Goal: Obtain resource: Download file/media

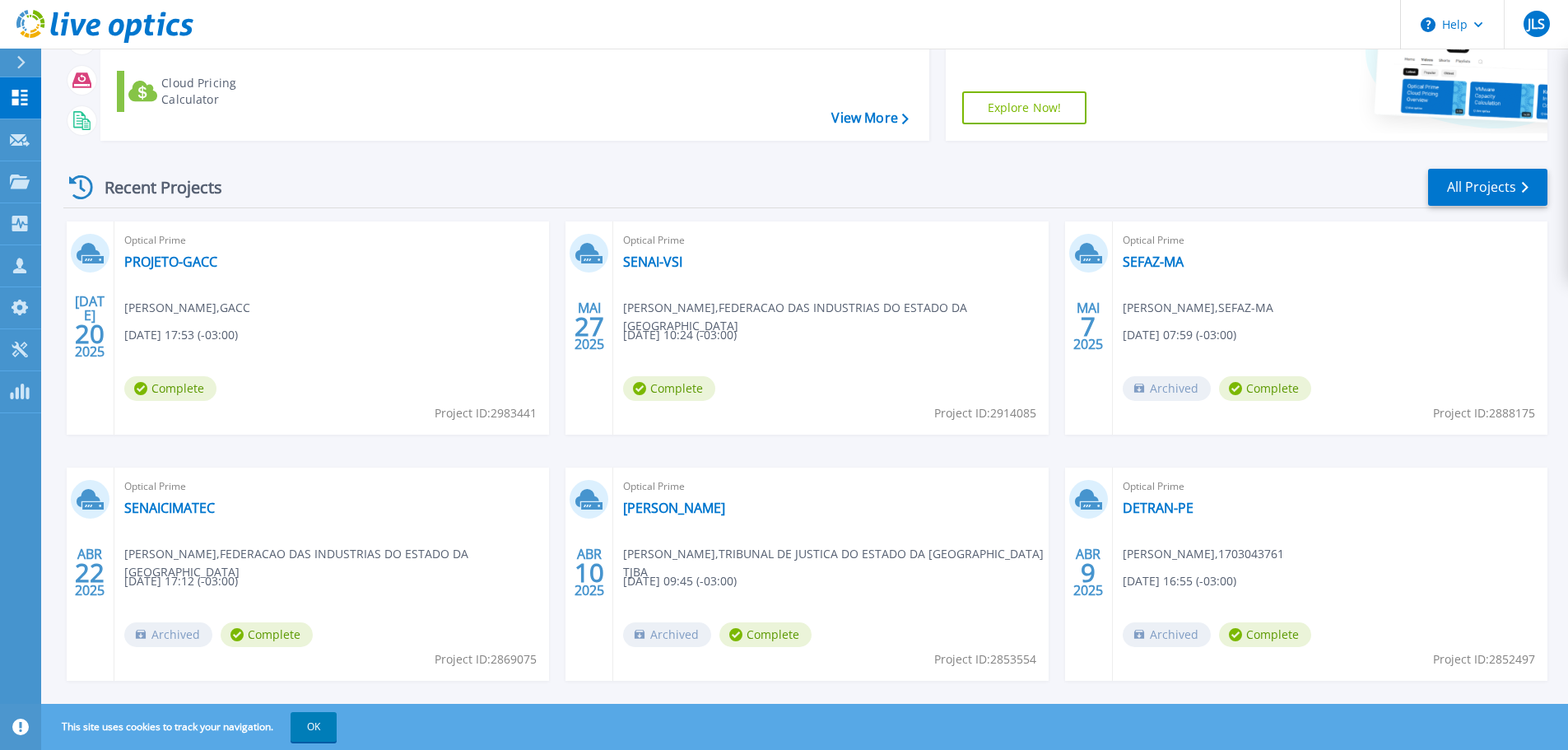
scroll to position [232, 0]
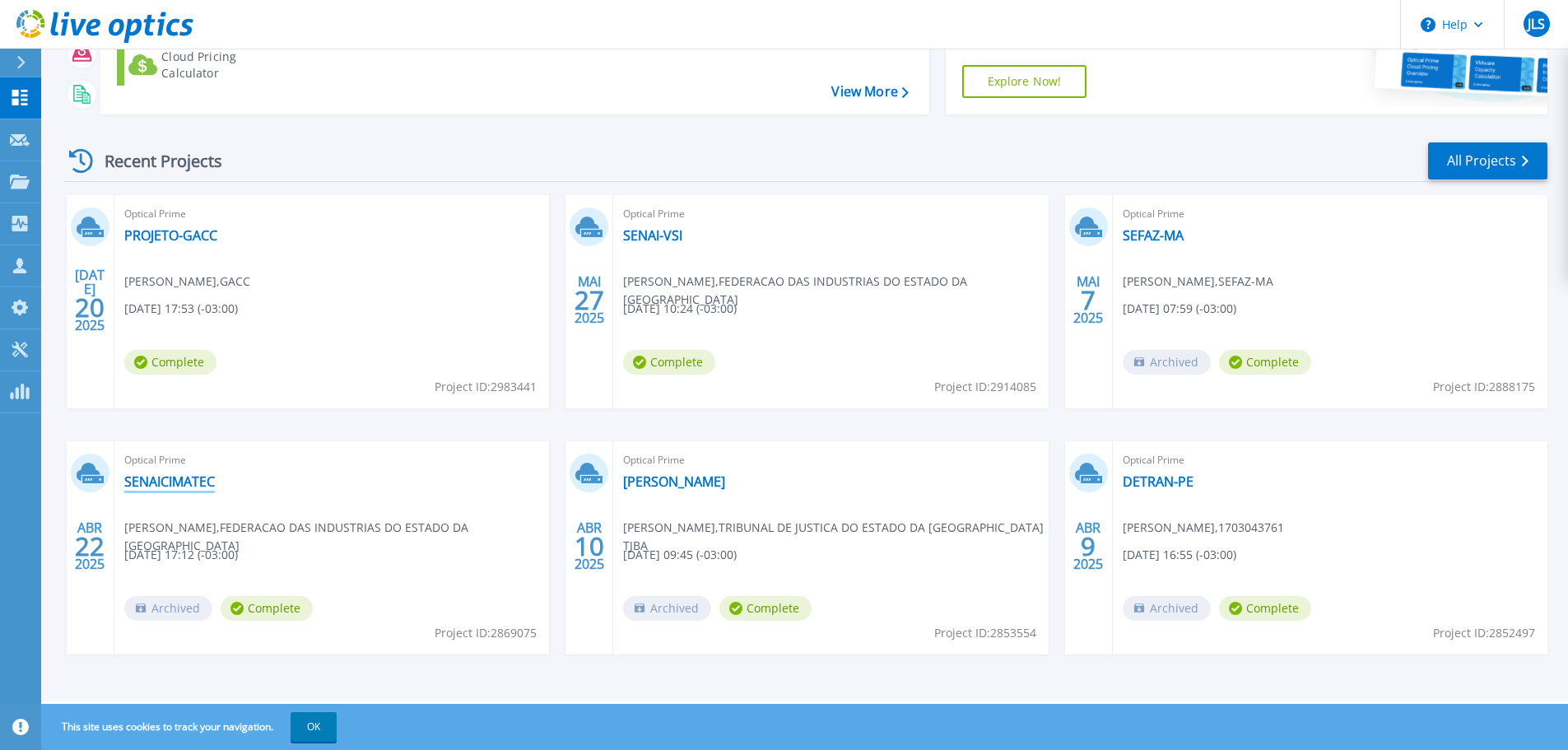
click at [196, 482] on link "SENAICIMATEC" at bounding box center [170, 481] width 90 height 17
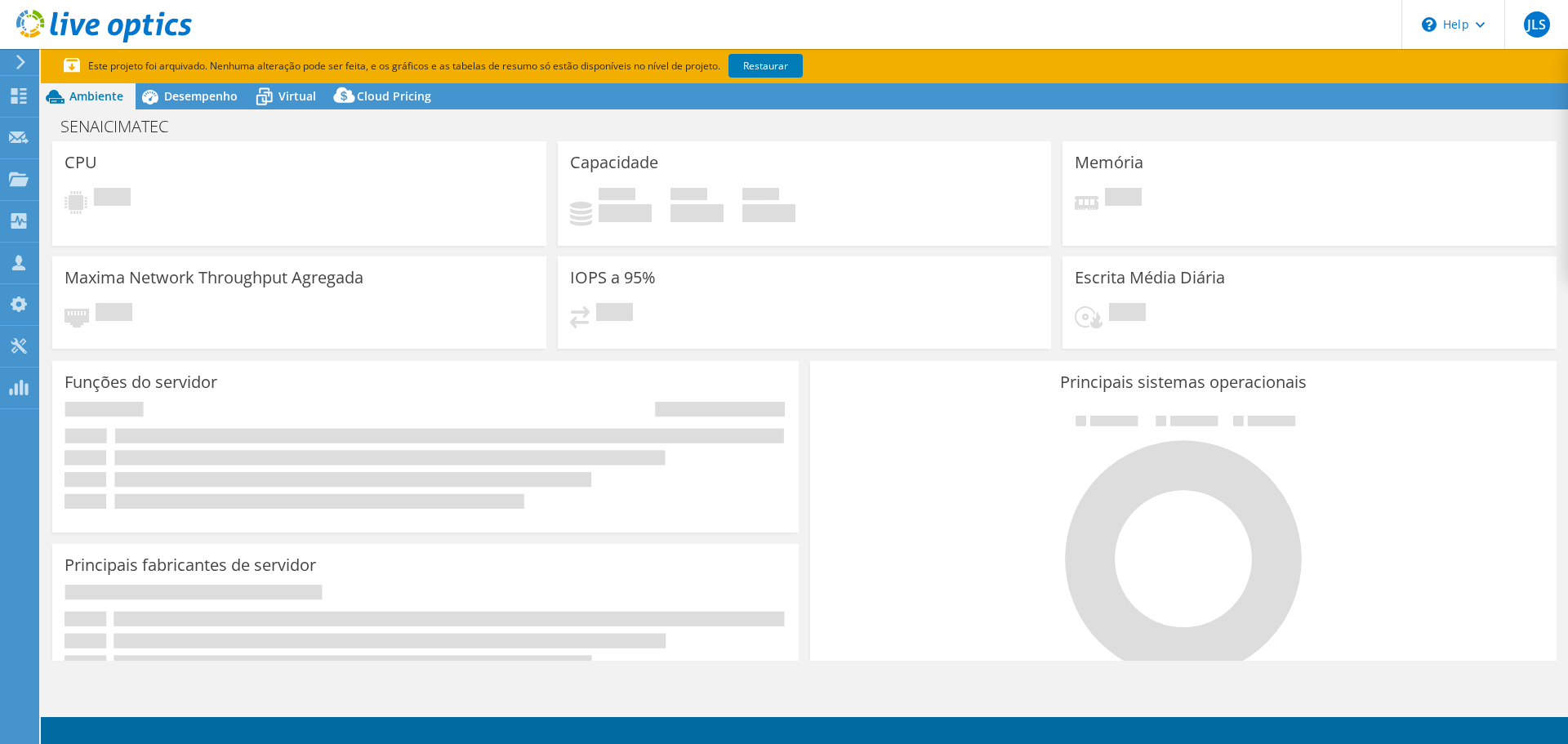
select select "USEast"
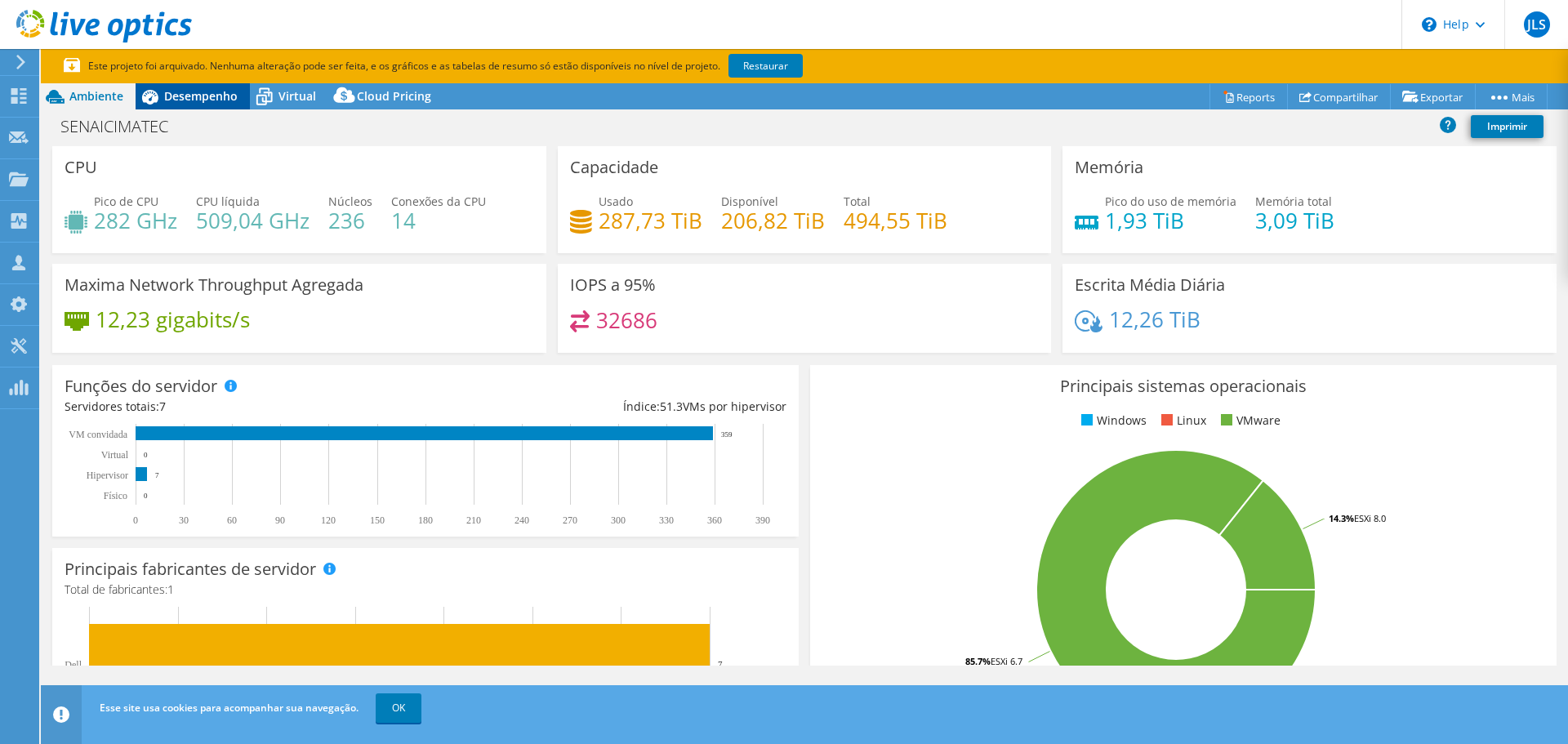
click at [198, 97] on span "Desempenho" at bounding box center [201, 97] width 74 height 16
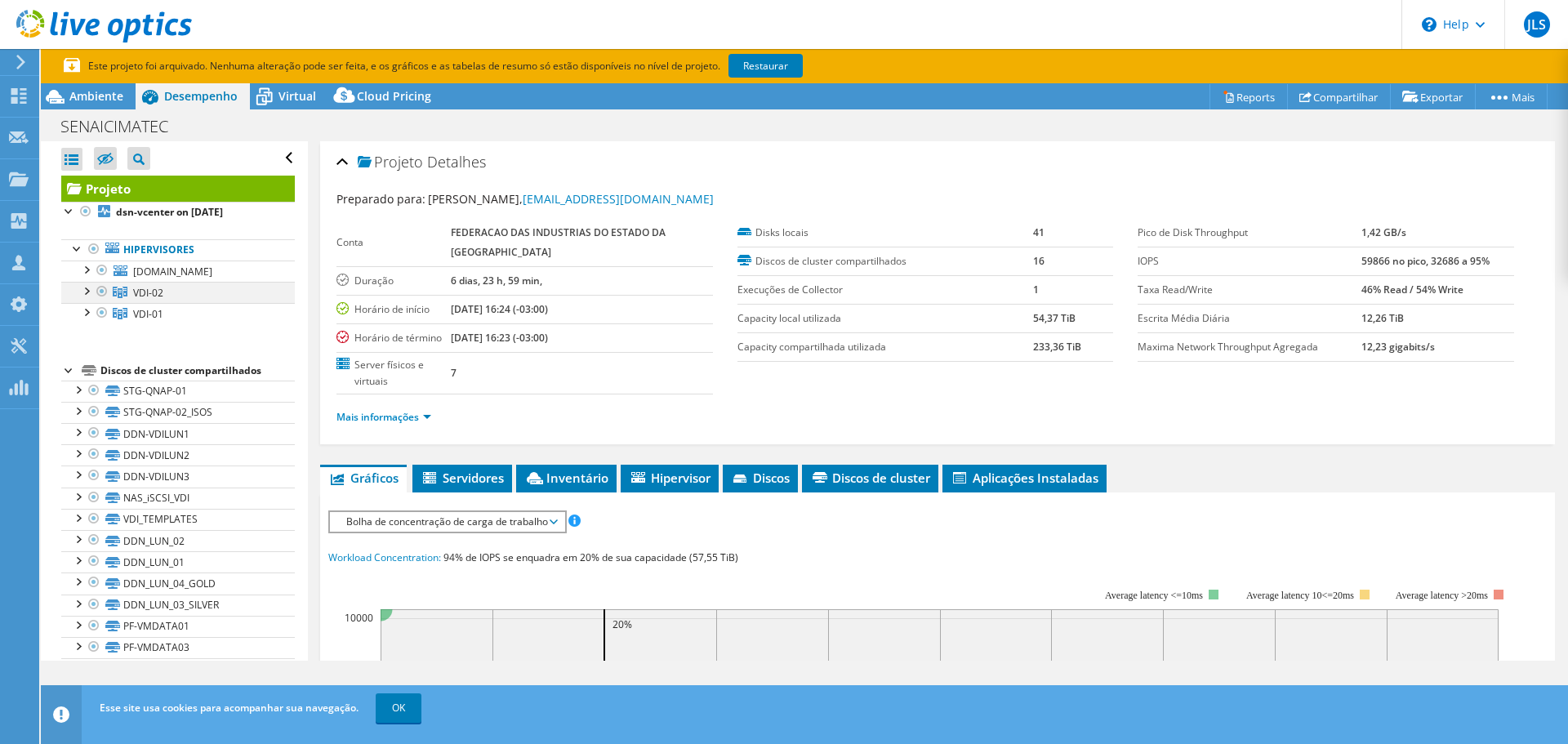
click at [93, 291] on div at bounding box center [85, 290] width 17 height 17
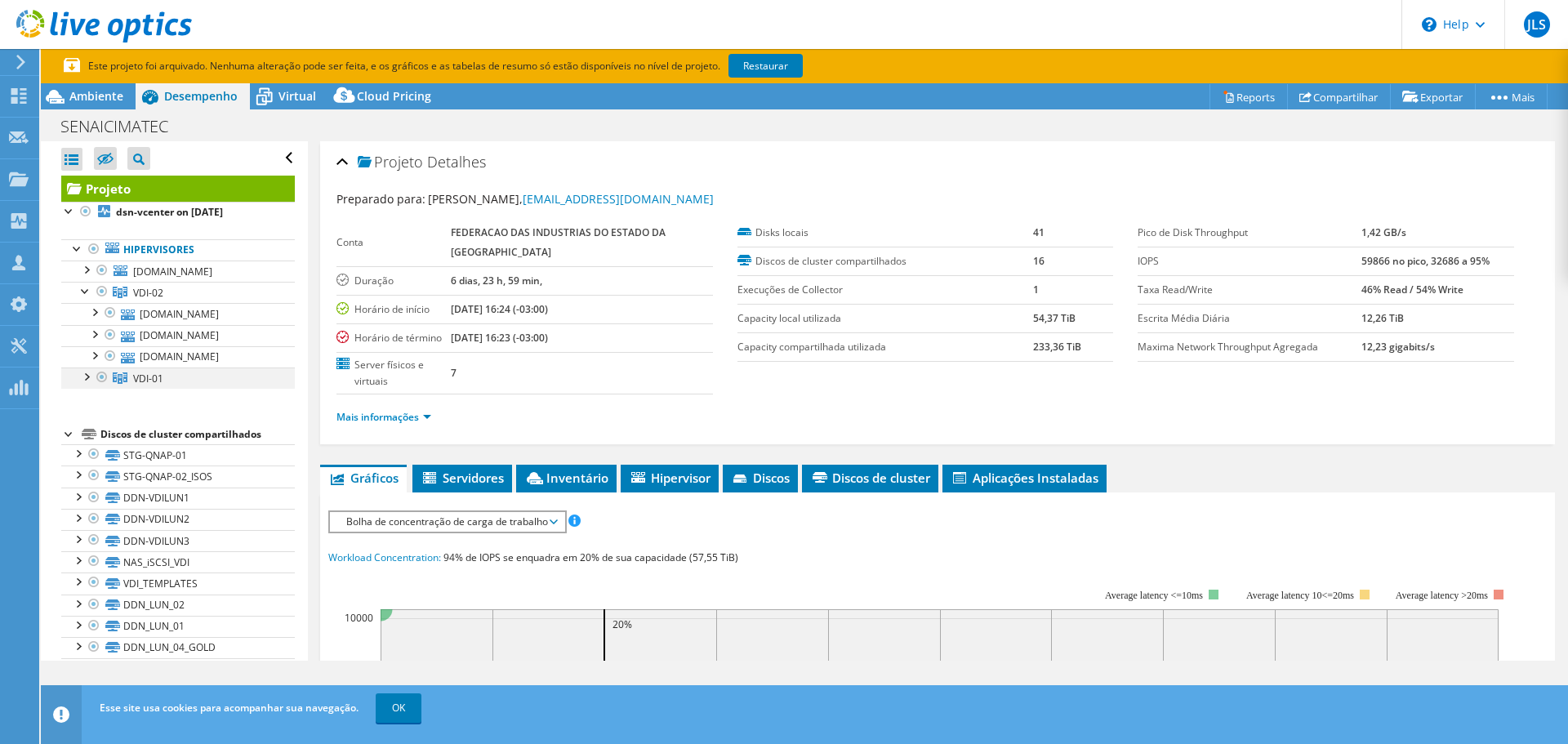
click at [86, 380] on div at bounding box center [85, 376] width 17 height 17
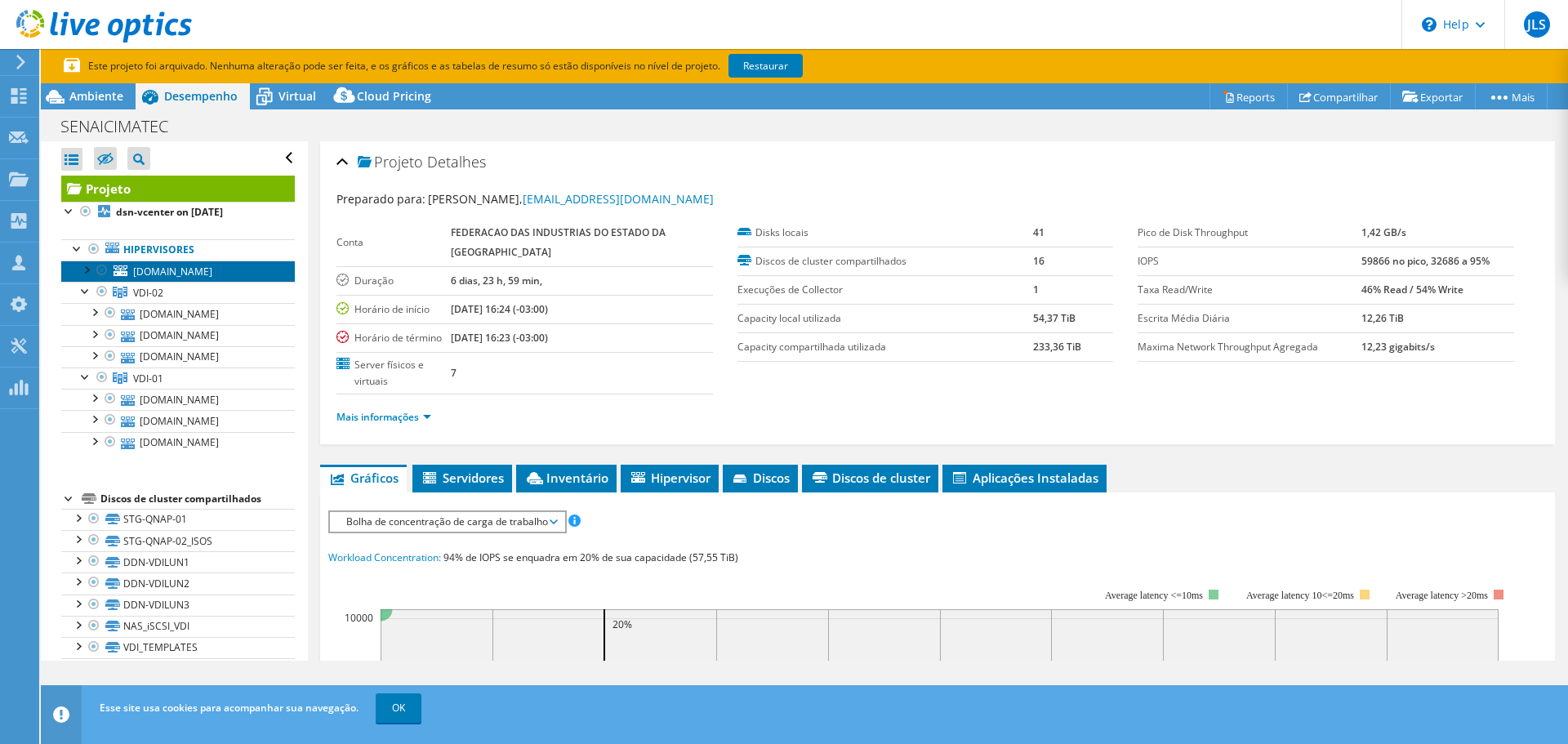
click at [174, 275] on span "[DOMAIN_NAME]" at bounding box center [173, 272] width 79 height 14
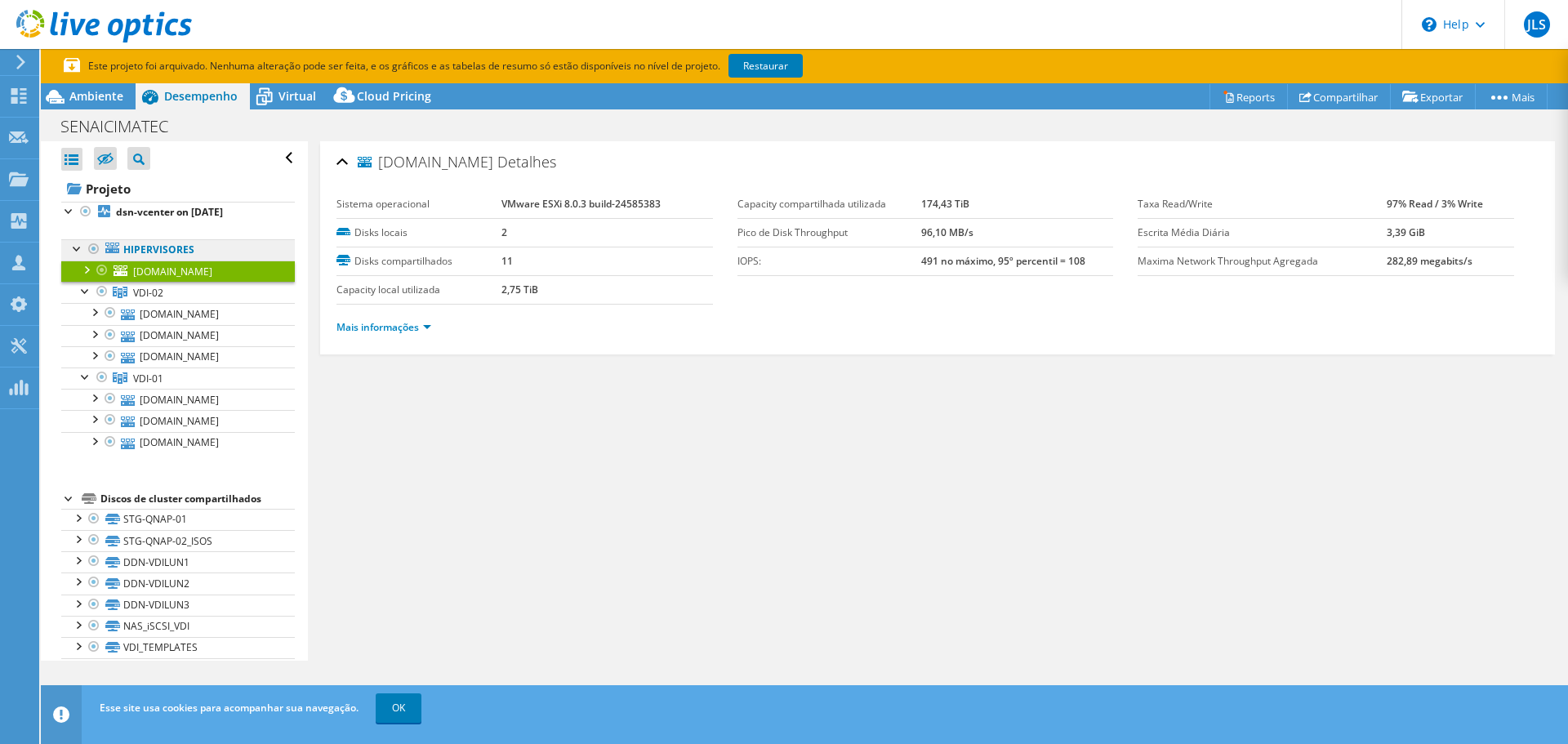
click at [163, 251] on link "Hipervisores" at bounding box center [178, 250] width 233 height 21
click at [154, 300] on link "VDI-02" at bounding box center [178, 292] width 233 height 21
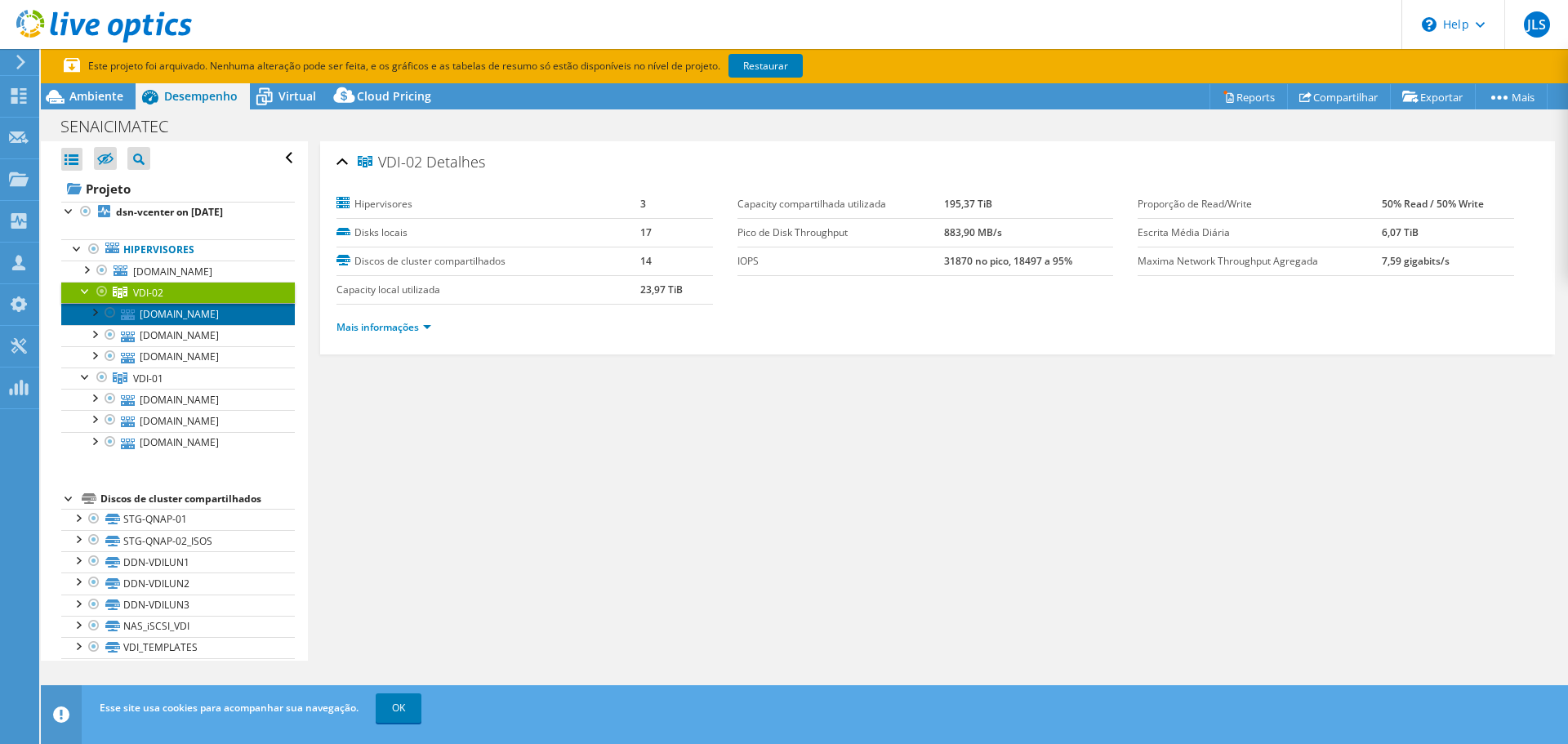
click at [172, 317] on link "[DOMAIN_NAME]" at bounding box center [178, 313] width 233 height 21
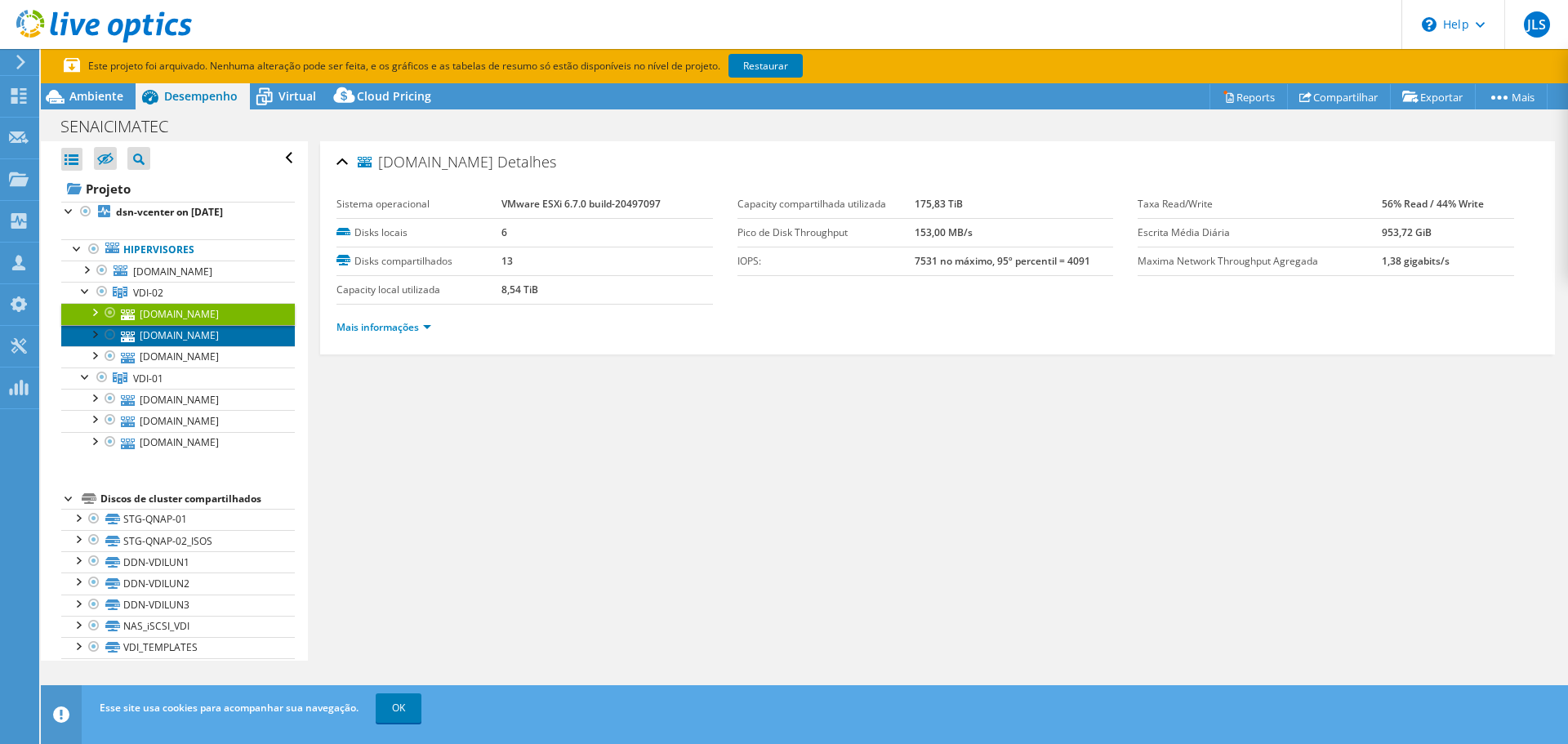
click at [158, 342] on link "[DOMAIN_NAME]" at bounding box center [178, 335] width 233 height 21
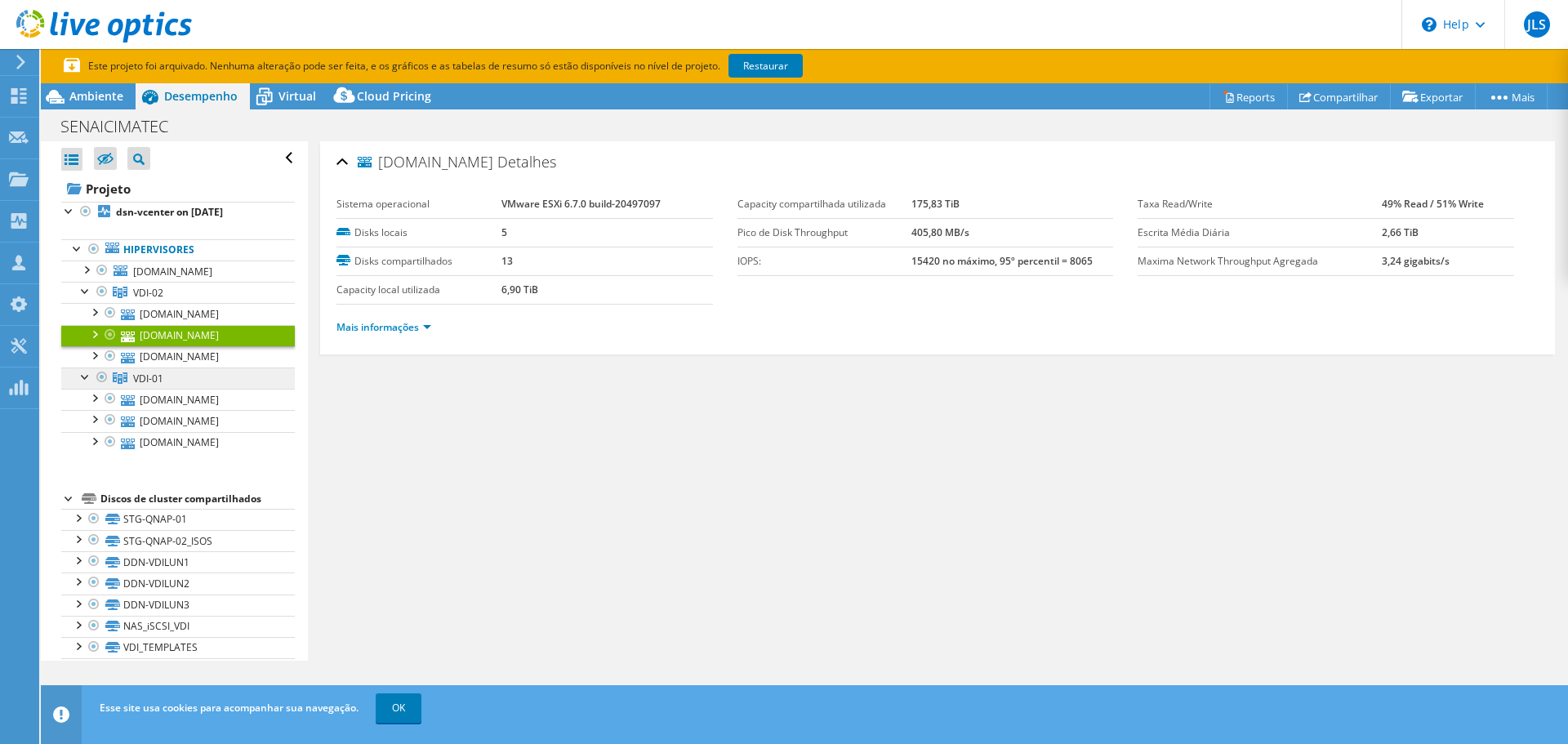
click at [139, 382] on span "VDI-01" at bounding box center [148, 379] width 30 height 14
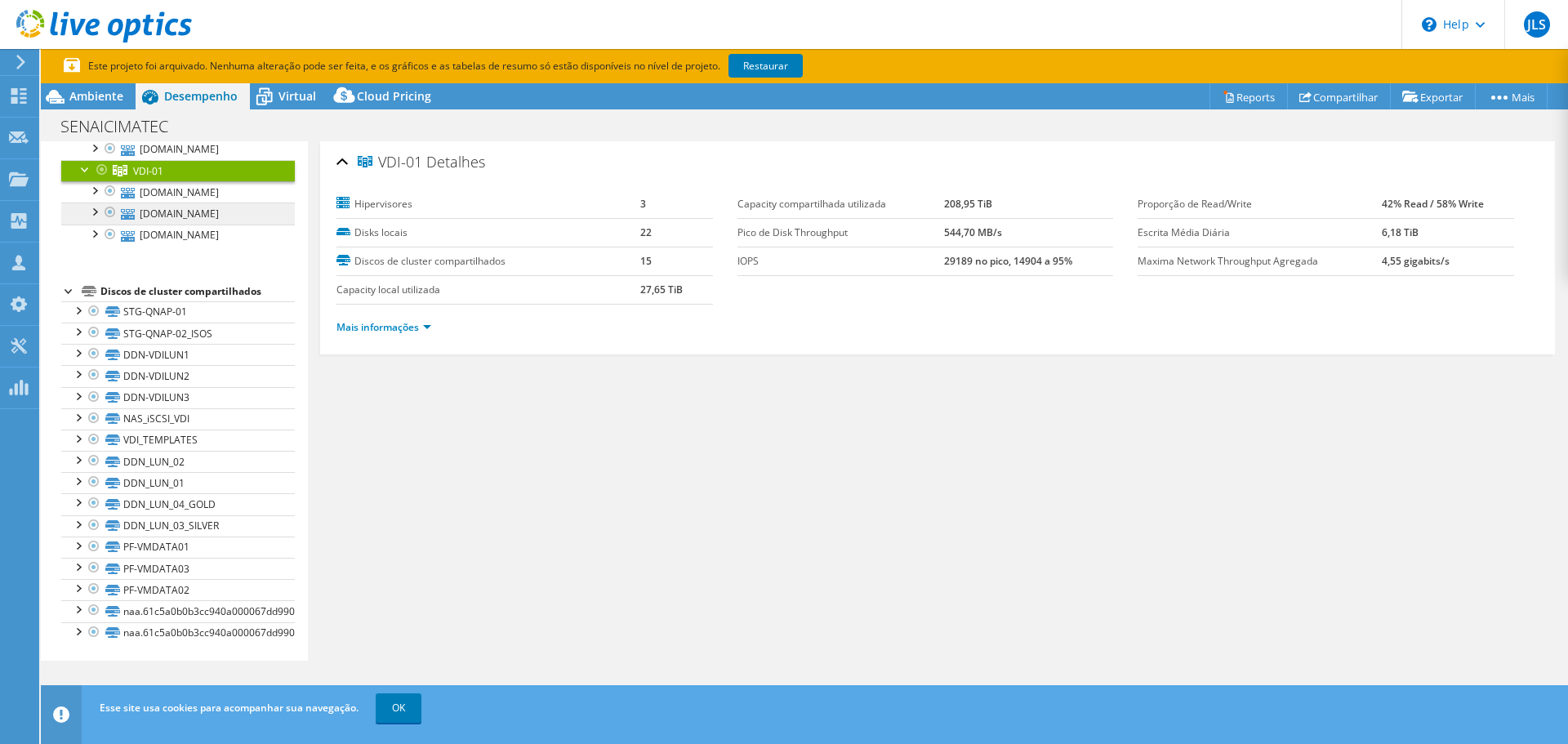
scroll to position [210, 0]
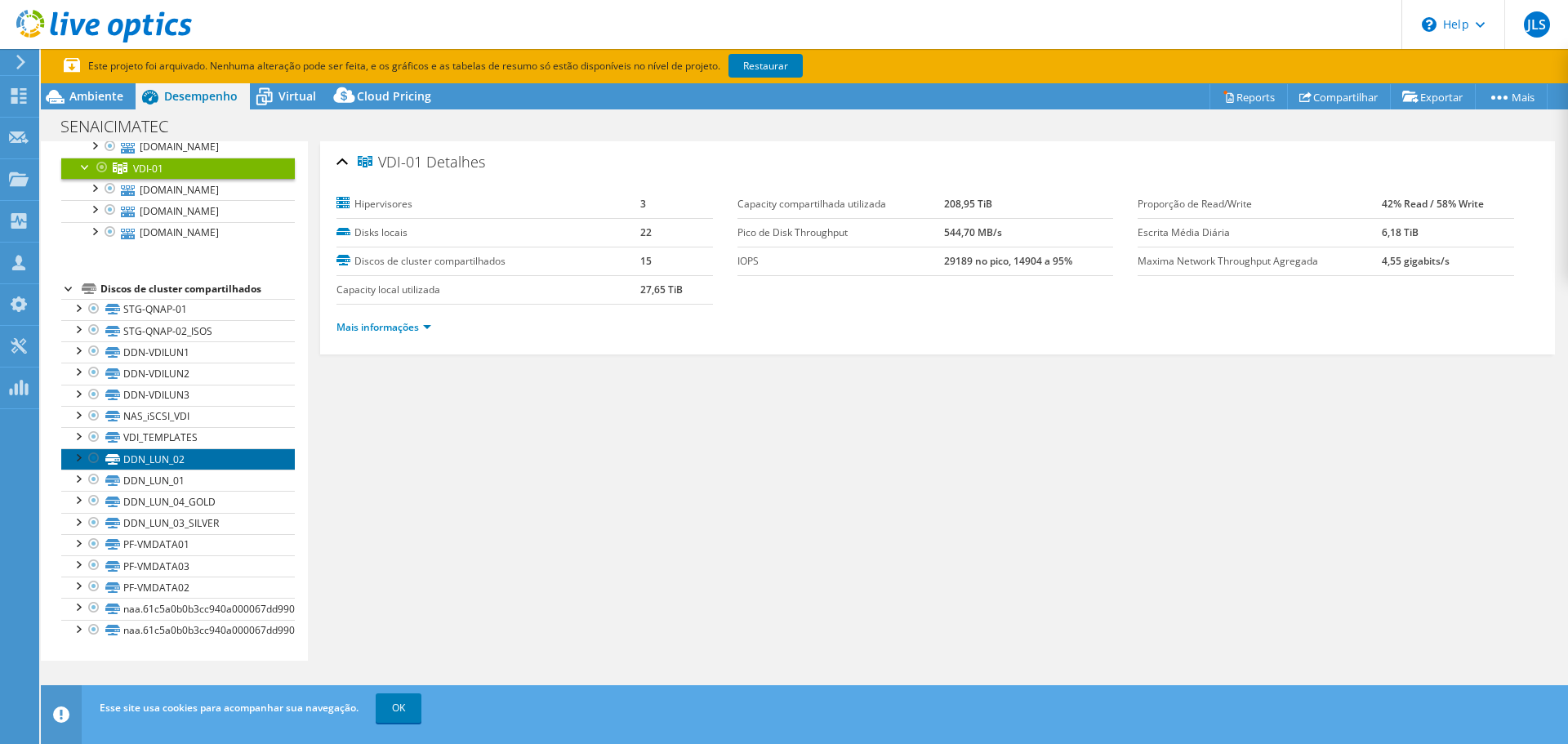
click at [162, 458] on link "DDN_LUN_02" at bounding box center [178, 459] width 233 height 21
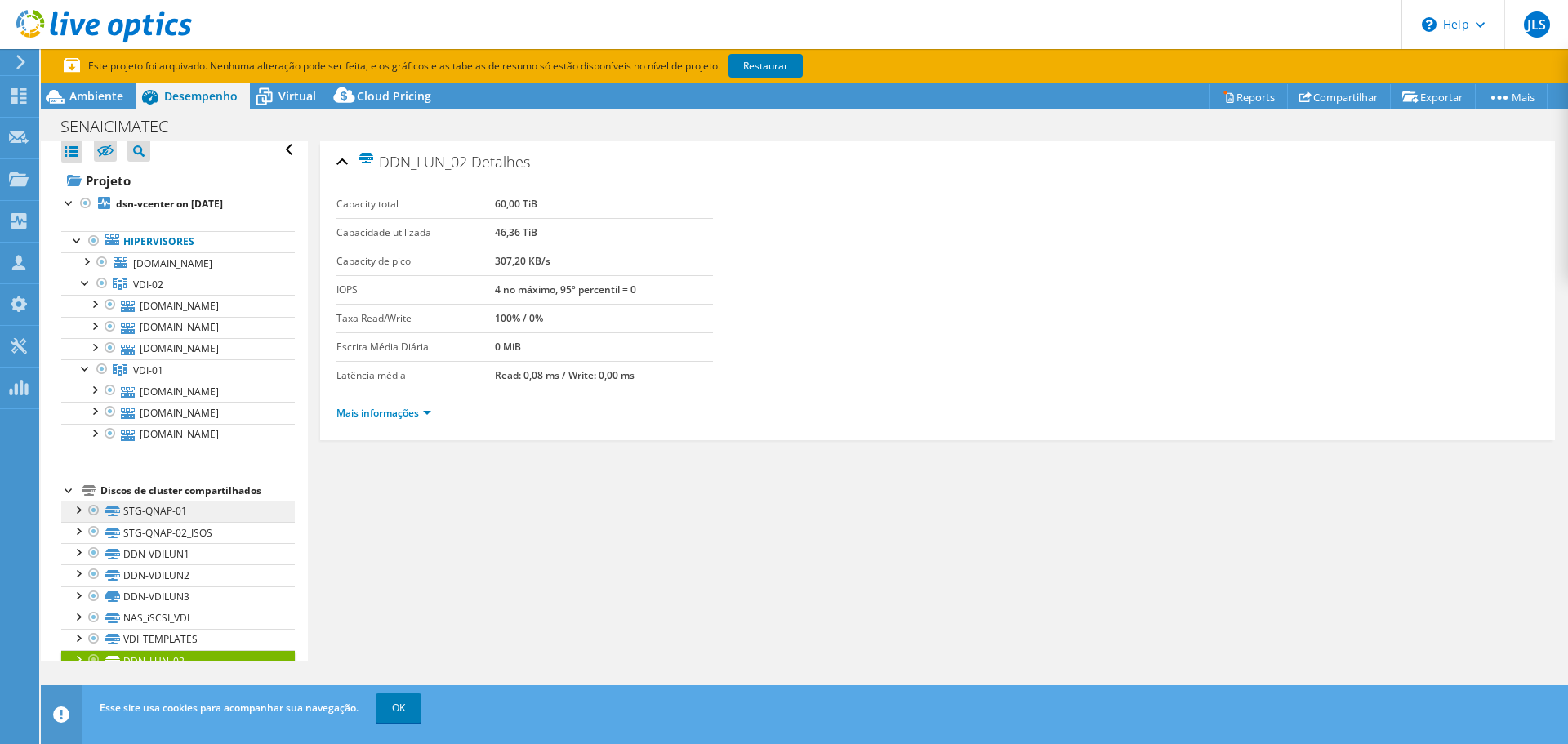
scroll to position [0, 0]
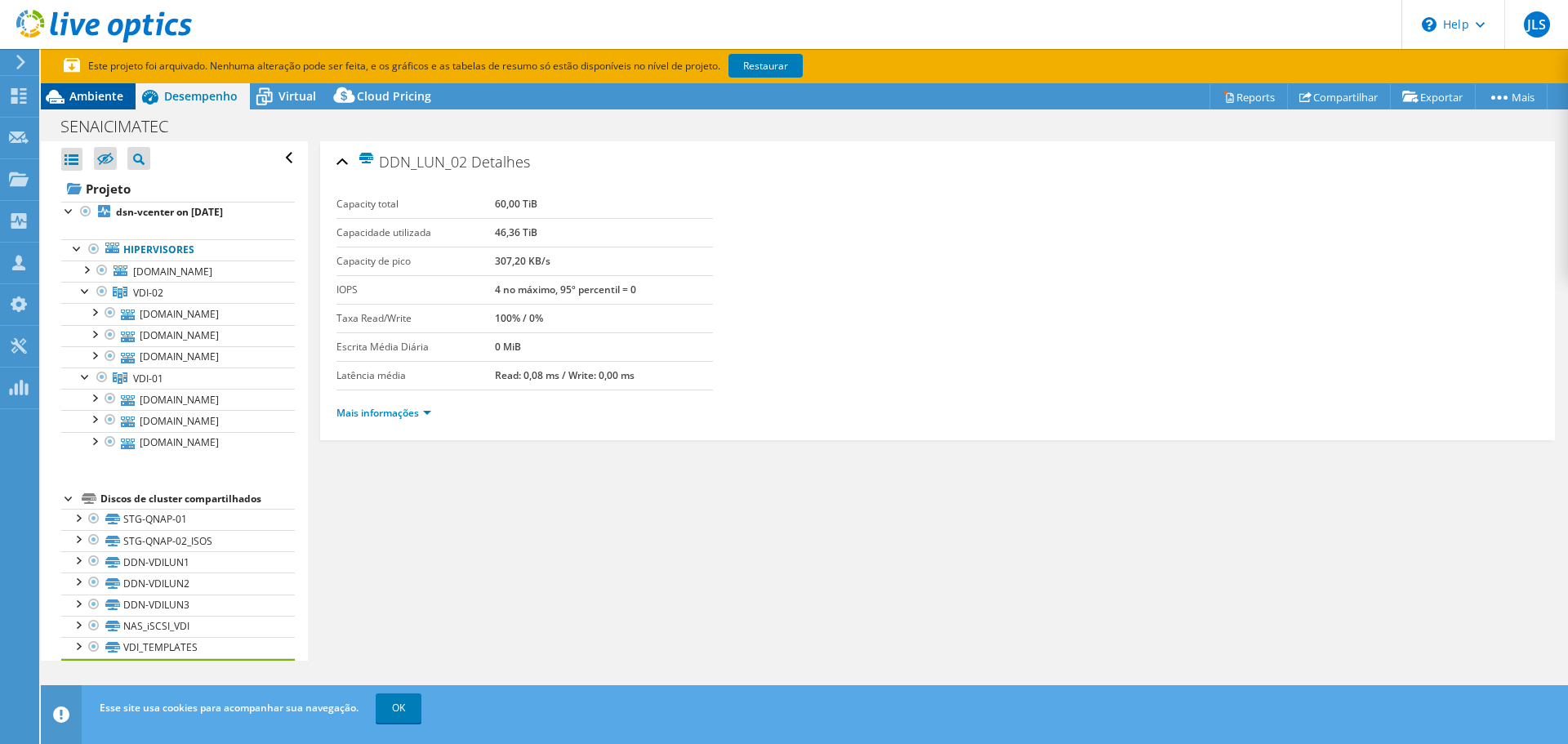
click at [99, 106] on div "Ambiente" at bounding box center [89, 97] width 95 height 26
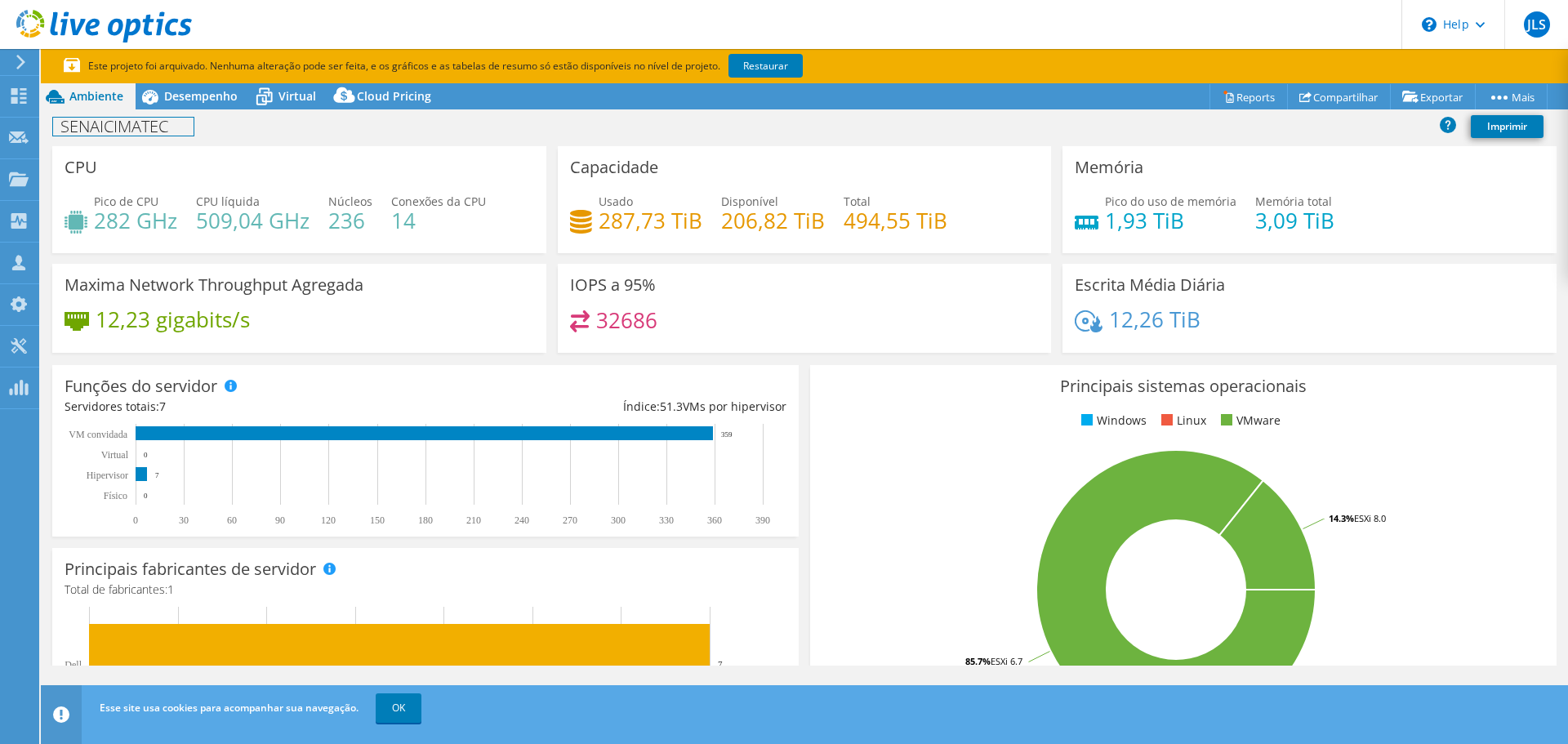
click at [189, 113] on div "SENAICIMATEC Imprimir" at bounding box center [805, 126] width 1528 height 30
click at [202, 98] on span "Desempenho" at bounding box center [201, 97] width 74 height 16
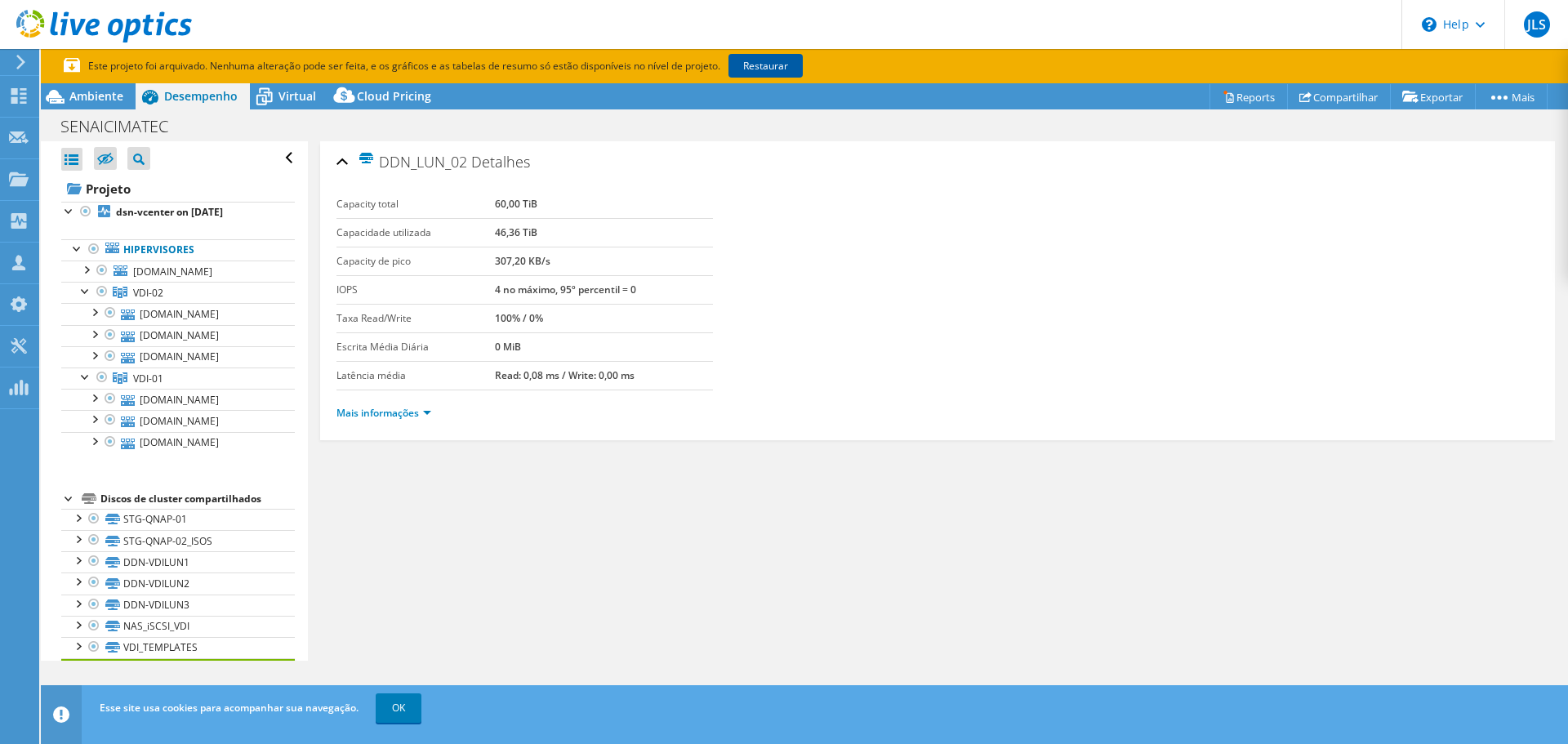
click at [762, 68] on link "Restaurar" at bounding box center [765, 65] width 75 height 24
click at [22, 137] on use at bounding box center [18, 137] width 19 height 12
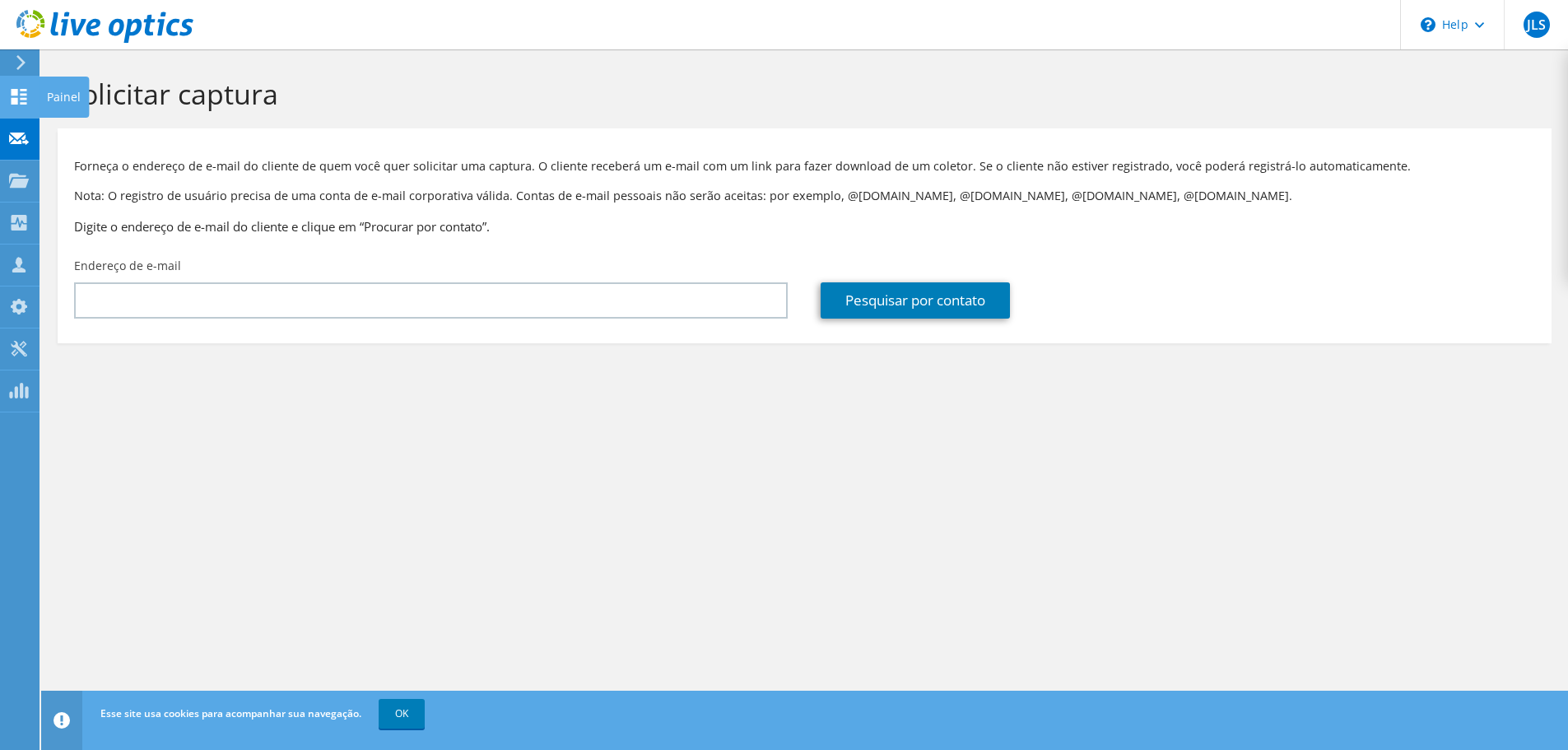
click at [17, 89] on use at bounding box center [19, 97] width 16 height 16
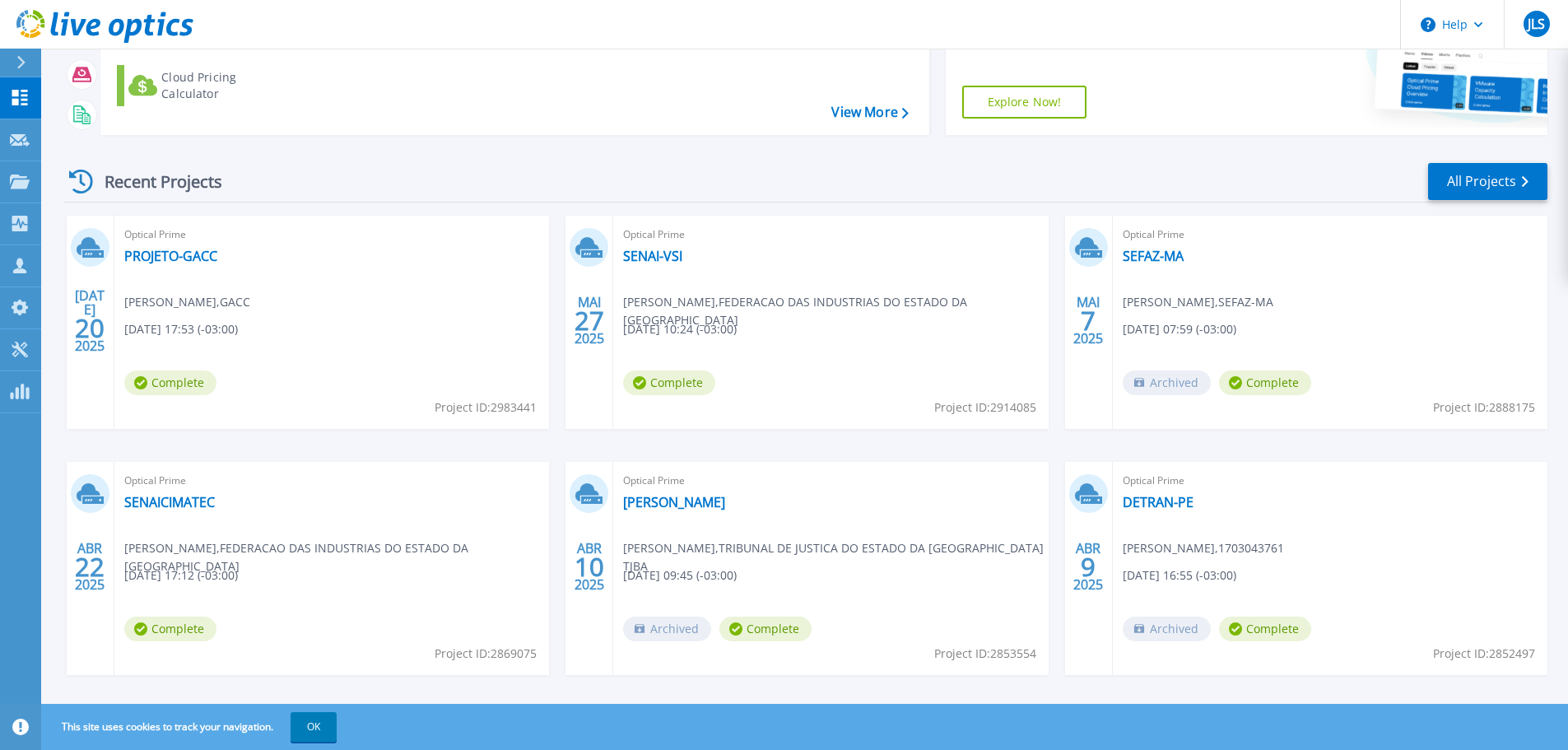
scroll to position [232, 0]
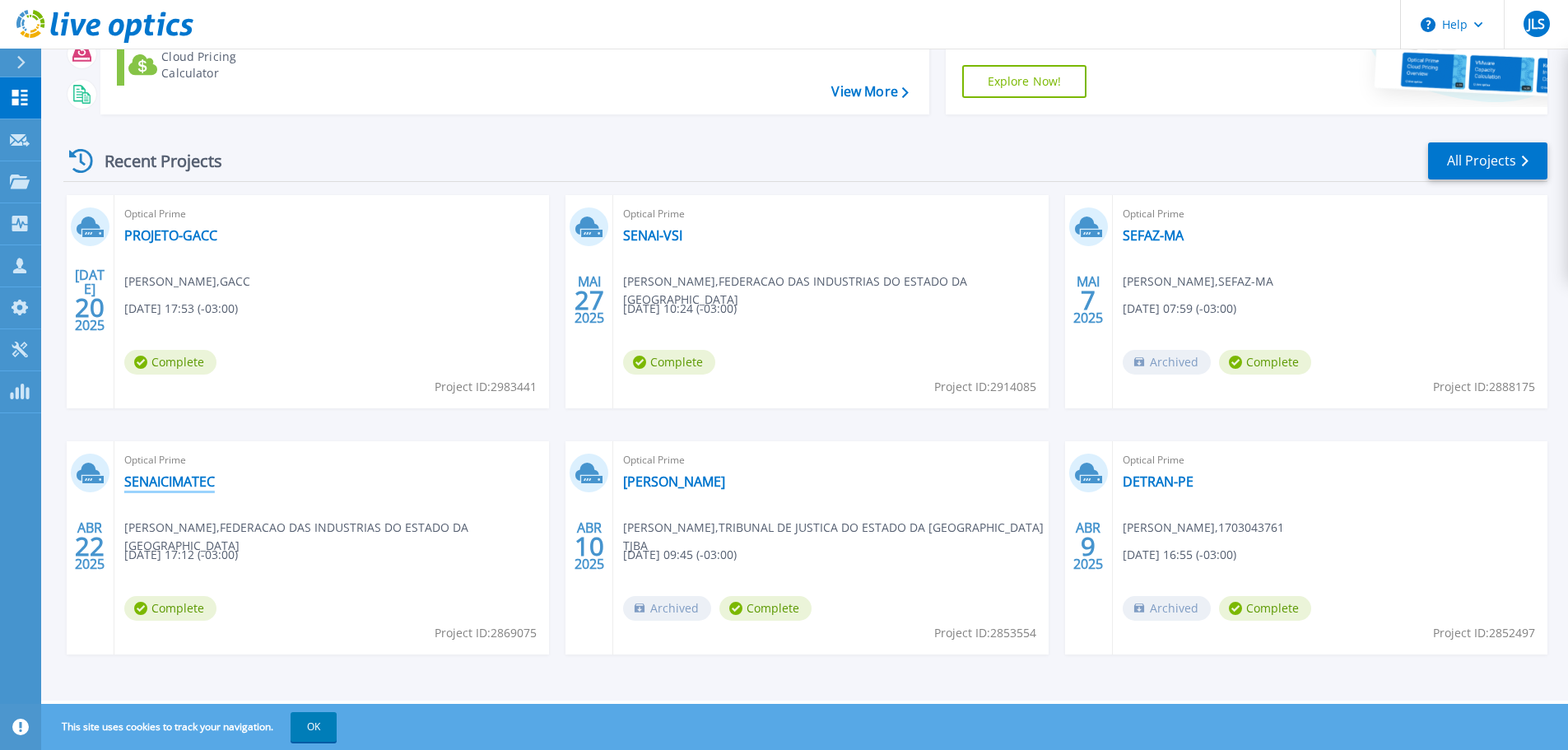
click at [170, 477] on link "SENAICIMATEC" at bounding box center [170, 481] width 90 height 17
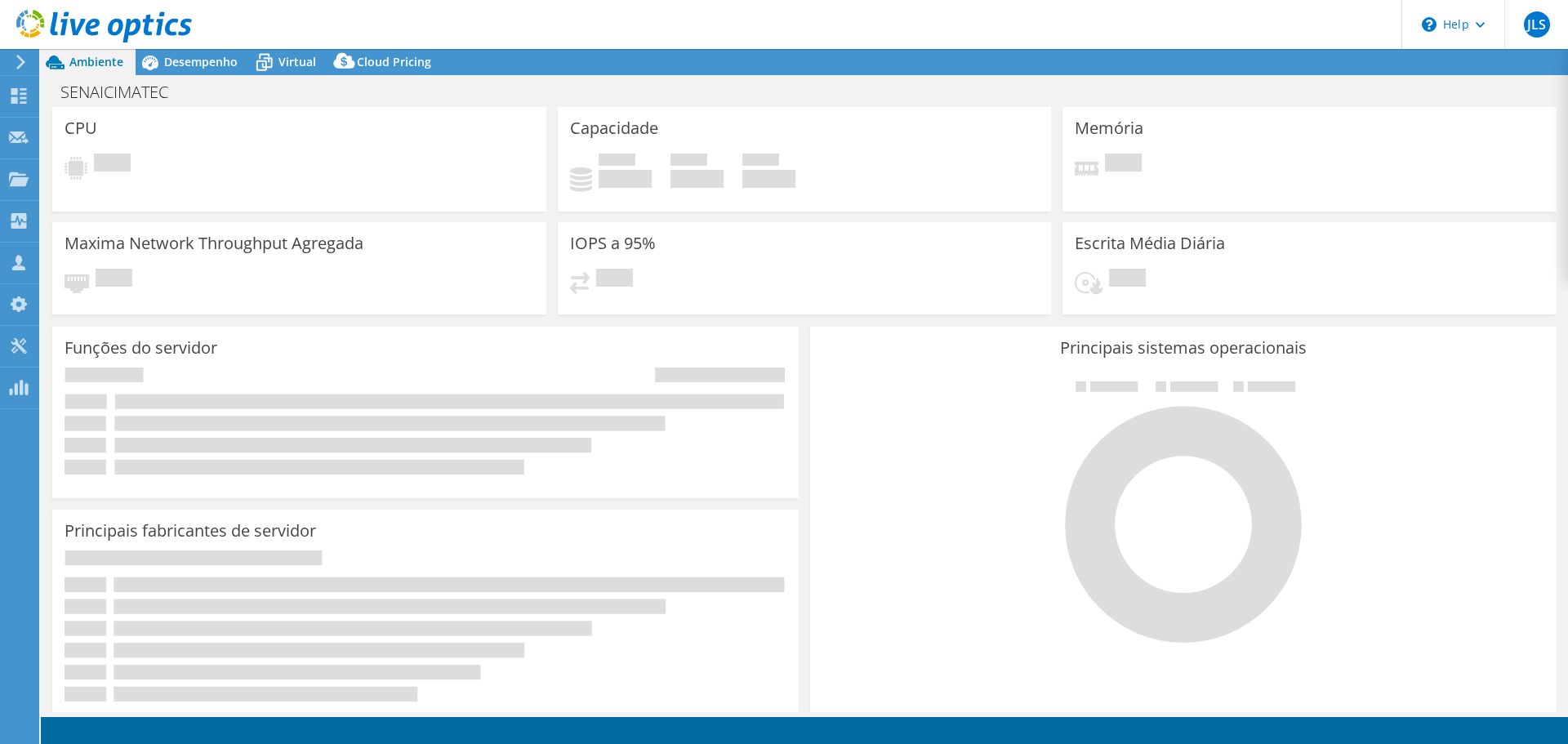
select select "USEast"
select select "USD"
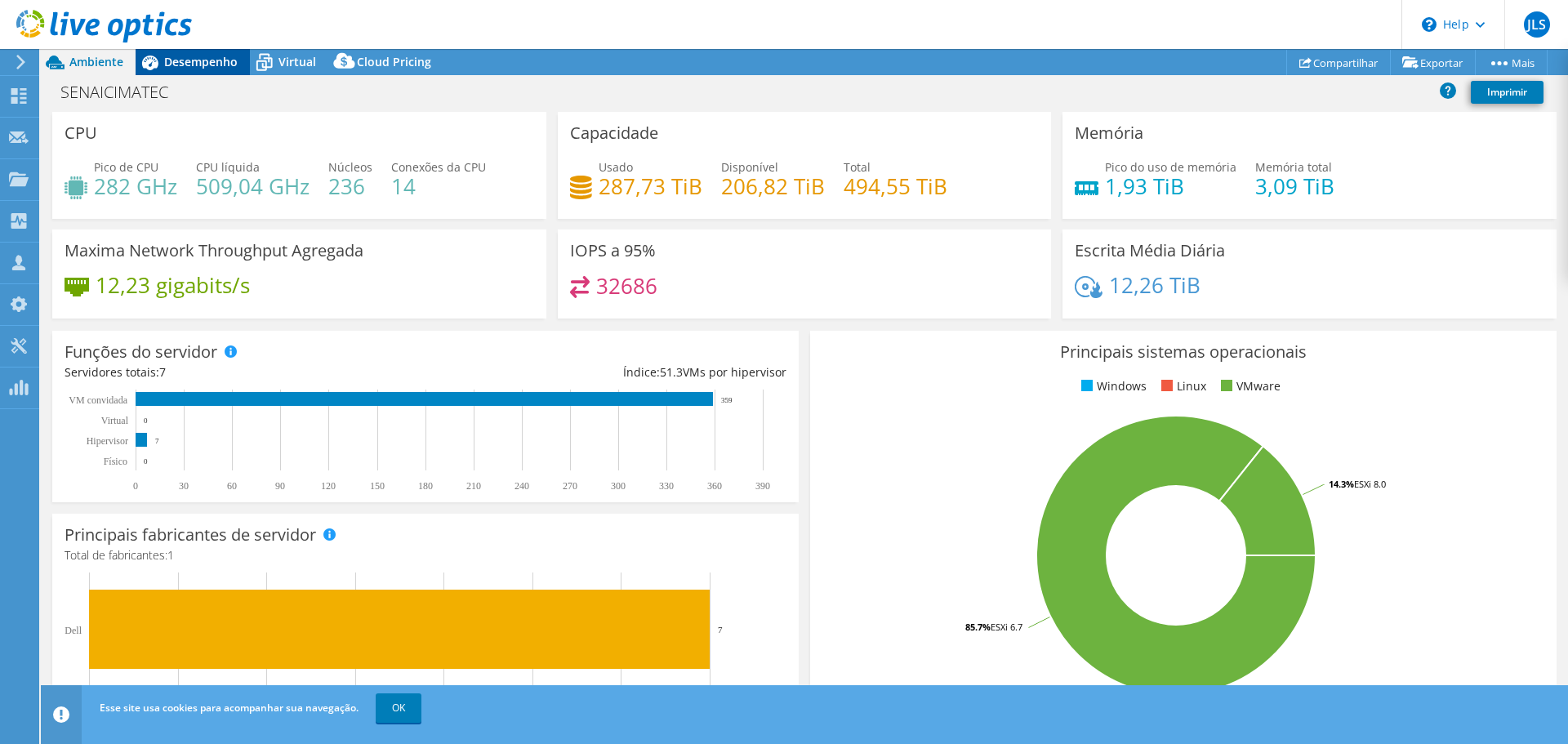
click at [214, 66] on span "Desempenho" at bounding box center [201, 61] width 74 height 16
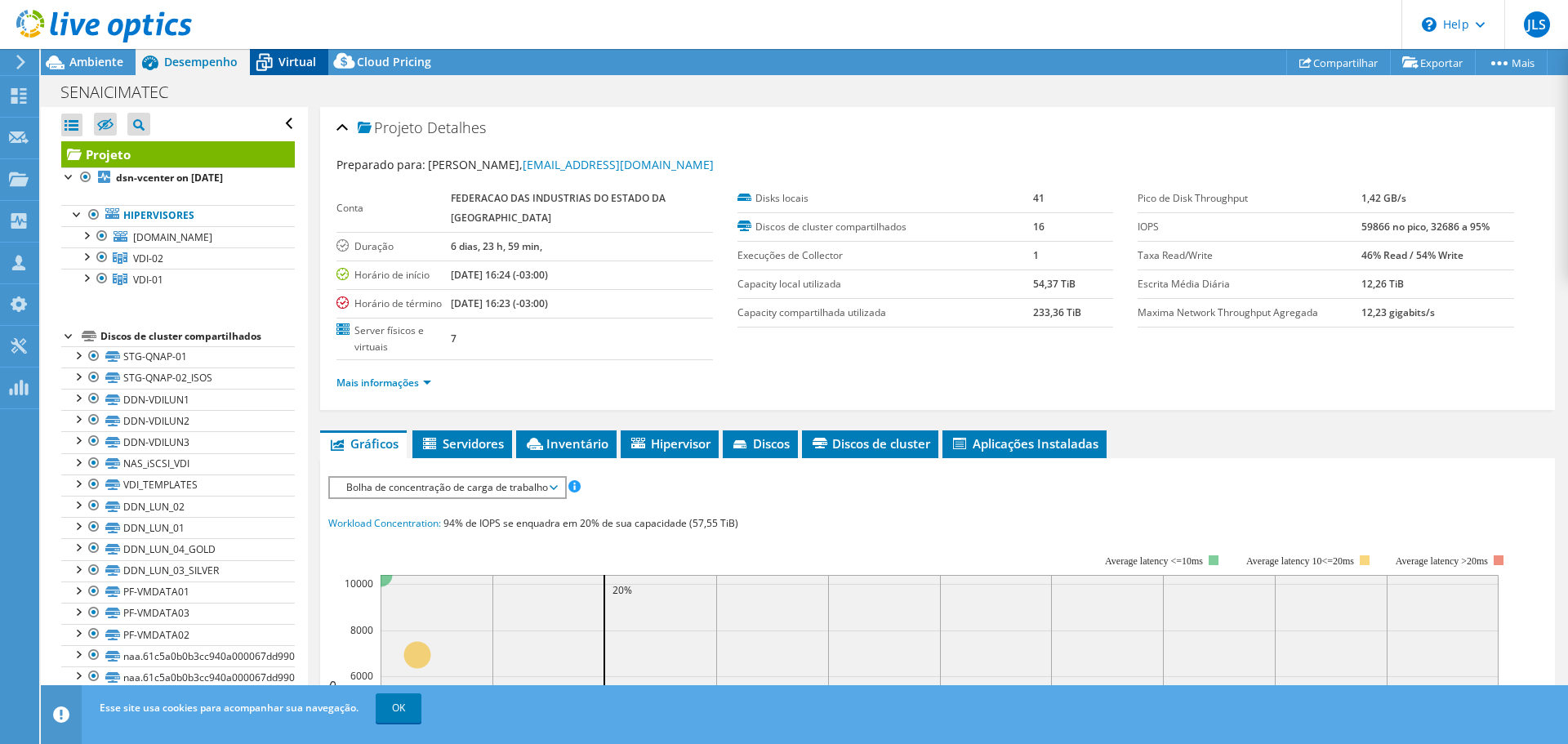
click at [287, 64] on span "Virtual" at bounding box center [297, 61] width 38 height 16
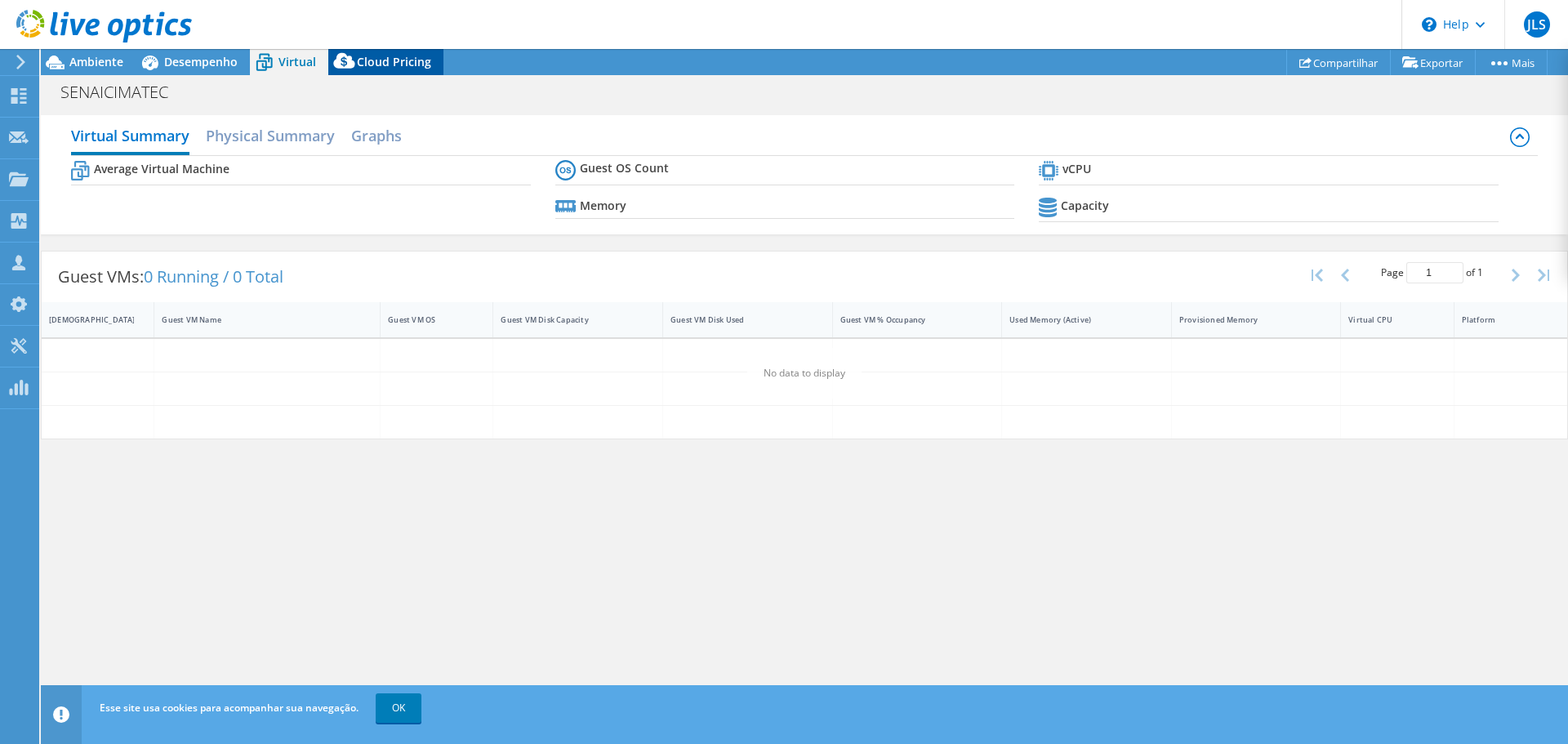
click at [368, 63] on span "Cloud Pricing" at bounding box center [394, 61] width 75 height 16
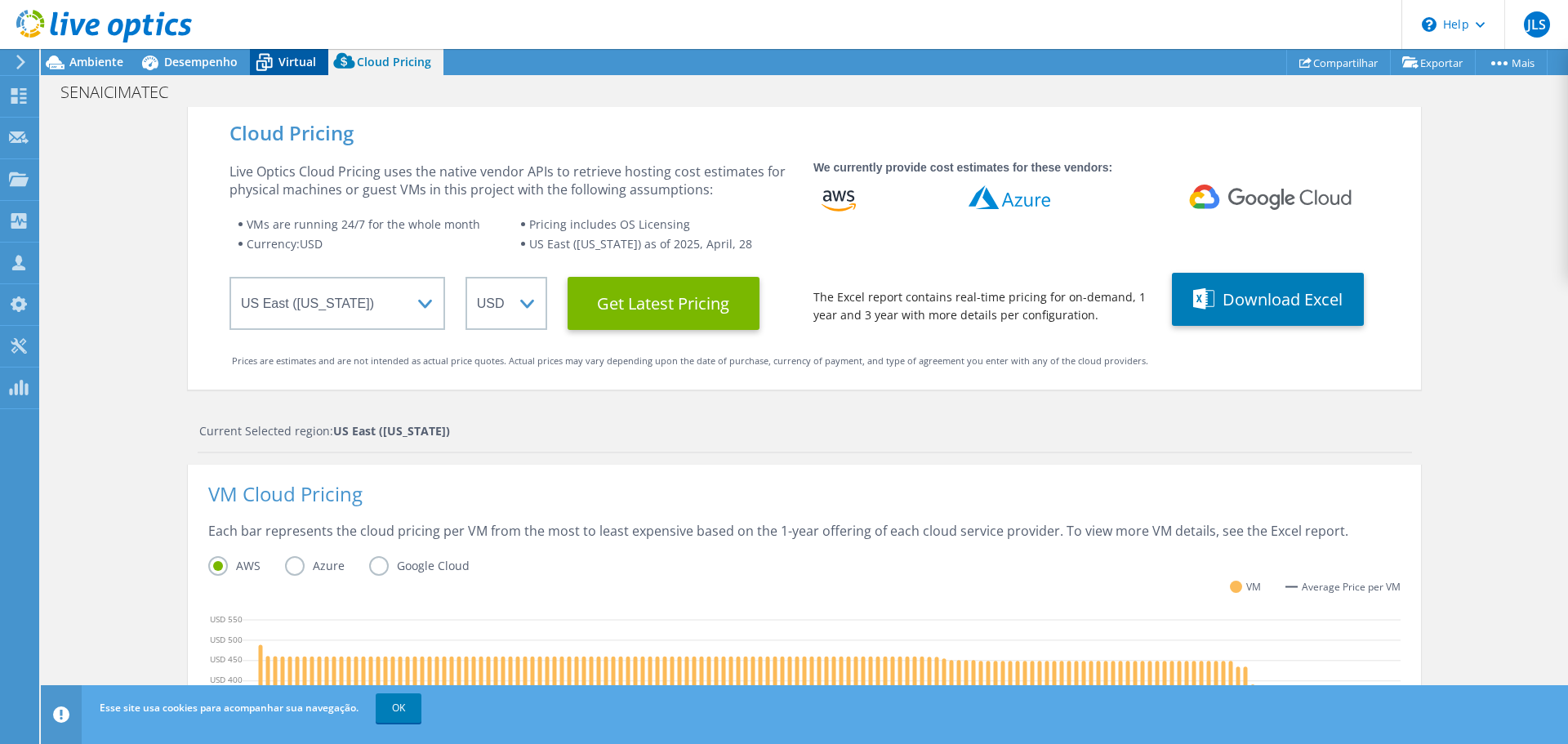
click at [281, 65] on span "Virtual" at bounding box center [297, 61] width 38 height 16
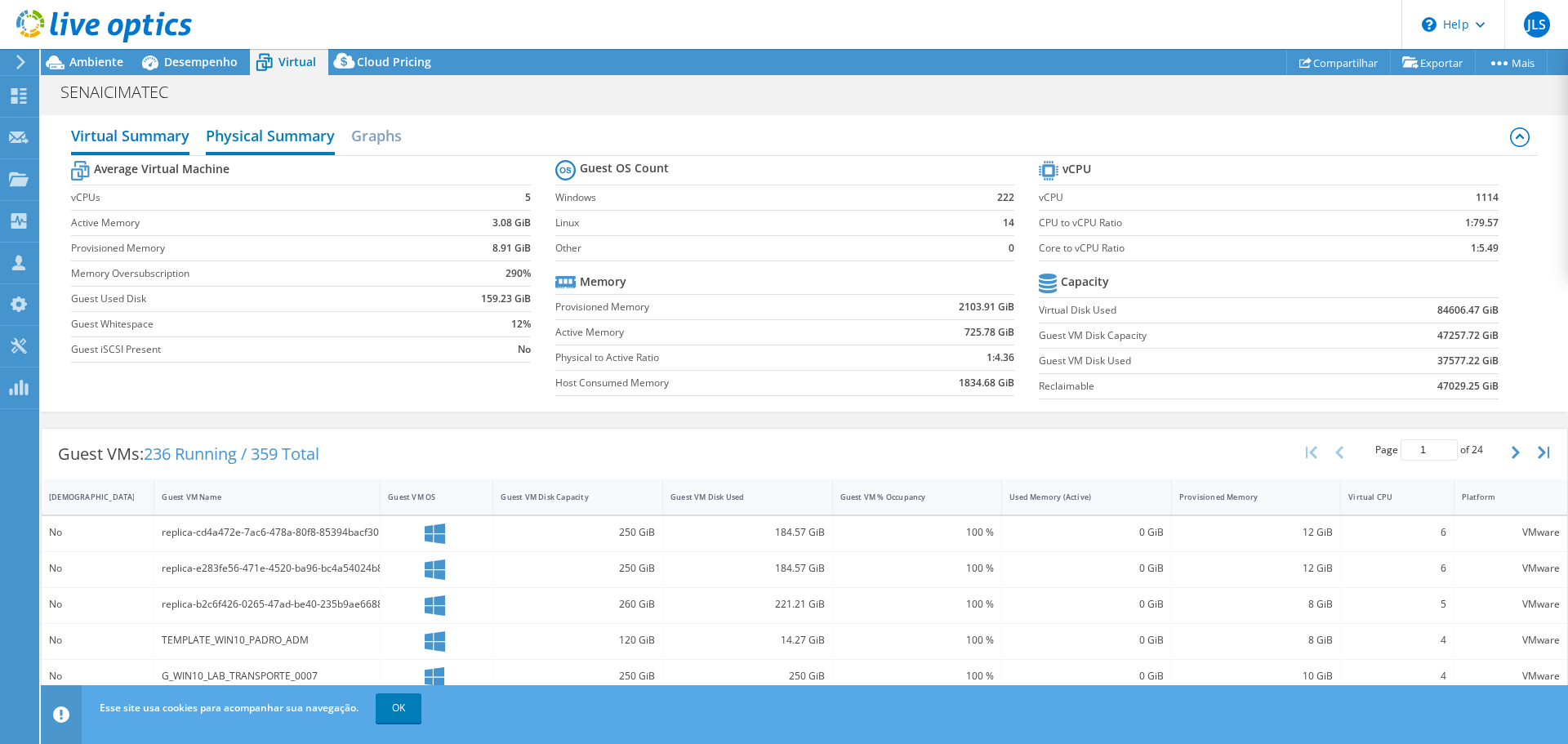
click at [276, 132] on h2 "Physical Summary" at bounding box center [270, 137] width 129 height 36
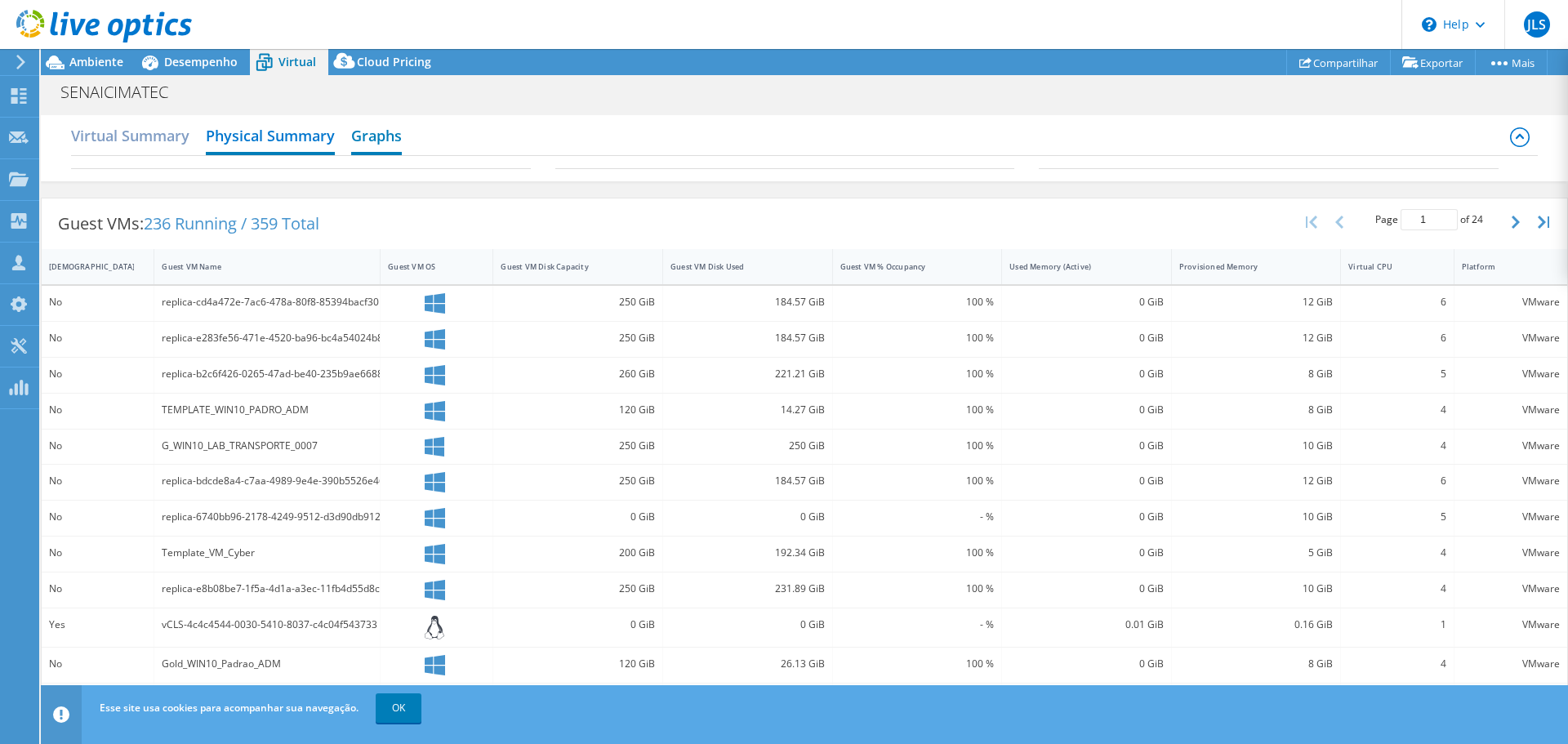
click at [389, 131] on h2 "Graphs" at bounding box center [376, 137] width 51 height 36
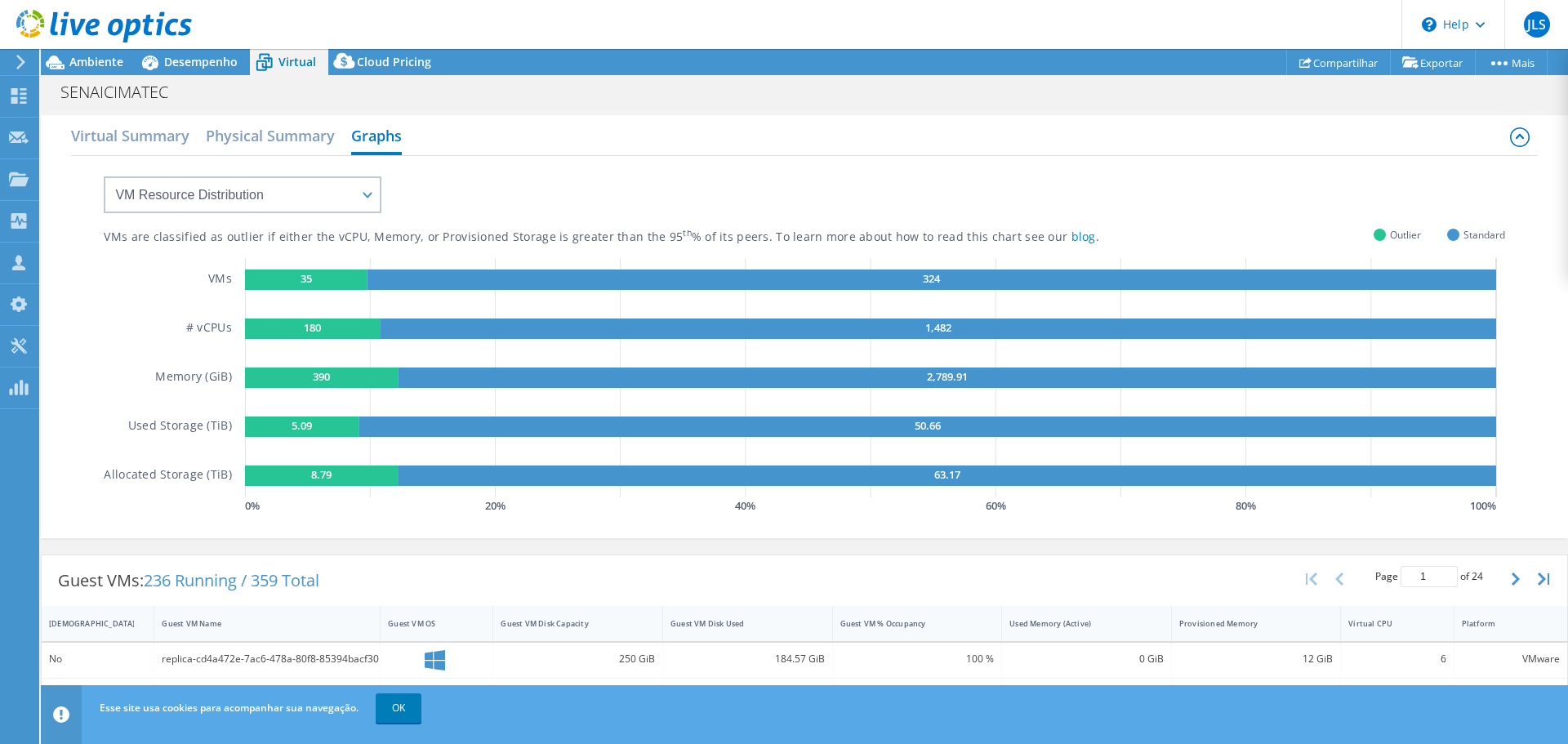
click at [185, 54] on div at bounding box center [96, 27] width 192 height 54
click at [188, 61] on span "Desempenho" at bounding box center [201, 61] width 74 height 16
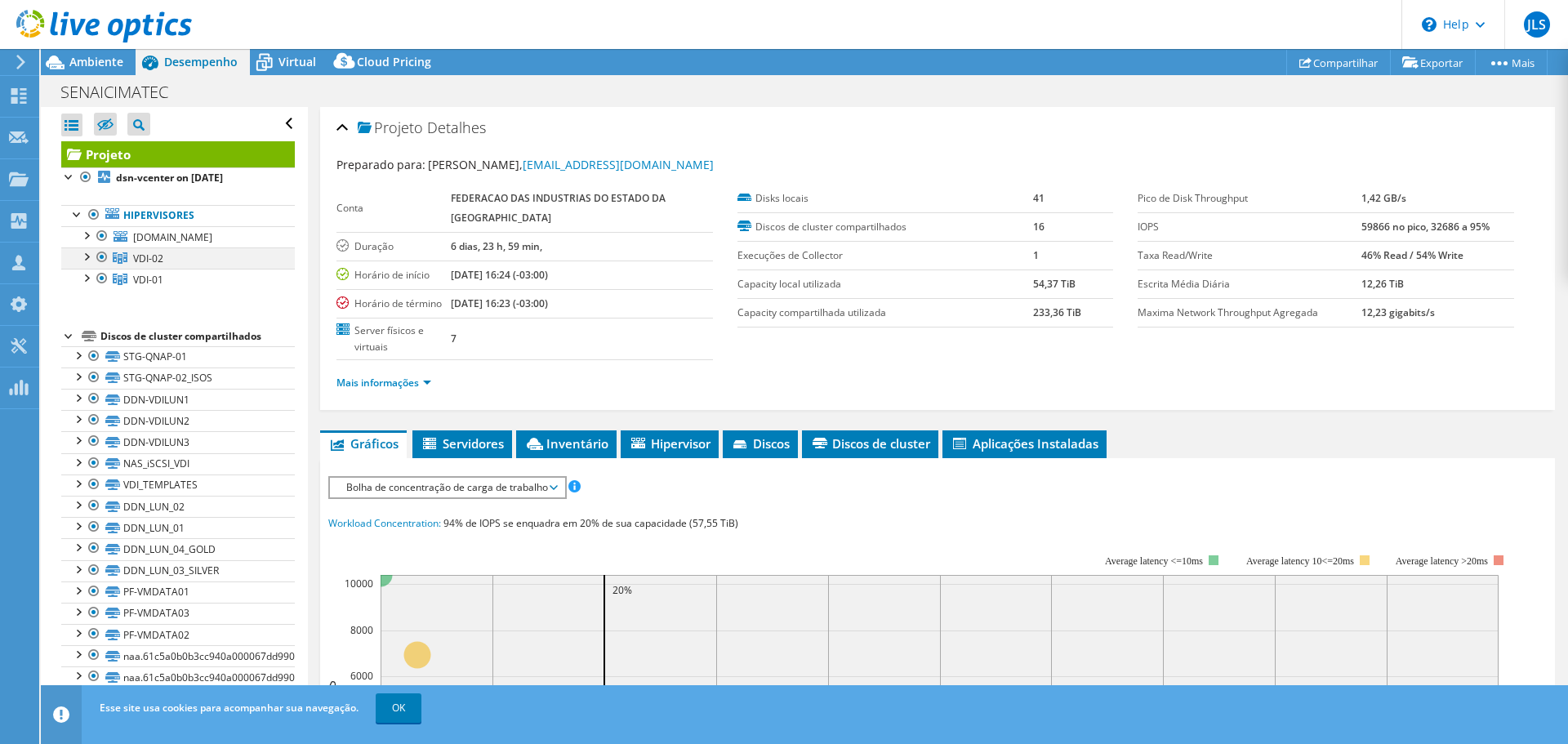
click at [94, 257] on div at bounding box center [102, 257] width 17 height 19
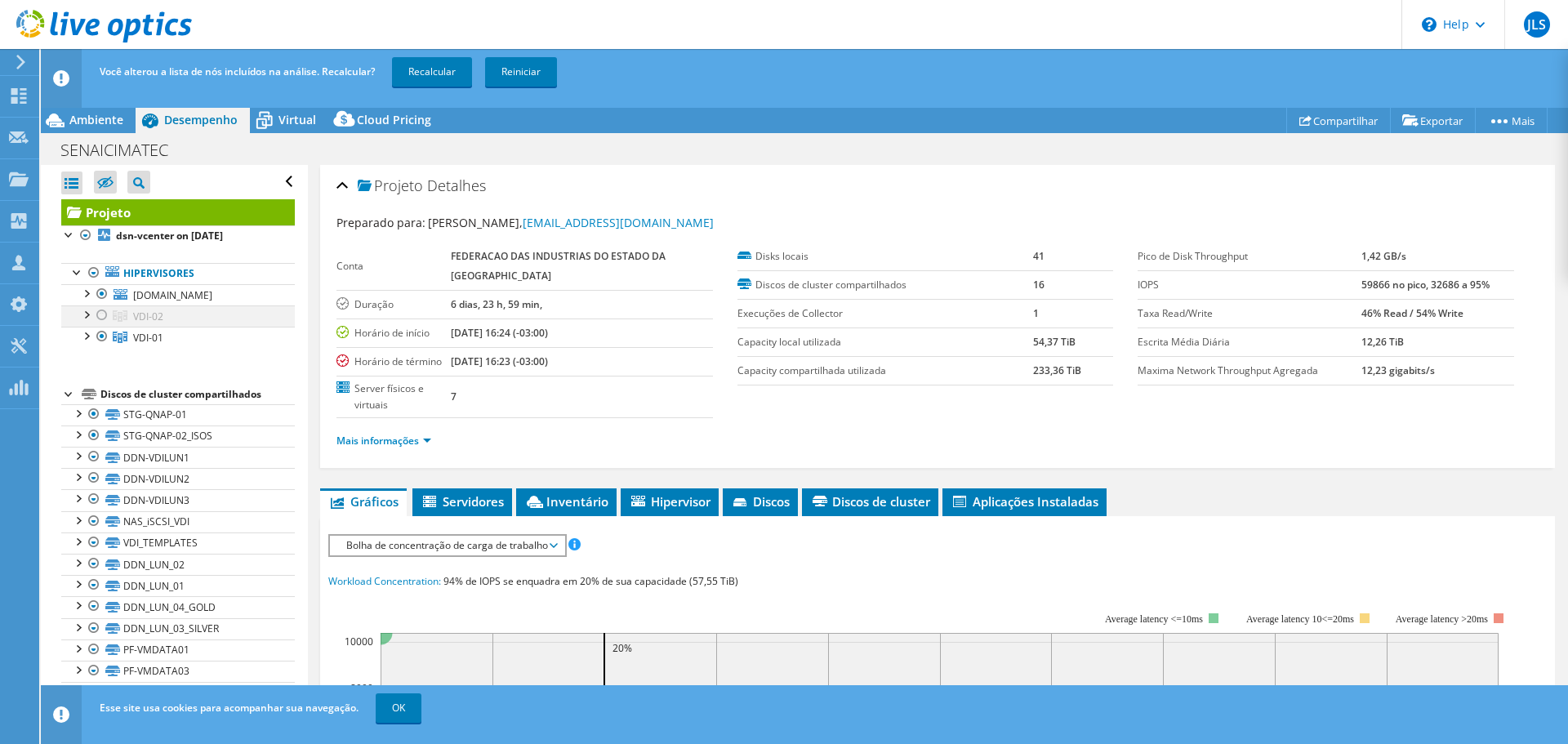
click at [86, 319] on div at bounding box center [85, 313] width 17 height 17
click at [112, 310] on link "VDI-02" at bounding box center [178, 316] width 233 height 21
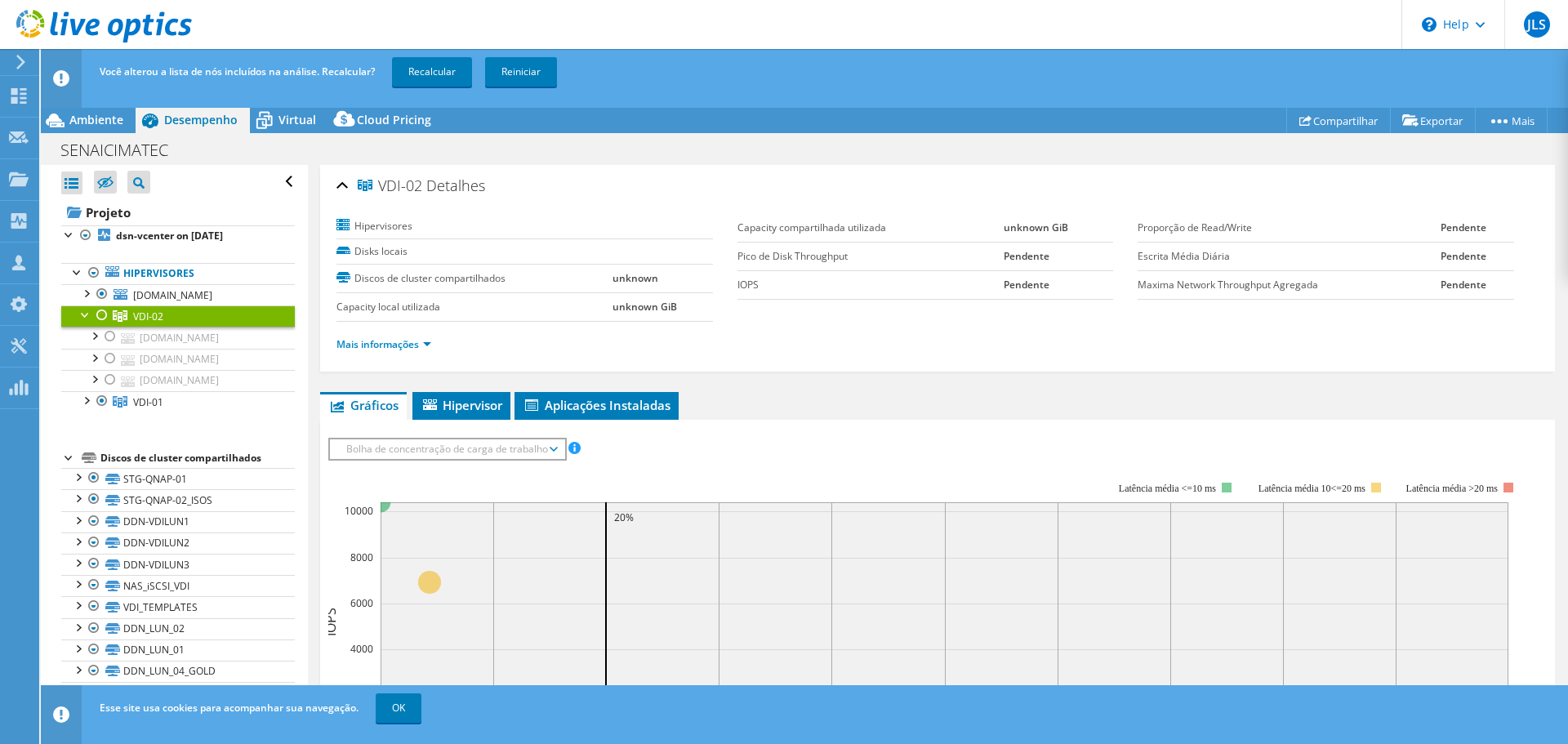
click at [102, 320] on div at bounding box center [102, 315] width 17 height 19
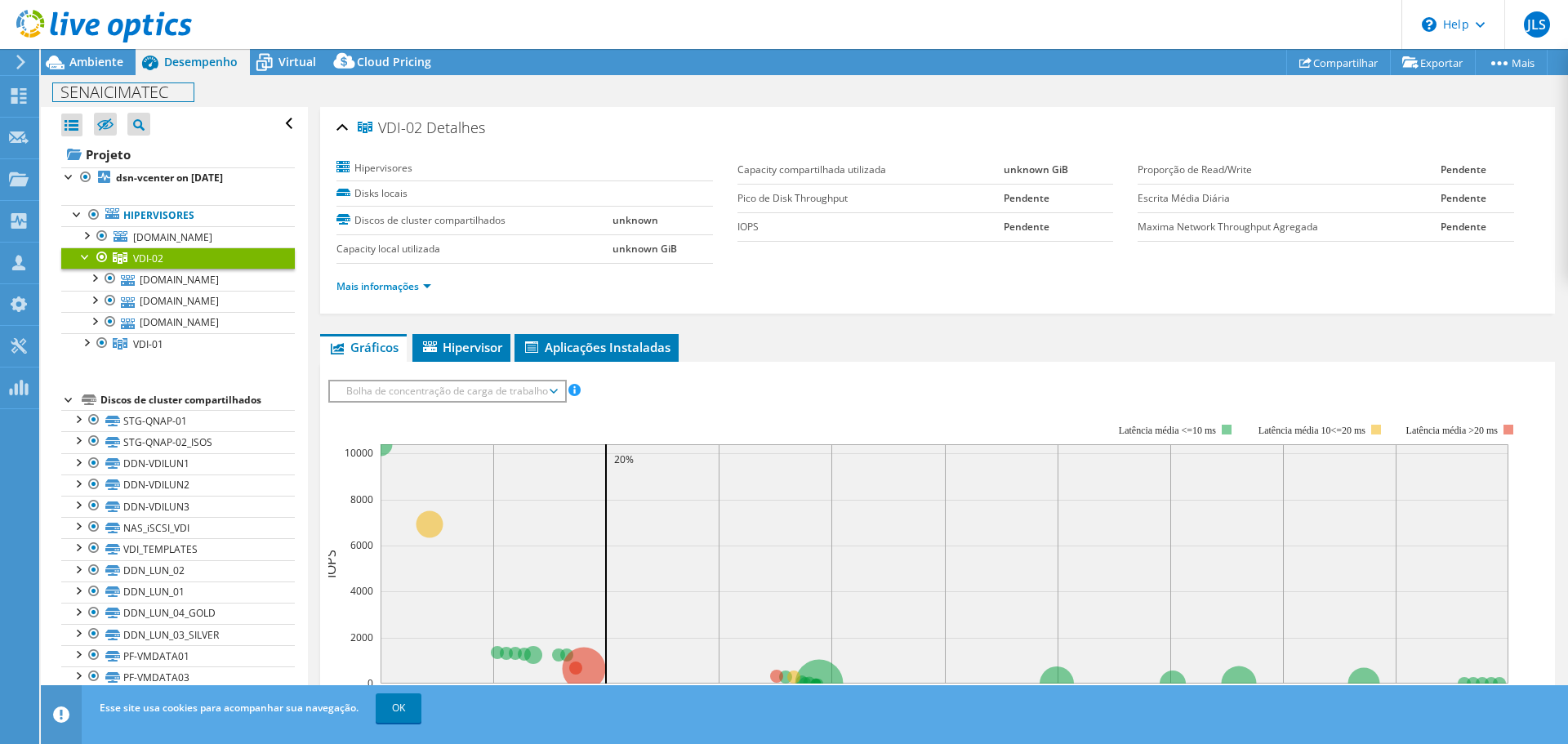
click at [105, 77] on div "SENAICIMATEC Imprimir" at bounding box center [805, 91] width 1528 height 30
click at [104, 63] on span "Ambiente" at bounding box center [96, 61] width 54 height 16
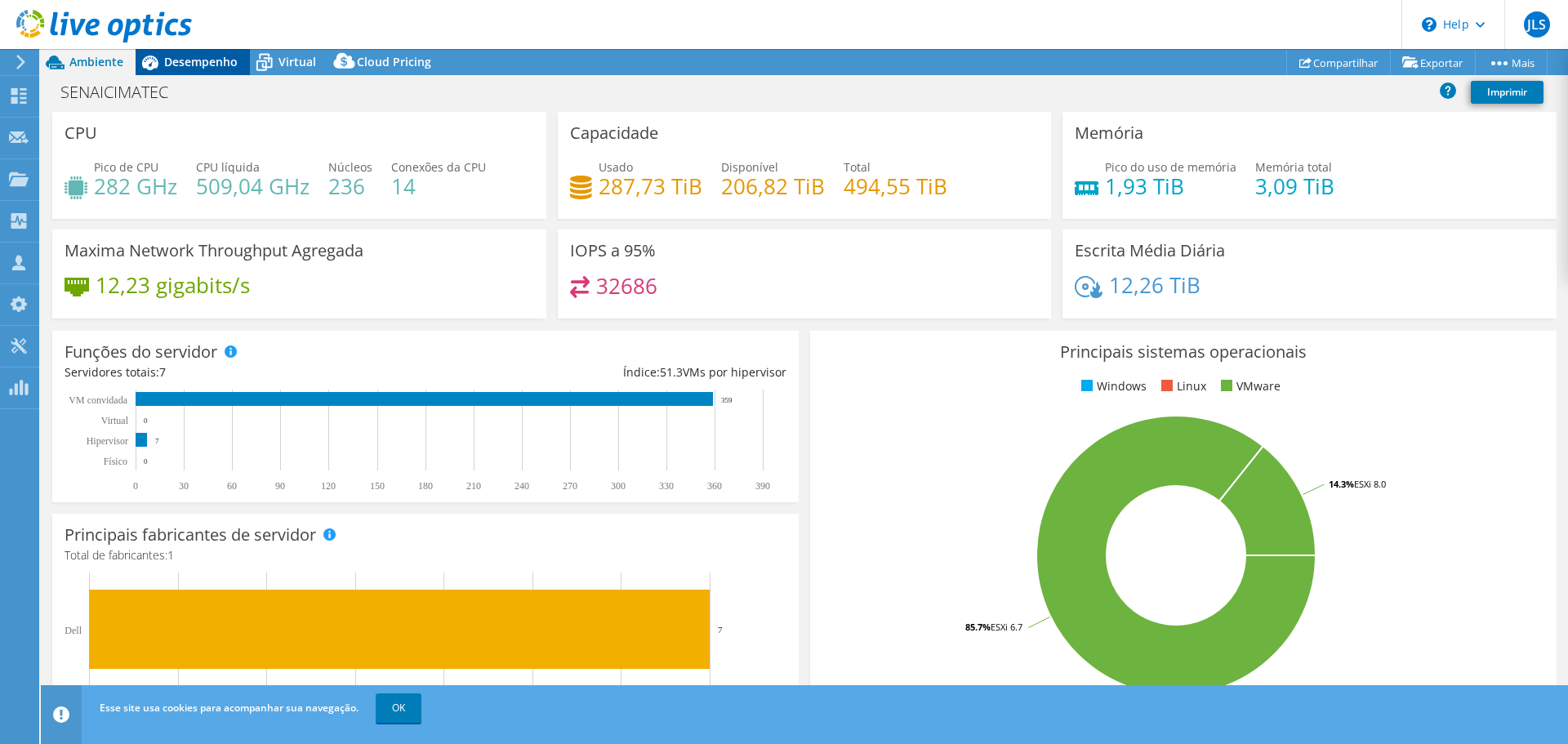
click at [214, 56] on span "Desempenho" at bounding box center [201, 61] width 74 height 16
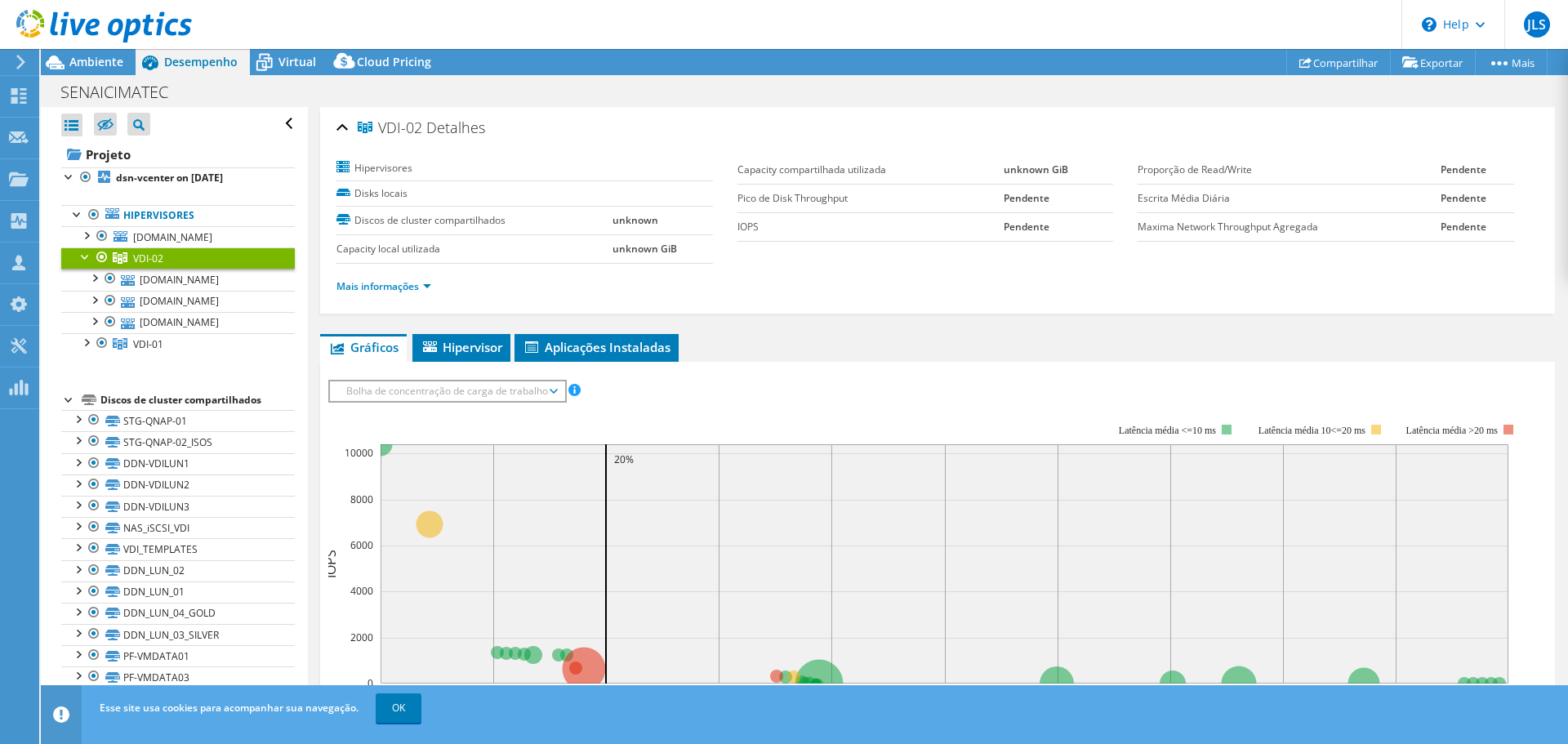
click at [82, 258] on div at bounding box center [85, 255] width 17 height 17
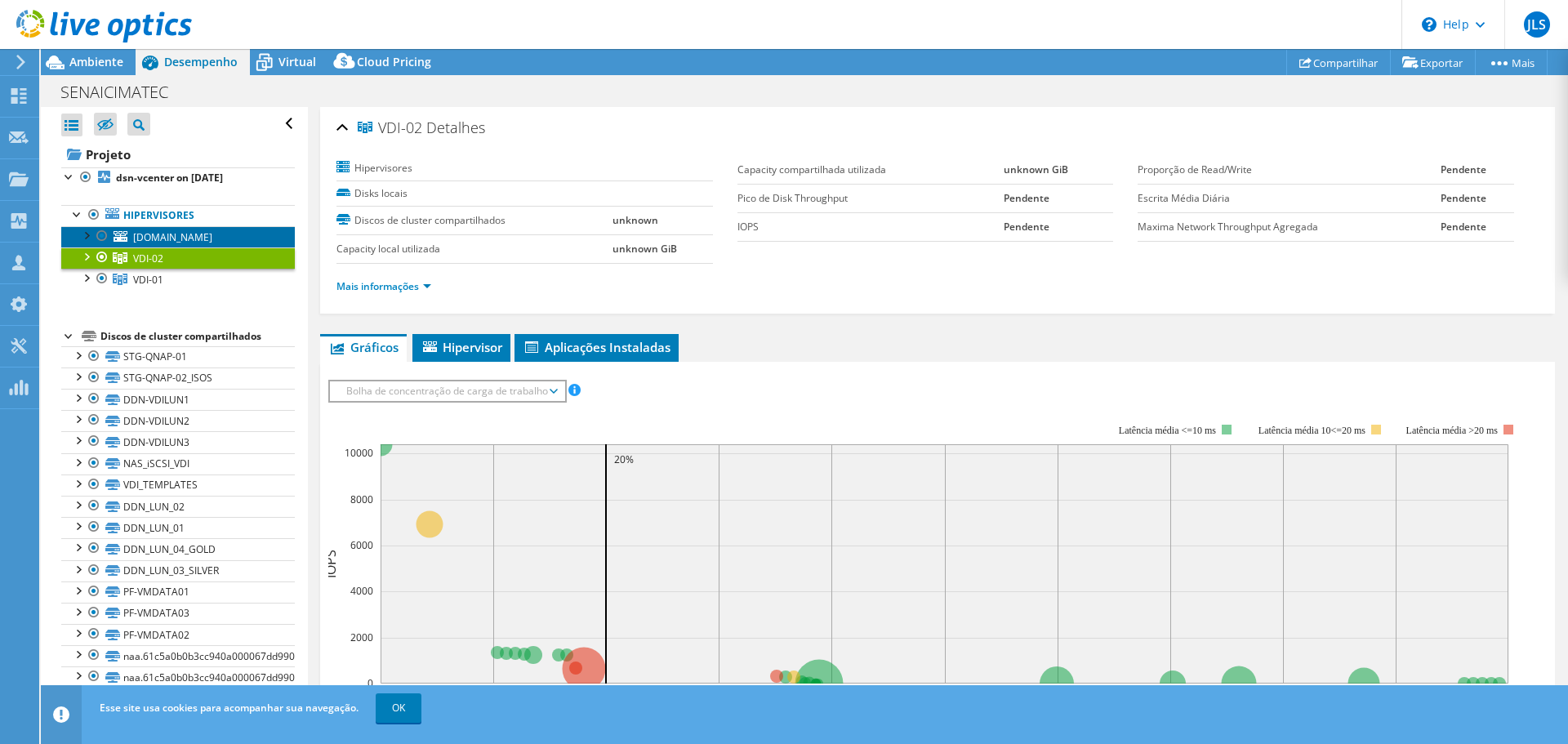
click at [147, 235] on span "[DOMAIN_NAME]" at bounding box center [173, 237] width 79 height 14
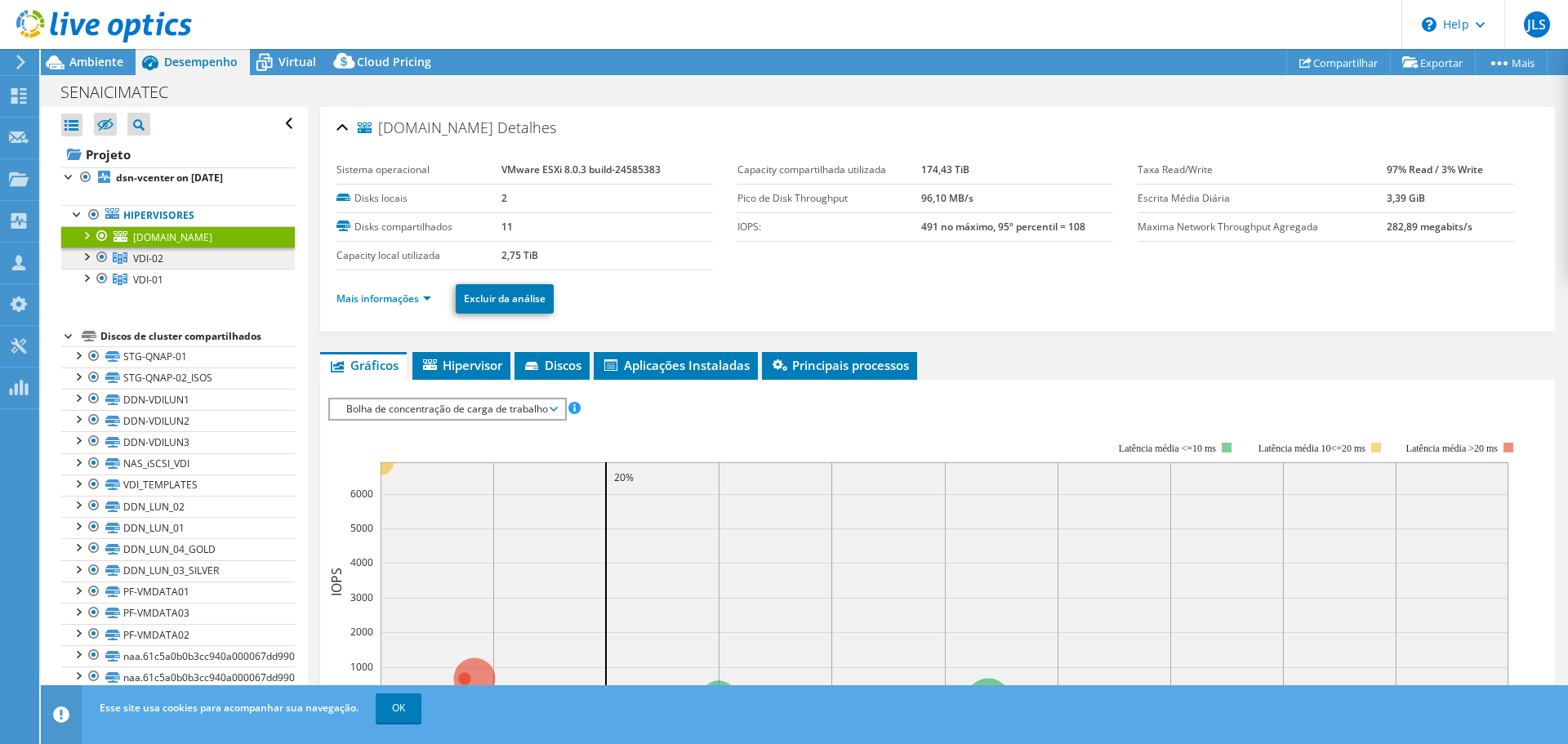
click at [142, 257] on span "VDI-02" at bounding box center [148, 259] width 30 height 14
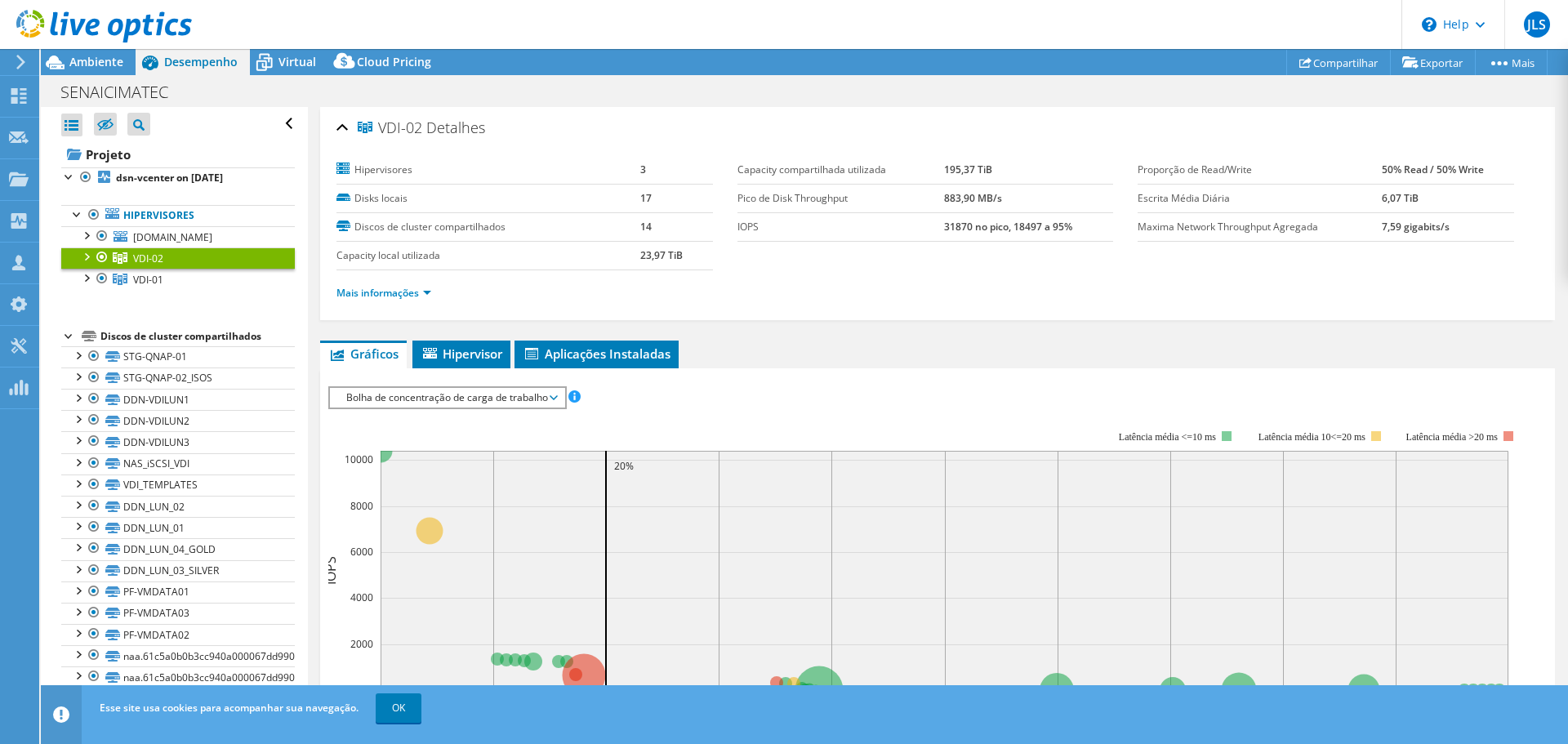
click at [84, 260] on div at bounding box center [85, 255] width 17 height 17
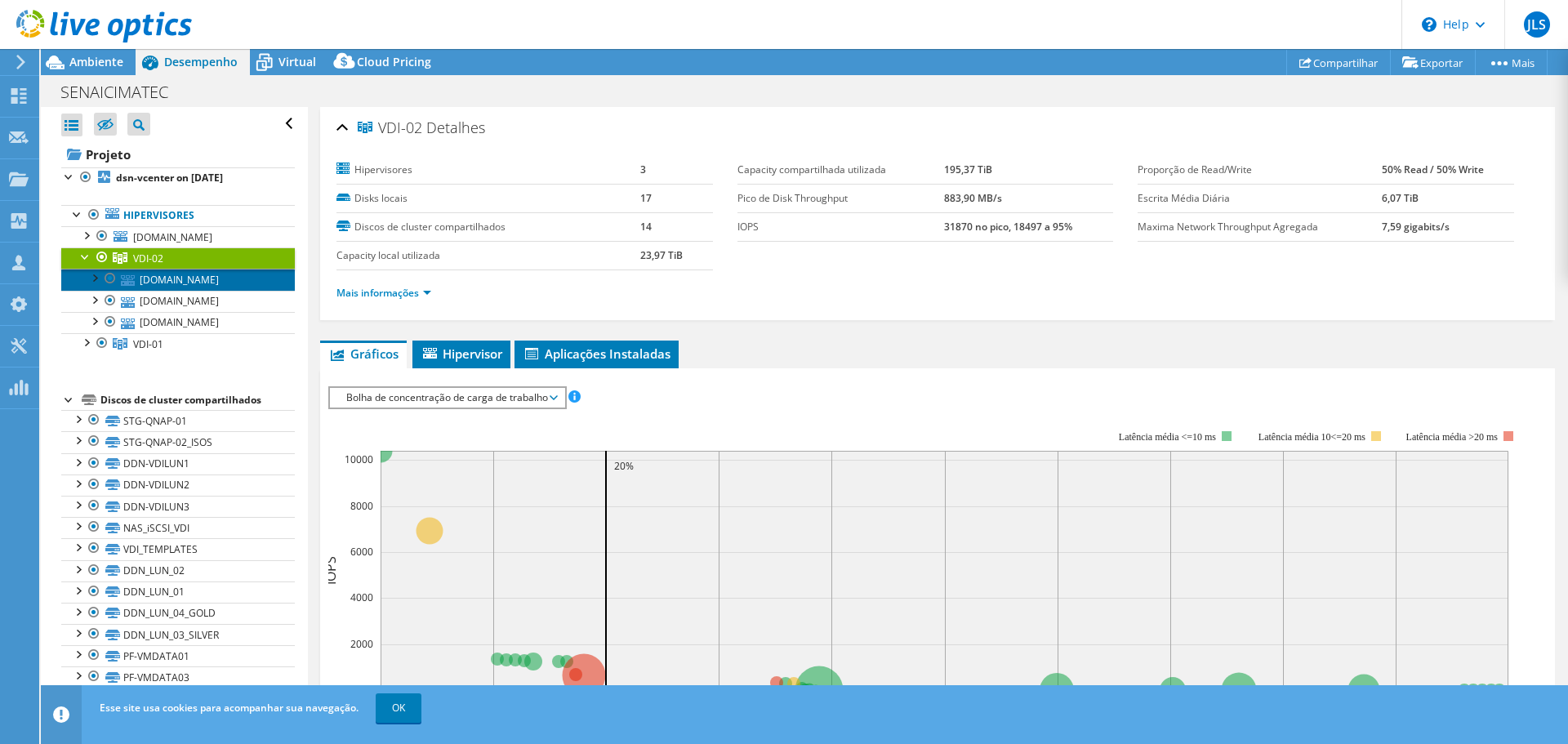
click at [163, 272] on link "[DOMAIN_NAME]" at bounding box center [178, 279] width 233 height 21
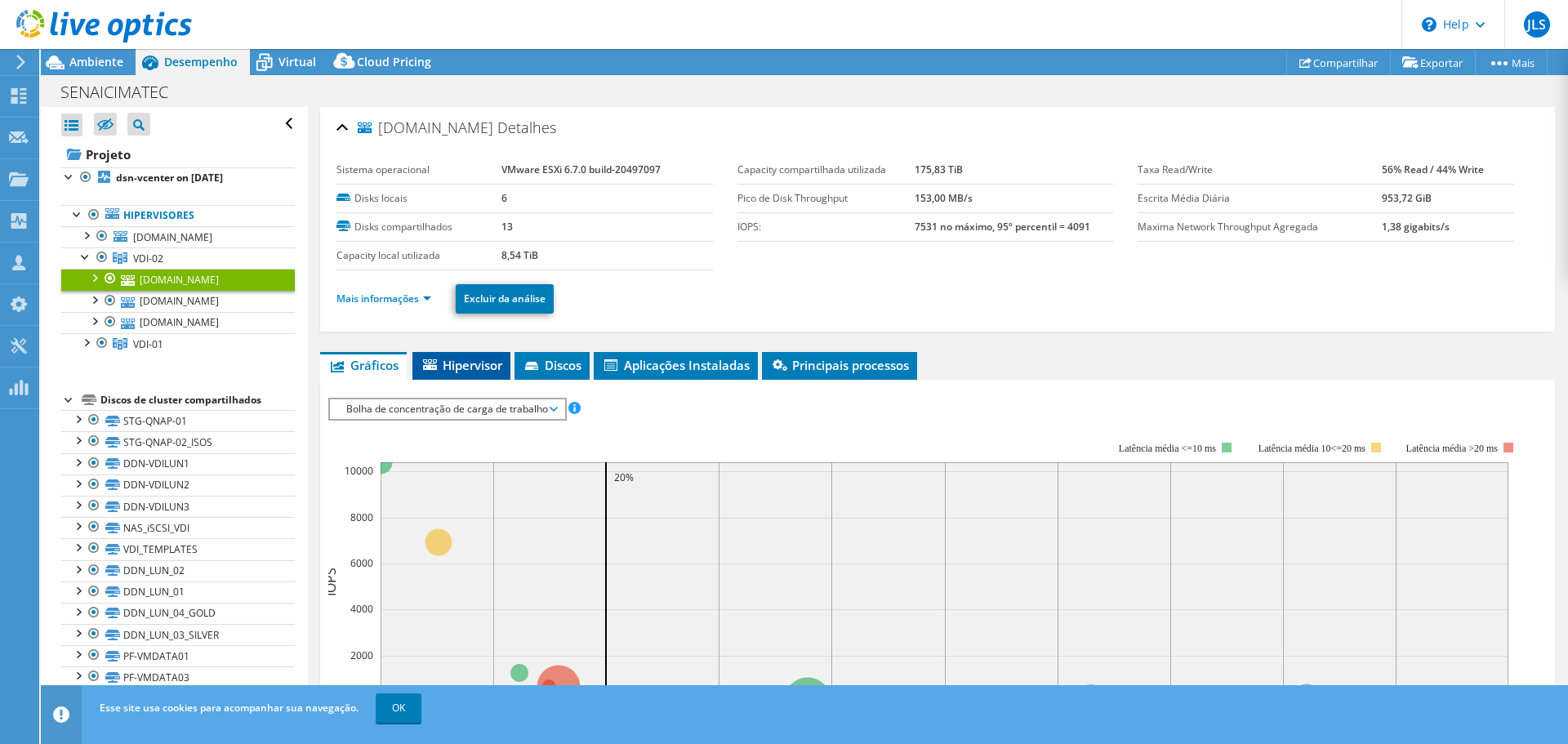
click at [458, 357] on span "Hipervisor" at bounding box center [461, 365] width 82 height 17
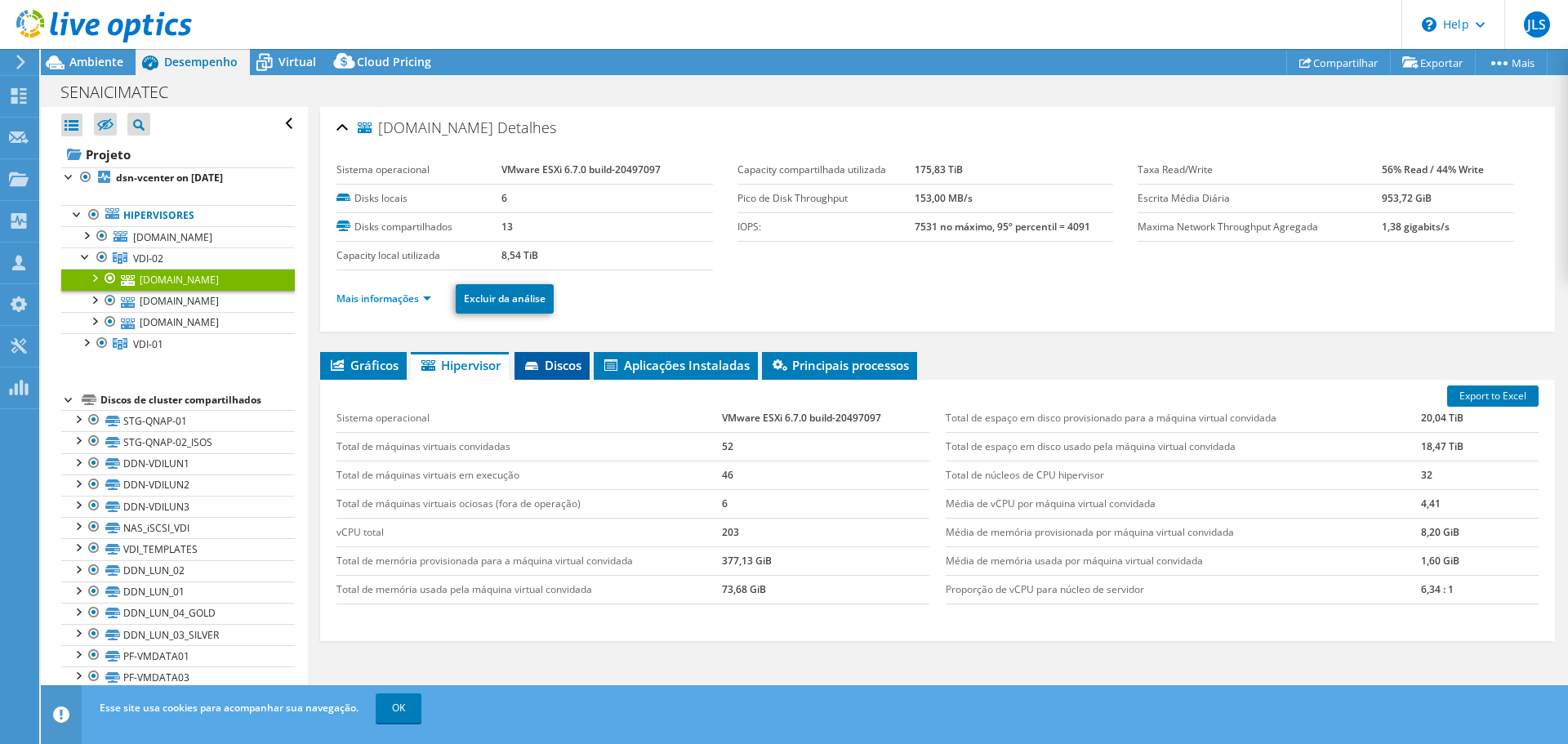
click at [562, 365] on span "Discos" at bounding box center [552, 365] width 59 height 17
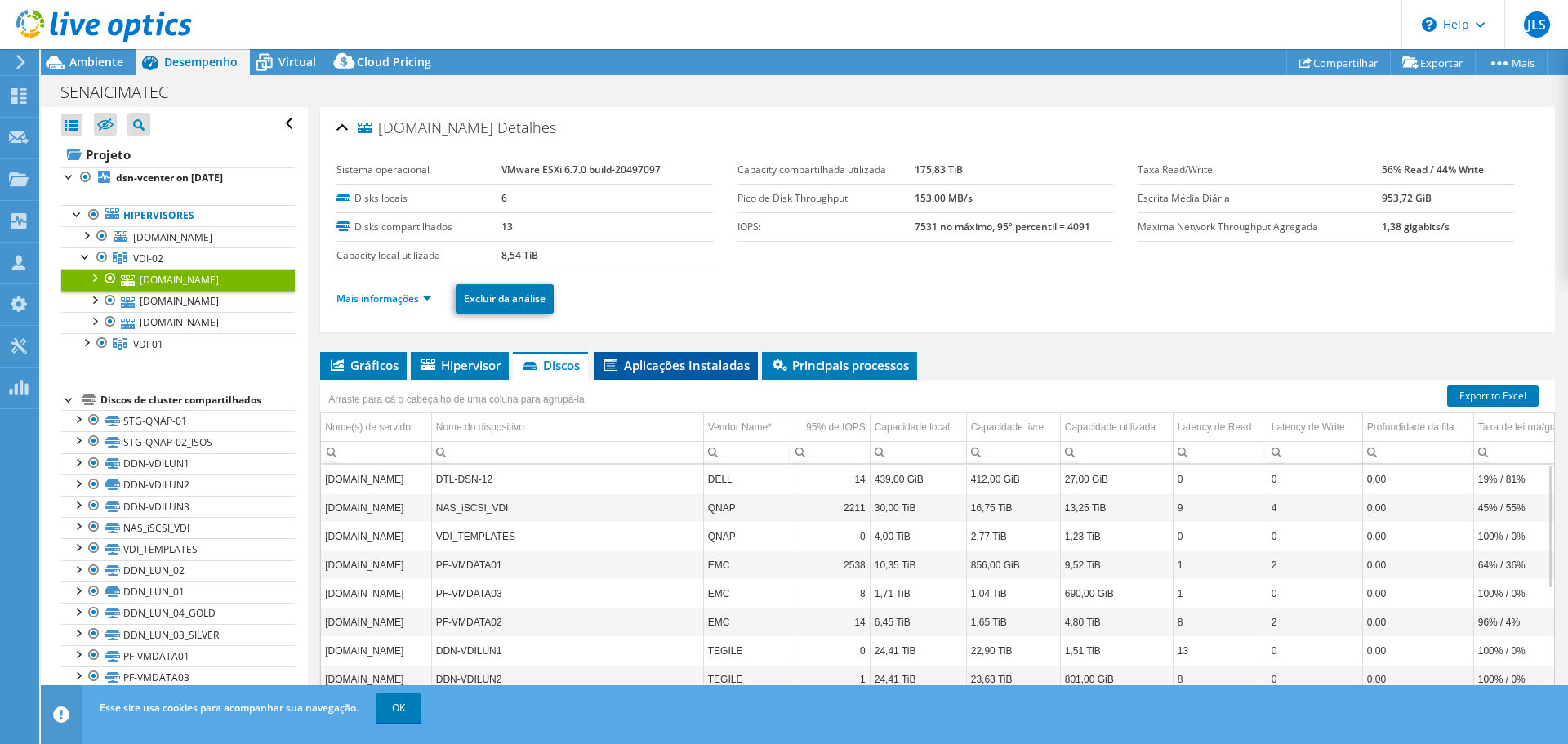
click at [691, 365] on span "Aplicações Instaladas" at bounding box center [676, 365] width 147 height 17
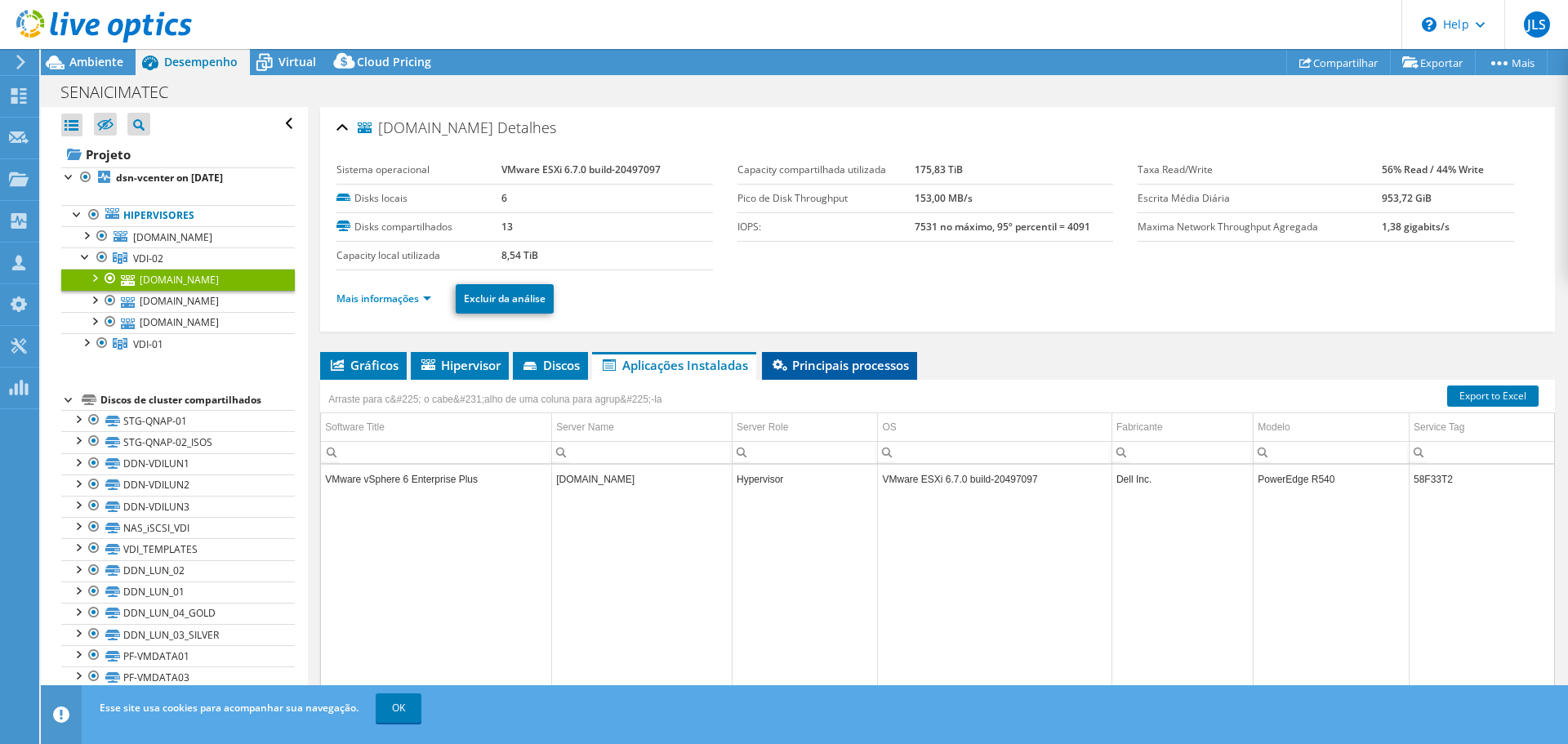
click at [844, 376] on li "Principais processos" at bounding box center [839, 366] width 155 height 28
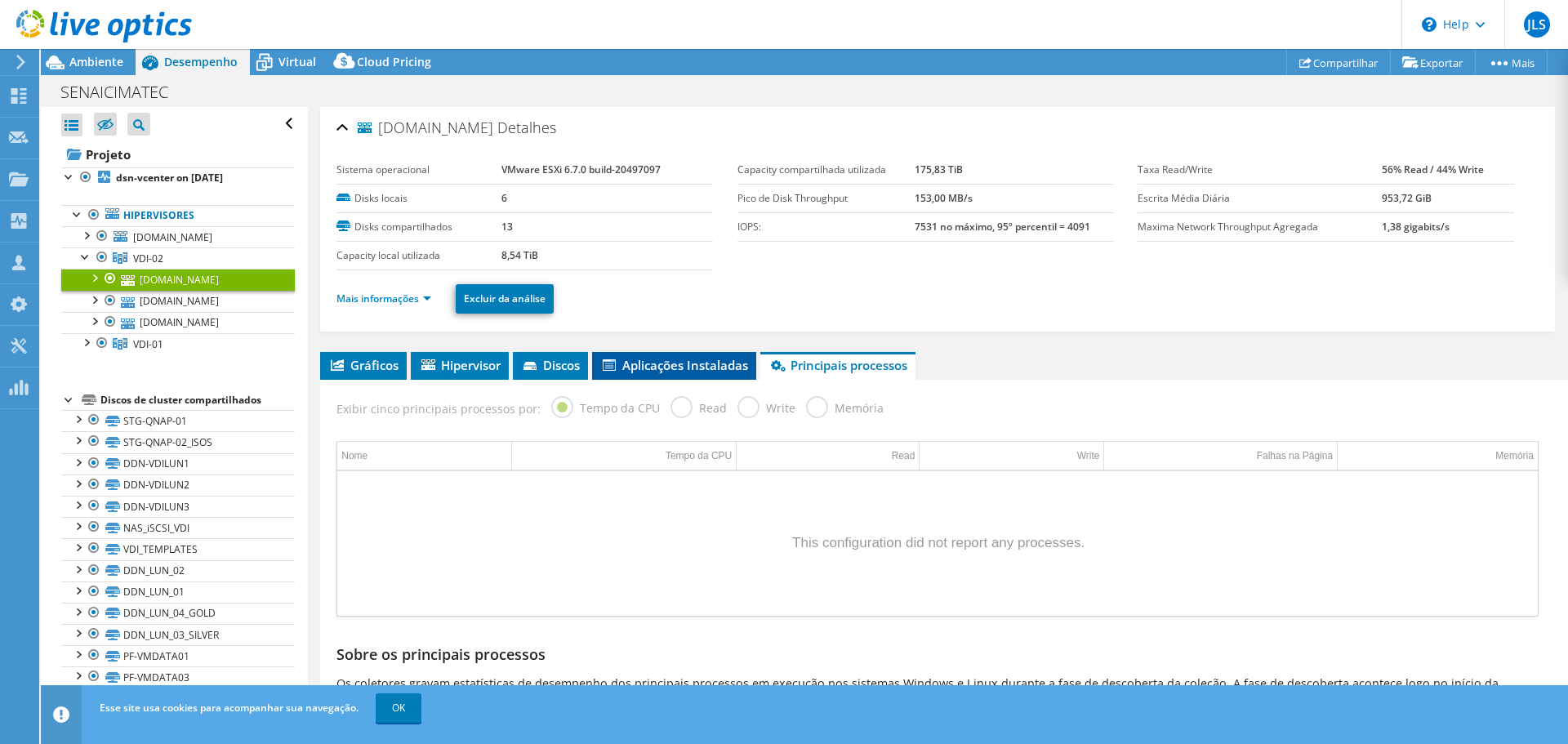
click at [705, 368] on span "Aplicações Instaladas" at bounding box center [674, 365] width 147 height 17
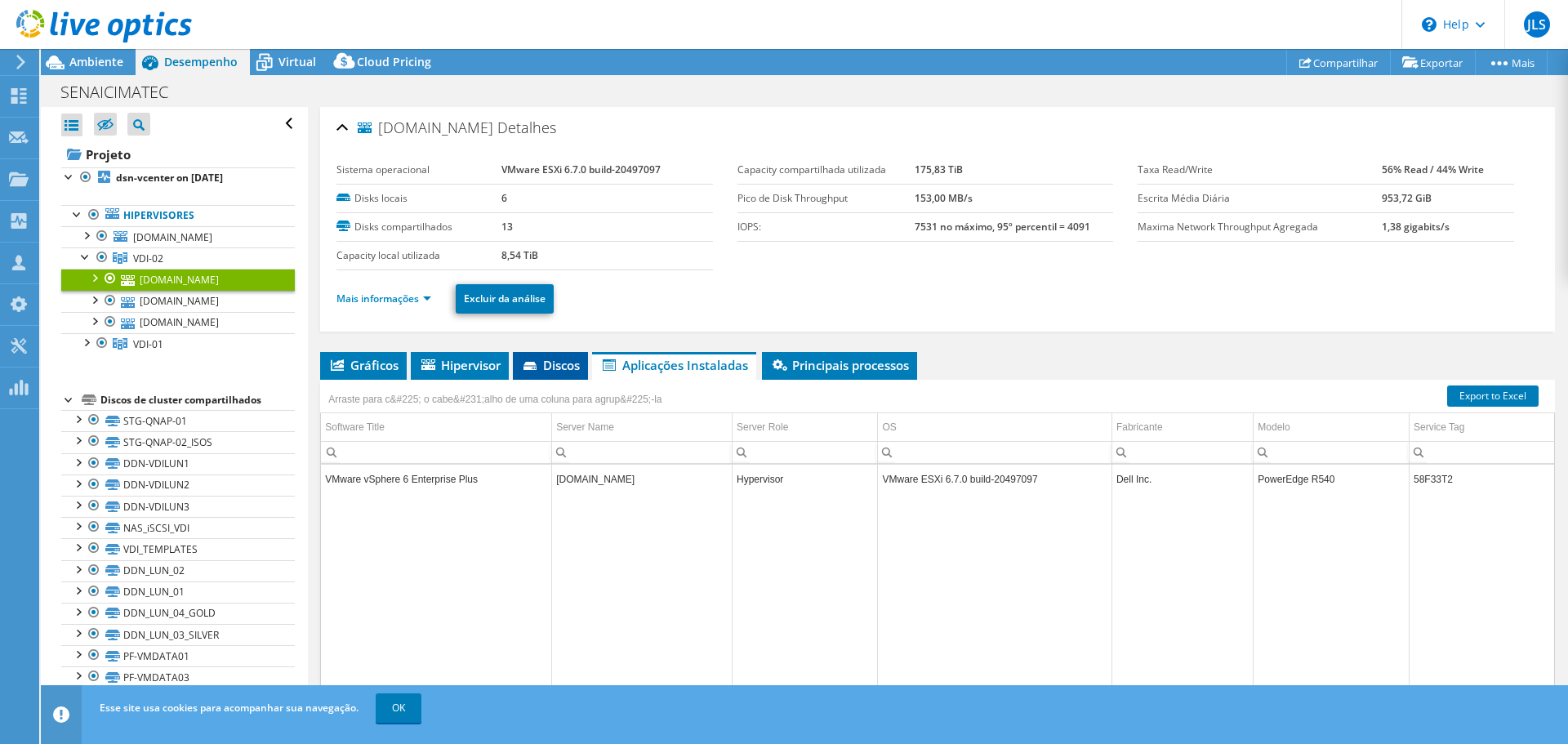
click at [555, 366] on span "Discos" at bounding box center [550, 365] width 59 height 17
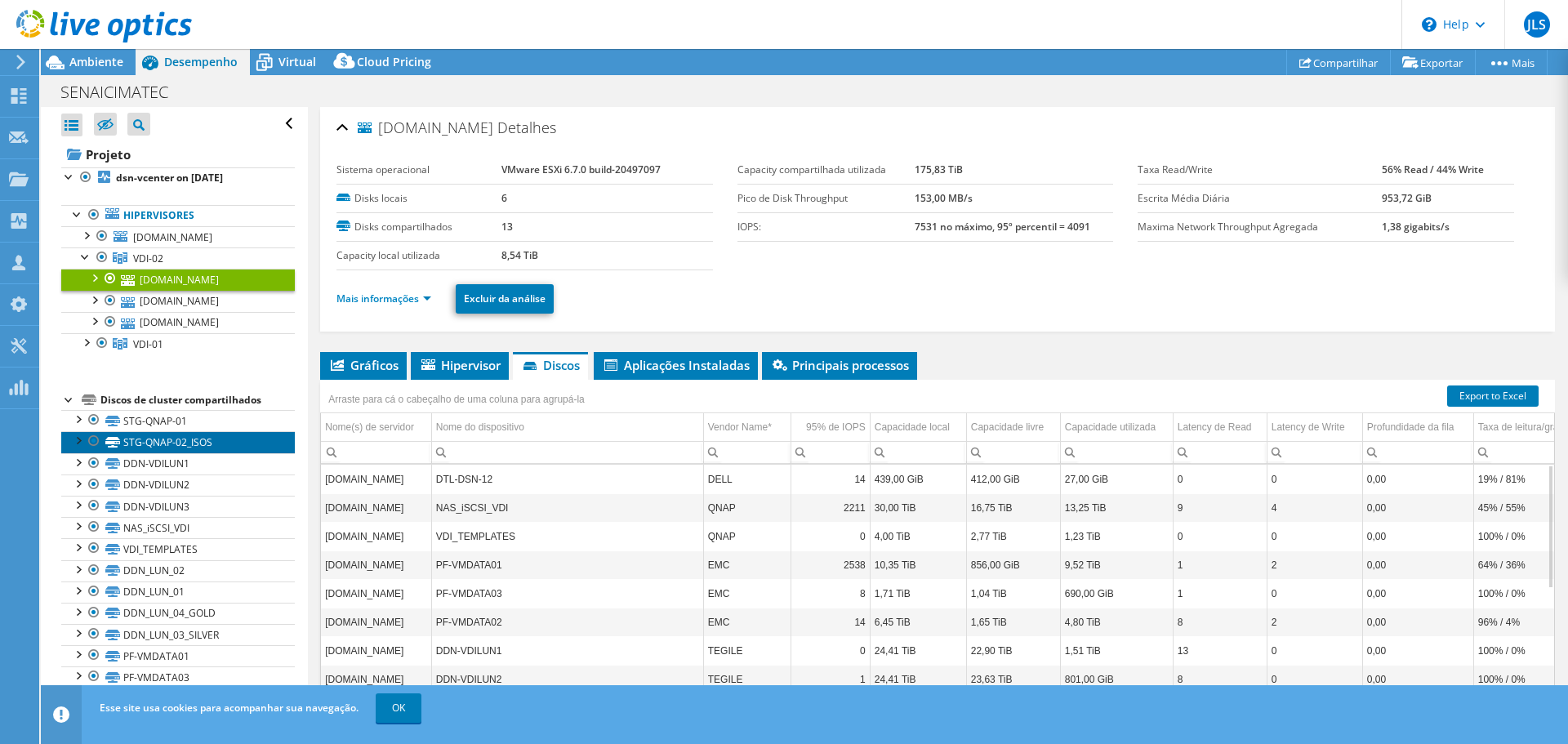
click at [161, 433] on link "STG-QNAP-02_ISOS" at bounding box center [178, 441] width 233 height 21
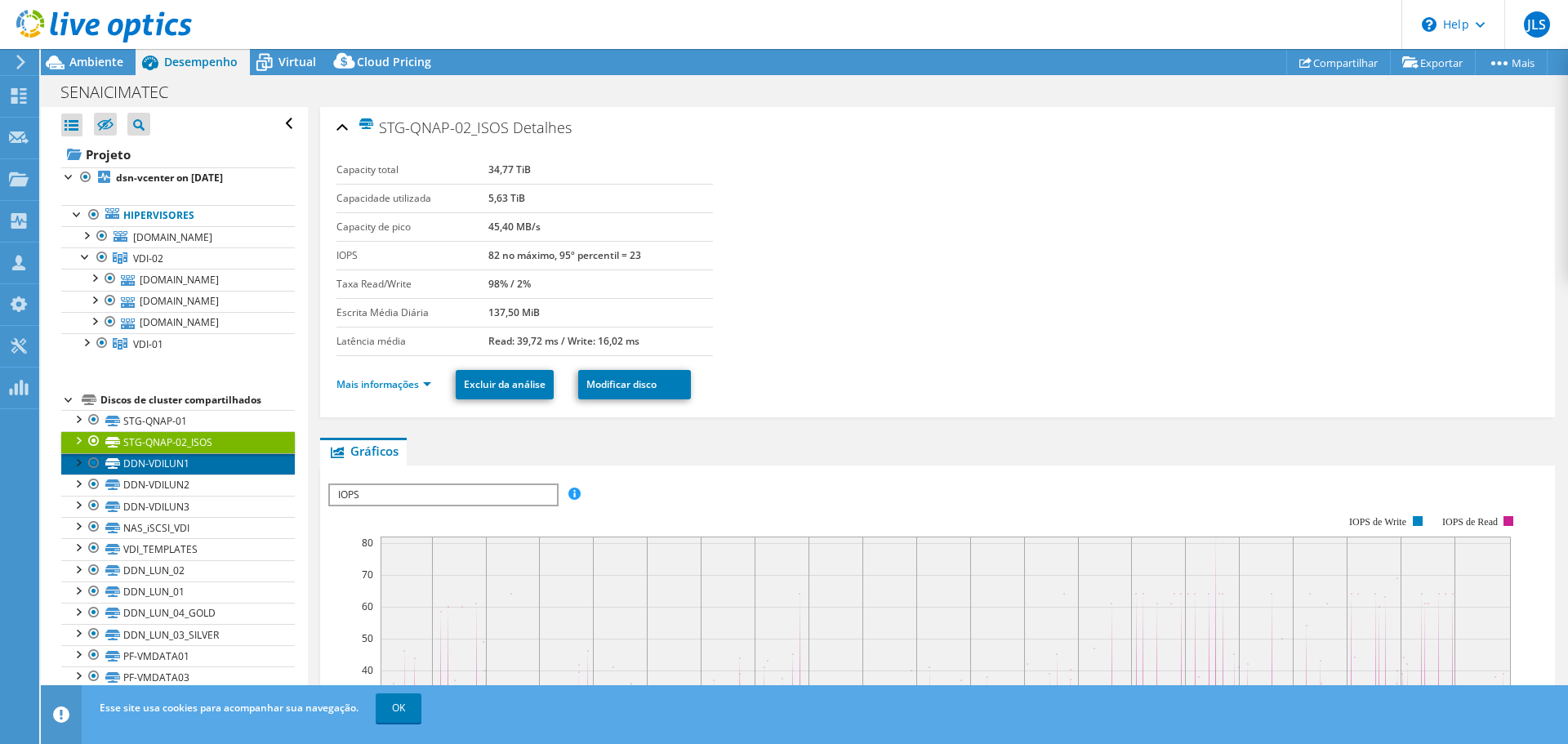
click at [176, 460] on link "DDN-VDILUN1" at bounding box center [178, 464] width 233 height 21
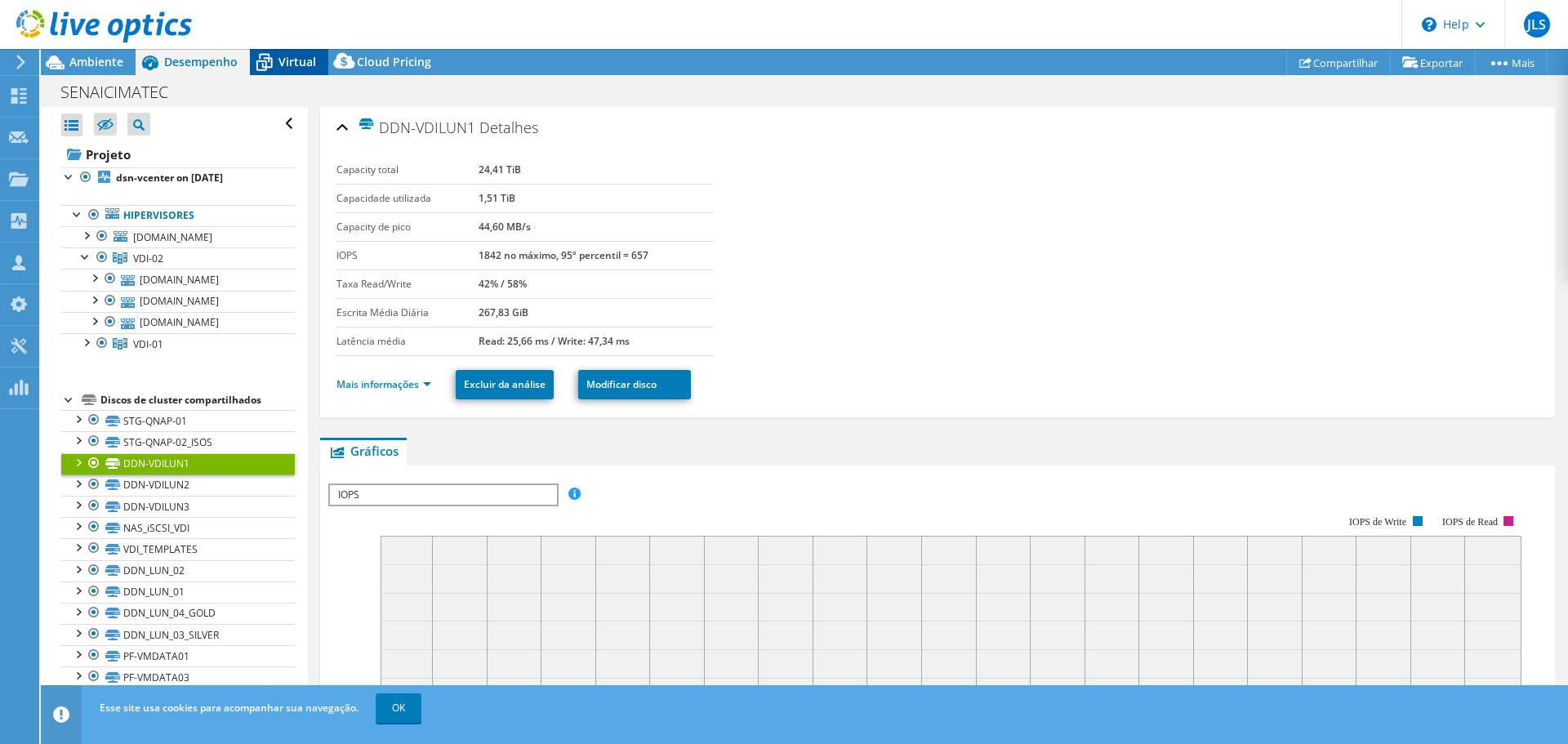
click at [299, 62] on span "Virtual" at bounding box center [297, 61] width 38 height 16
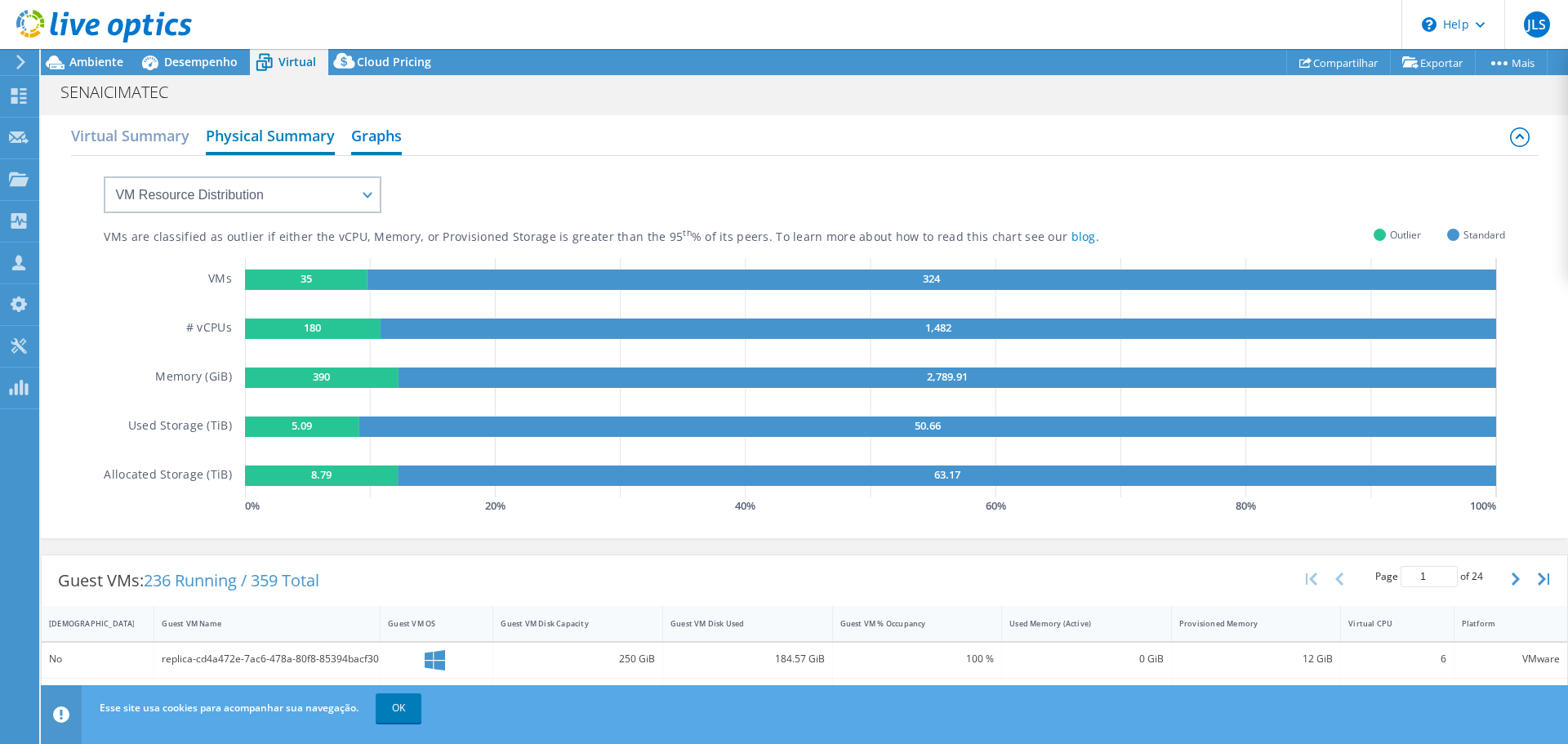
click at [310, 132] on h2 "Physical Summary" at bounding box center [270, 137] width 129 height 36
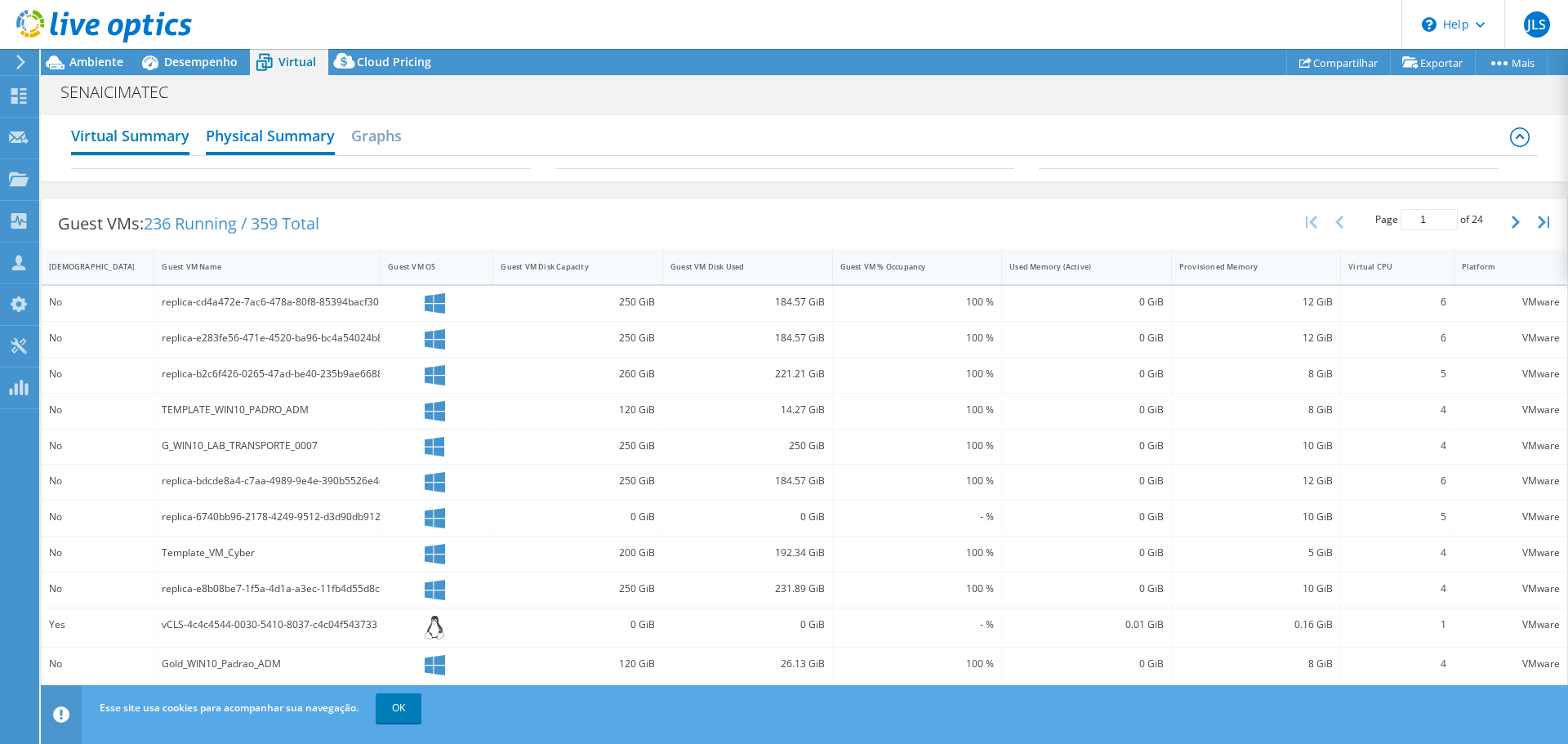
click at [158, 132] on h2 "Virtual Summary" at bounding box center [130, 137] width 118 height 36
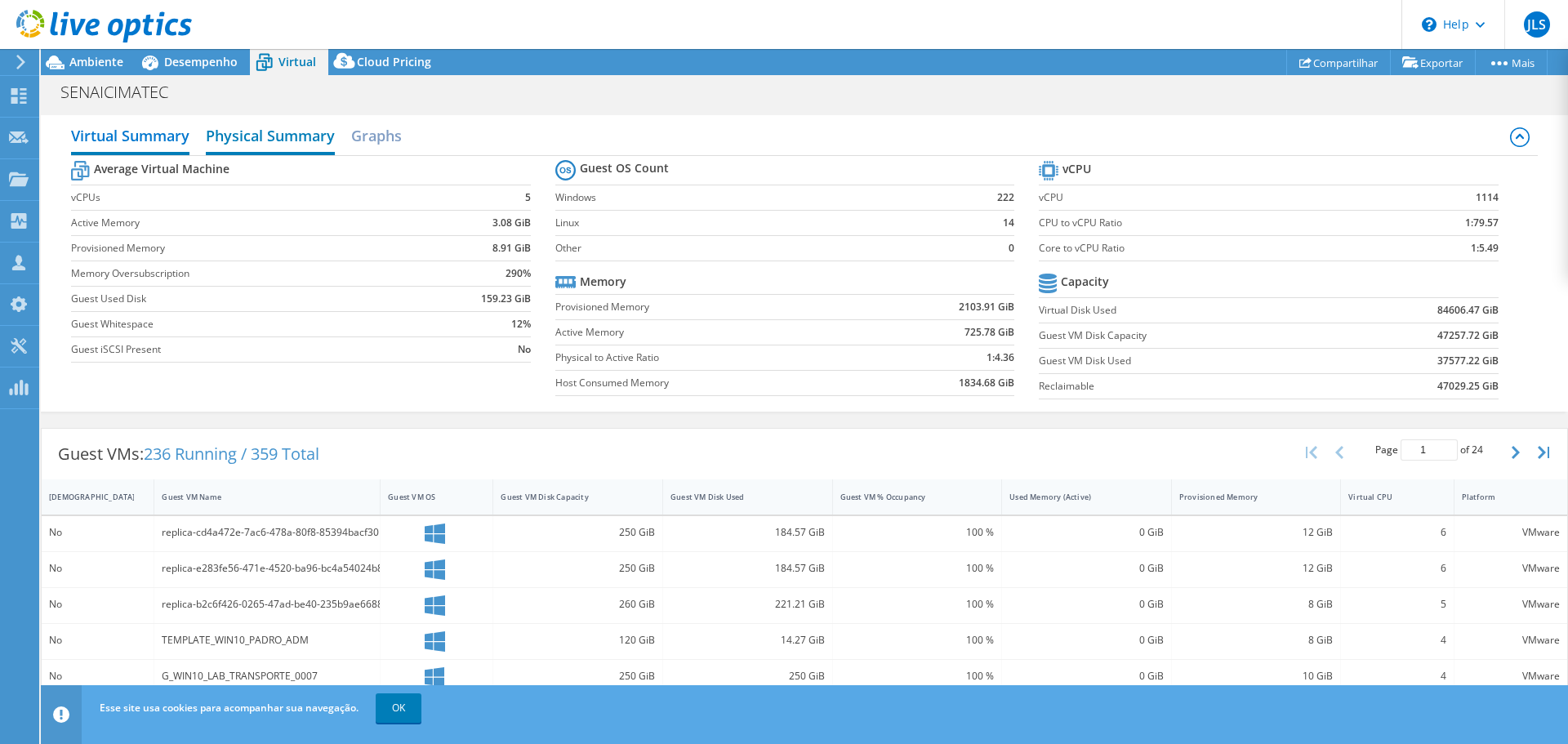
click at [299, 136] on h2 "Physical Summary" at bounding box center [270, 137] width 129 height 36
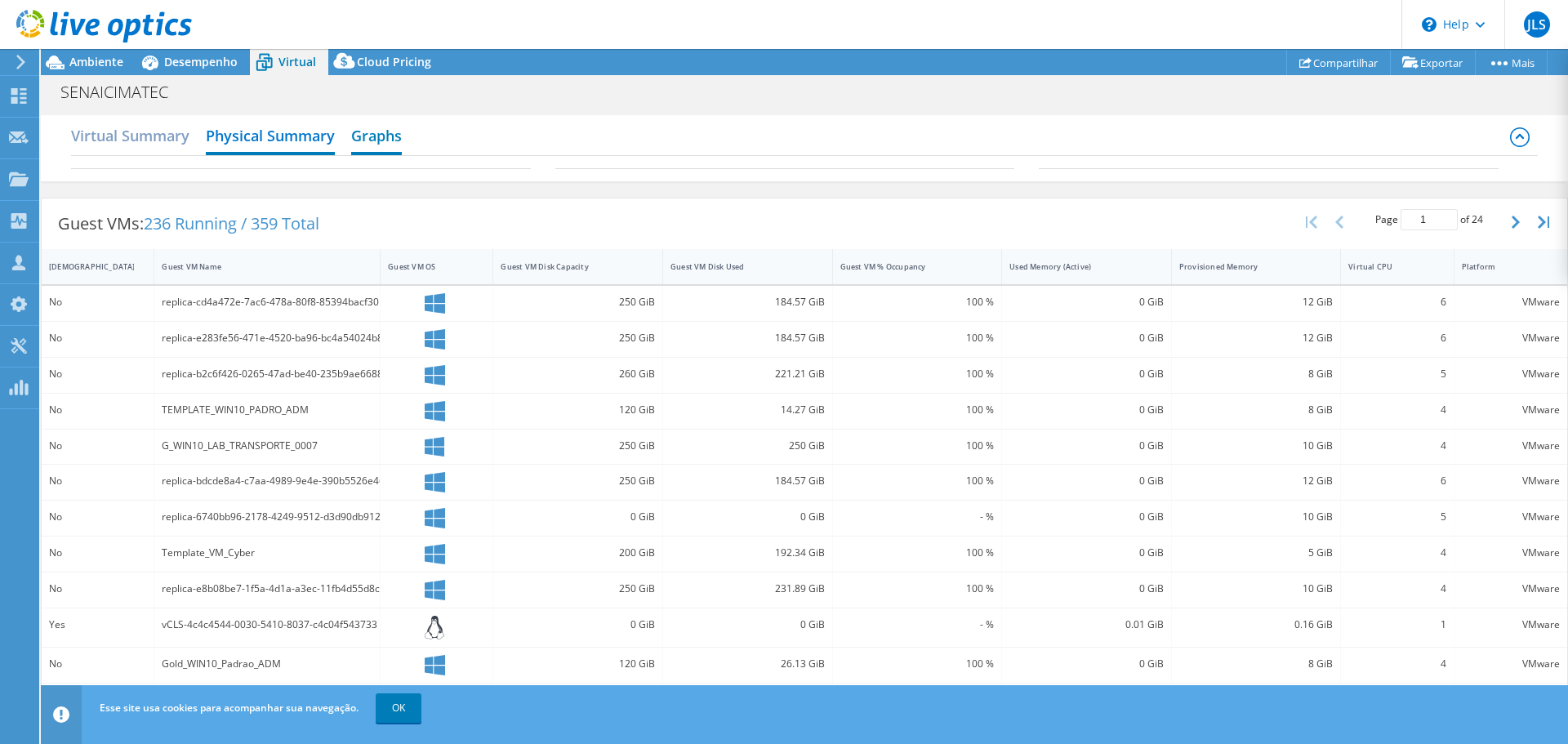
click at [379, 140] on h2 "Graphs" at bounding box center [376, 137] width 51 height 36
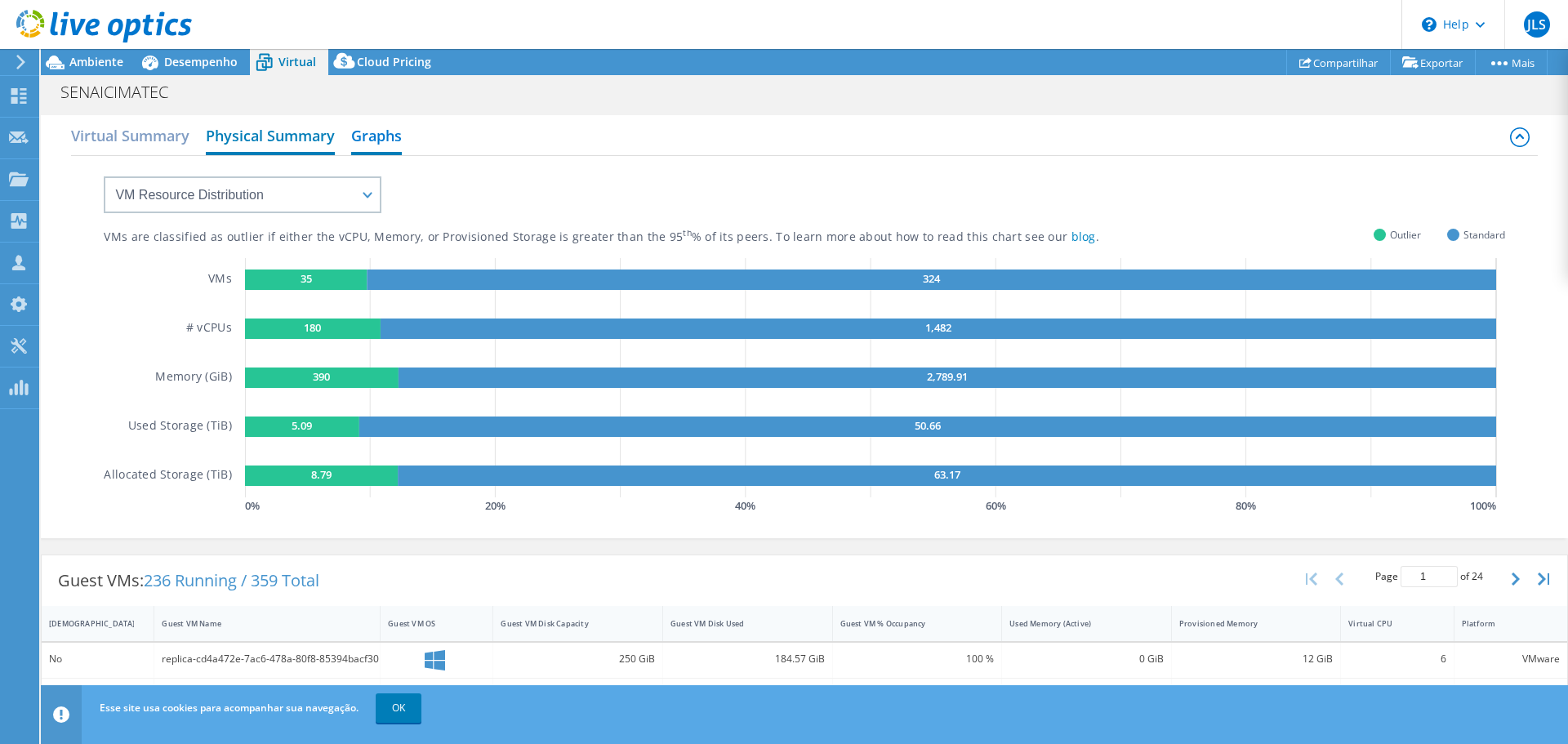
click at [285, 147] on h2 "Physical Summary" at bounding box center [270, 137] width 129 height 36
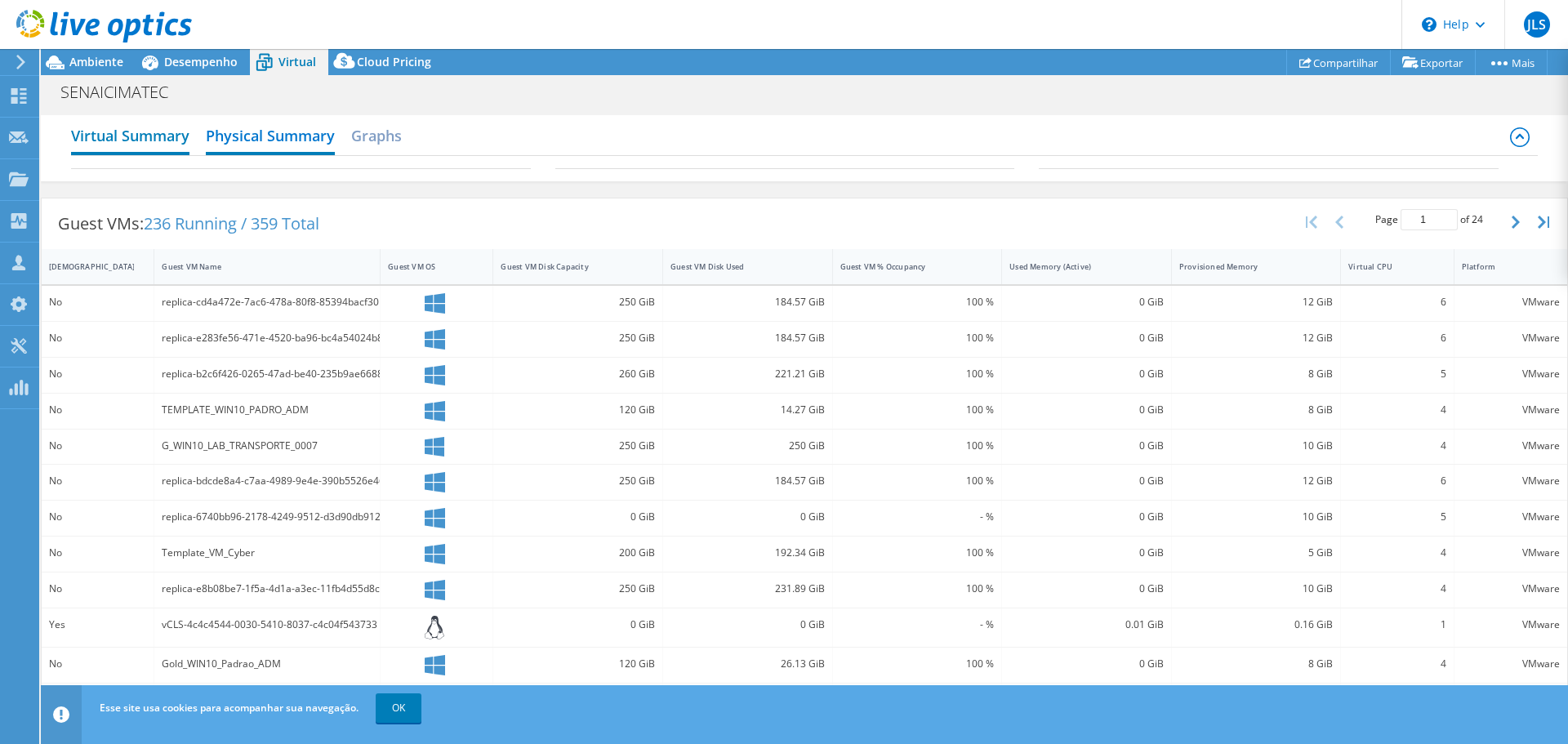
click at [150, 144] on h2 "Virtual Summary" at bounding box center [130, 137] width 118 height 36
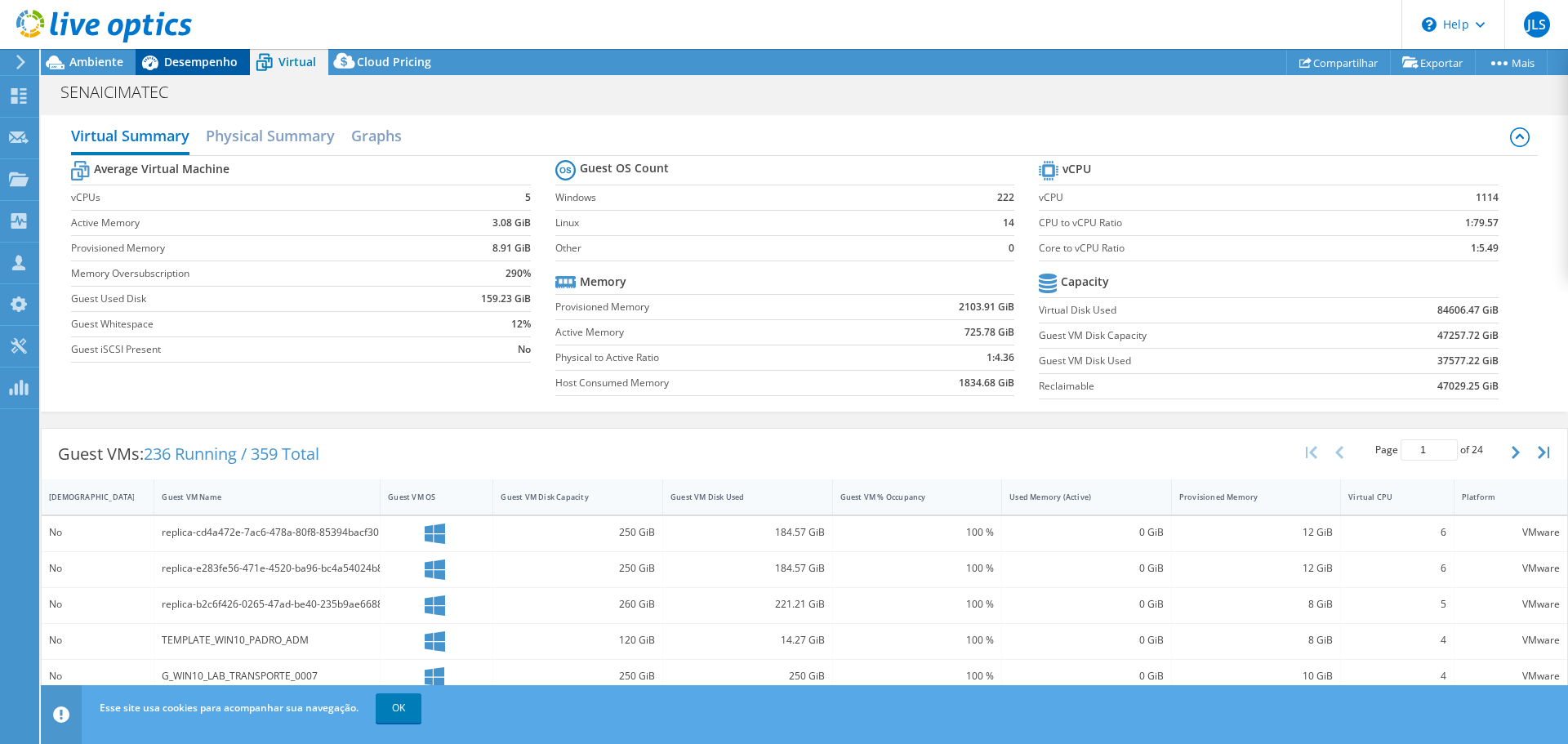
click at [206, 65] on span "Desempenho" at bounding box center [201, 61] width 74 height 16
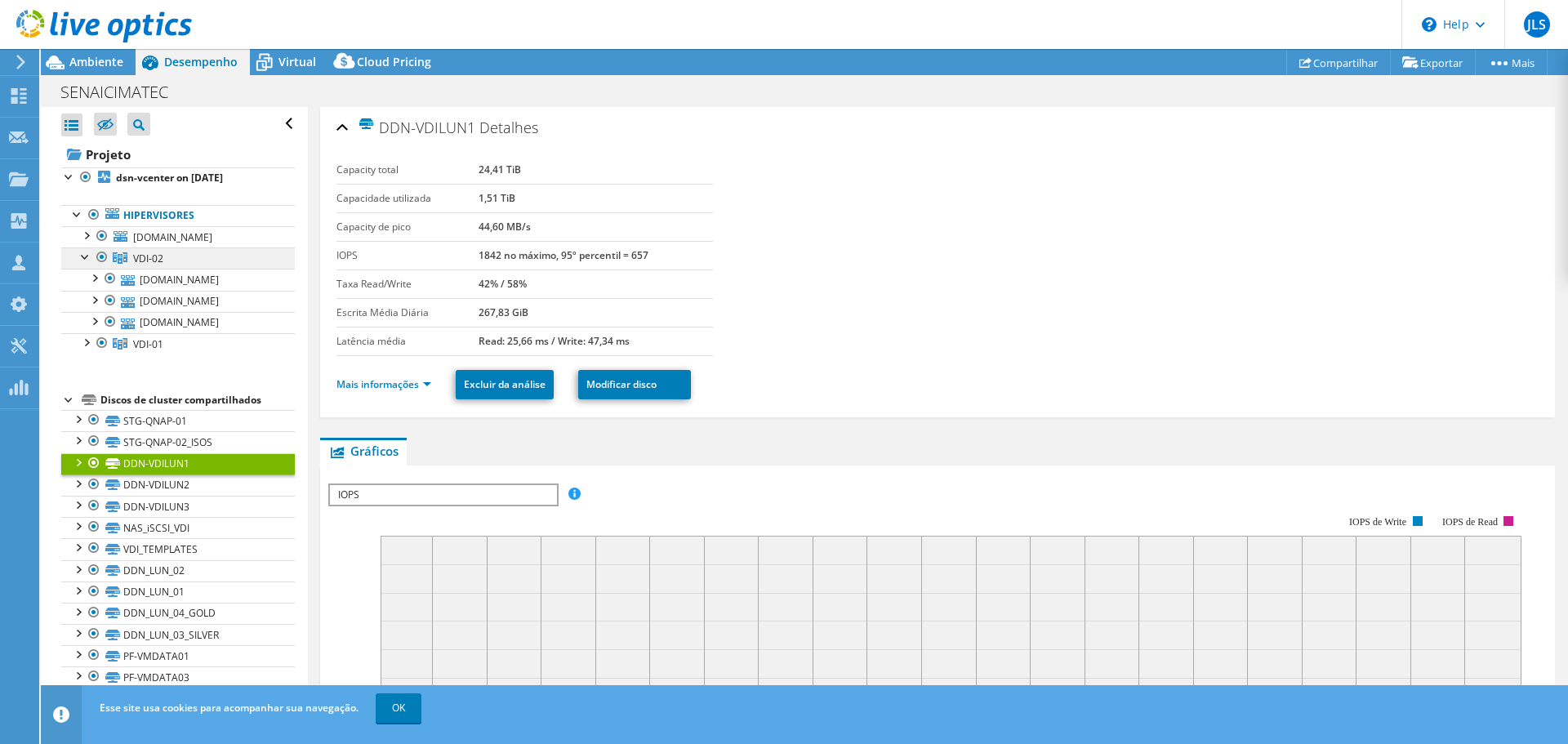
click at [142, 256] on span "VDI-02" at bounding box center [148, 259] width 30 height 14
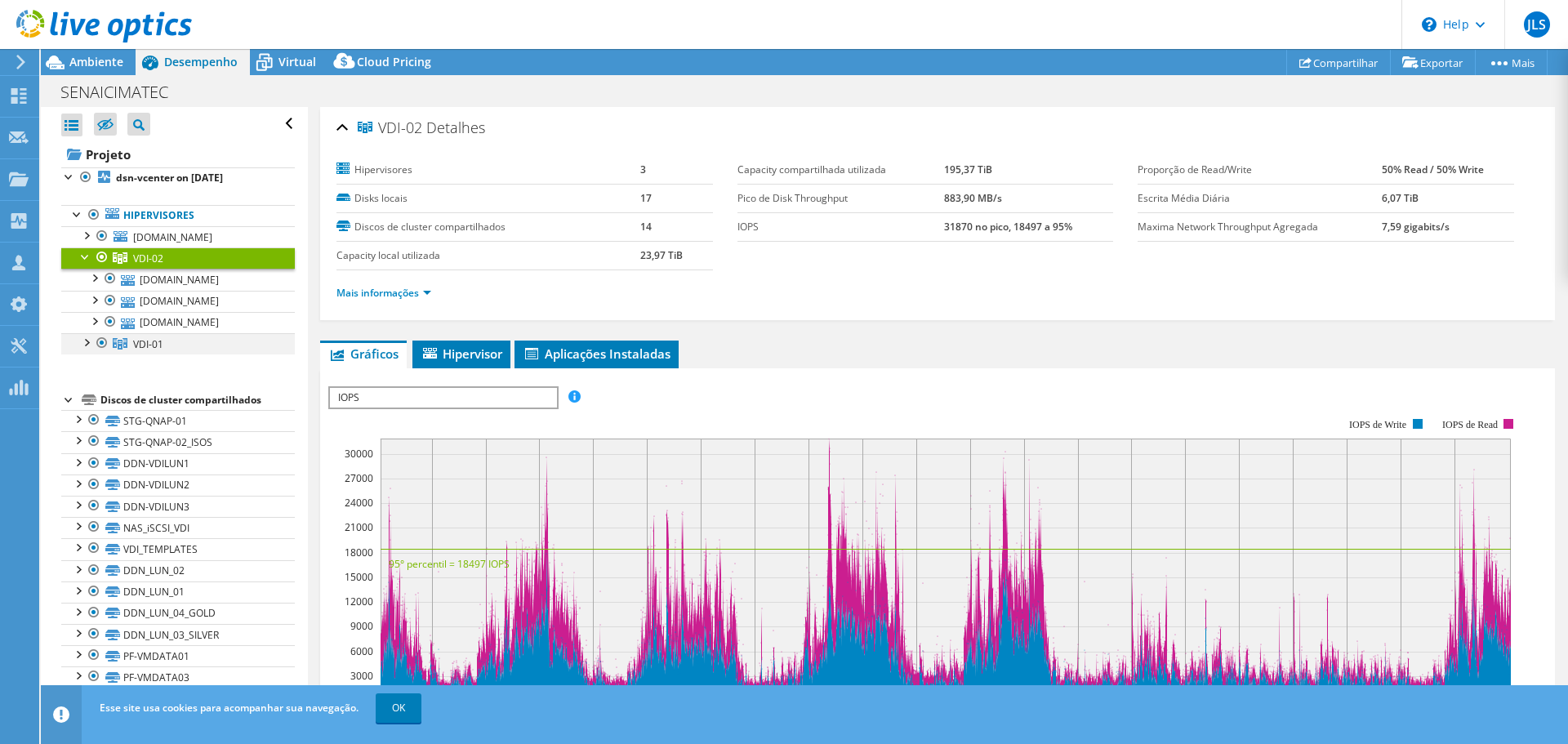
click at [101, 347] on div at bounding box center [102, 343] width 17 height 19
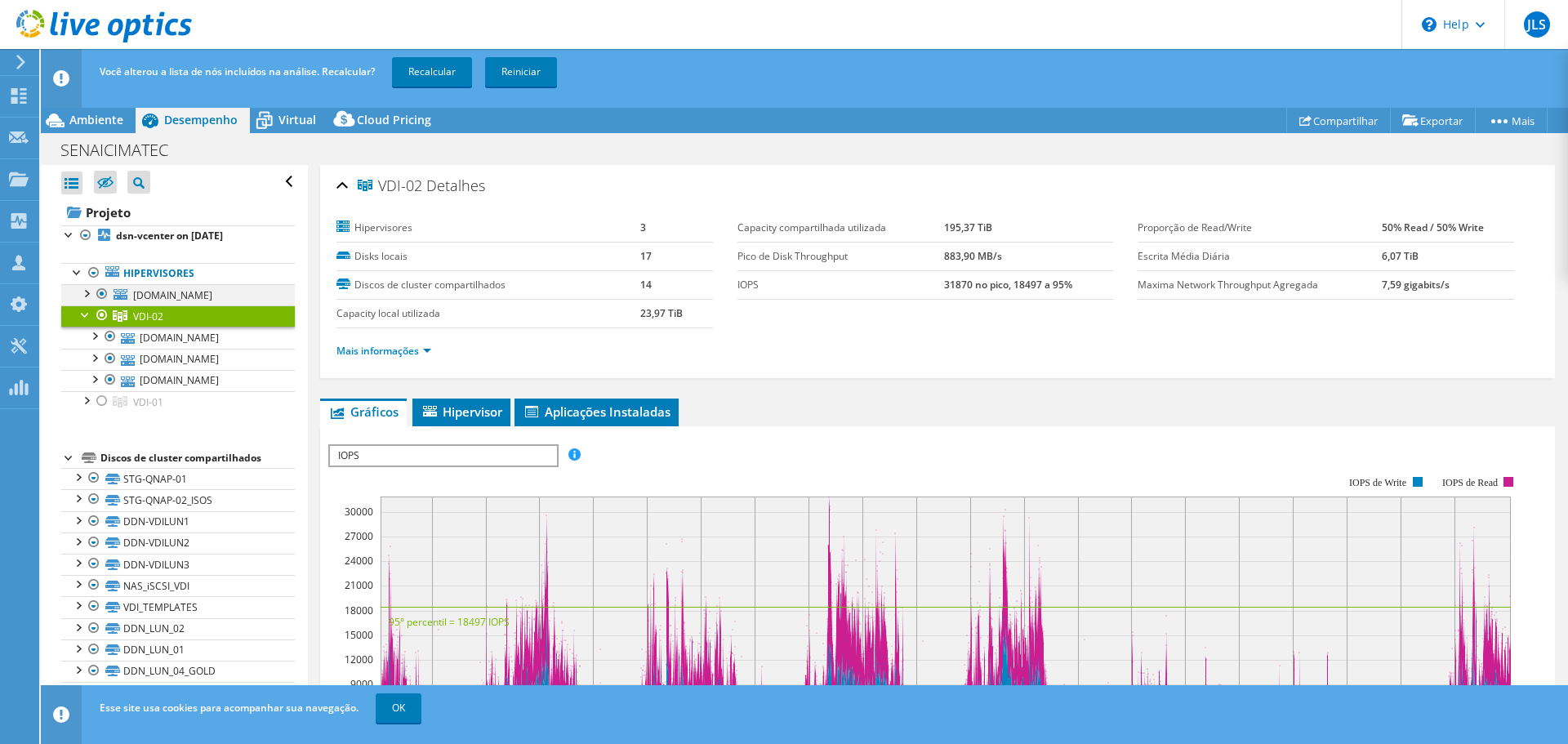
click at [97, 299] on div at bounding box center [102, 294] width 17 height 19
click at [94, 335] on div at bounding box center [94, 334] width 17 height 17
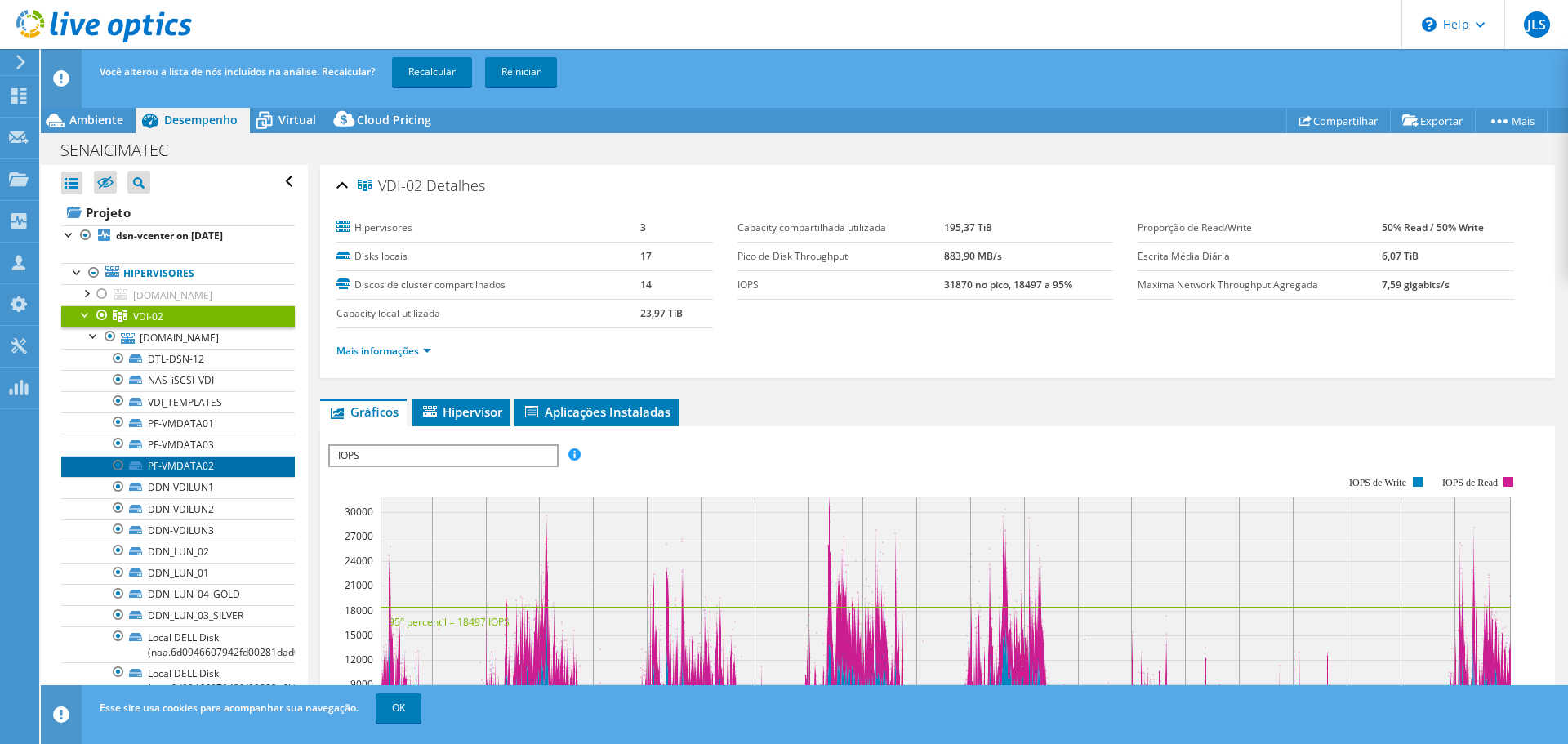
click at [222, 468] on link "PF-VMDATA02" at bounding box center [178, 466] width 233 height 21
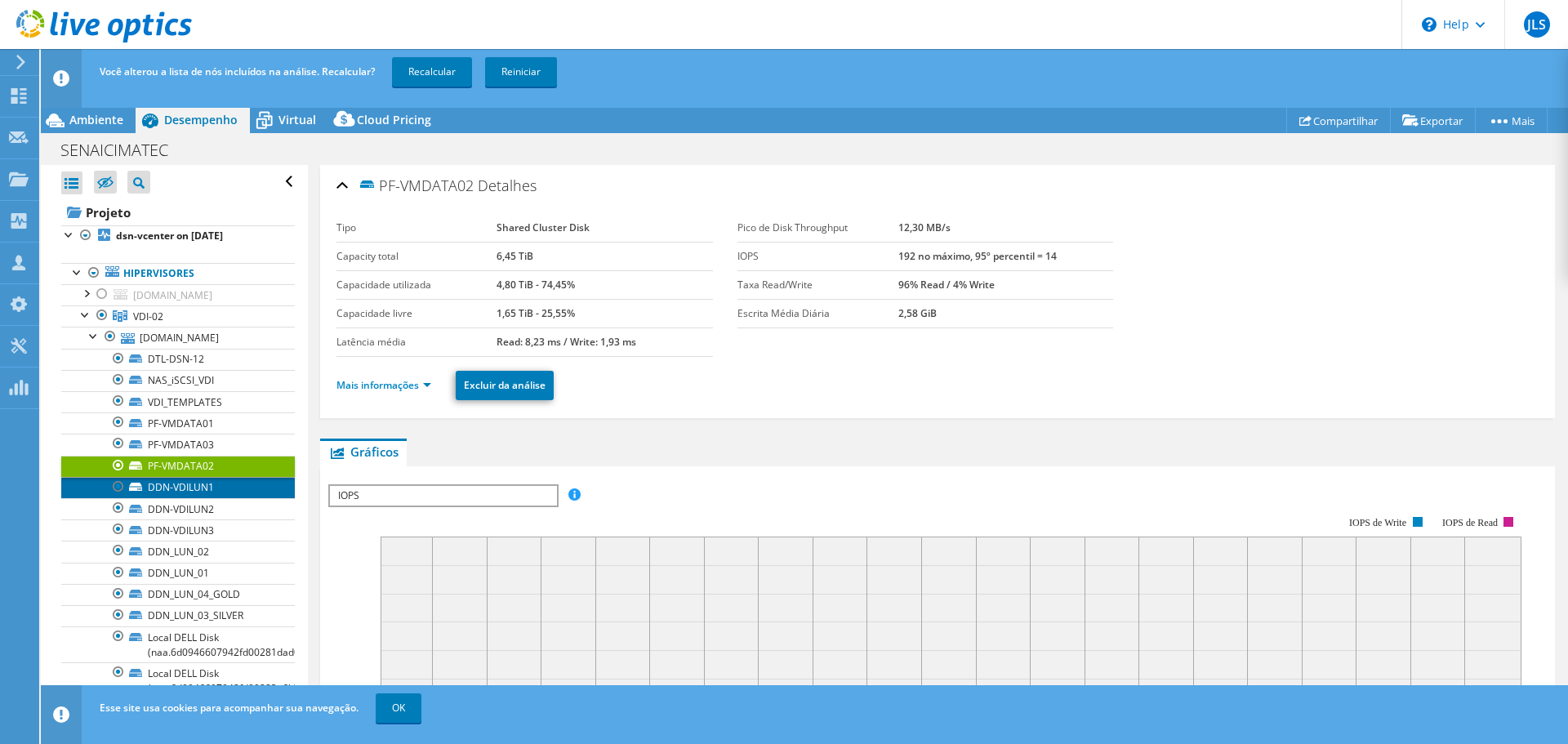
click at [211, 496] on link "DDN-VDILUN1" at bounding box center [178, 488] width 233 height 21
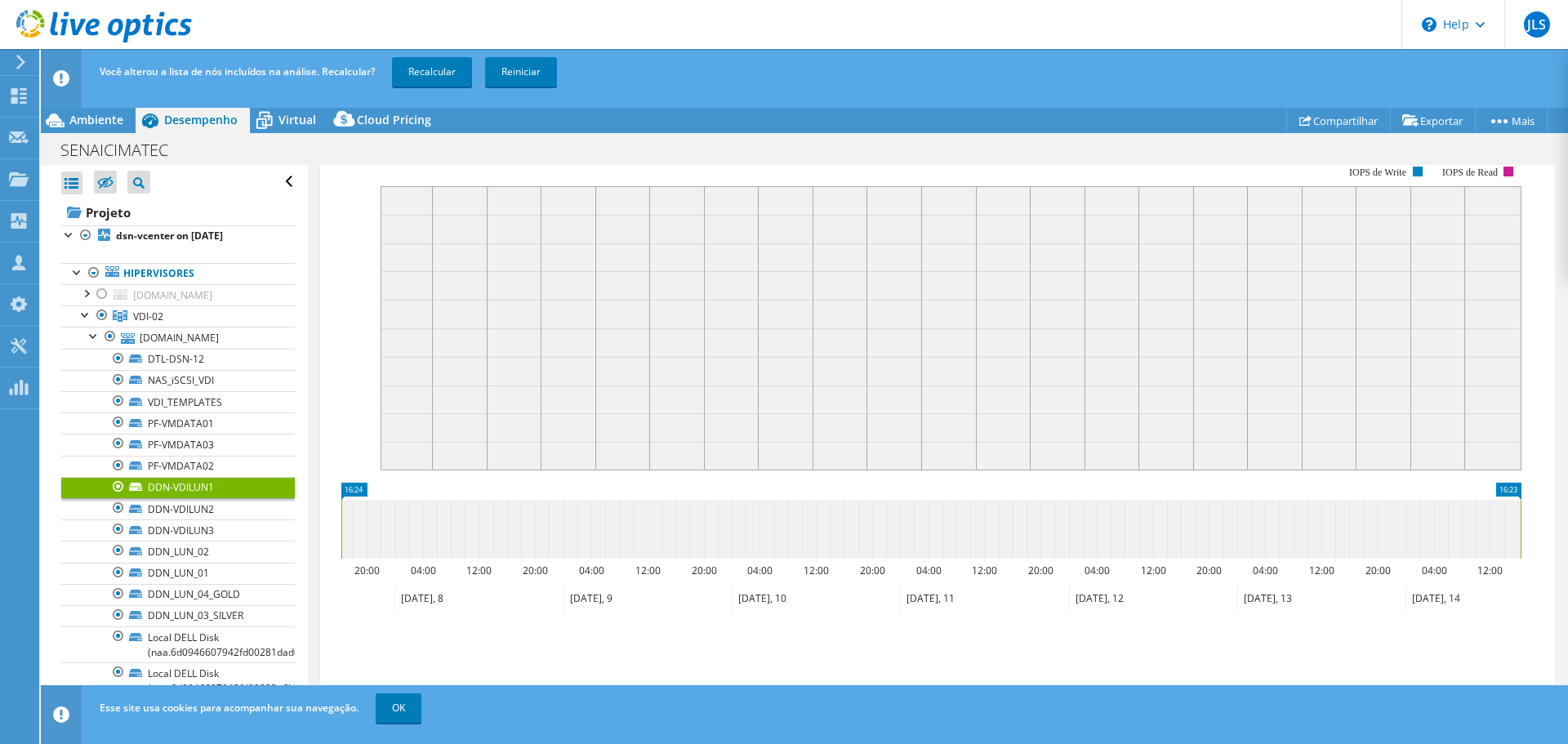
scroll to position [384, 0]
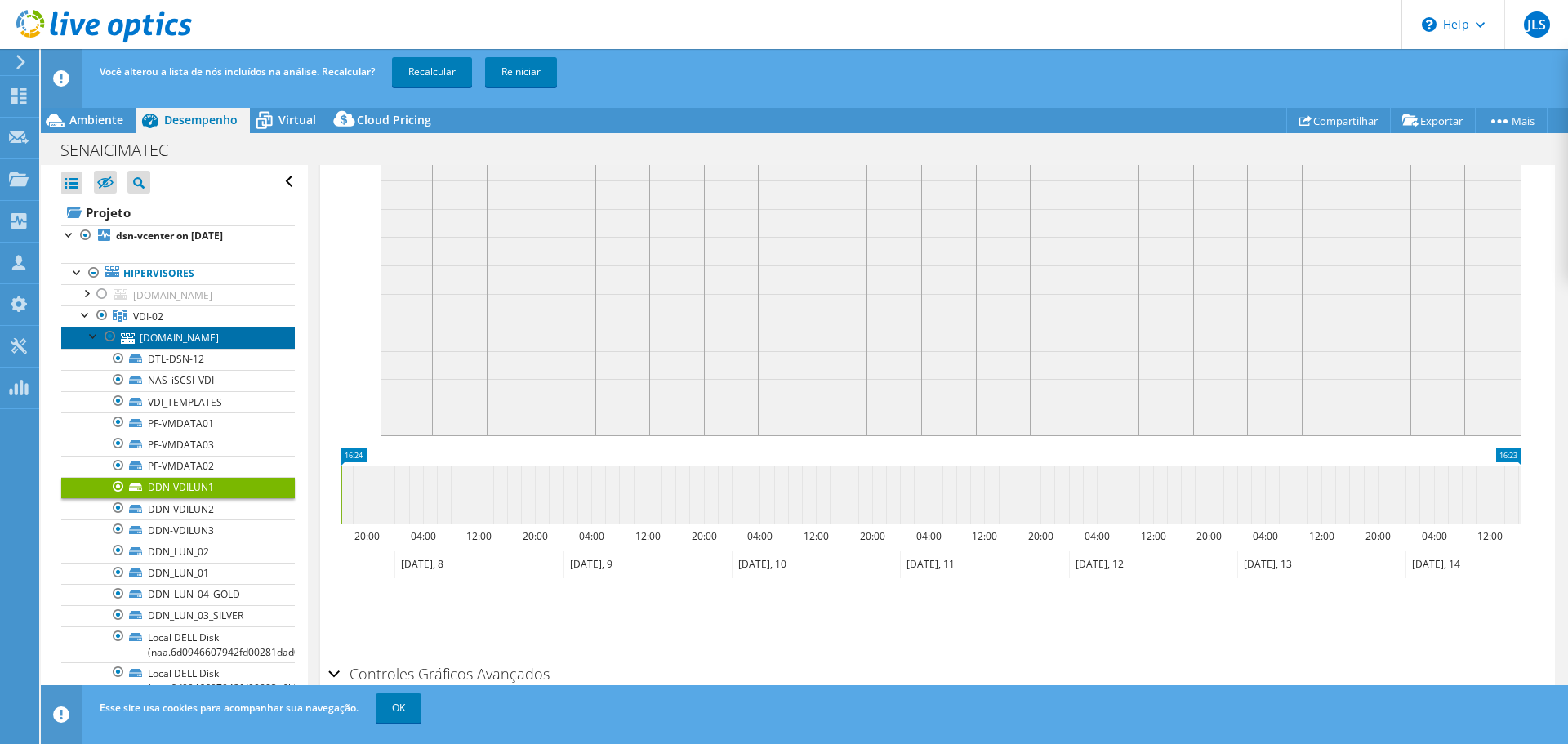
click at [183, 337] on link "[DOMAIN_NAME]" at bounding box center [178, 337] width 233 height 21
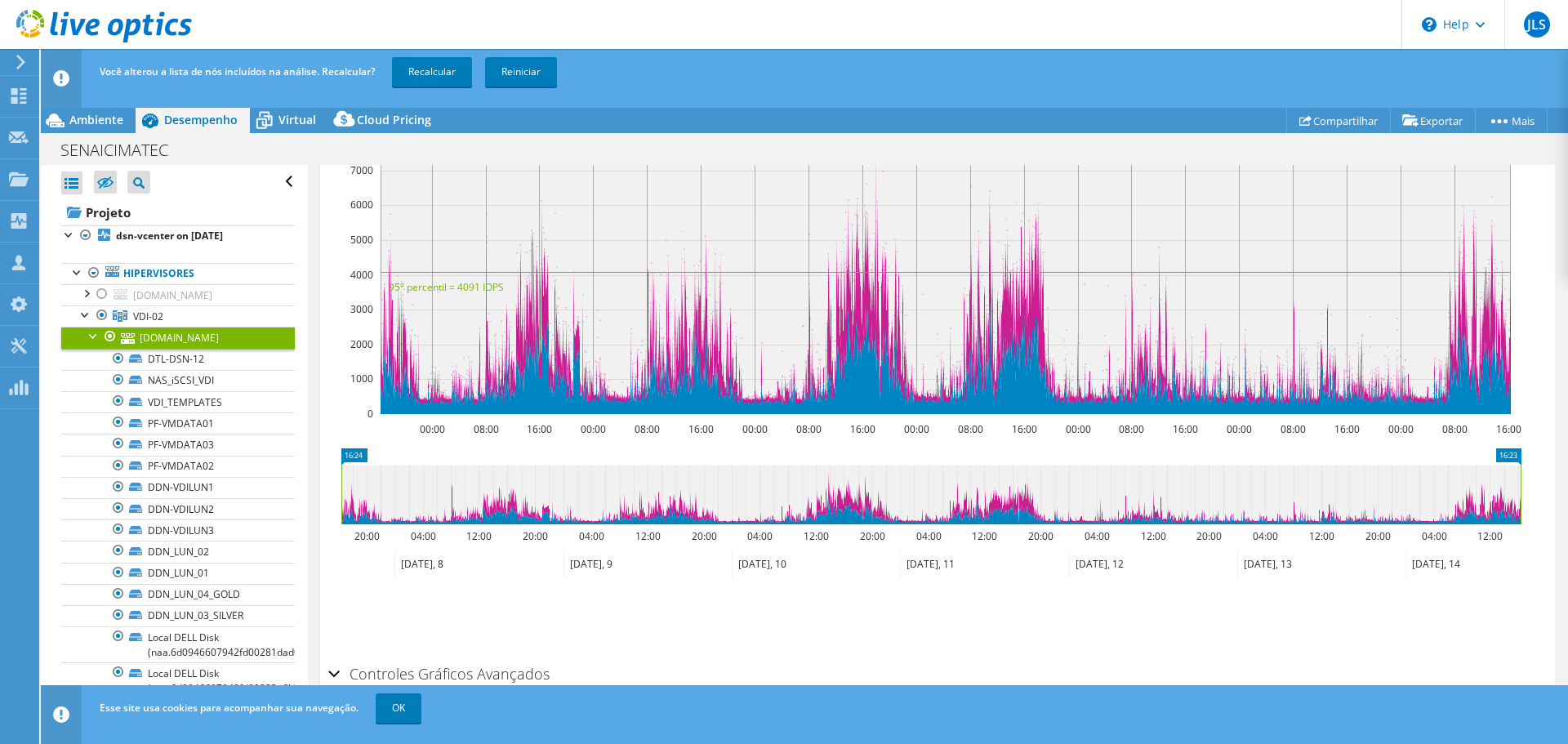
scroll to position [275, 0]
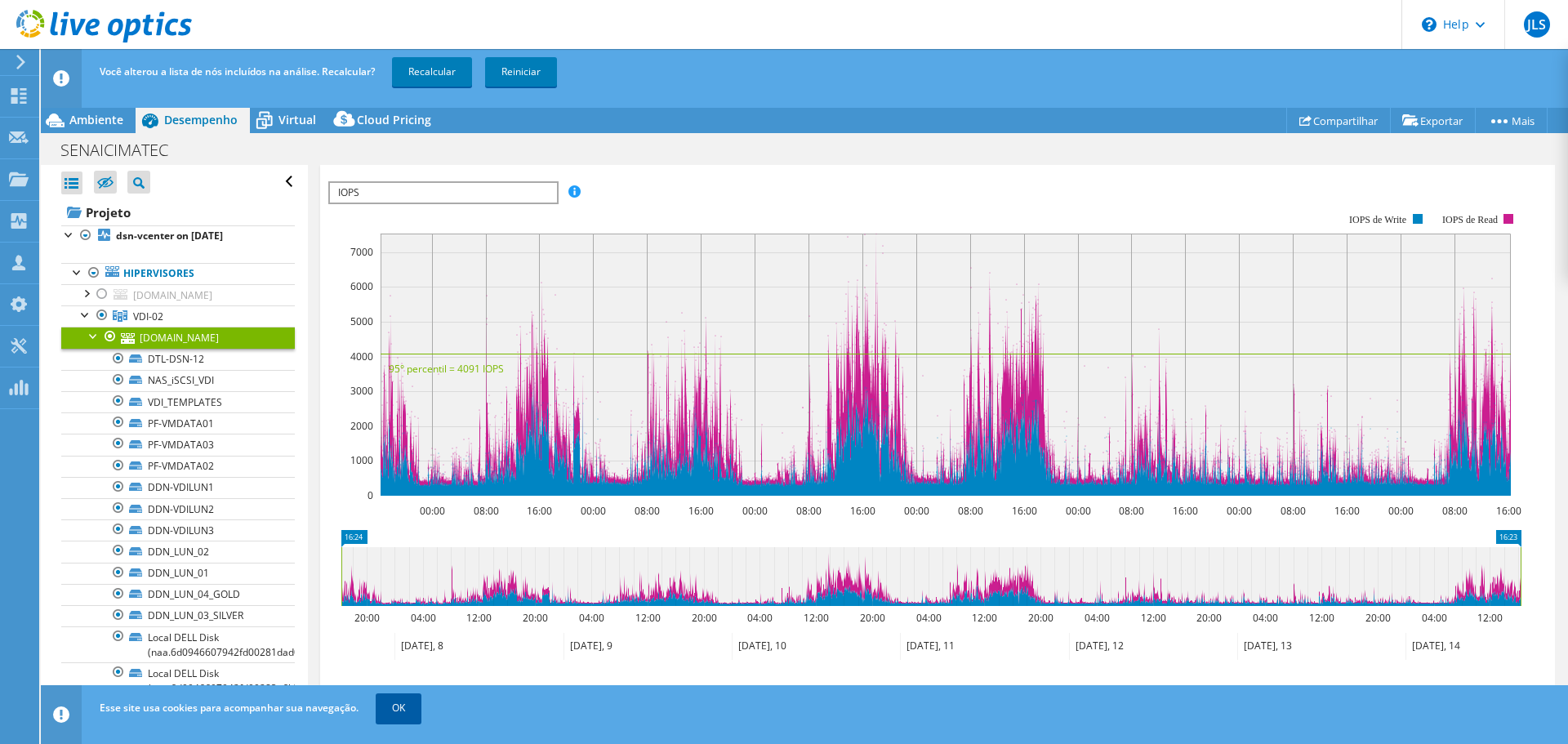
click at [397, 709] on link "OK" at bounding box center [398, 708] width 46 height 30
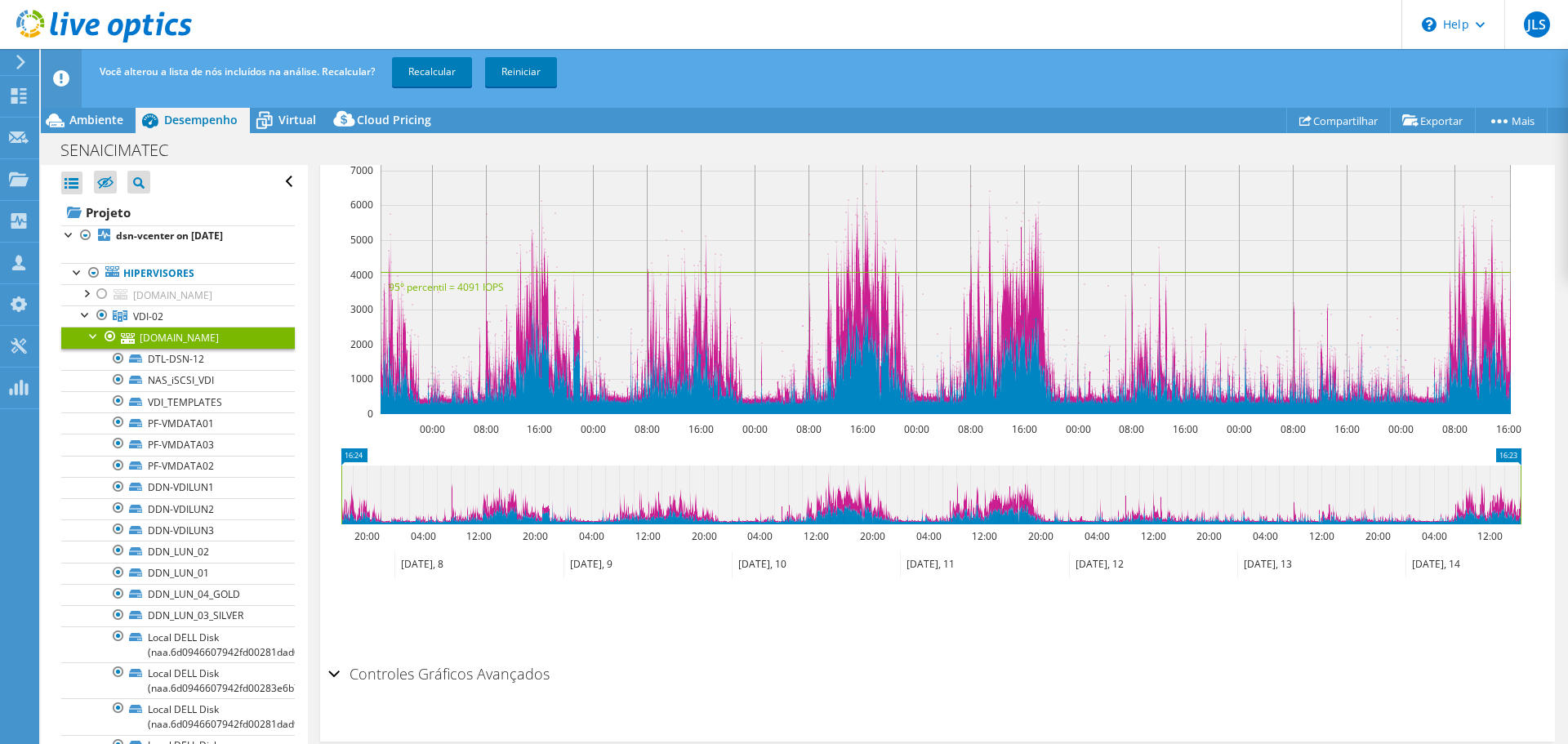
scroll to position [0, 0]
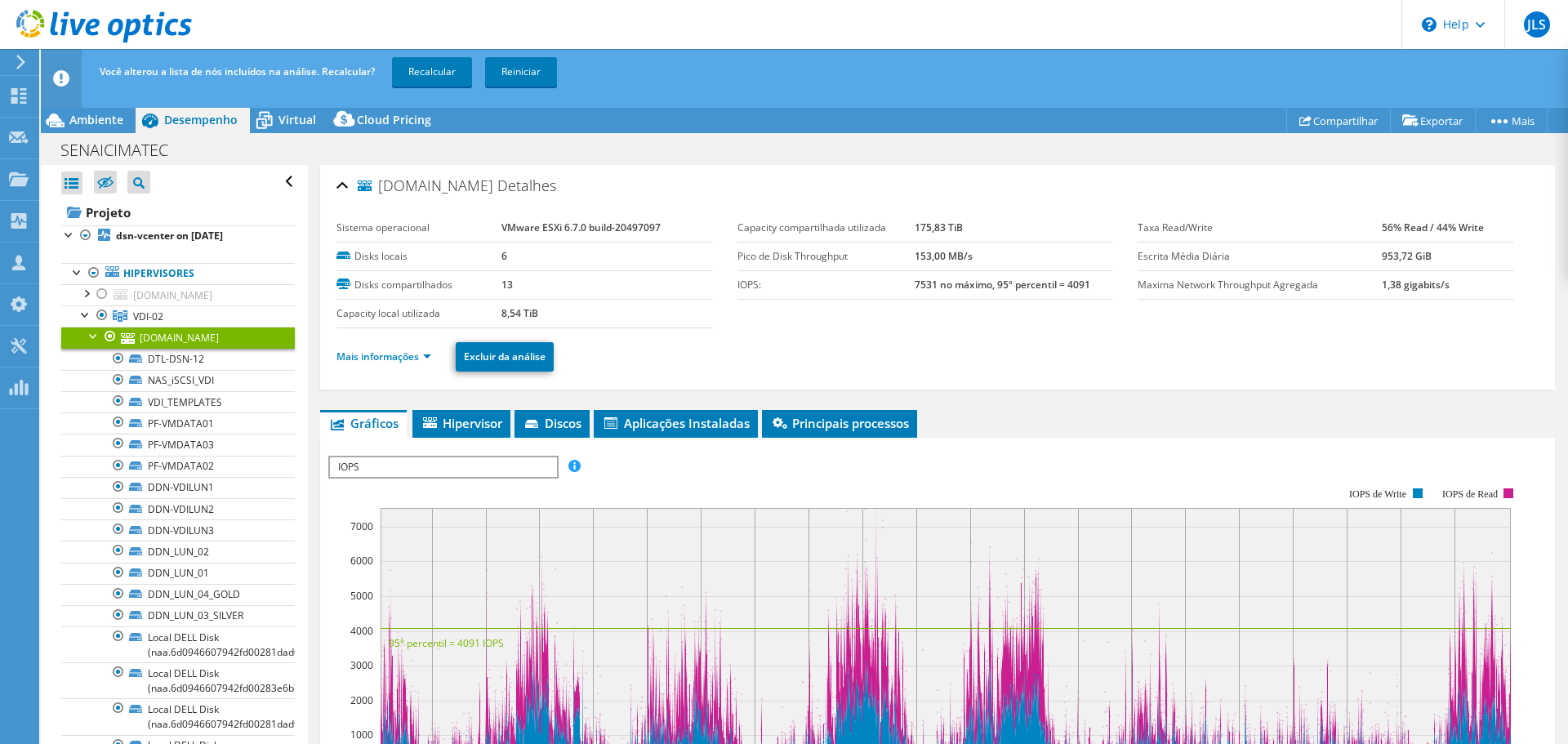
click at [90, 340] on div at bounding box center [94, 334] width 17 height 17
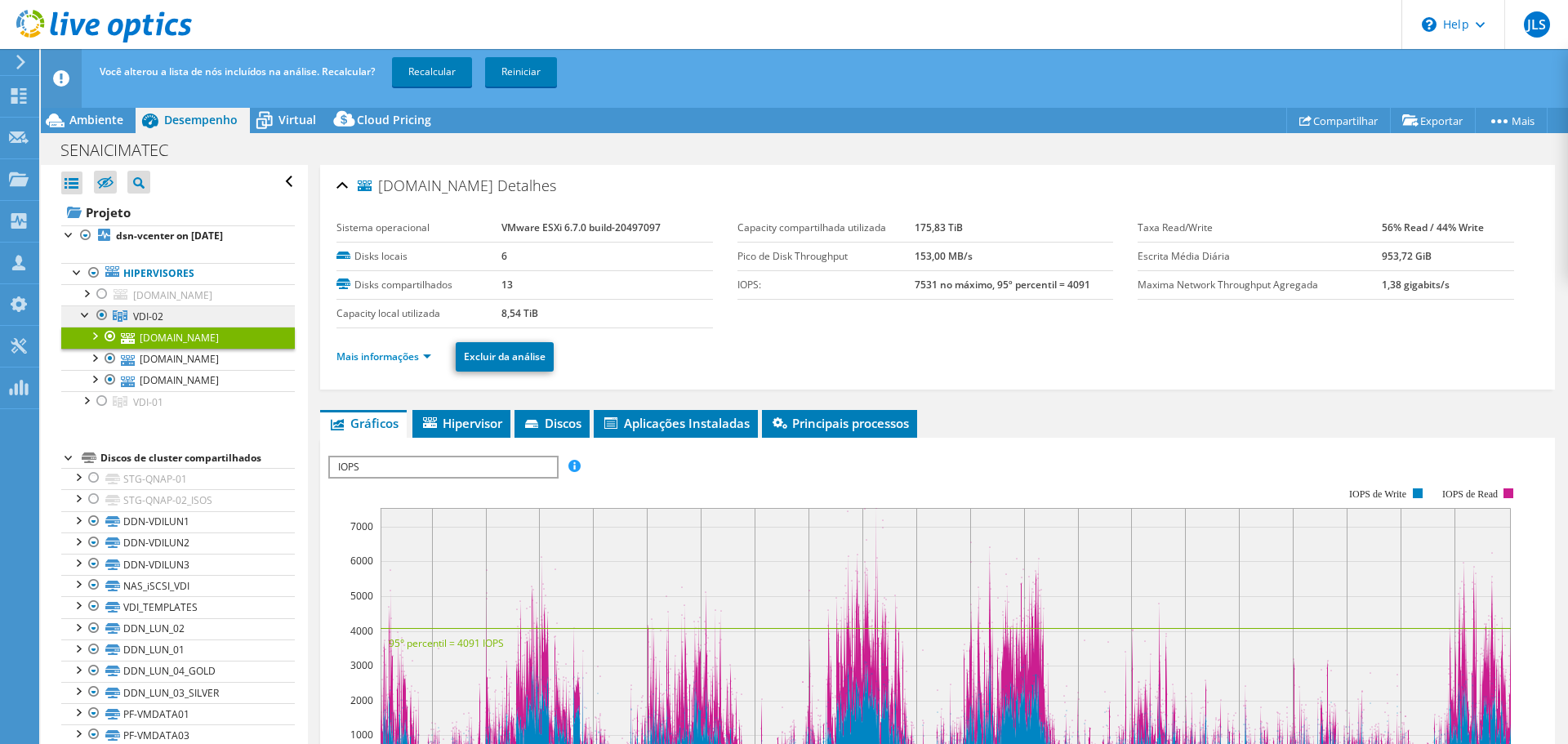
click at [154, 314] on span "VDI-02" at bounding box center [148, 317] width 30 height 14
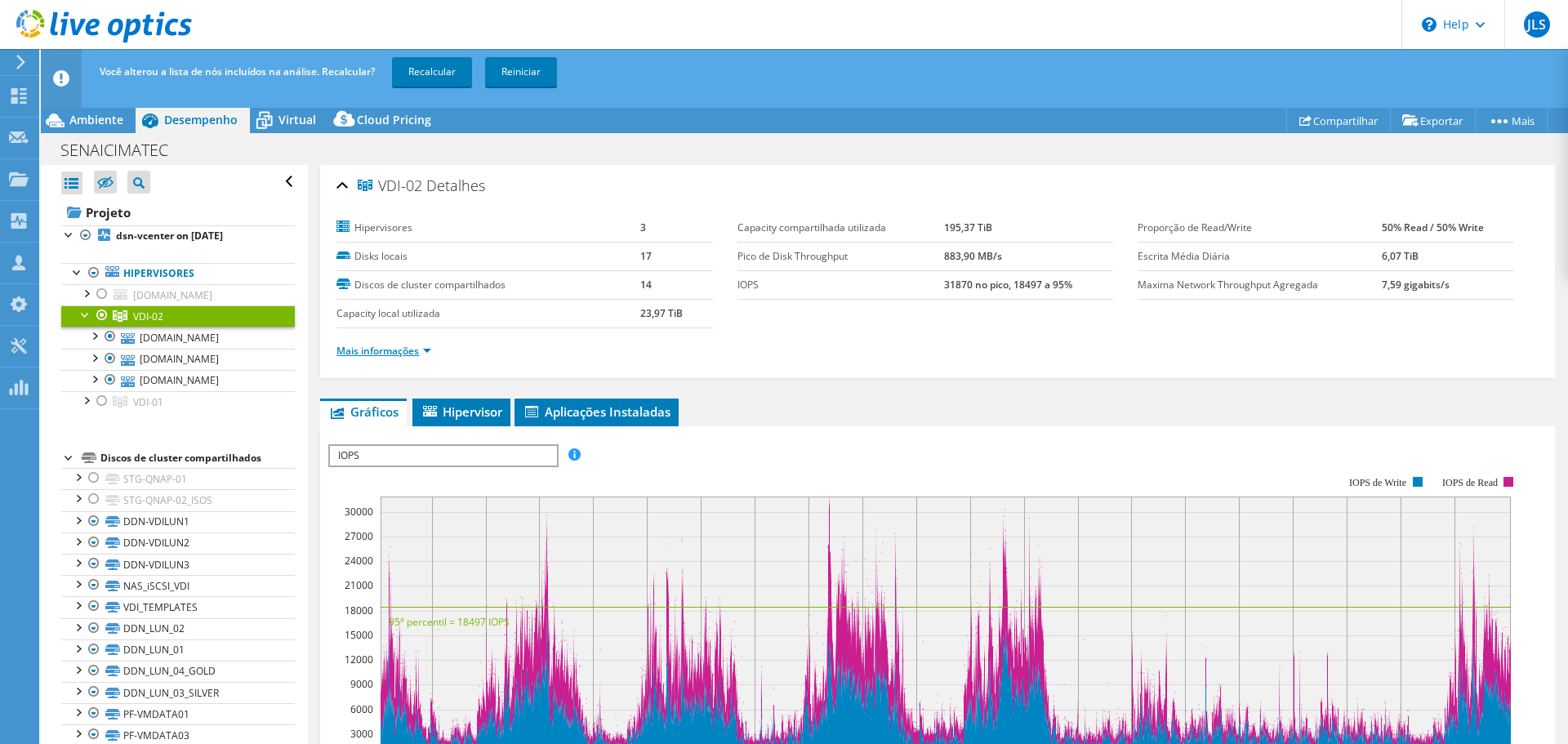
click at [423, 352] on link "Mais informações" at bounding box center [384, 351] width 95 height 14
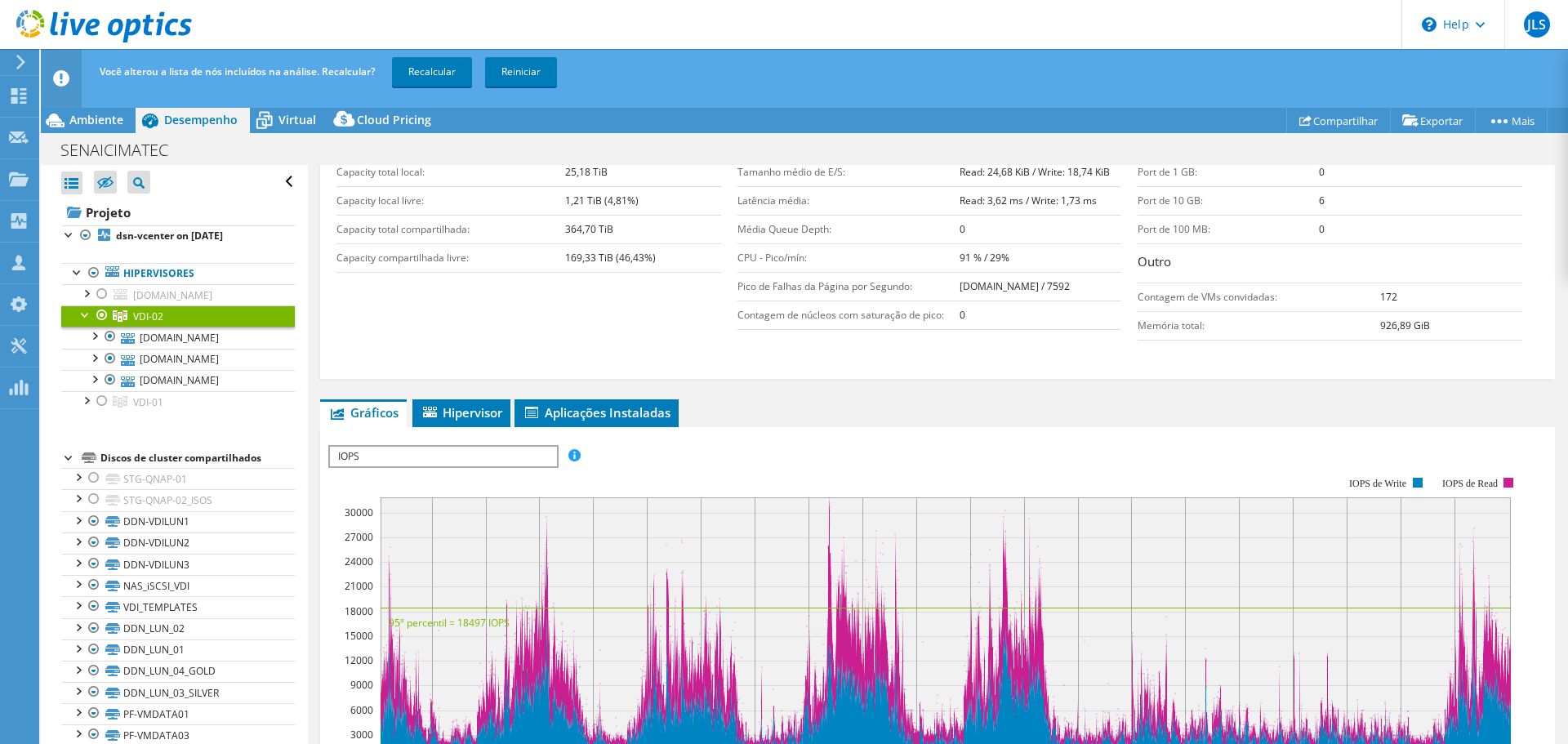
scroll to position [408, 0]
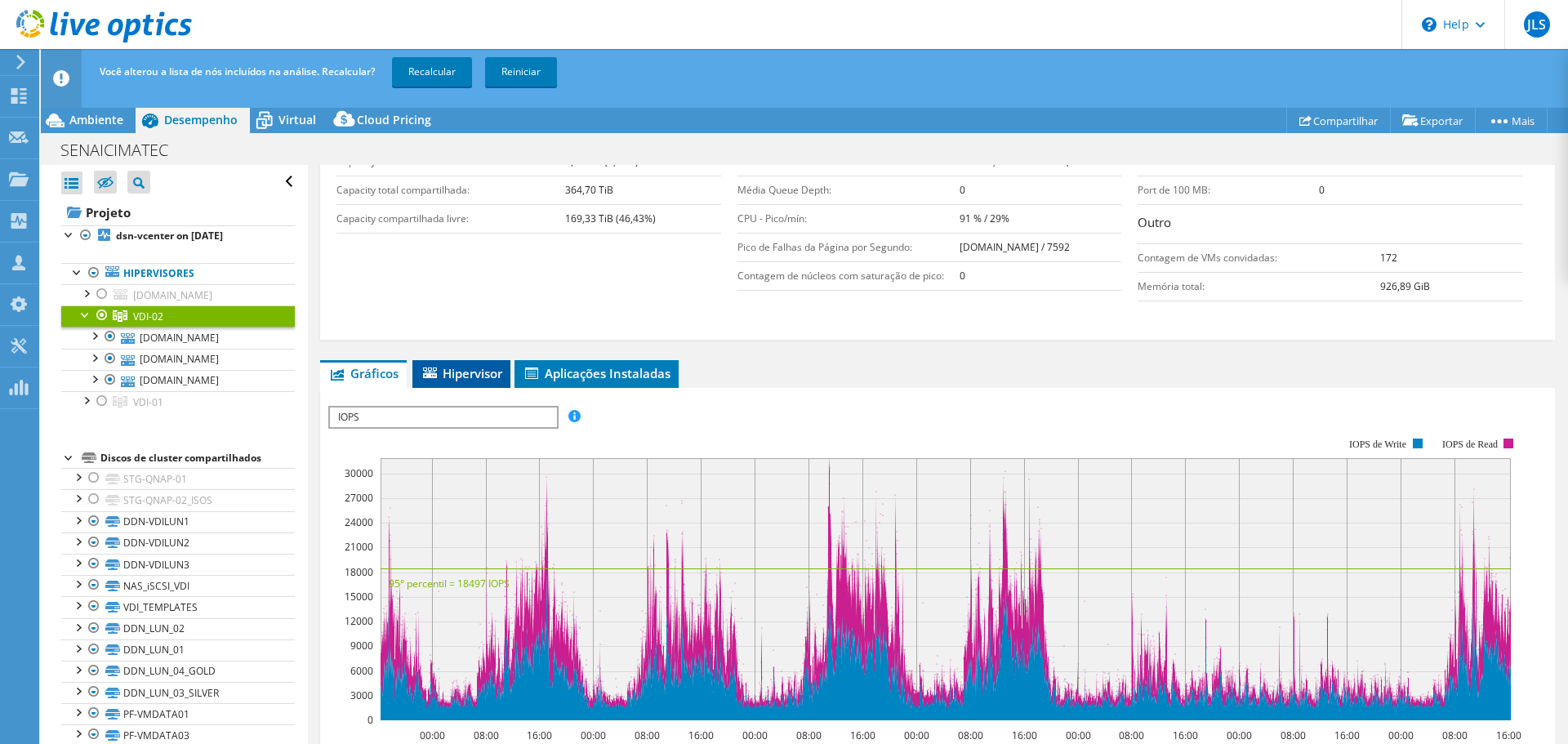
click at [484, 369] on span "Hipervisor" at bounding box center [461, 373] width 82 height 17
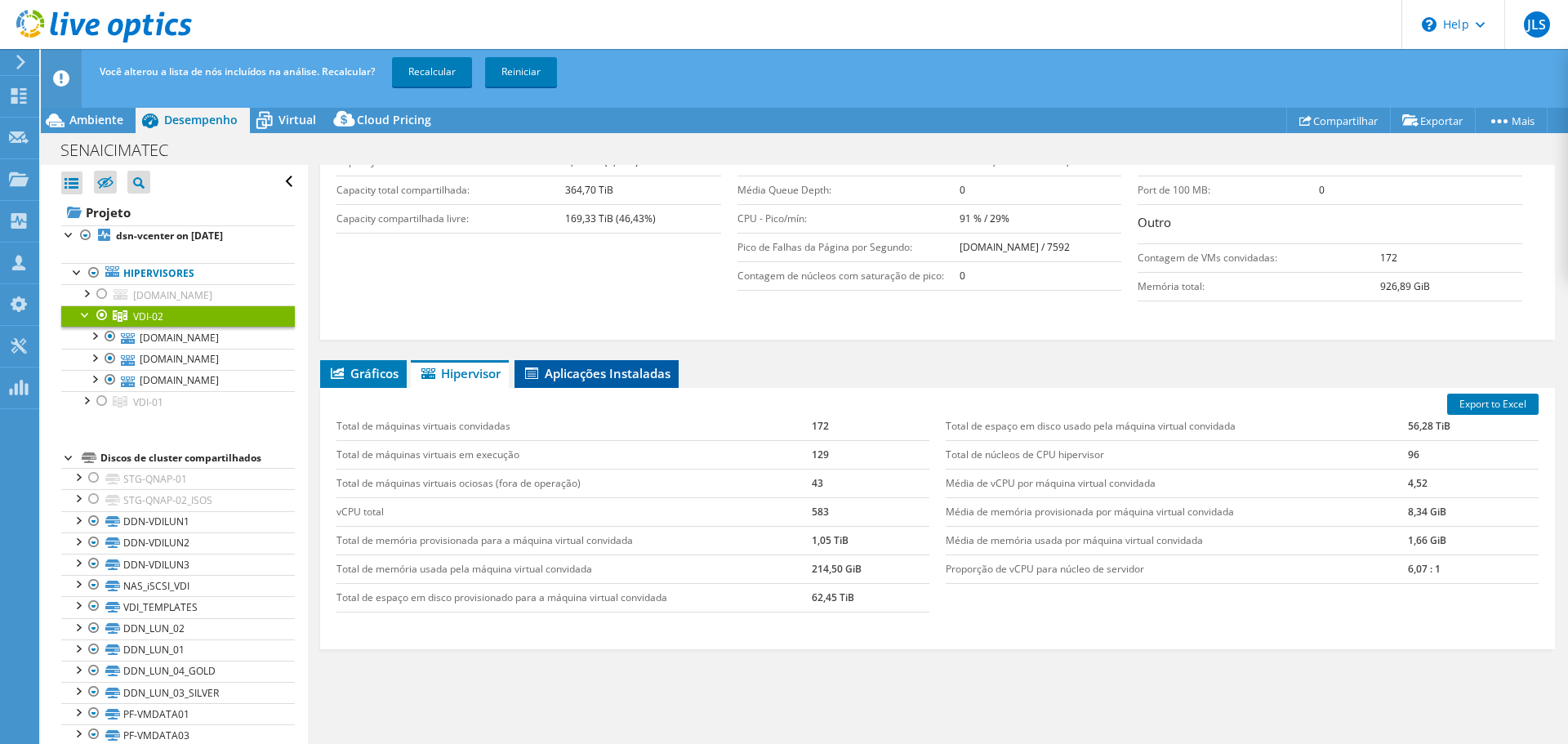
click at [565, 368] on span "Aplicações Instaladas" at bounding box center [597, 373] width 147 height 17
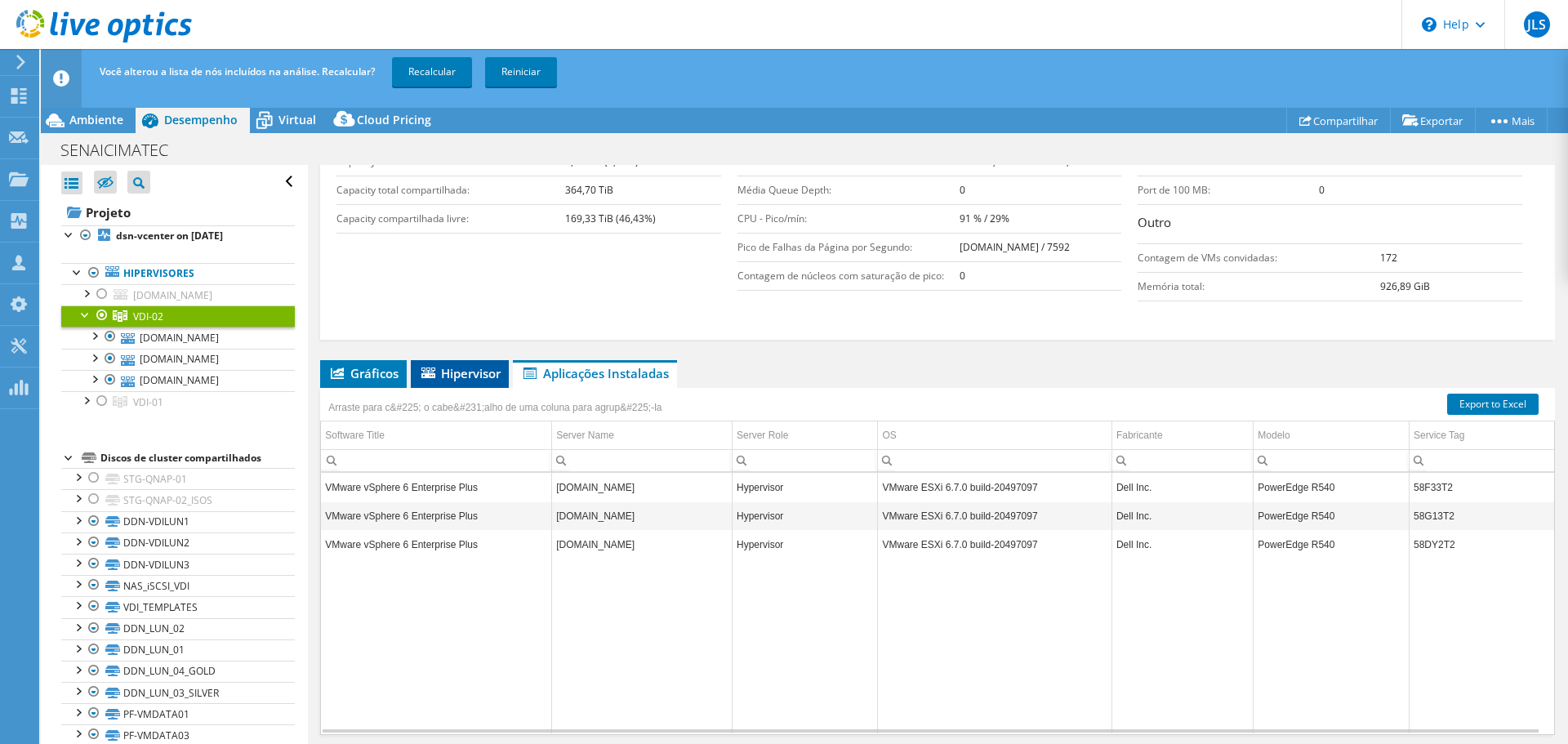
click at [467, 376] on span "Hipervisor" at bounding box center [460, 373] width 82 height 17
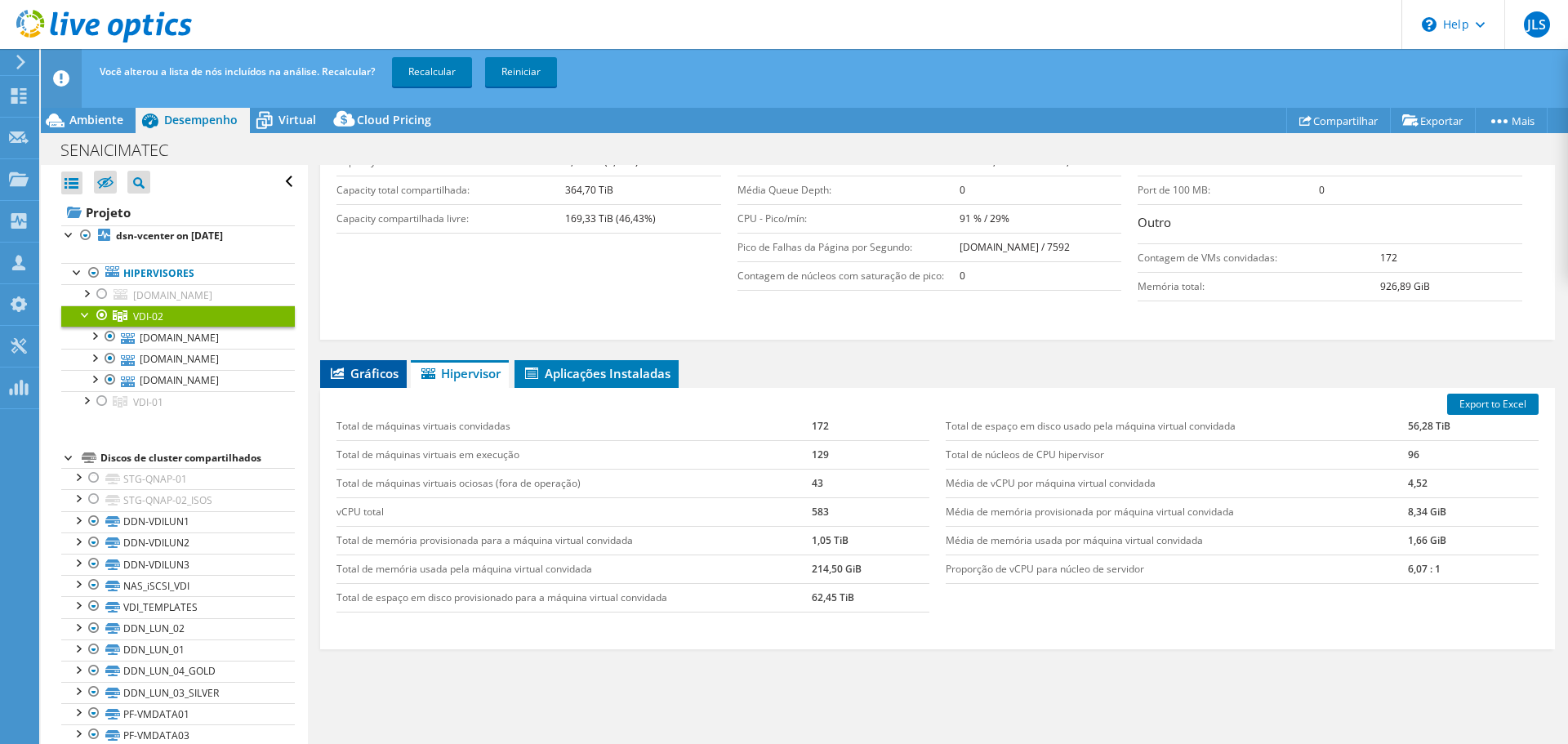
click at [364, 377] on span "Gráficos" at bounding box center [363, 373] width 70 height 17
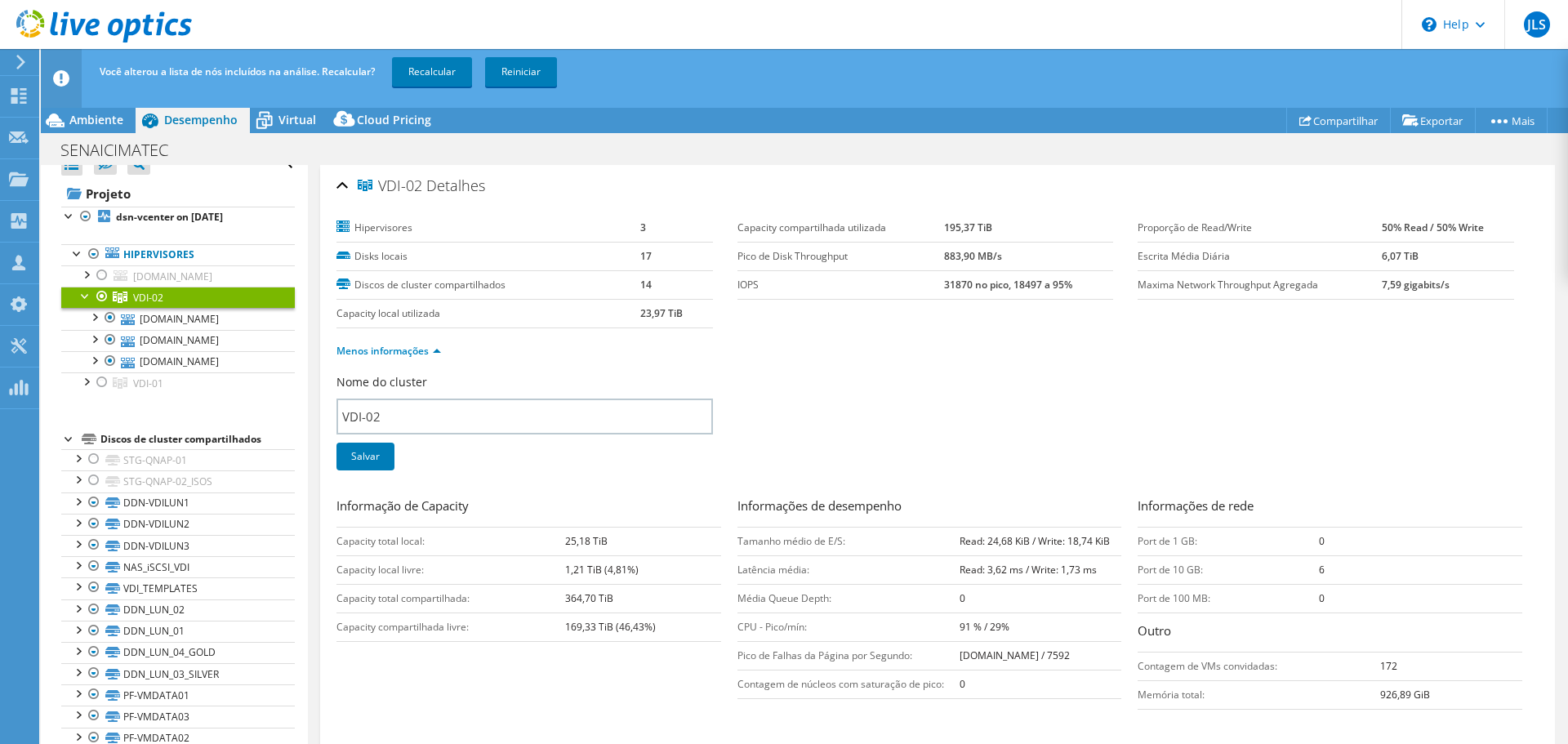
scroll to position [0, 0]
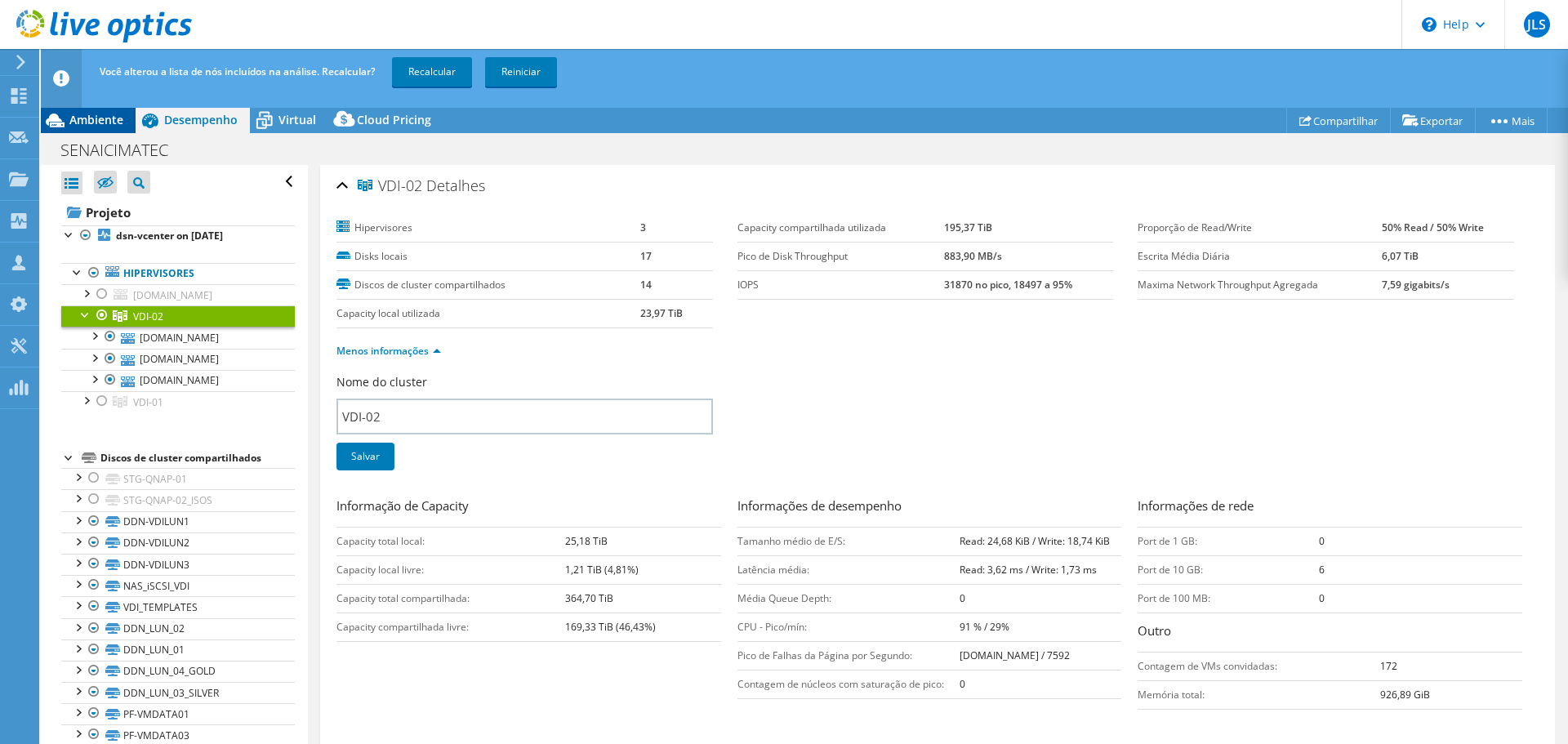
click at [97, 125] on span "Ambiente" at bounding box center [96, 120] width 54 height 16
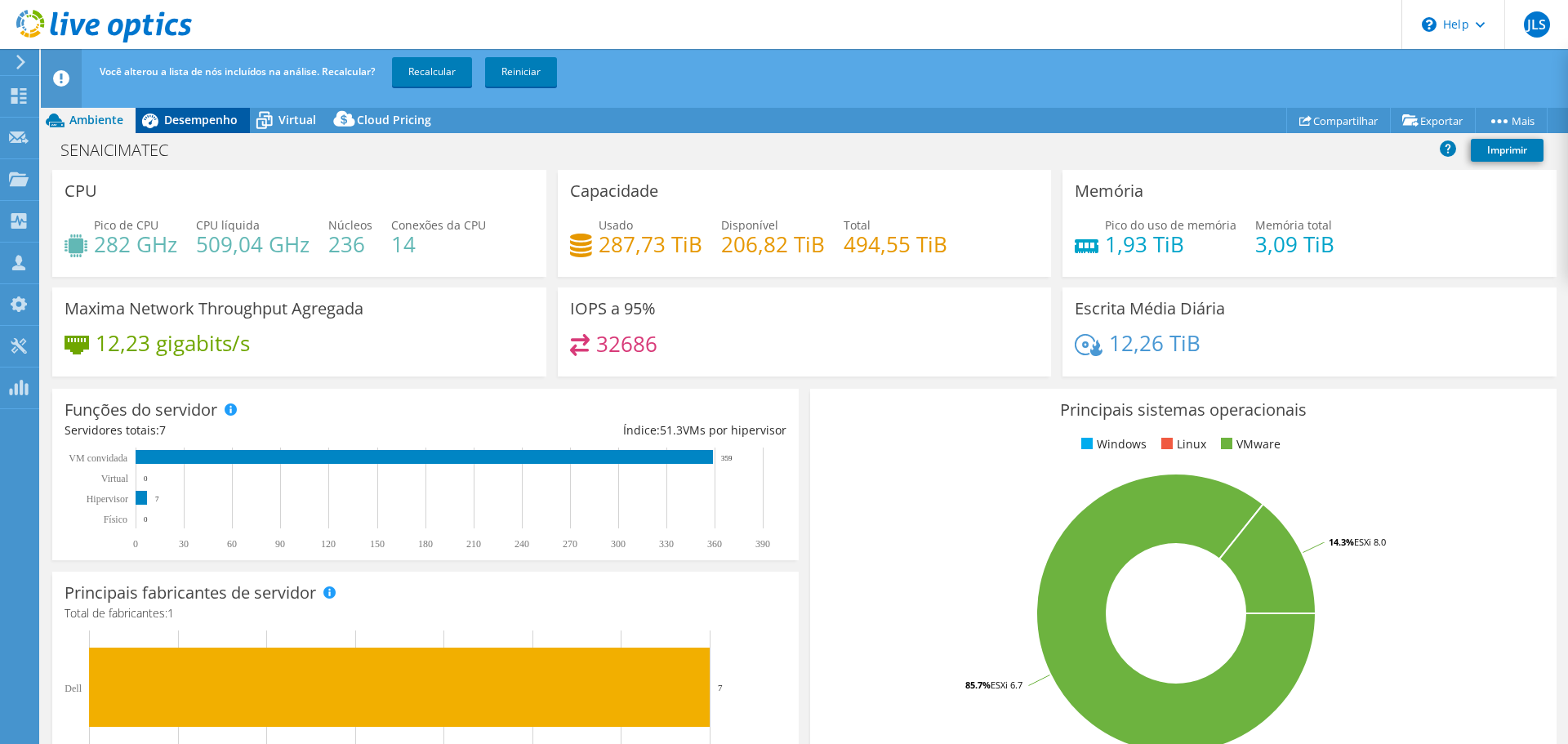
click at [183, 127] on div "Desempenho" at bounding box center [193, 120] width 114 height 26
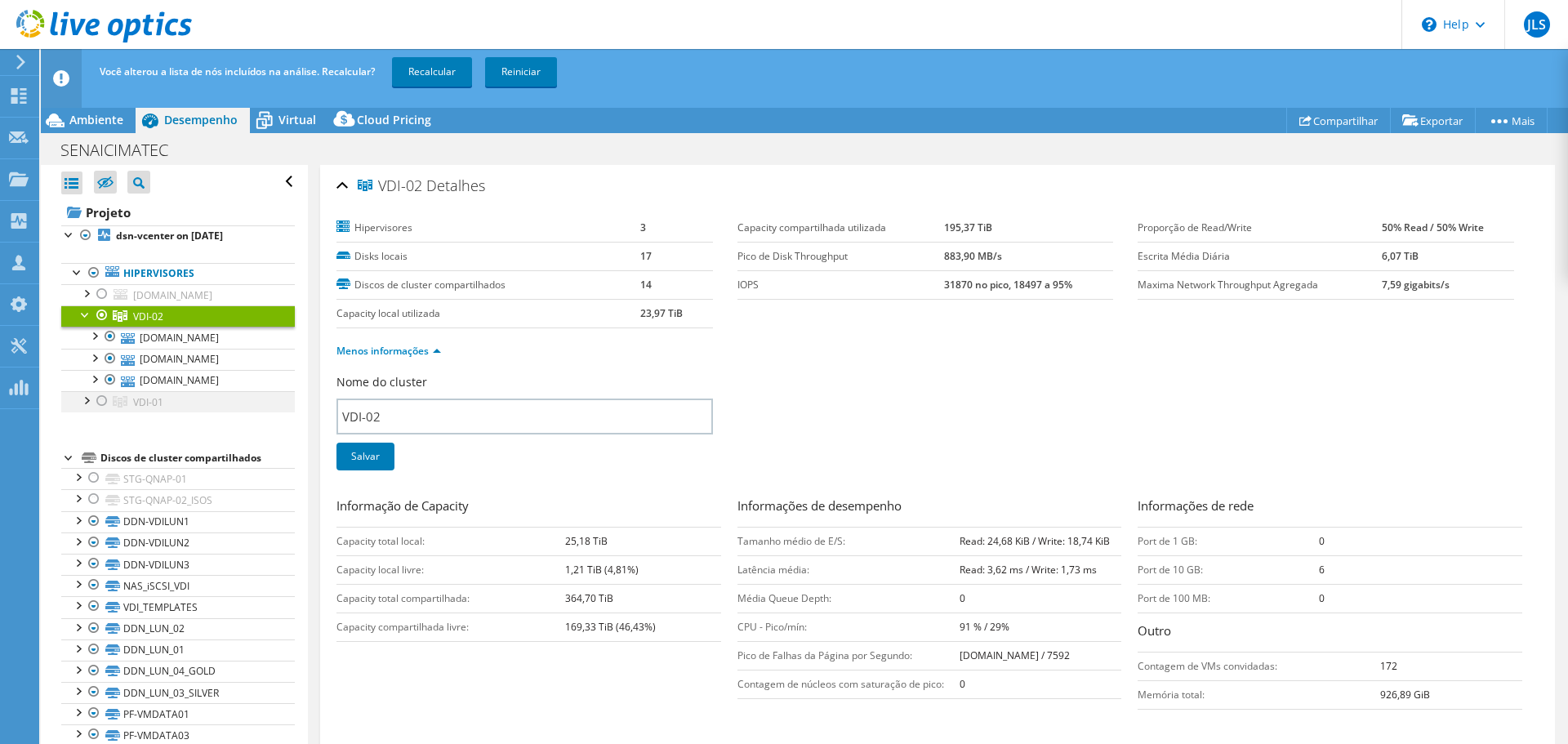
click at [100, 407] on div at bounding box center [102, 401] width 17 height 19
click at [100, 297] on div at bounding box center [102, 294] width 17 height 19
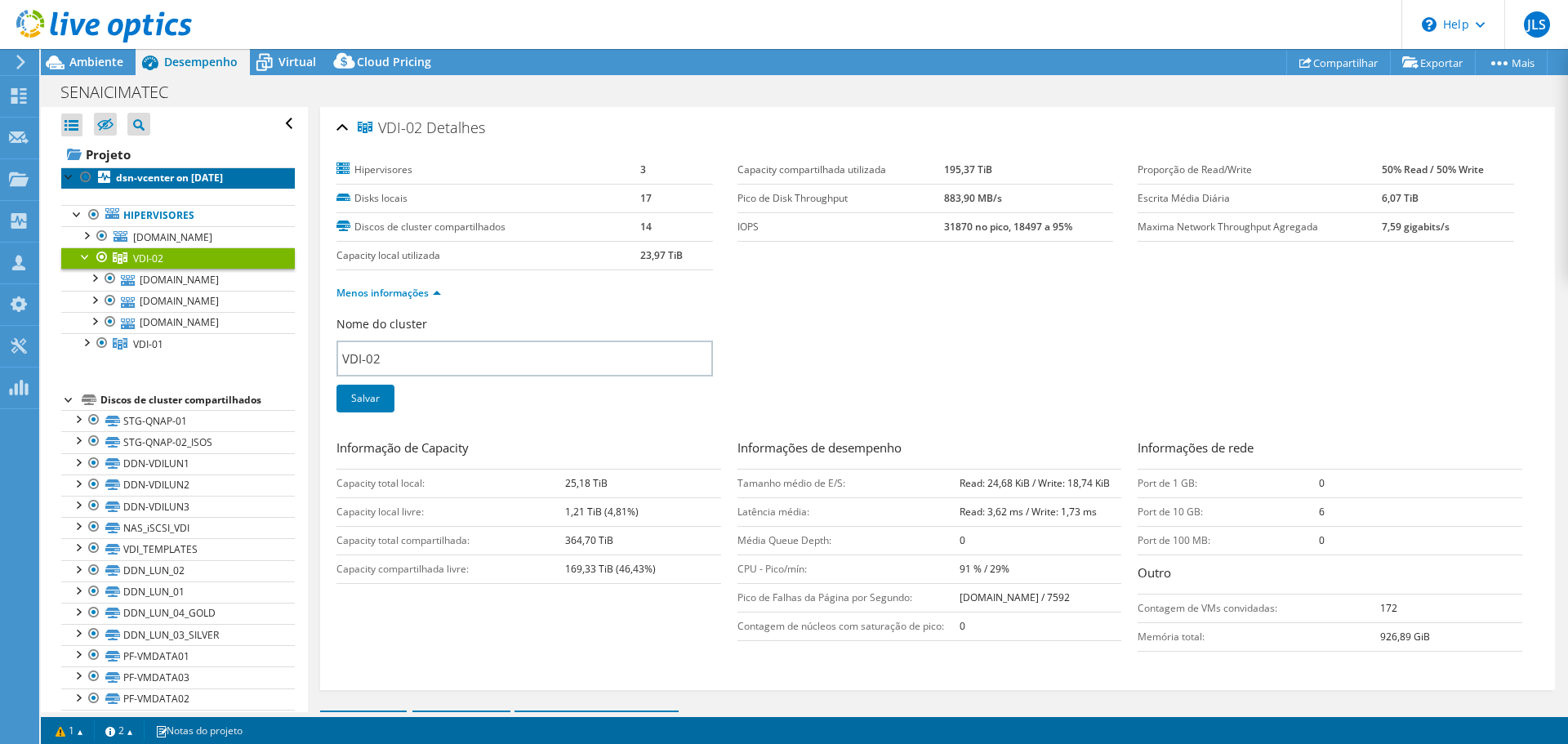
click at [166, 182] on b "dsn-vcenter on [DATE]" at bounding box center [169, 178] width 107 height 14
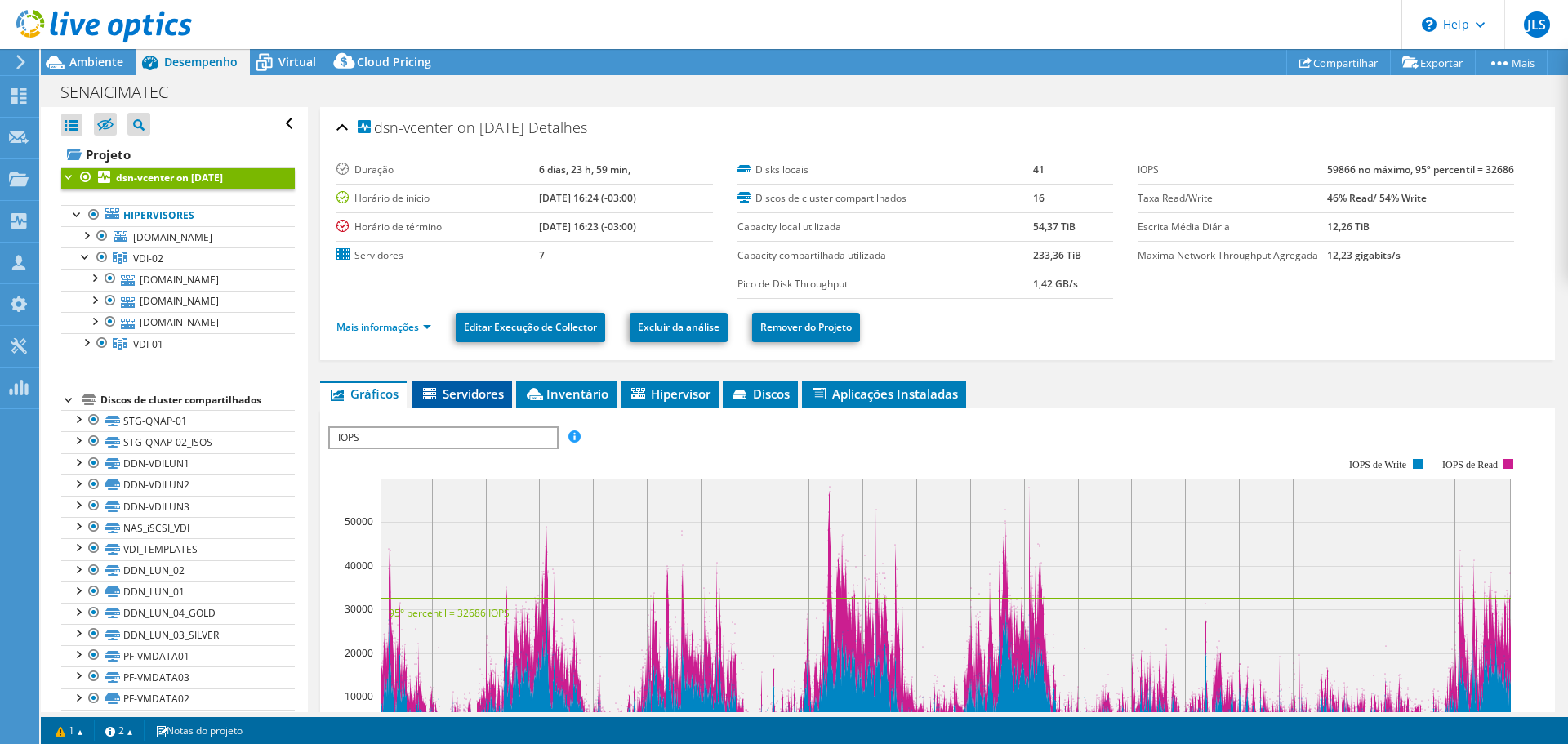
click at [480, 392] on span "Servidores" at bounding box center [462, 393] width 83 height 17
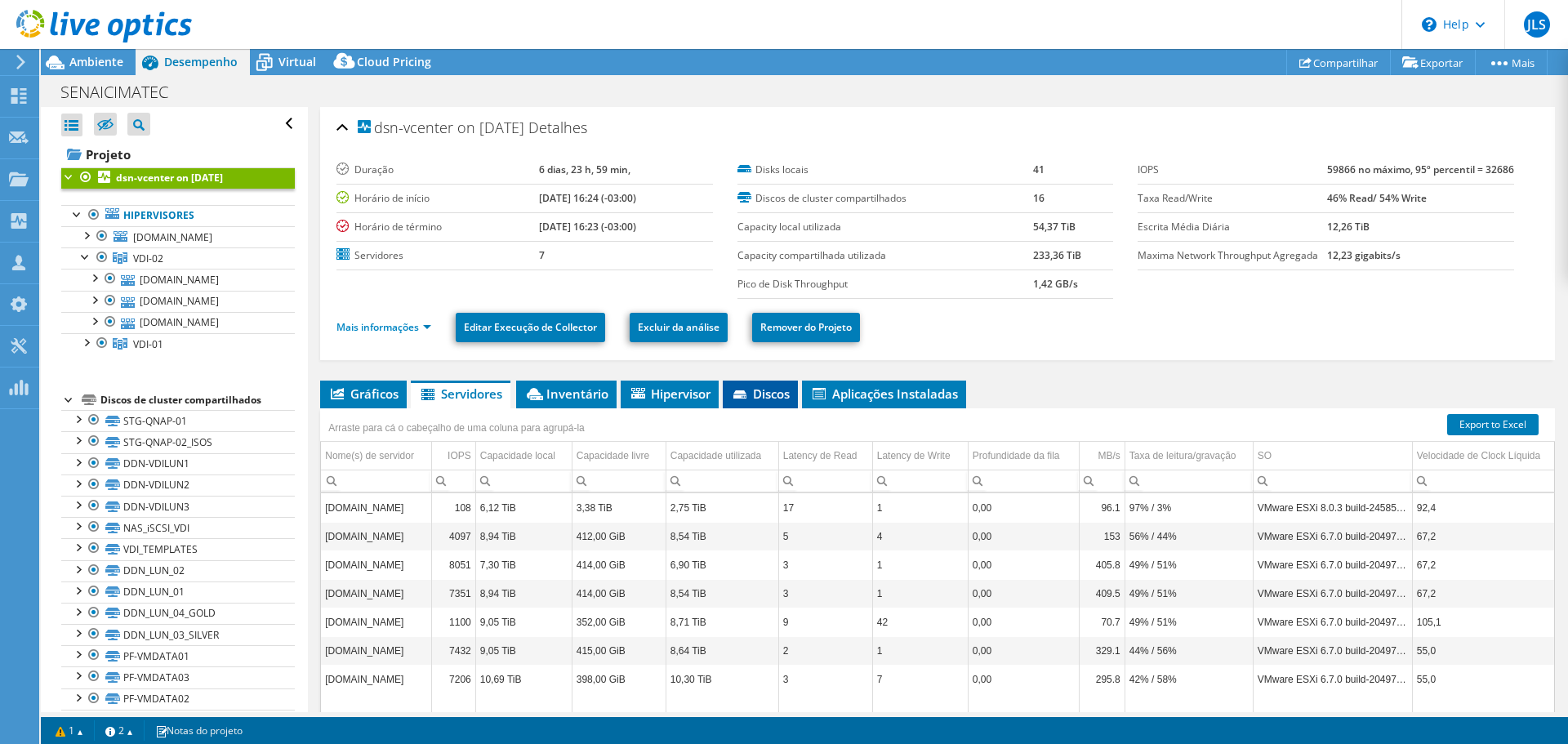
click at [758, 406] on li "Discos" at bounding box center [761, 395] width 75 height 28
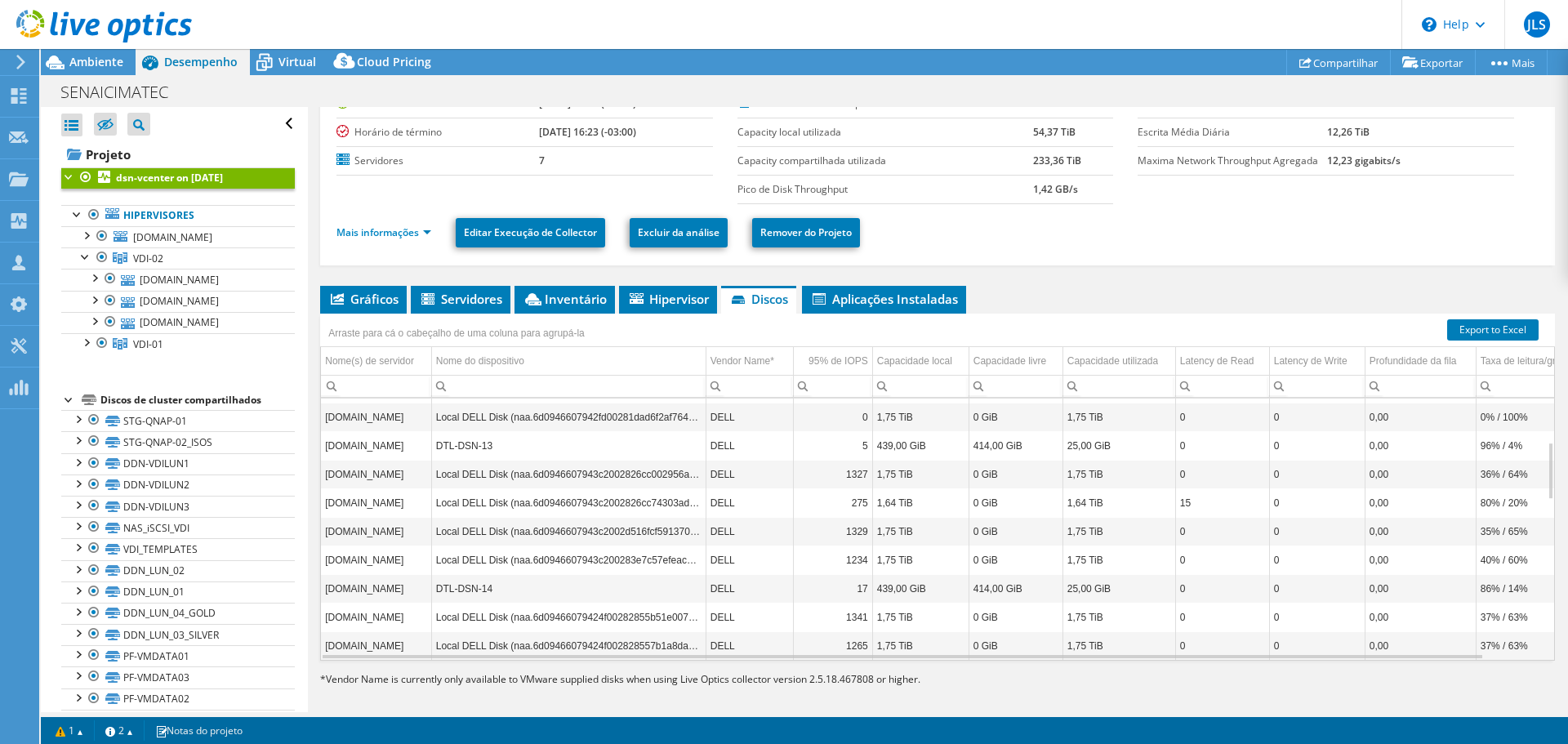
scroll to position [110, 0]
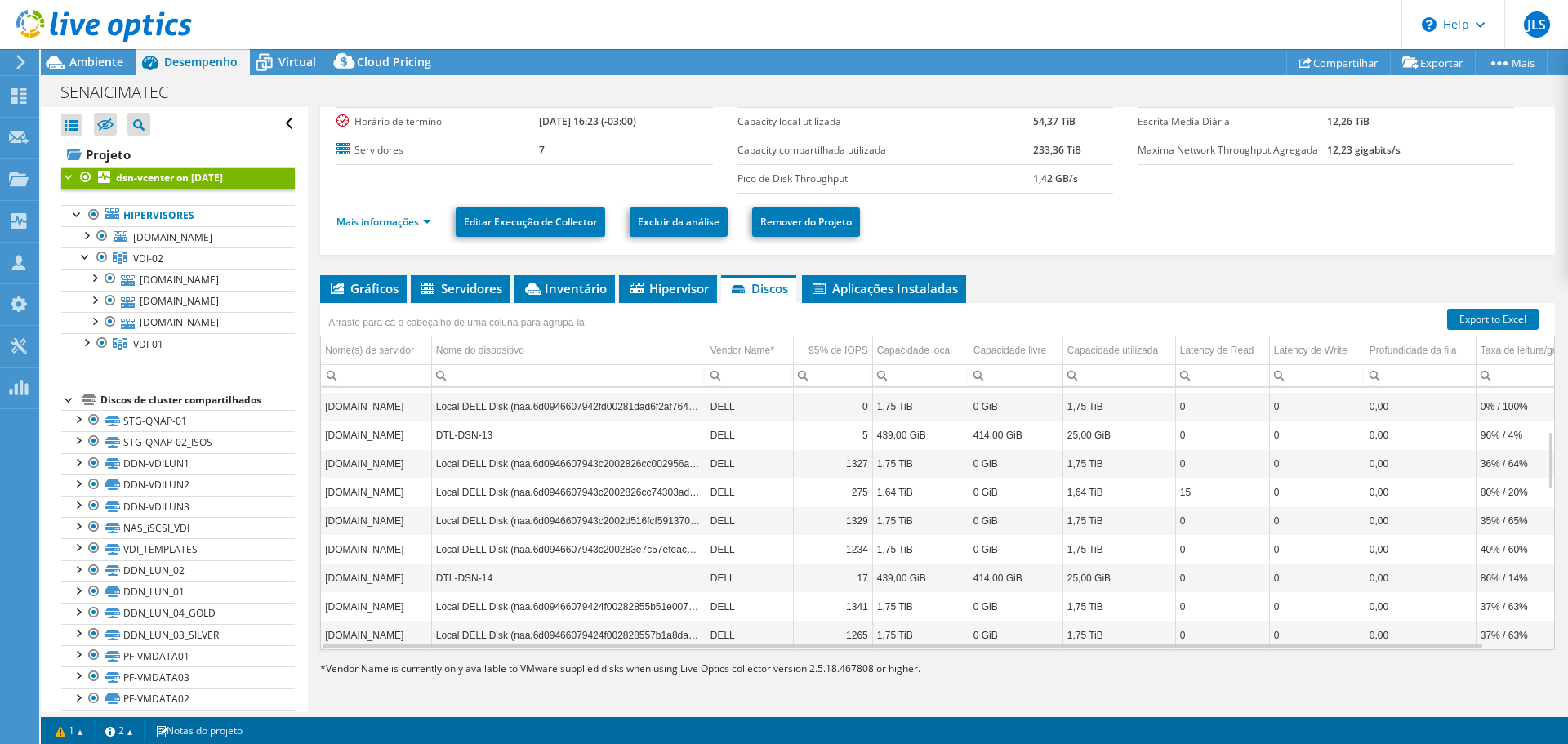
click at [632, 524] on td "Local DELL Disk (naa.6d0946607943c2002d516fcf5913706c)" at bounding box center [568, 520] width 275 height 29
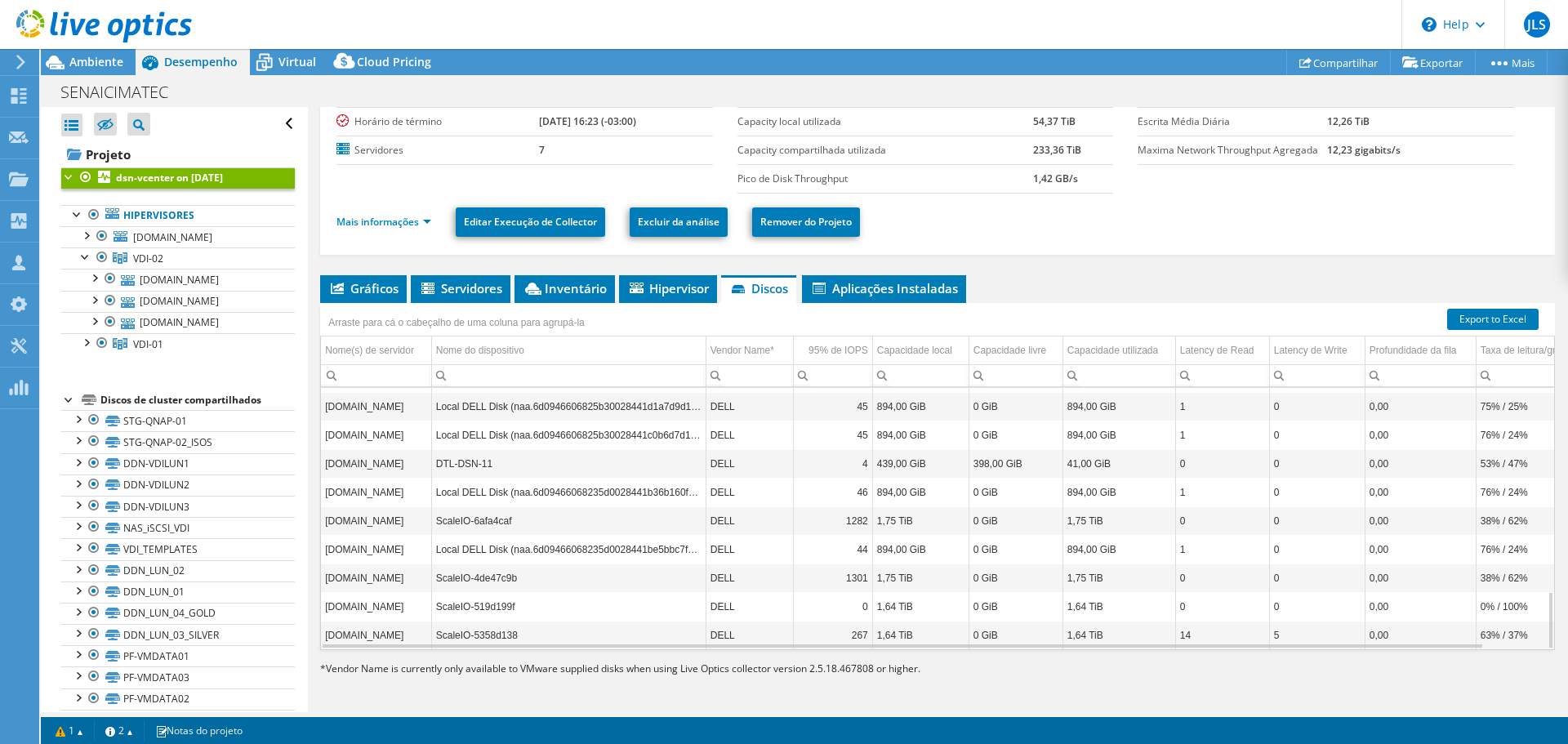
scroll to position [918, 0]
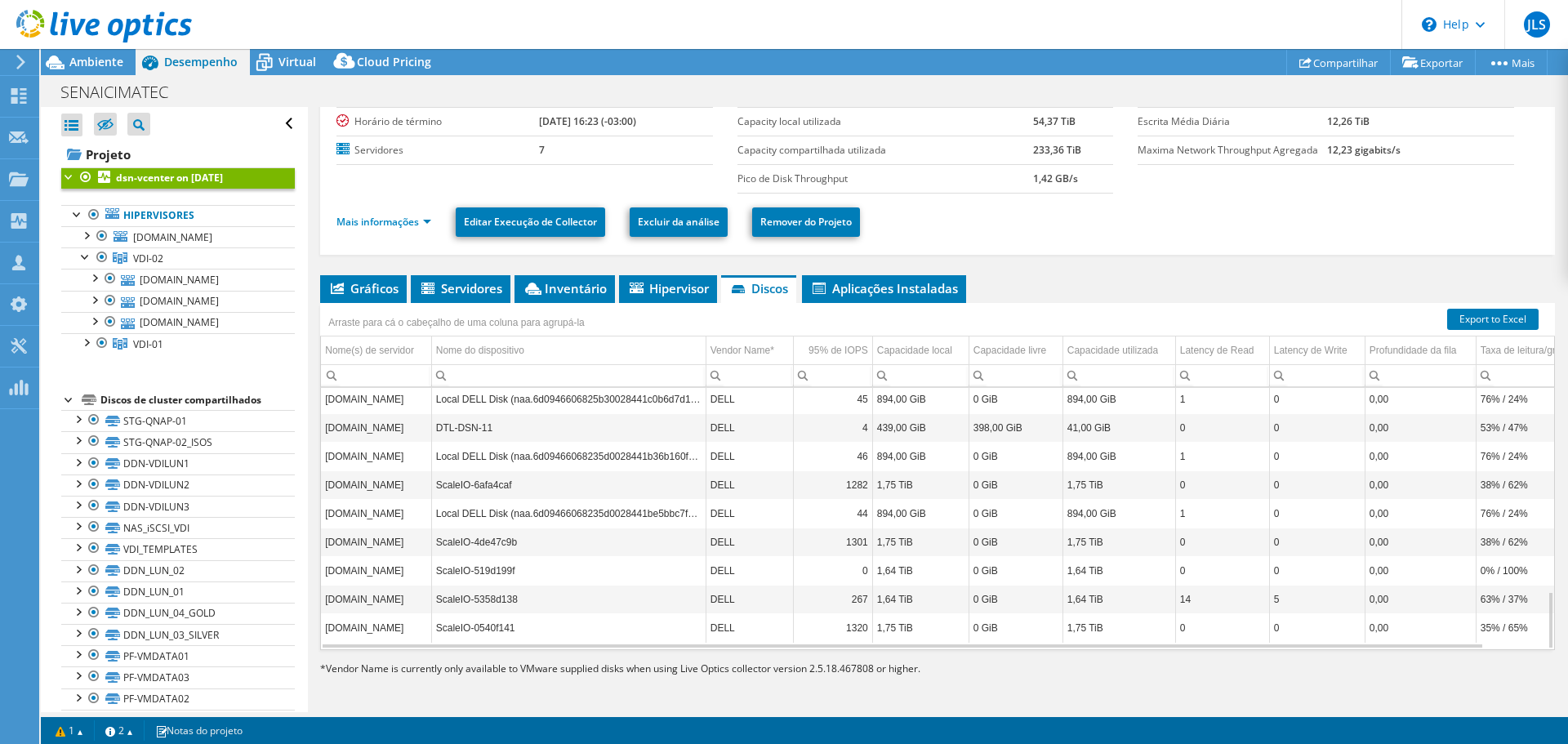
click at [573, 548] on td "ScaleIO-4de47c9b" at bounding box center [568, 541] width 275 height 29
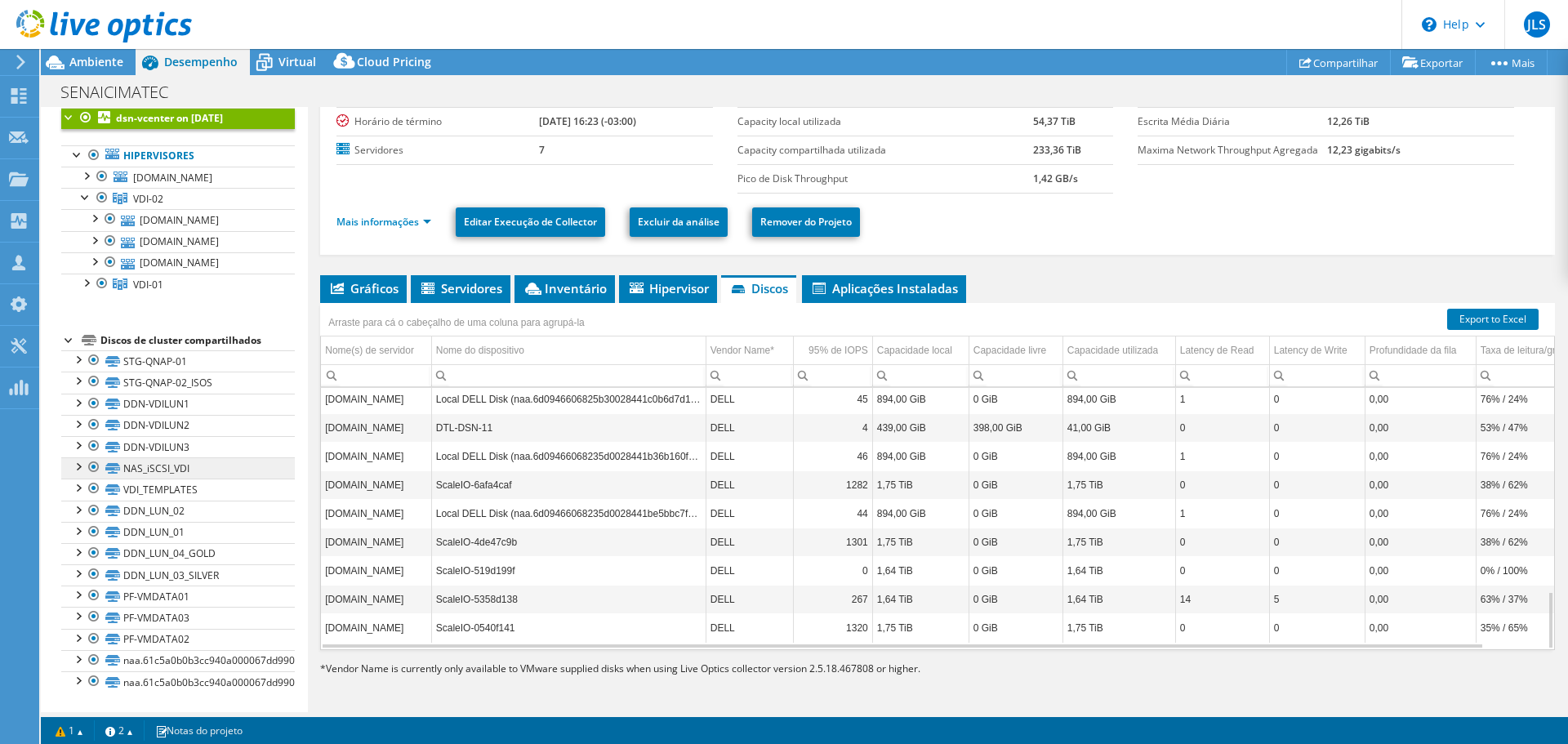
scroll to position [0, 0]
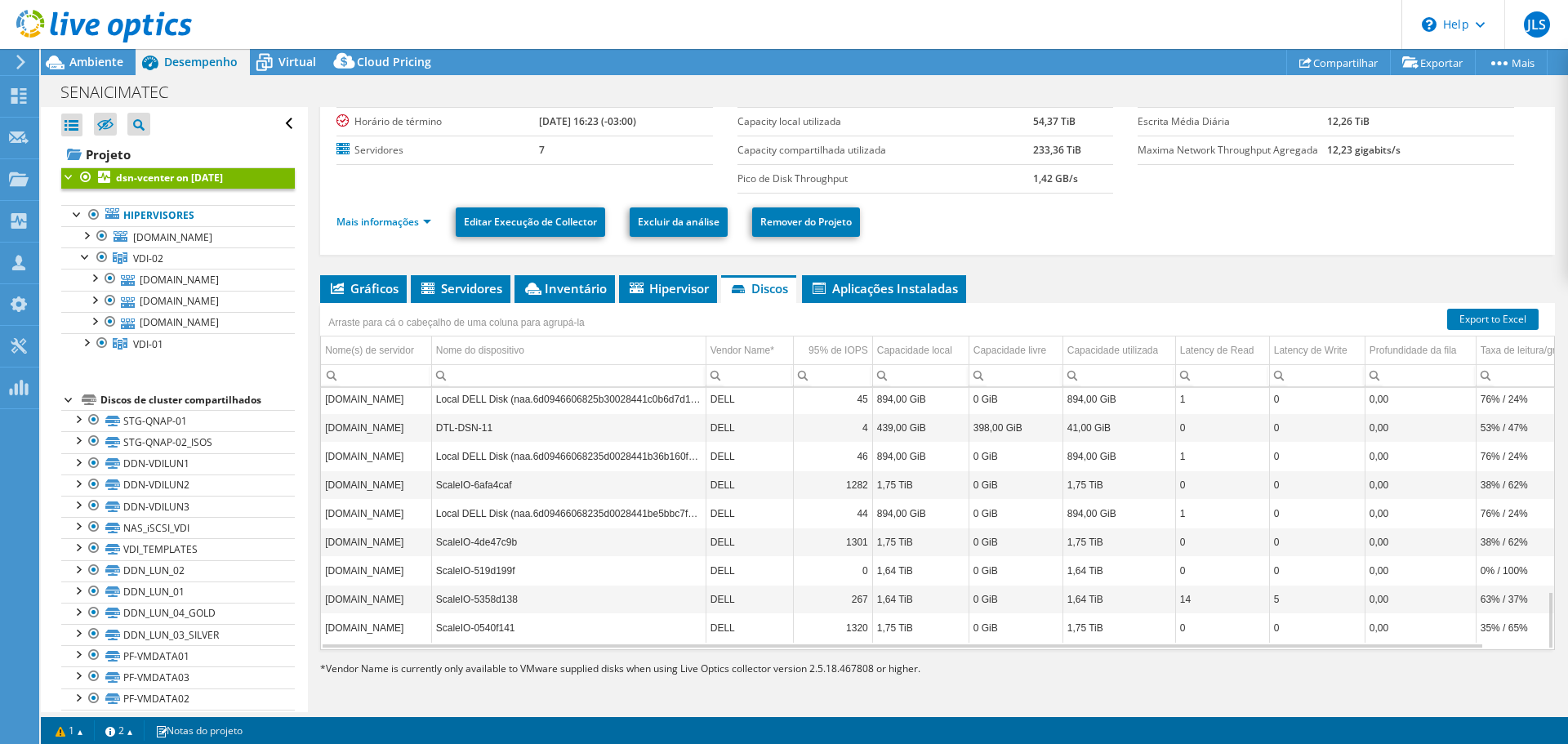
click at [700, 558] on td "ScaleIO-519d199f" at bounding box center [568, 570] width 275 height 29
click at [645, 347] on td "Nome do dispositivo" at bounding box center [568, 351] width 275 height 29
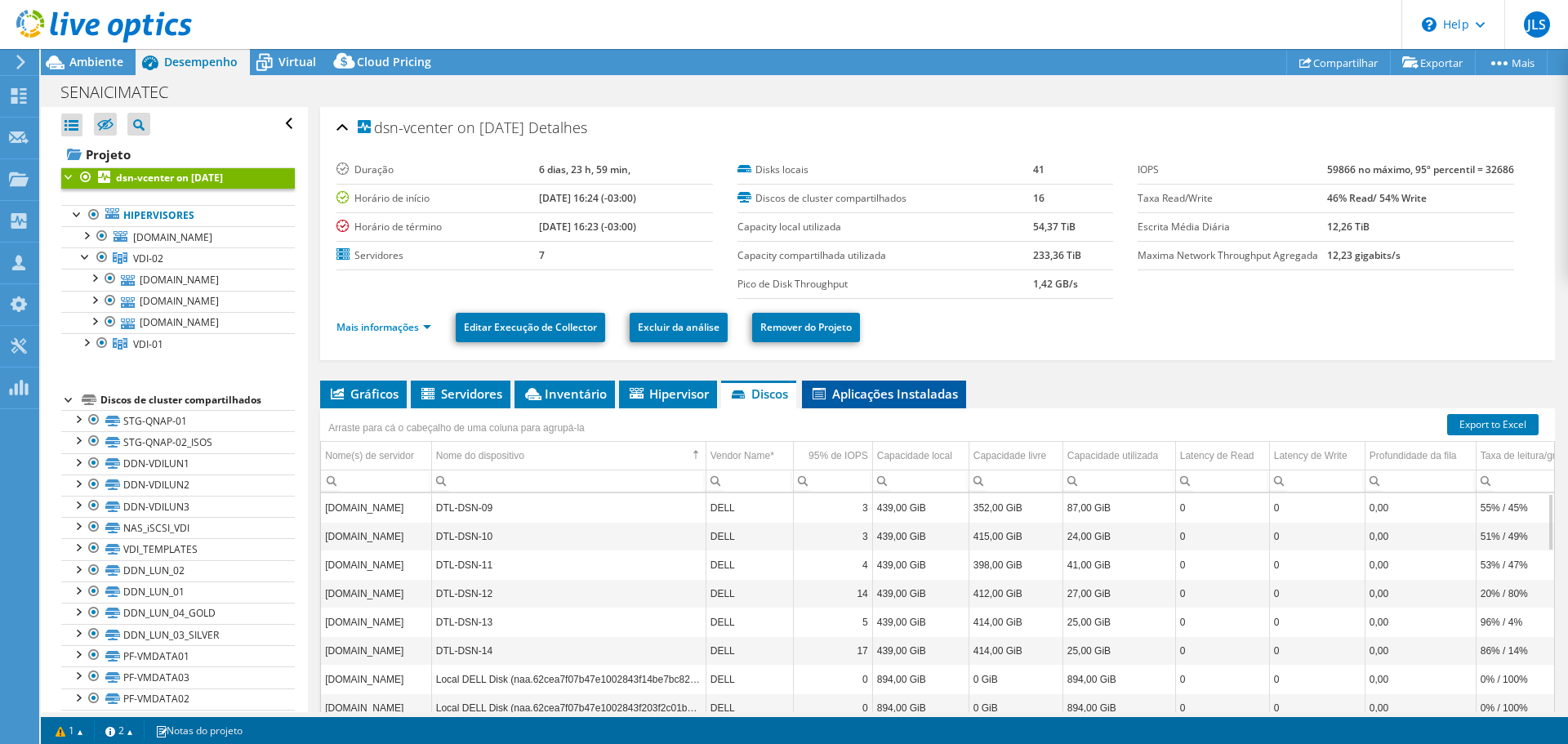
click at [898, 402] on span "Aplicações Instaladas" at bounding box center [884, 393] width 147 height 17
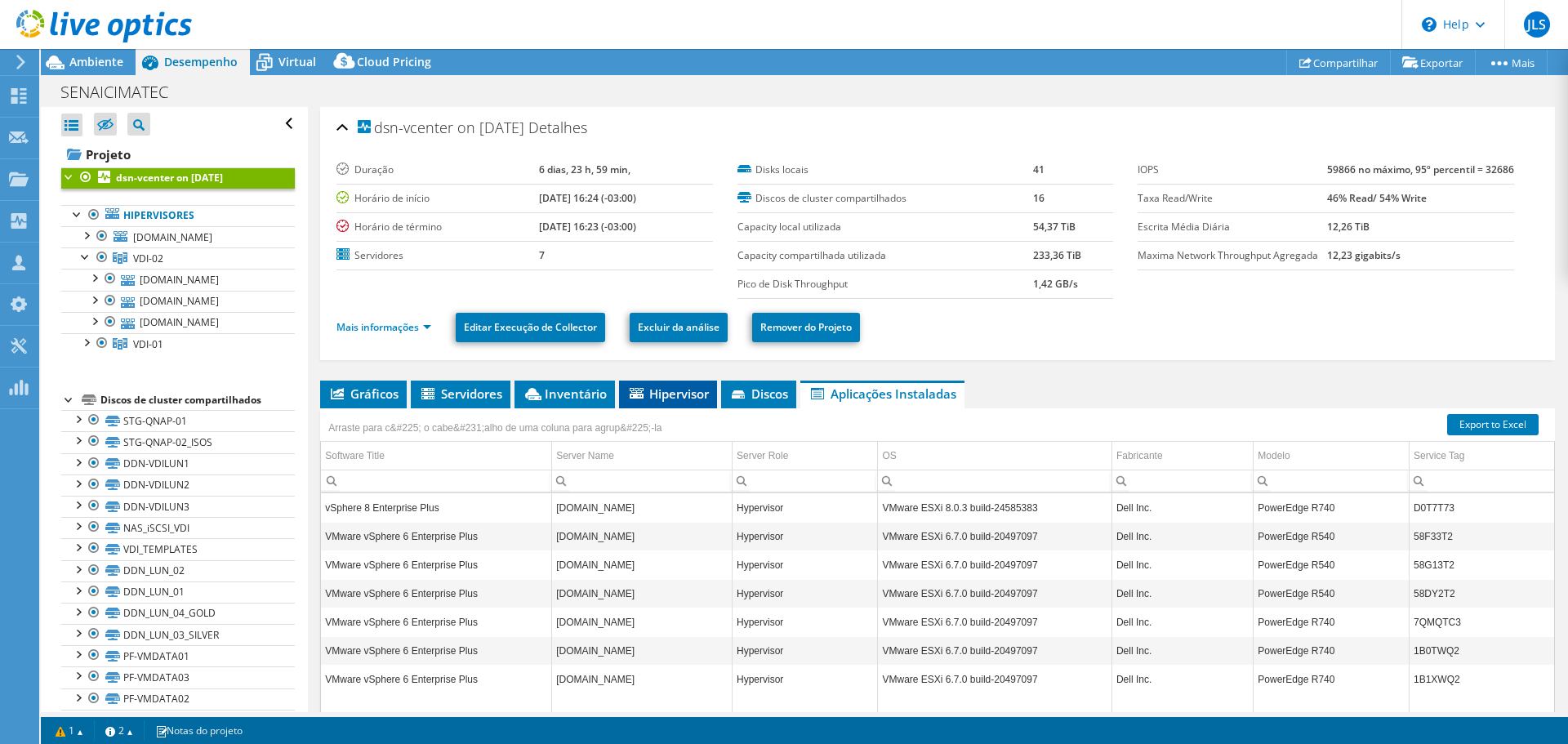
click at [668, 401] on span "Hipervisor" at bounding box center [668, 393] width 82 height 17
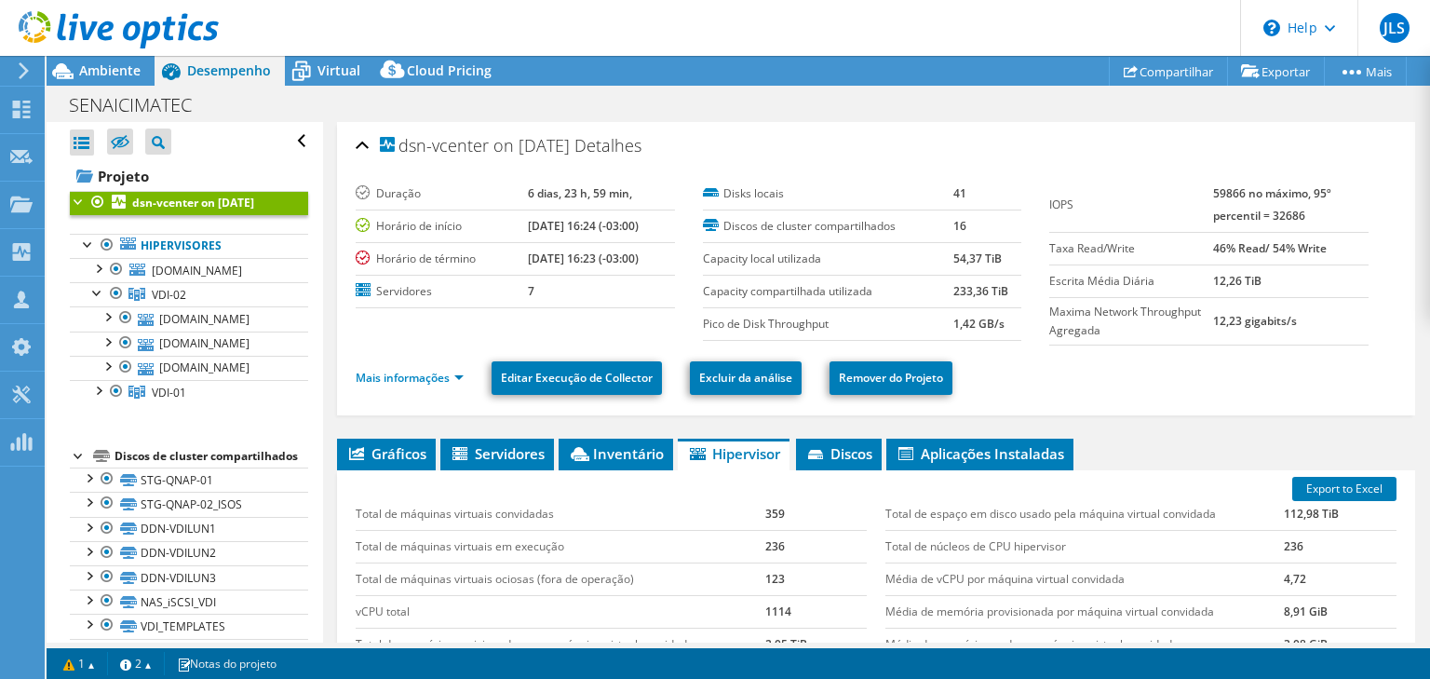
scroll to position [149, 0]
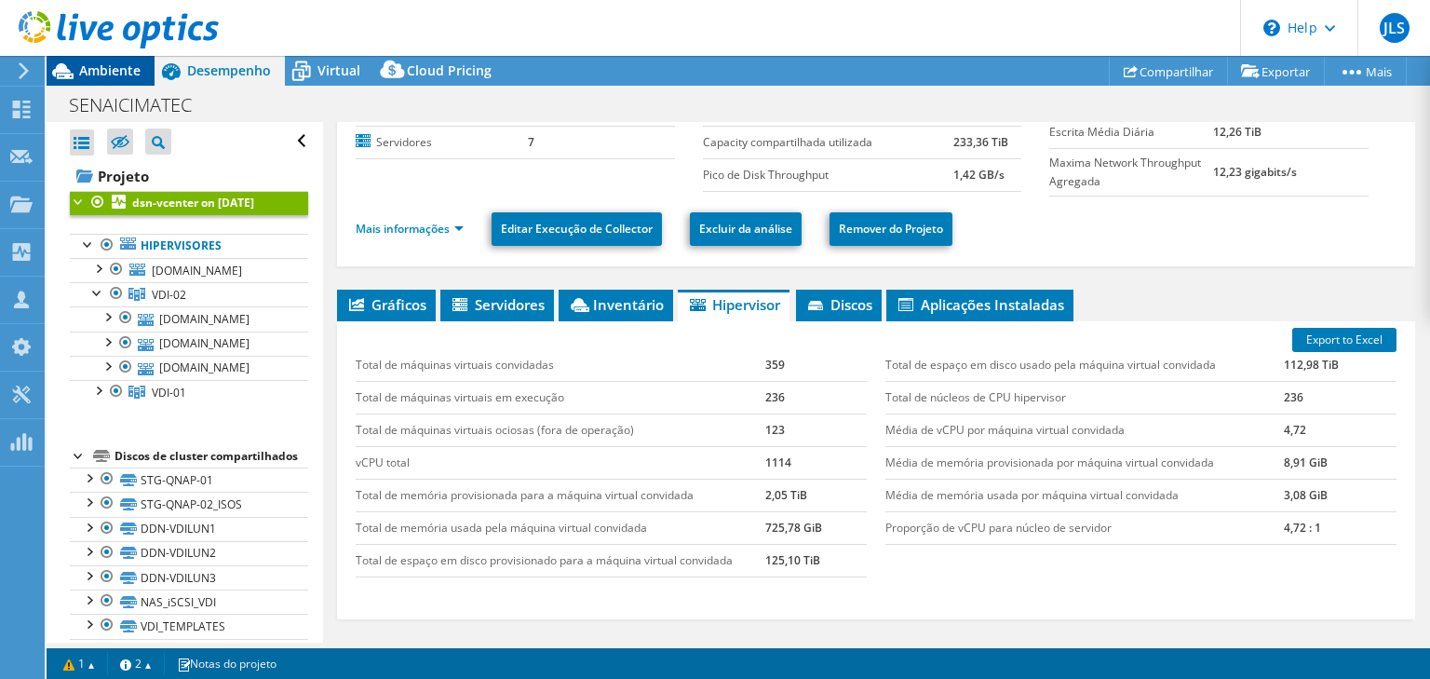
click at [93, 72] on span "Ambiente" at bounding box center [109, 70] width 61 height 18
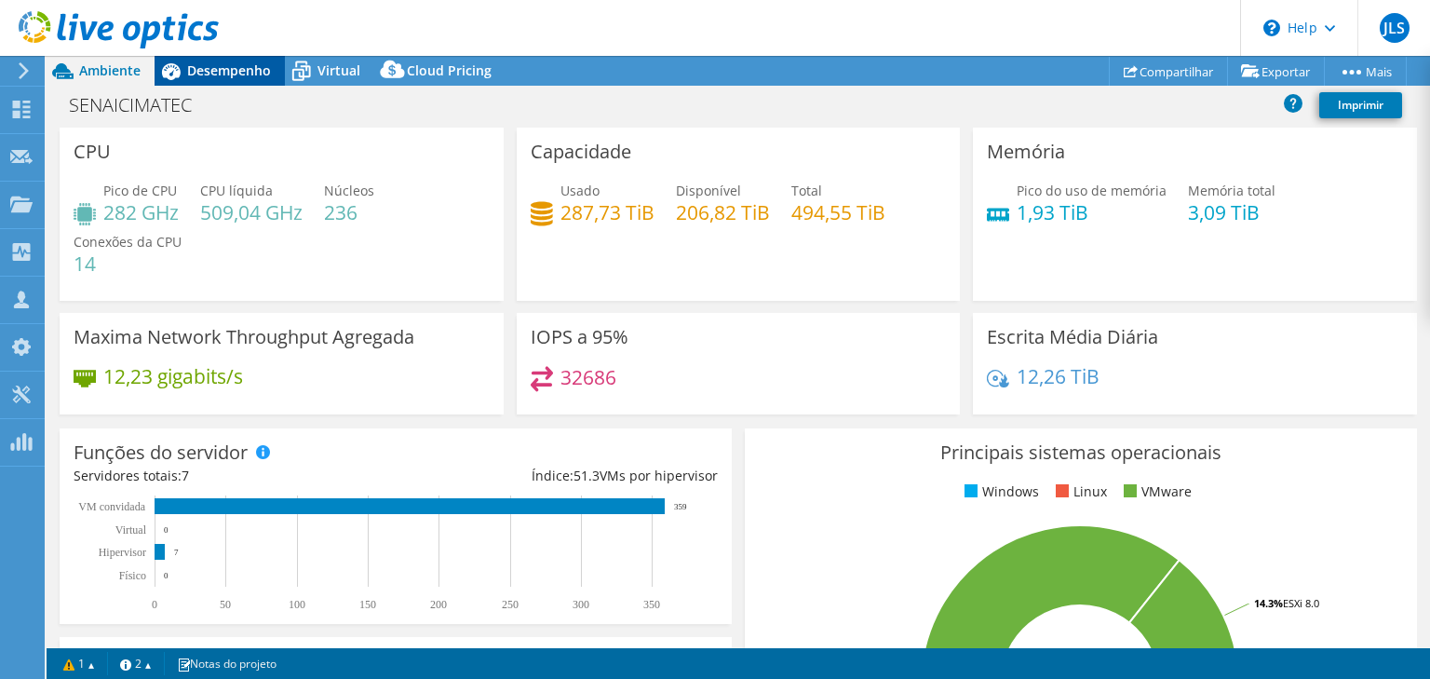
click at [229, 74] on span "Desempenho" at bounding box center [229, 70] width 84 height 18
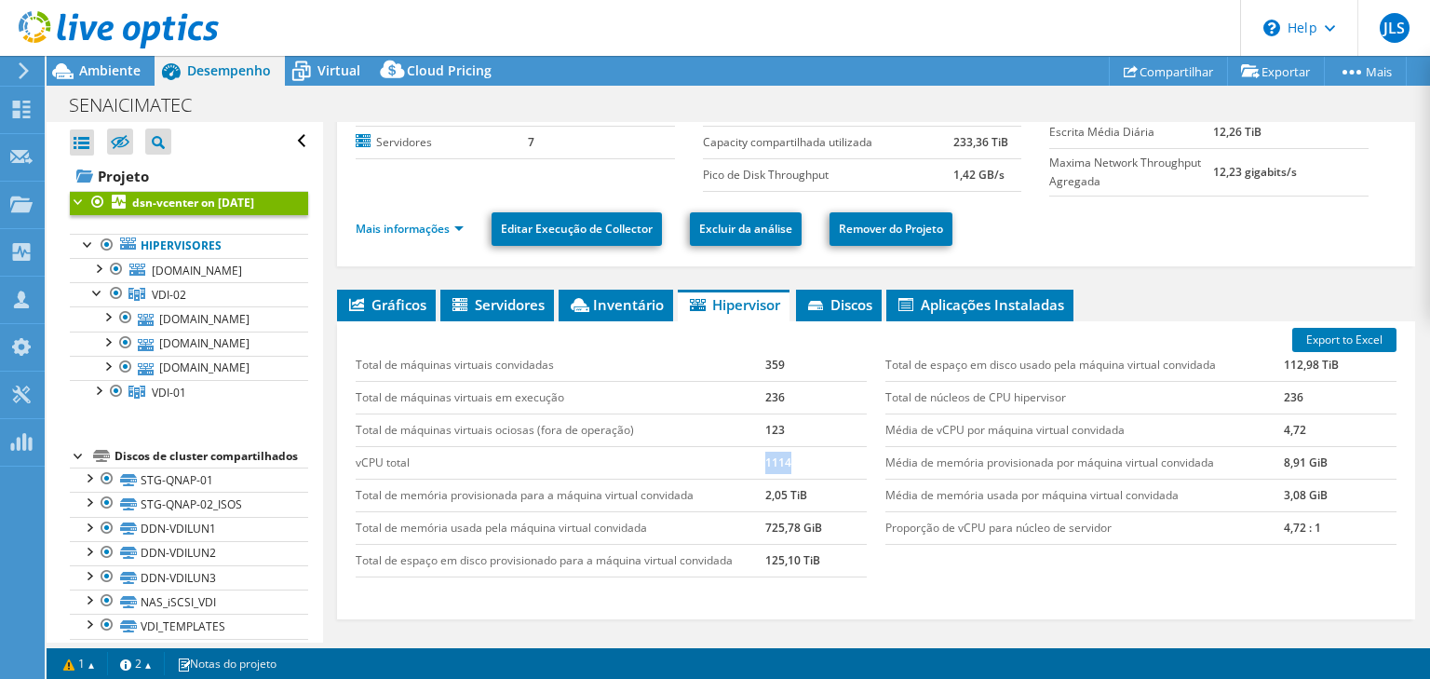
drag, startPoint x: 789, startPoint y: 462, endPoint x: 750, endPoint y: 462, distance: 39.1
click at [752, 458] on tr "vCPU total 1114" at bounding box center [611, 462] width 511 height 33
click at [840, 298] on span "Discos" at bounding box center [838, 304] width 67 height 19
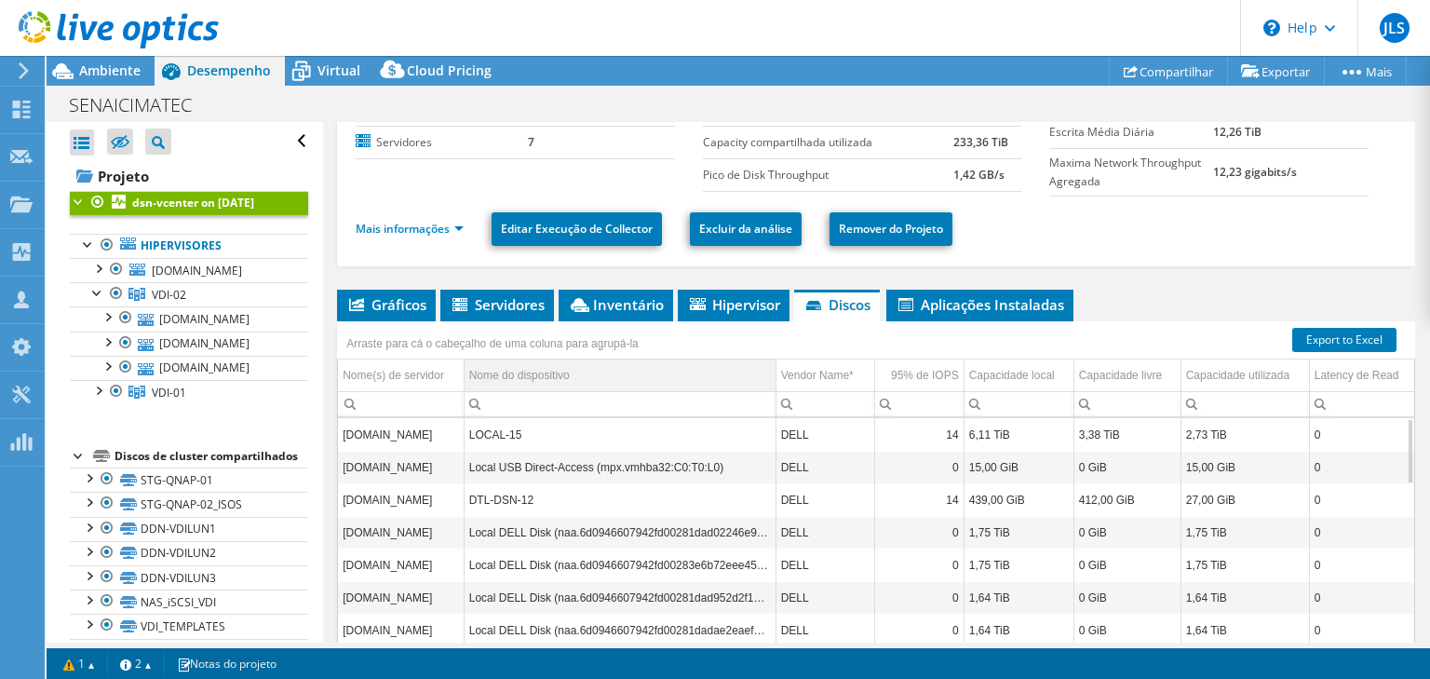
click at [597, 374] on td "Nome do dispositivo" at bounding box center [620, 375] width 312 height 33
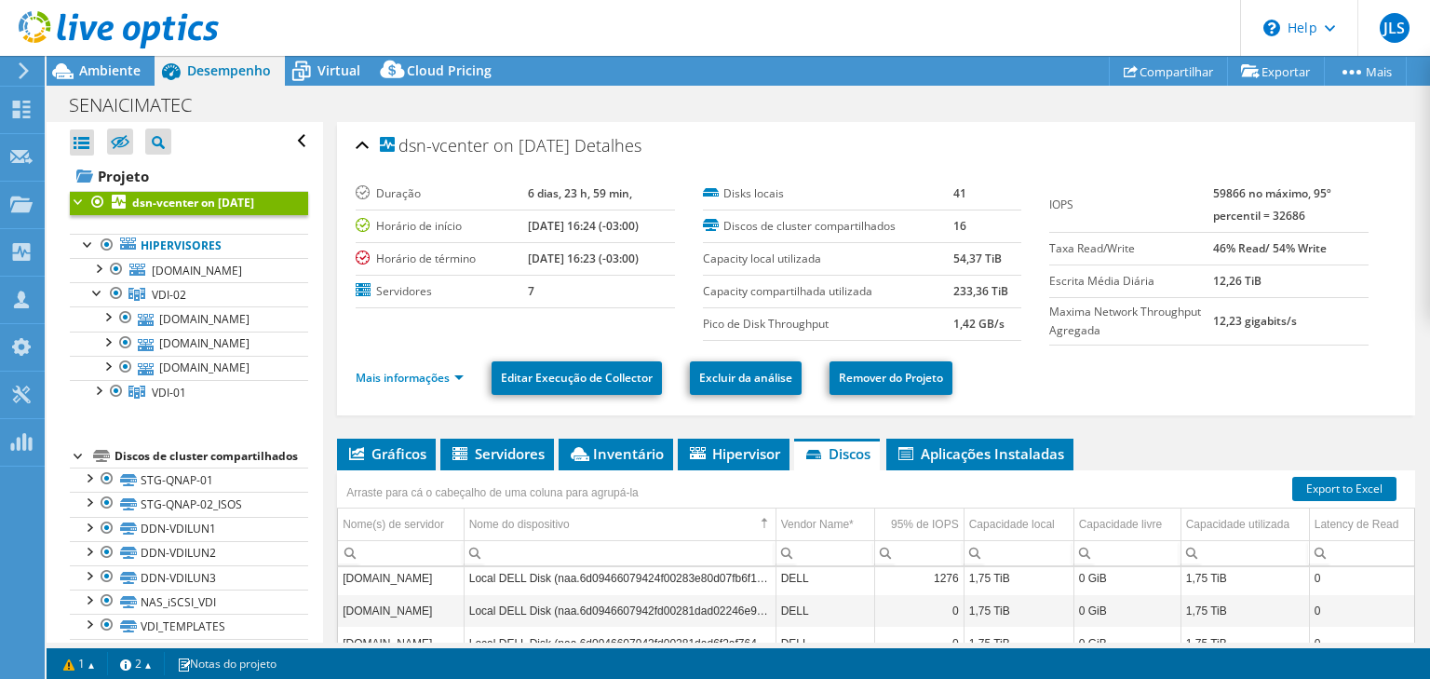
scroll to position [503, 0]
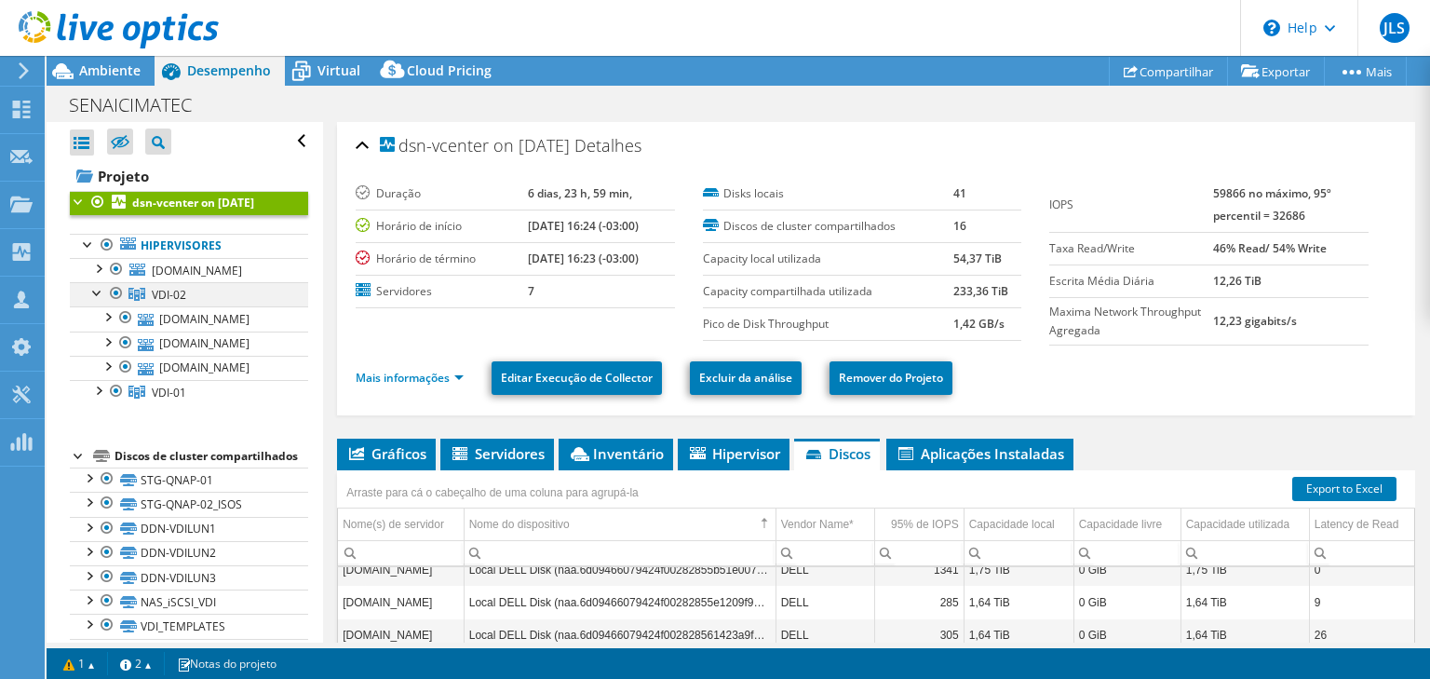
click at [96, 294] on div at bounding box center [97, 291] width 19 height 19
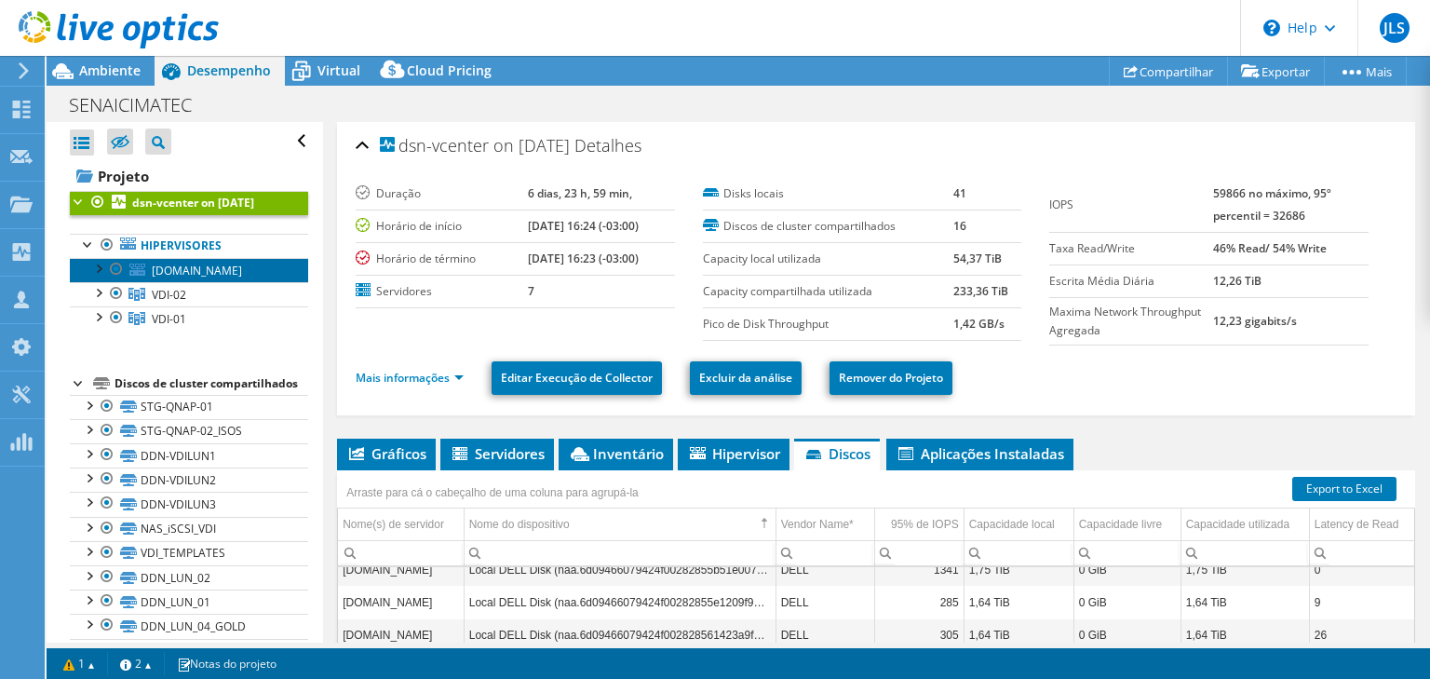
click at [208, 275] on span "[DOMAIN_NAME]" at bounding box center [197, 270] width 90 height 16
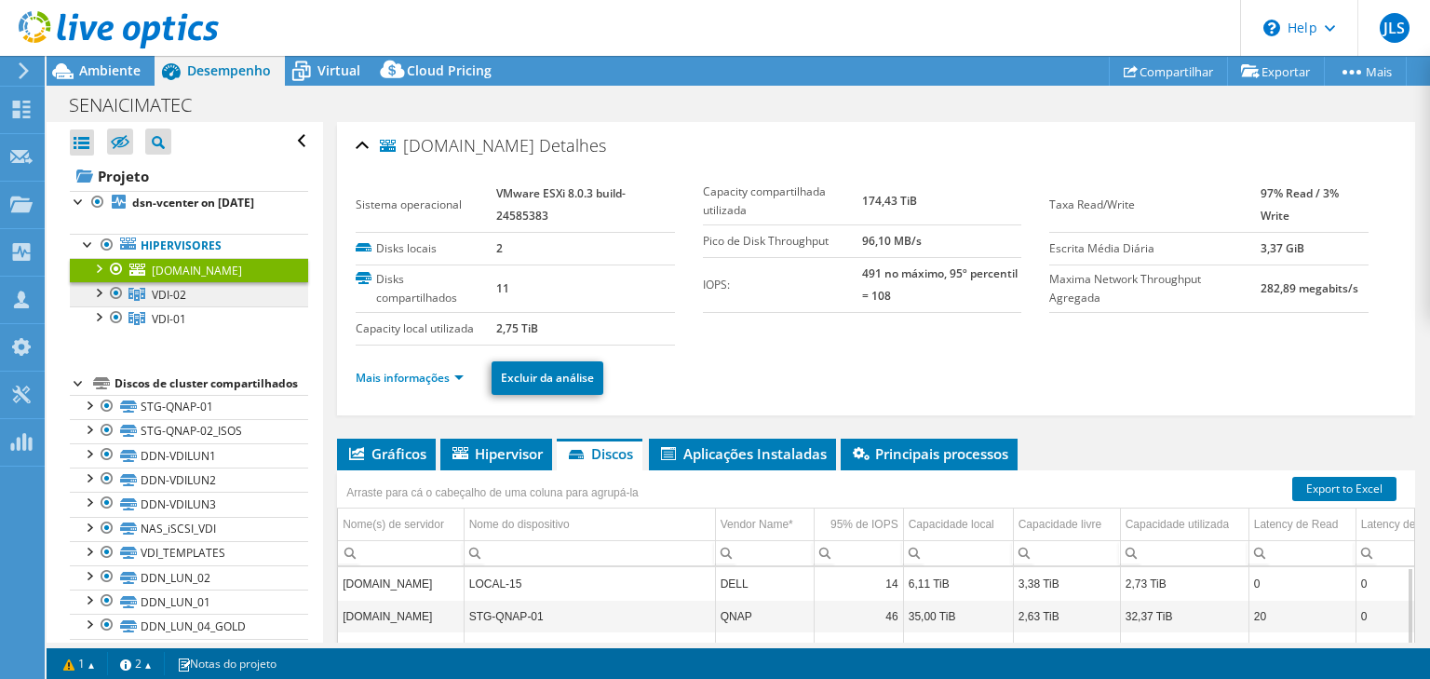
click at [167, 288] on span "VDI-02" at bounding box center [169, 295] width 34 height 16
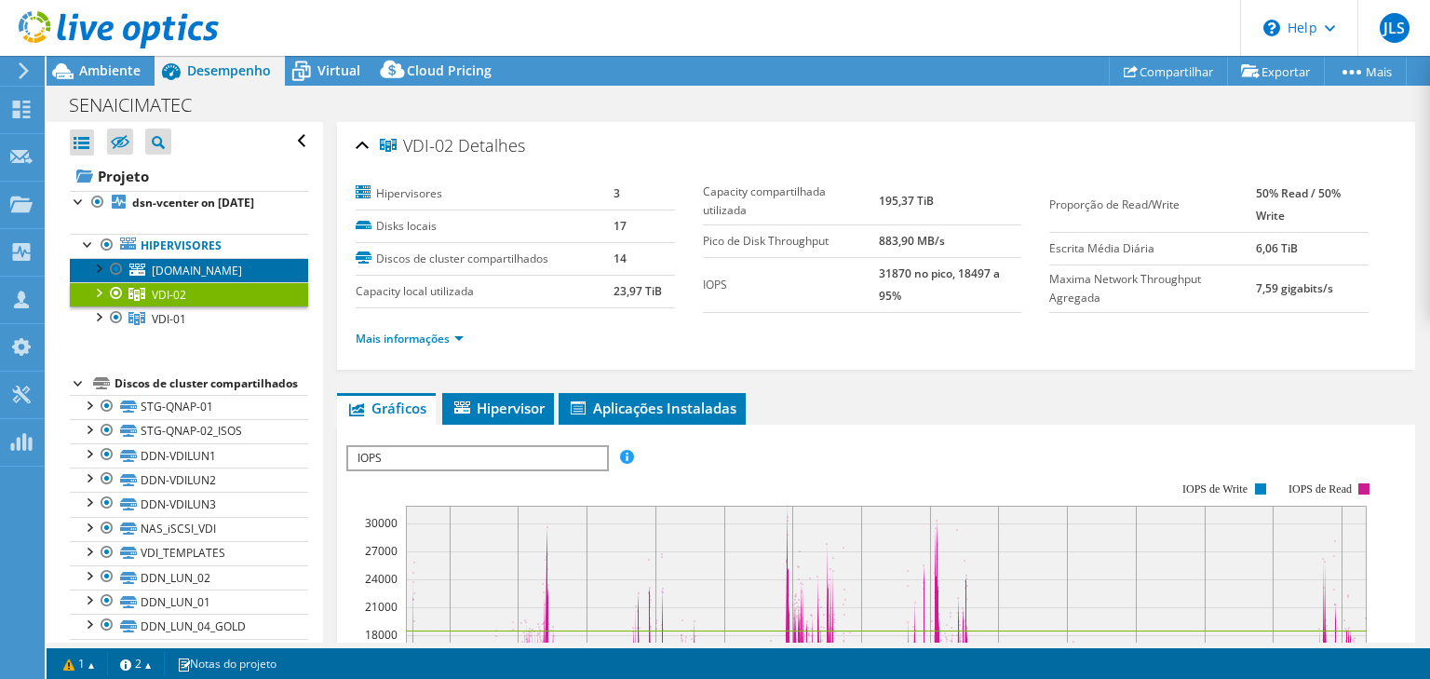
click at [183, 271] on span "[DOMAIN_NAME]" at bounding box center [197, 270] width 90 height 16
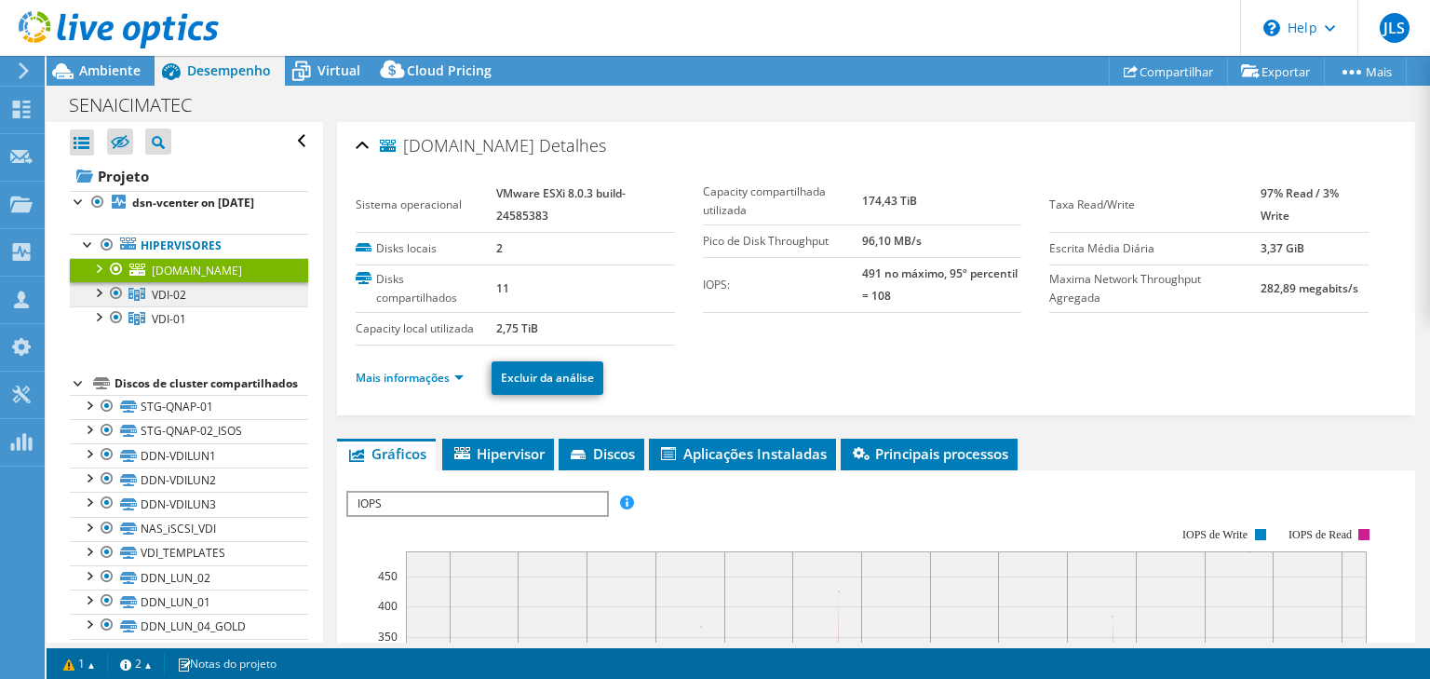
click at [175, 294] on span "VDI-02" at bounding box center [169, 295] width 34 height 16
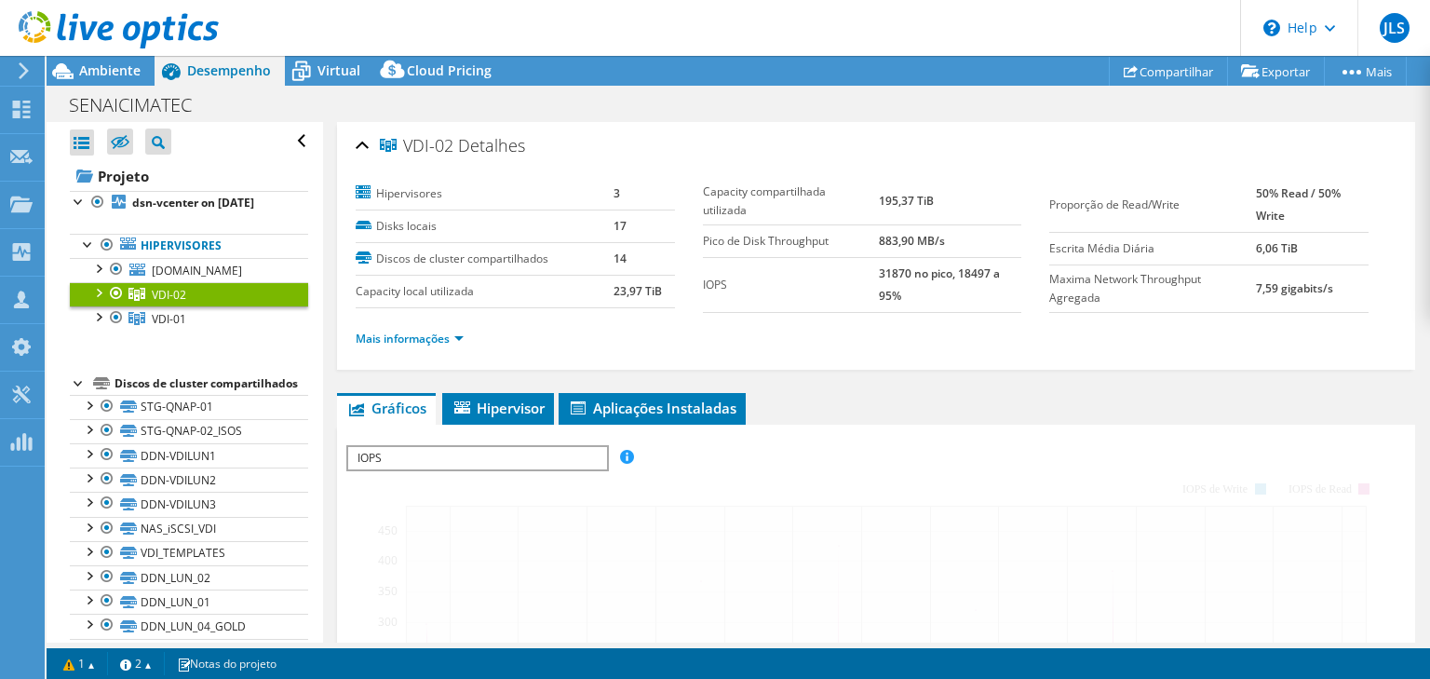
click at [93, 291] on div at bounding box center [97, 291] width 19 height 19
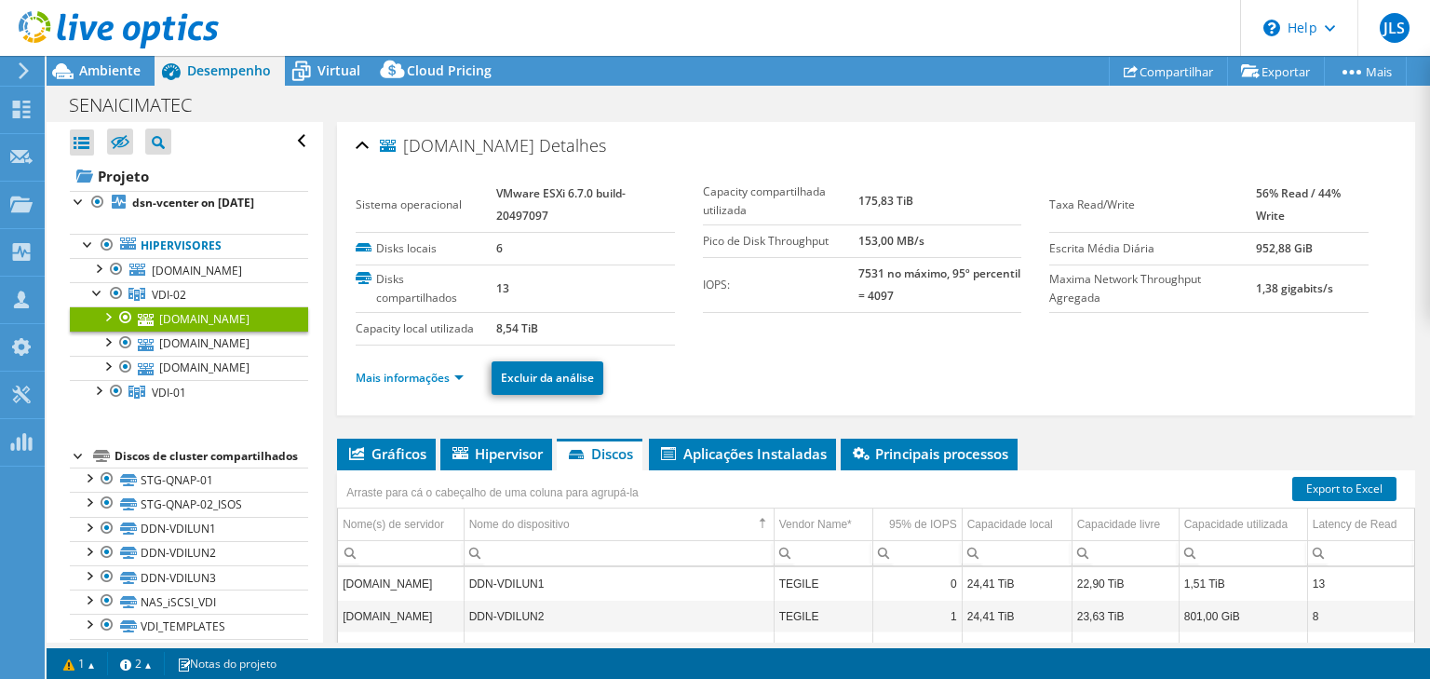
select select "USEast"
select select "USD"
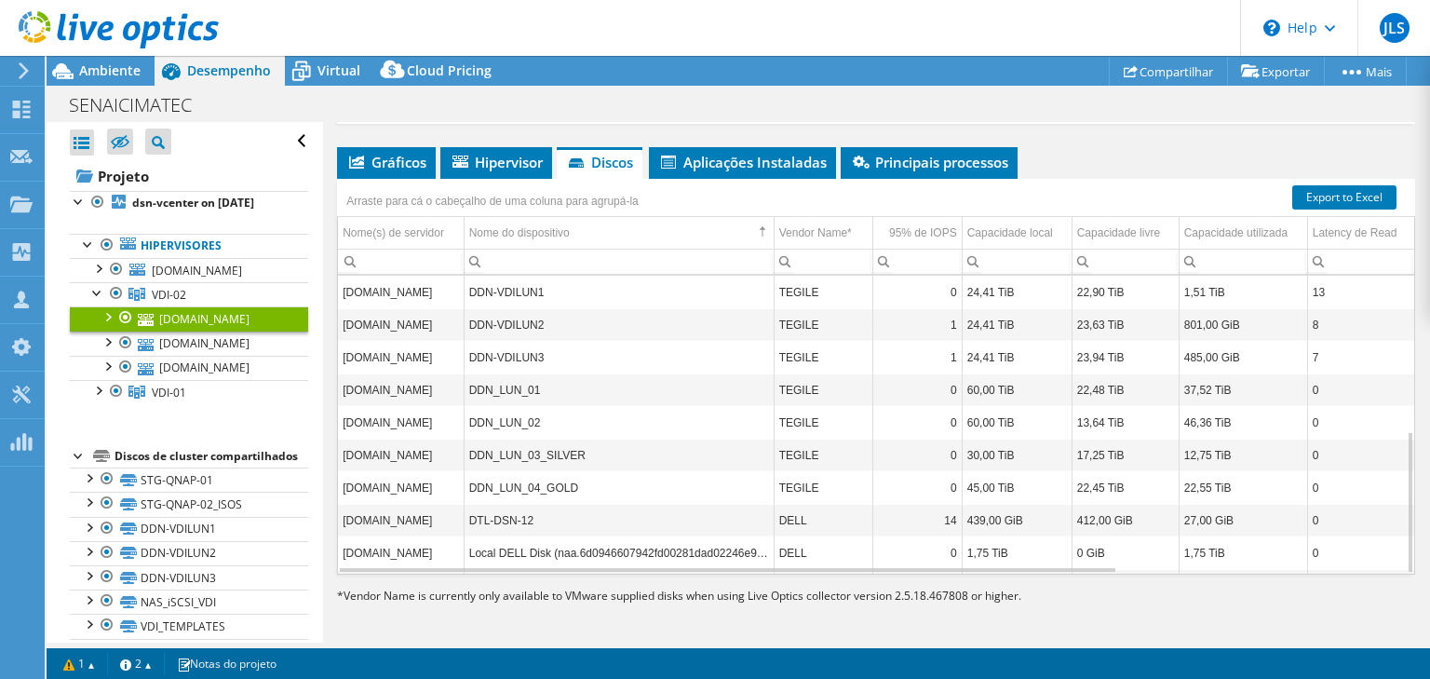
scroll to position [325, 0]
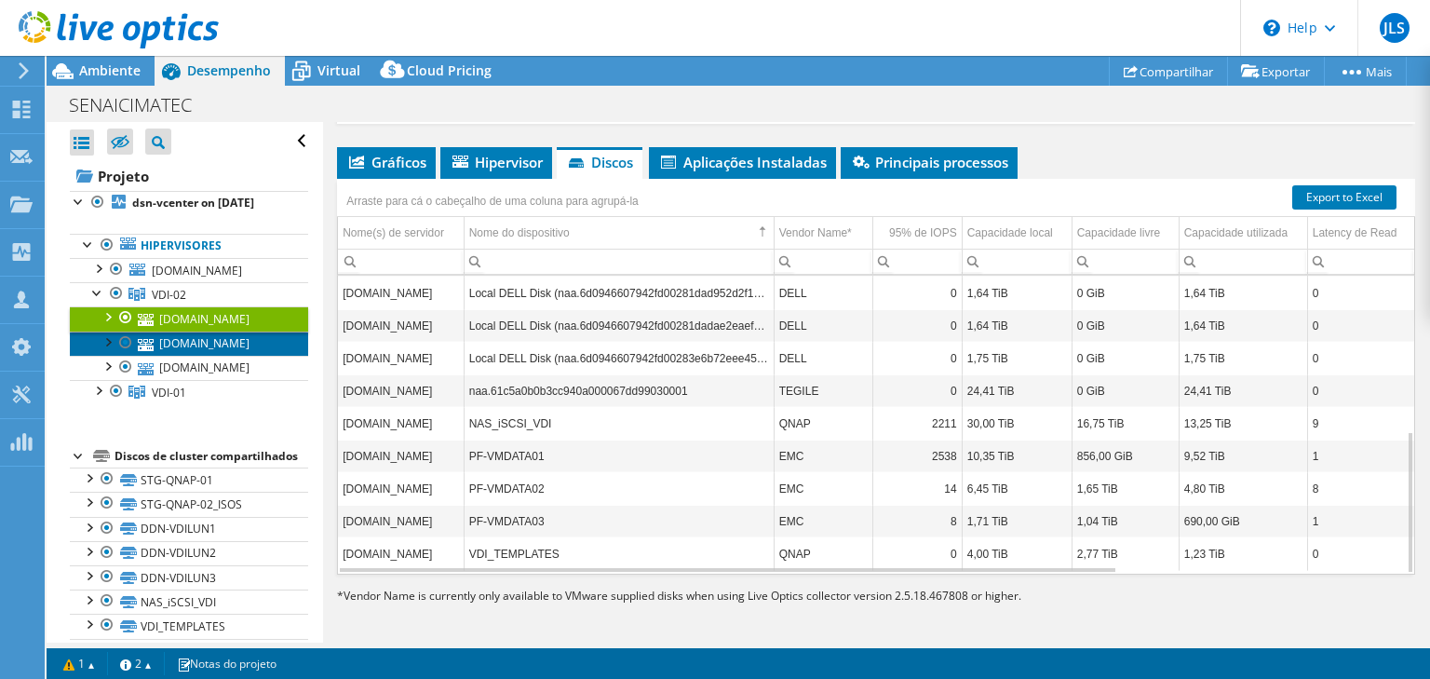
click at [230, 356] on link "[DOMAIN_NAME]" at bounding box center [189, 343] width 238 height 24
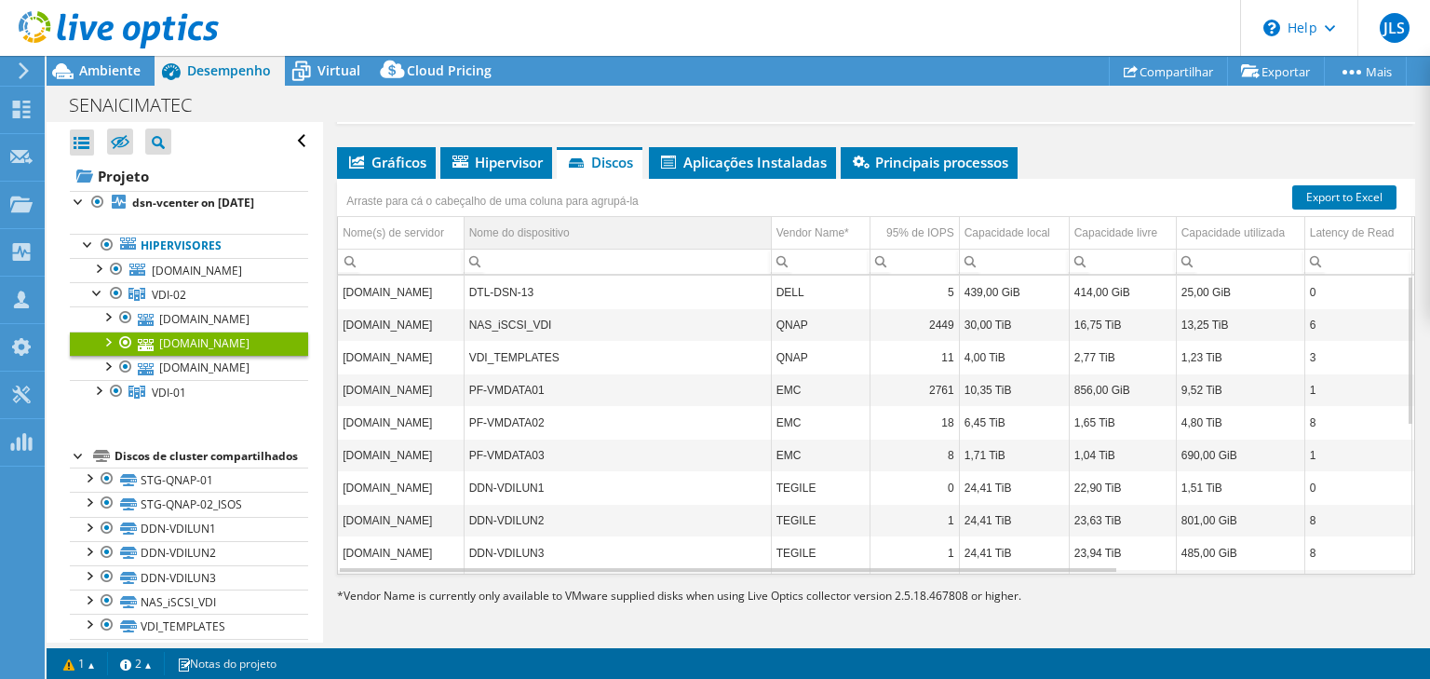
click at [634, 235] on td "Nome do dispositivo" at bounding box center [617, 233] width 307 height 33
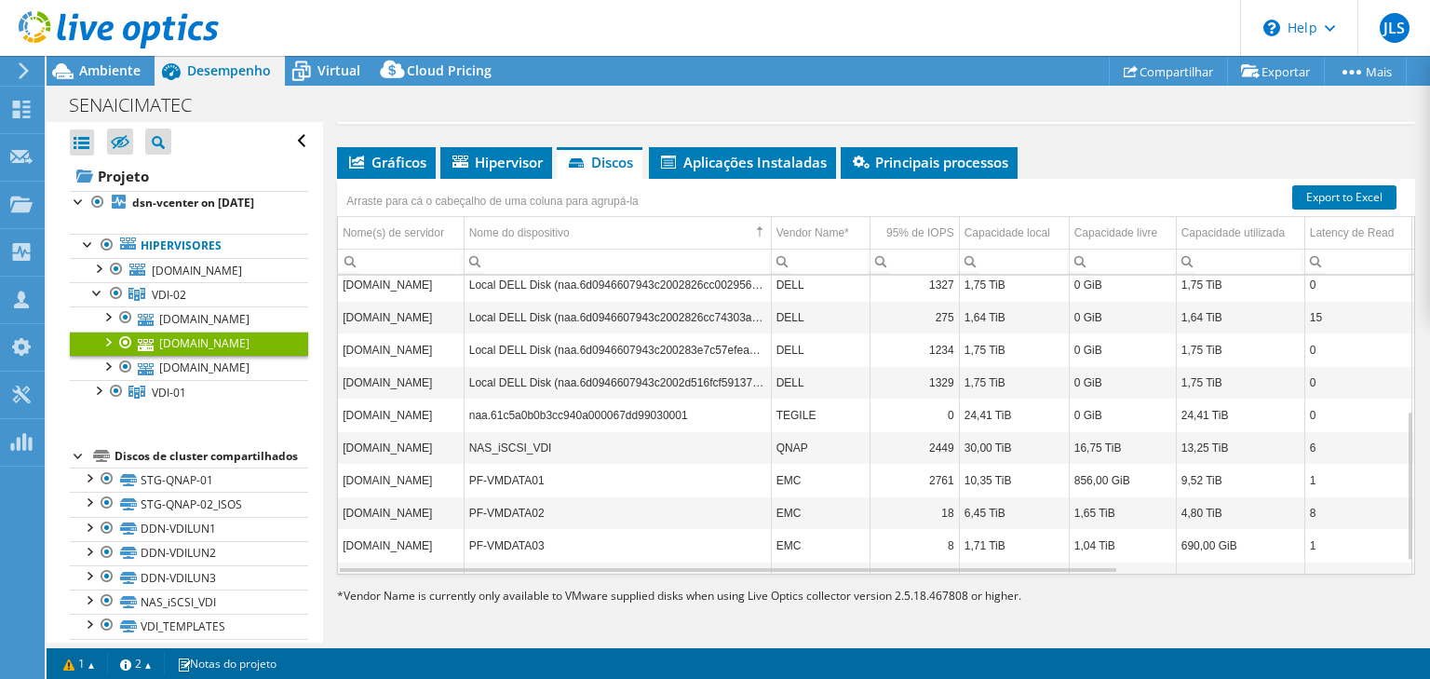
scroll to position [292, 0]
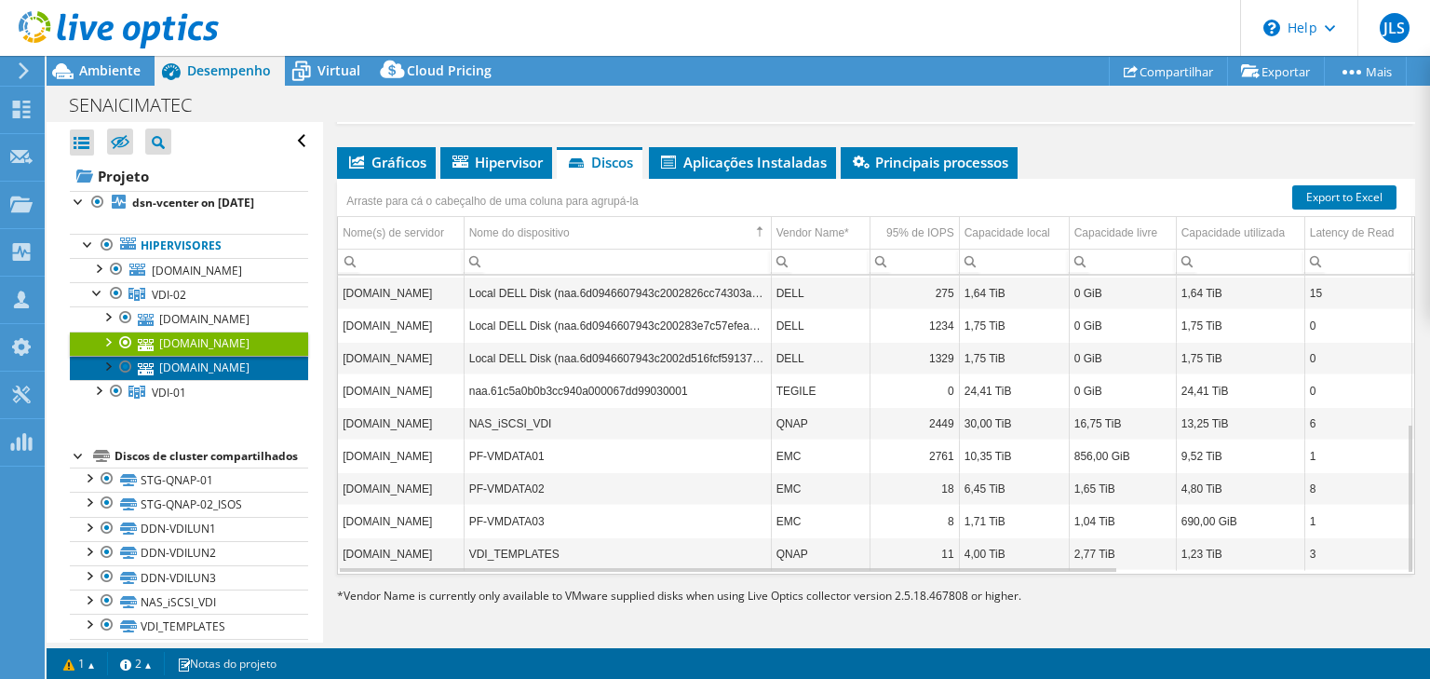
click at [210, 380] on link "[DOMAIN_NAME]" at bounding box center [189, 368] width 238 height 24
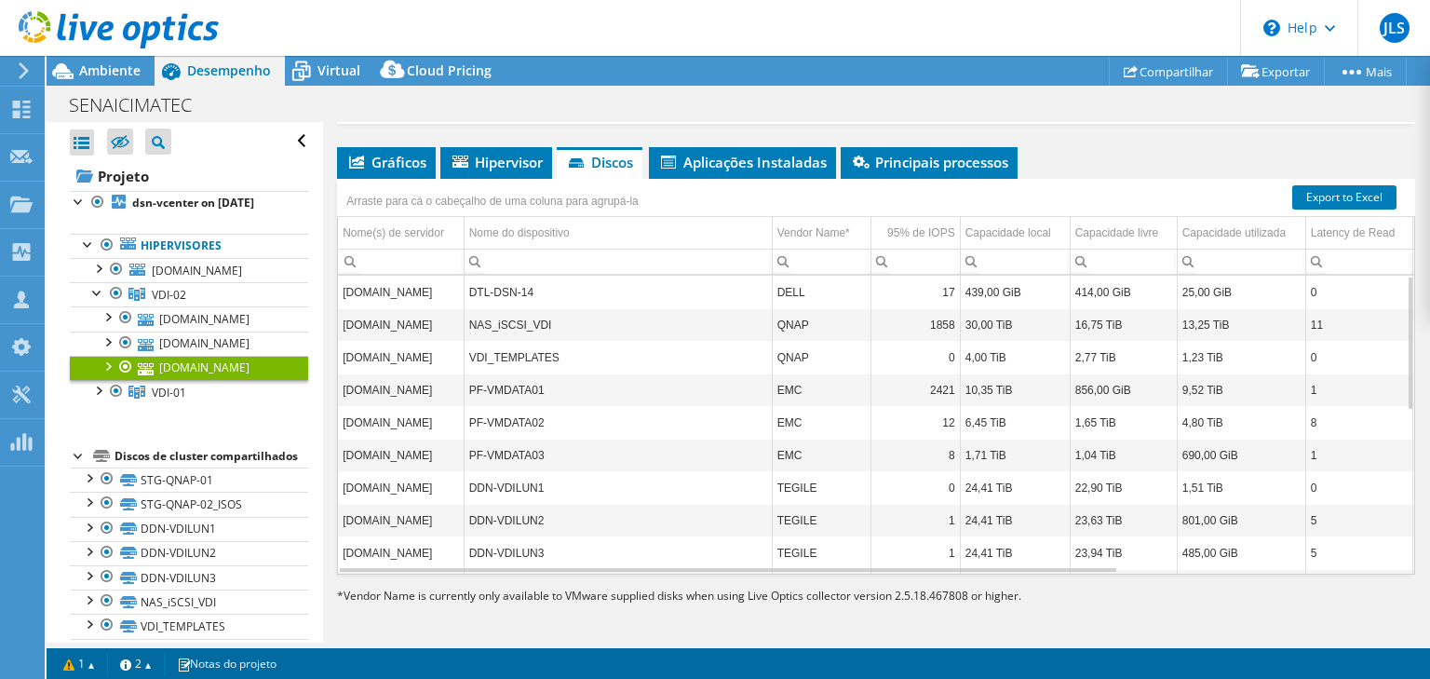
click at [675, 228] on td "Nome do dispositivo" at bounding box center [618, 233] width 308 height 33
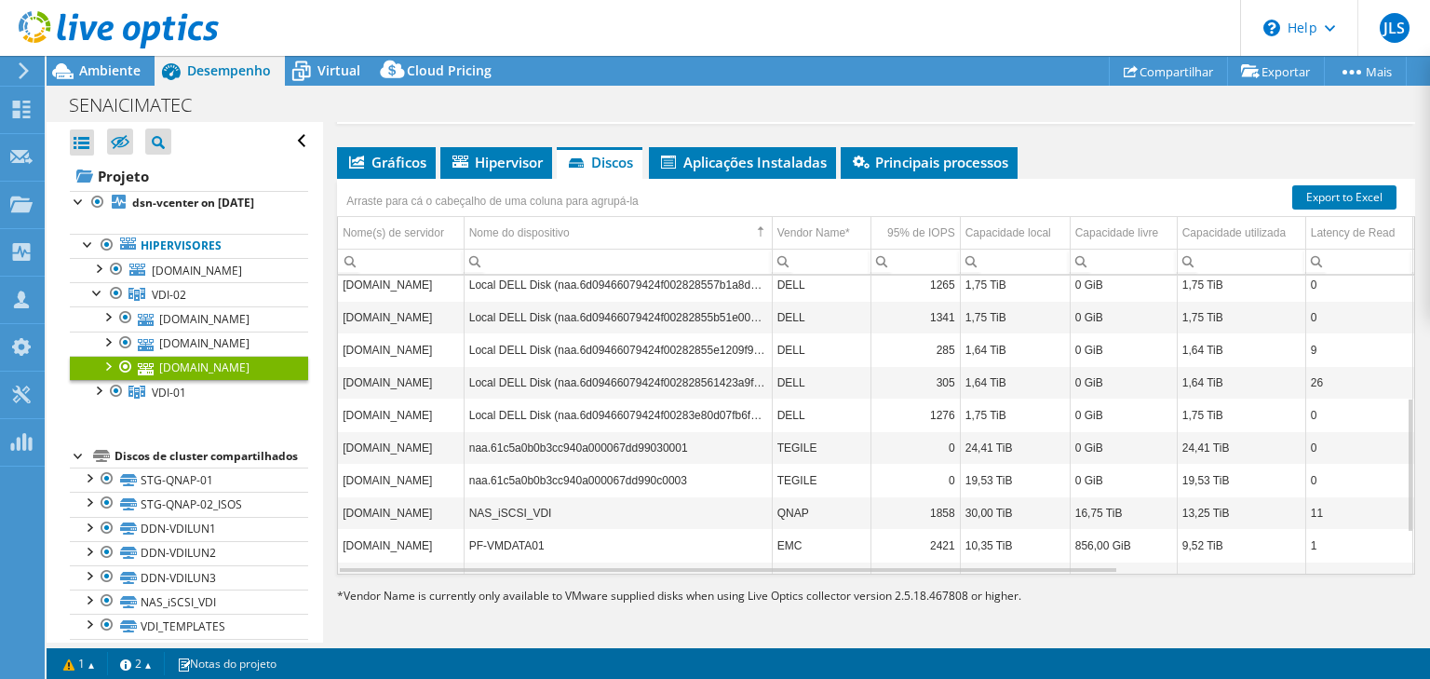
scroll to position [217, 0]
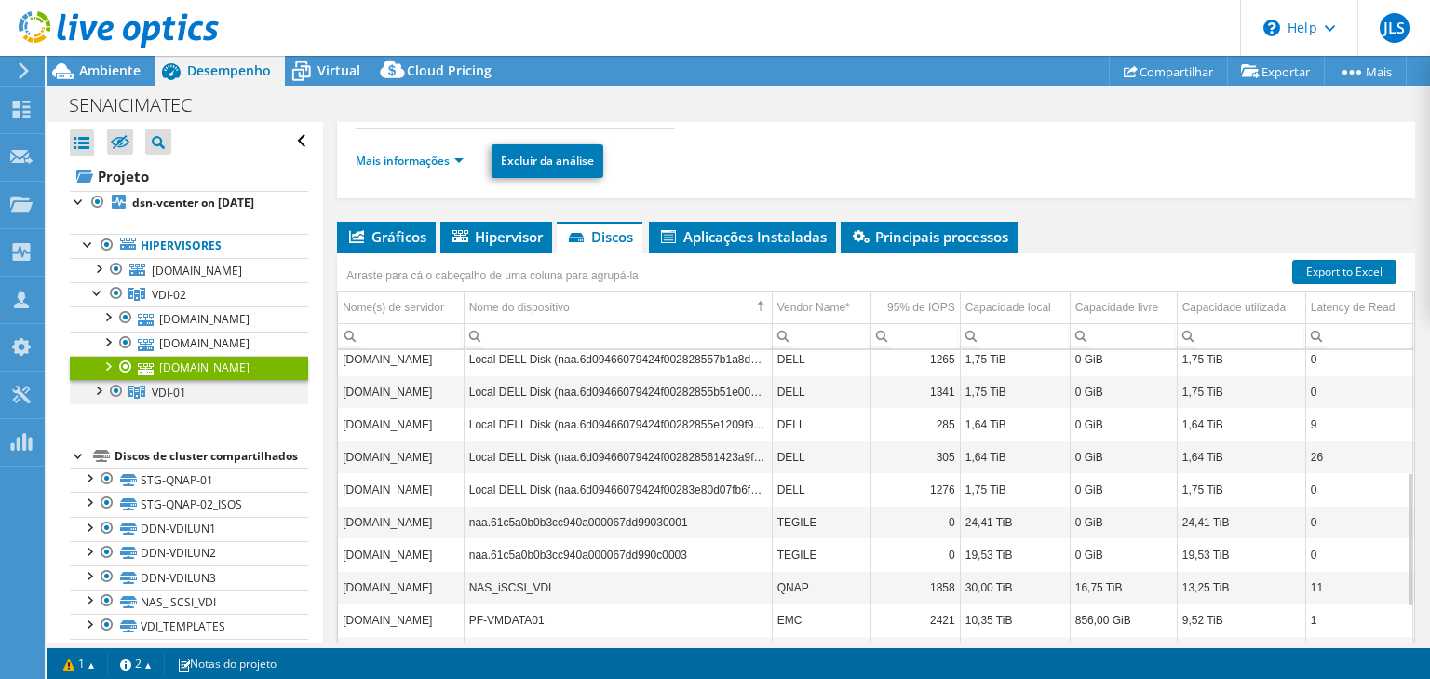
click at [98, 398] on div at bounding box center [97, 389] width 19 height 19
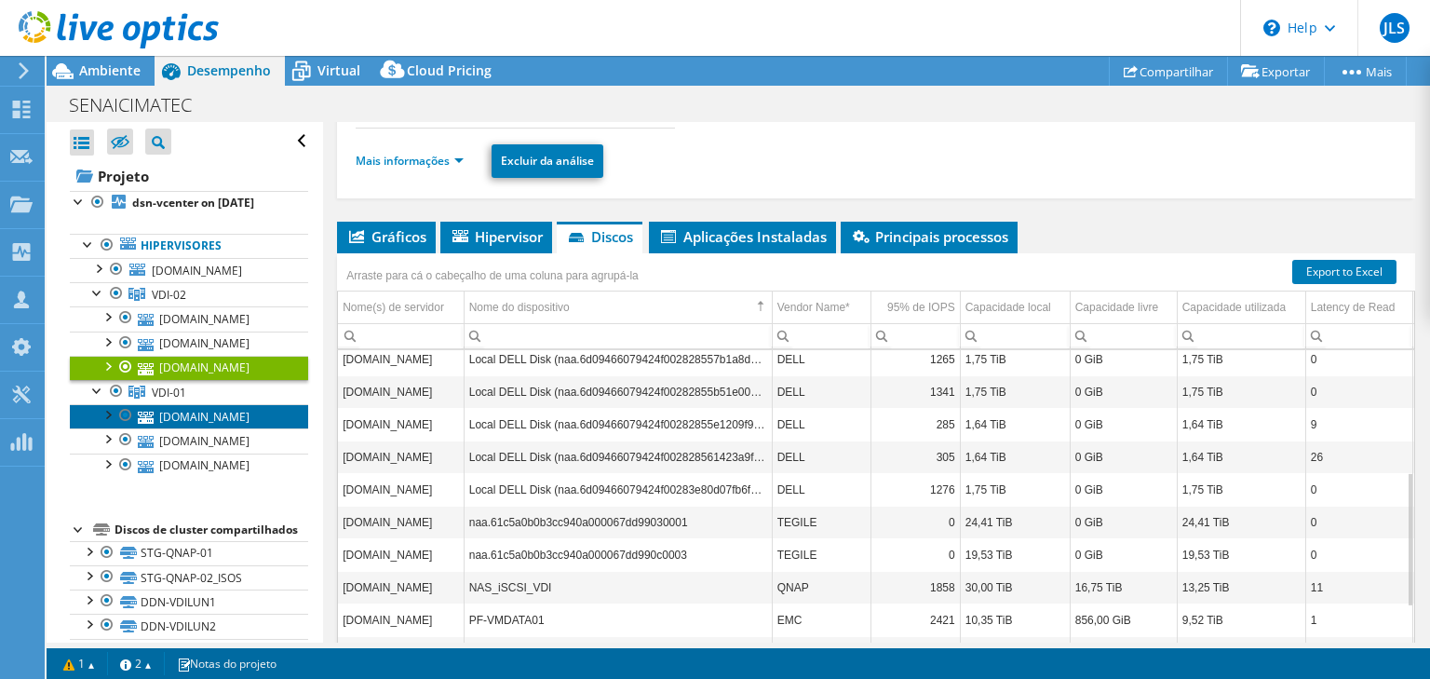
click at [218, 428] on link "[DOMAIN_NAME]" at bounding box center [189, 416] width 238 height 24
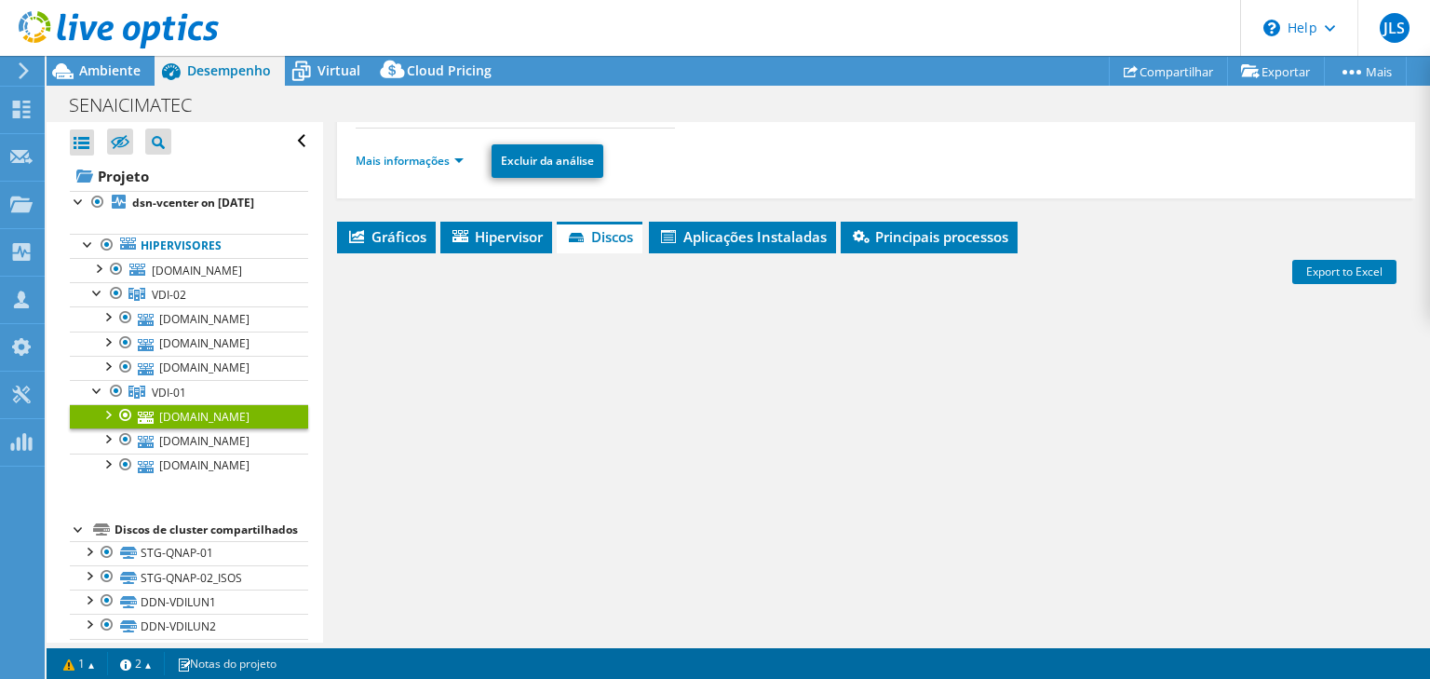
click at [659, 303] on td "Nome do dispositivo" at bounding box center [615, 307] width 303 height 33
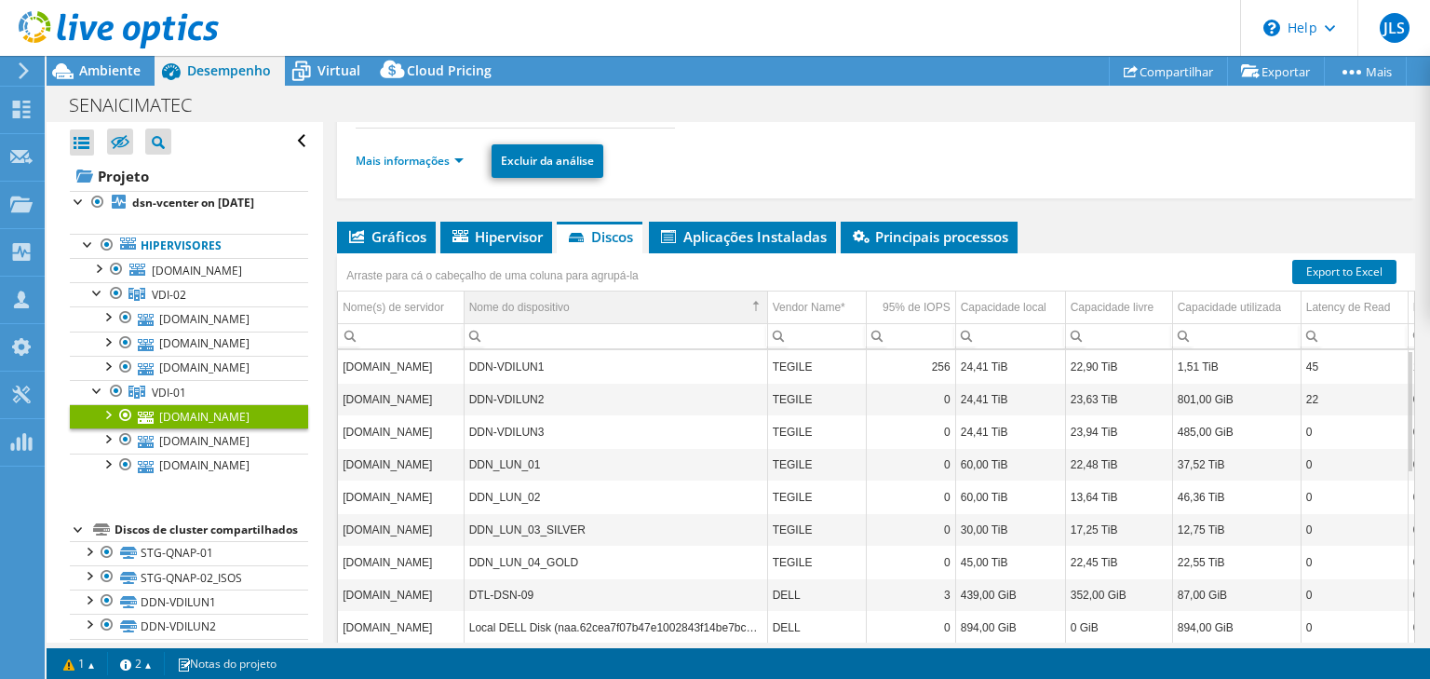
click at [668, 302] on td "Nome do dispositivo" at bounding box center [615, 307] width 303 height 33
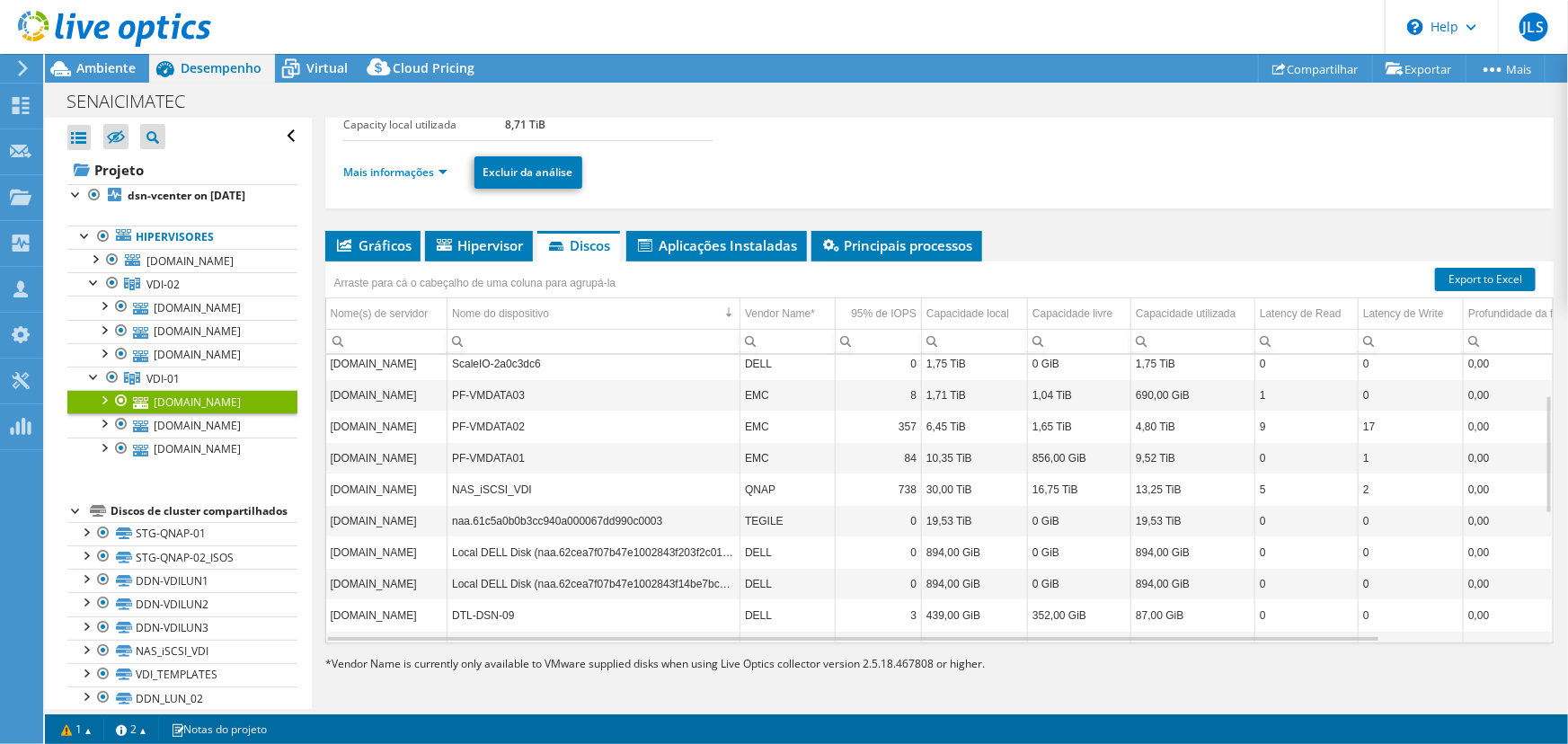
scroll to position [74, 0]
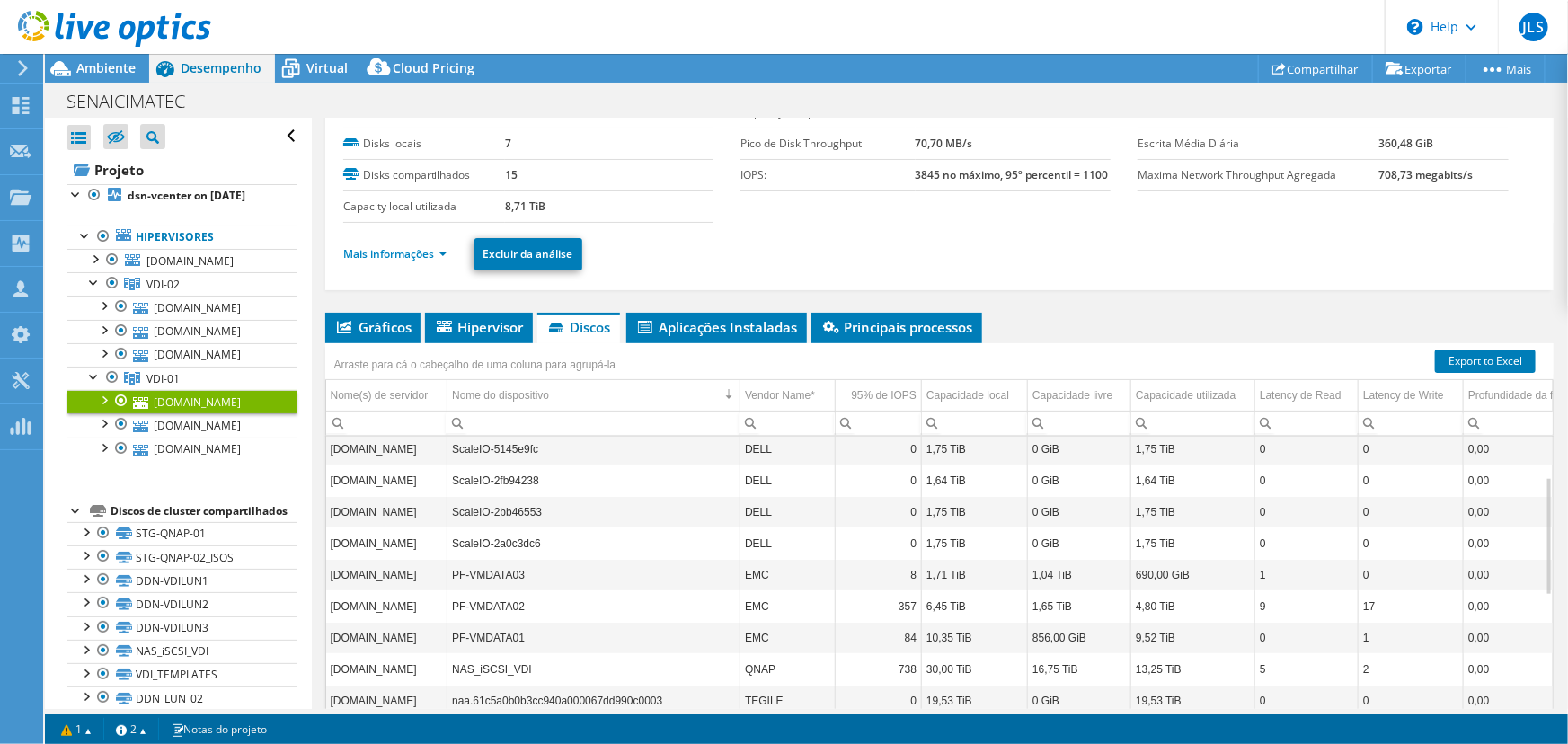
click at [571, 471] on td "ScaleIO-2fb94238" at bounding box center [594, 480] width 293 height 32
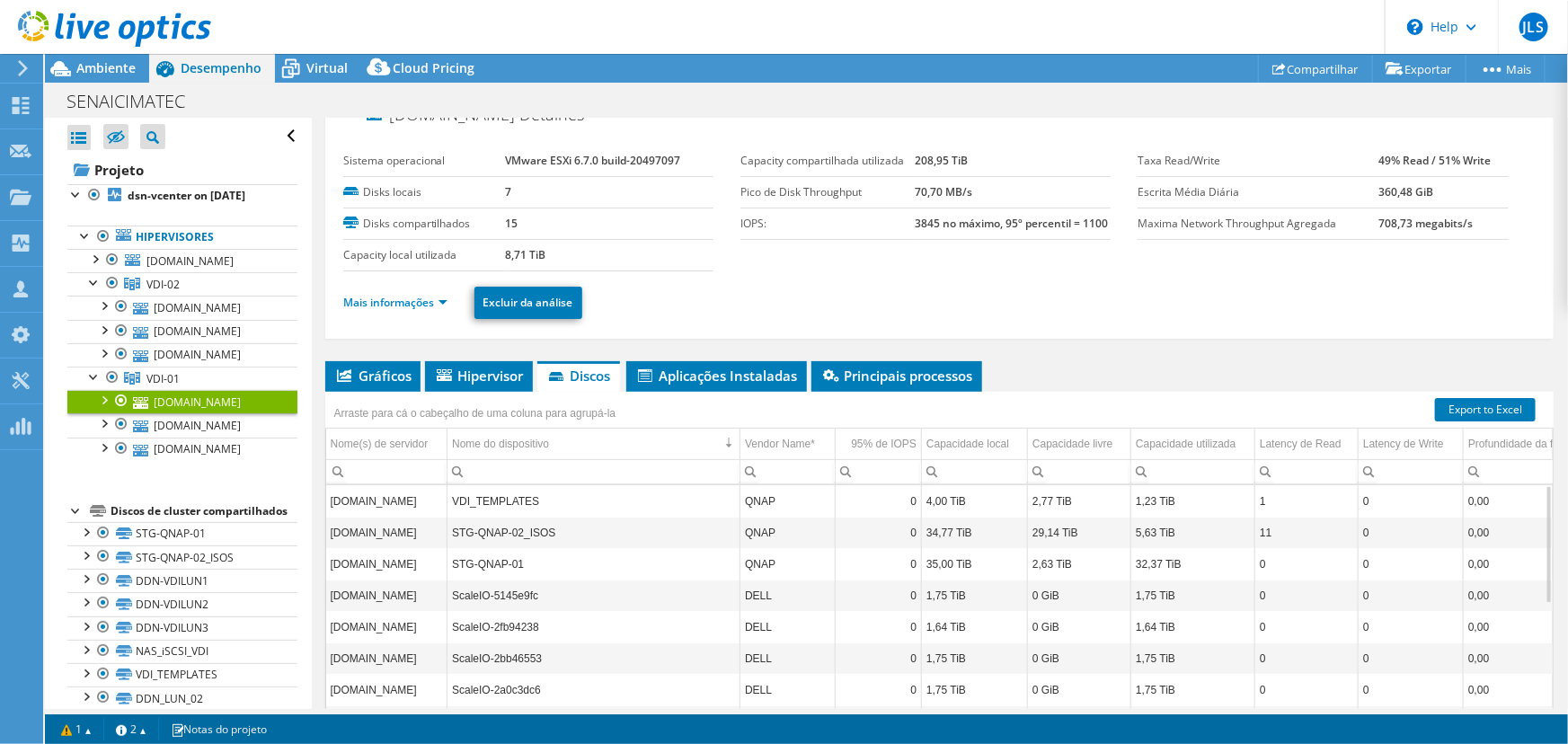
scroll to position [0, 0]
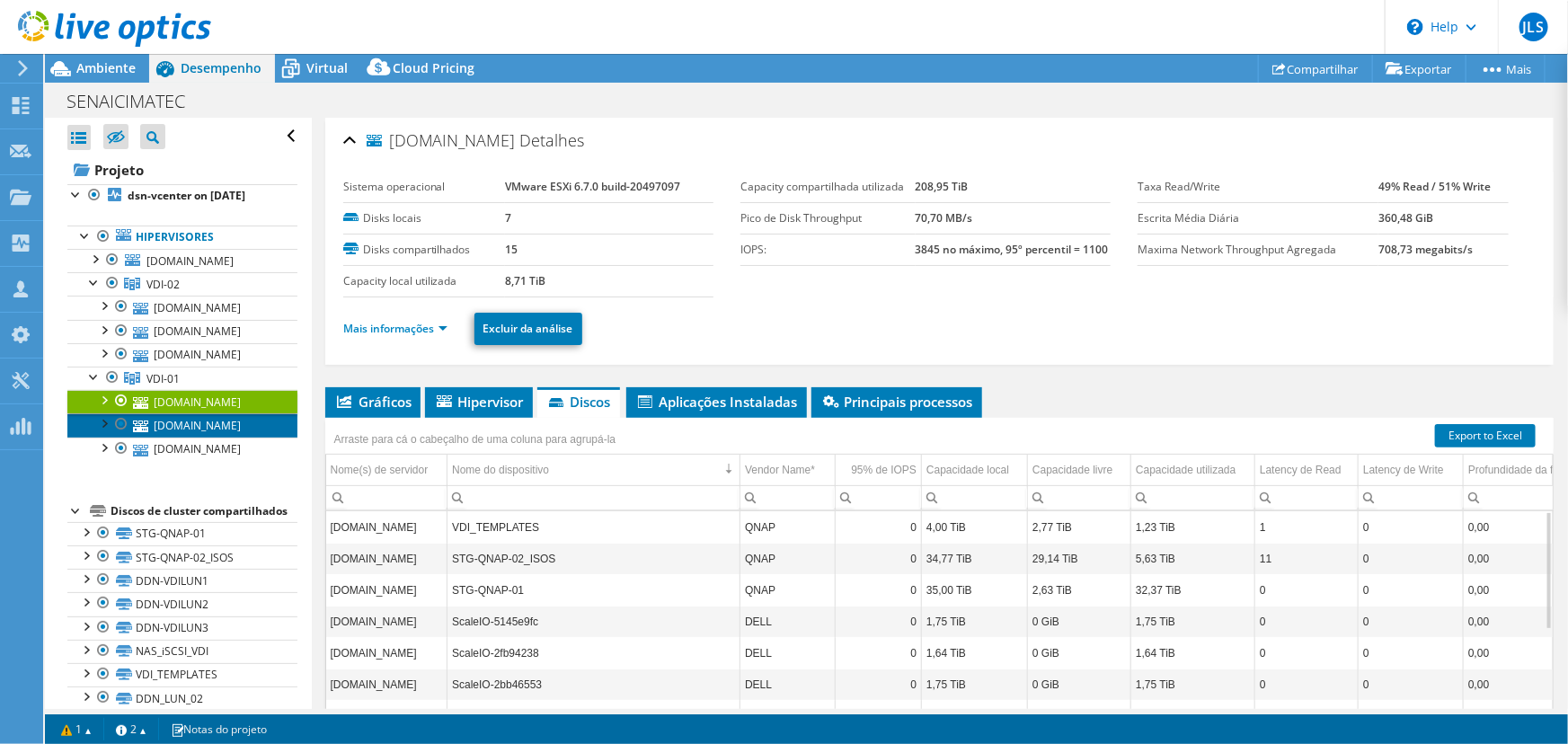
click at [196, 436] on link "[DOMAIN_NAME]" at bounding box center [182, 425] width 230 height 23
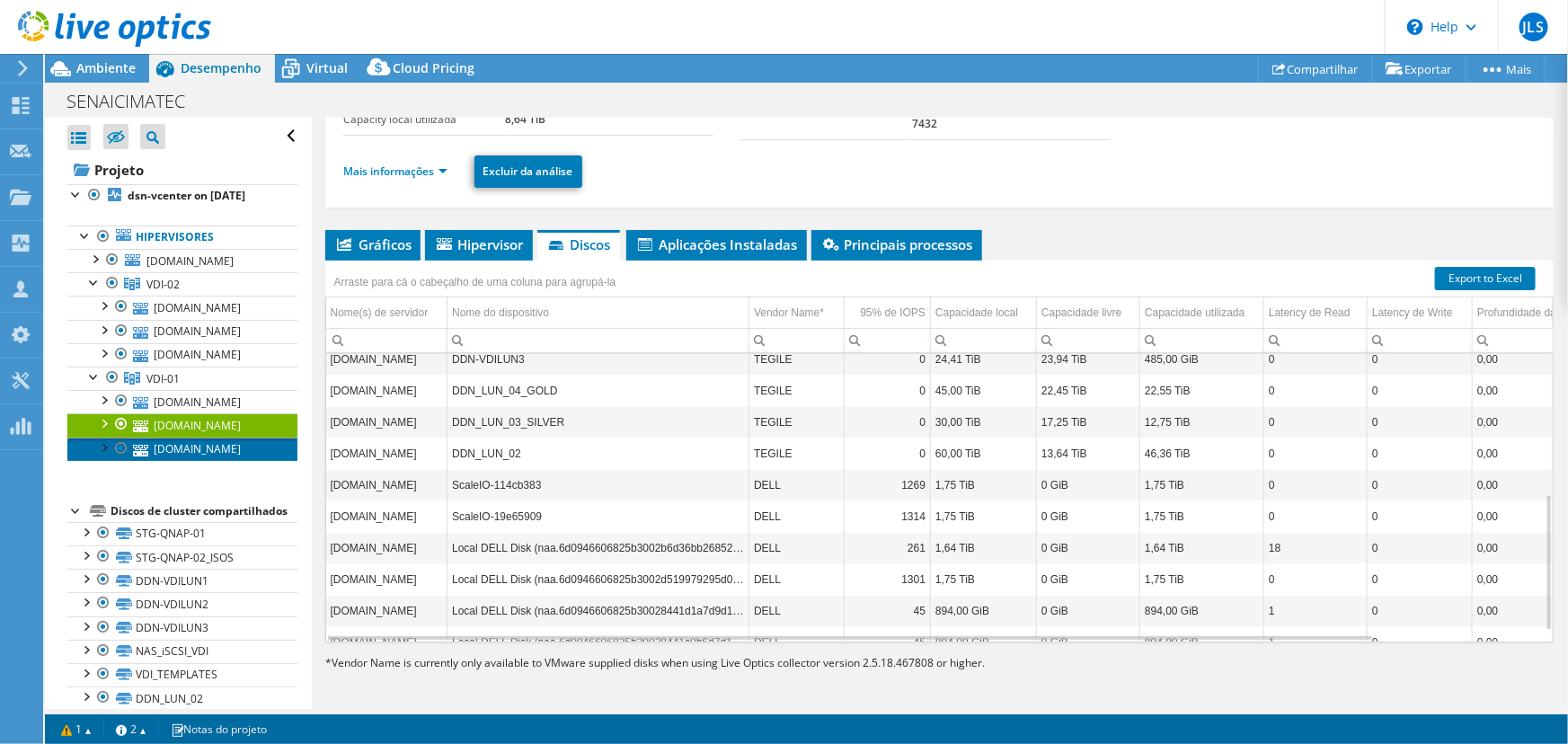
click at [181, 461] on link "[DOMAIN_NAME]" at bounding box center [182, 449] width 230 height 23
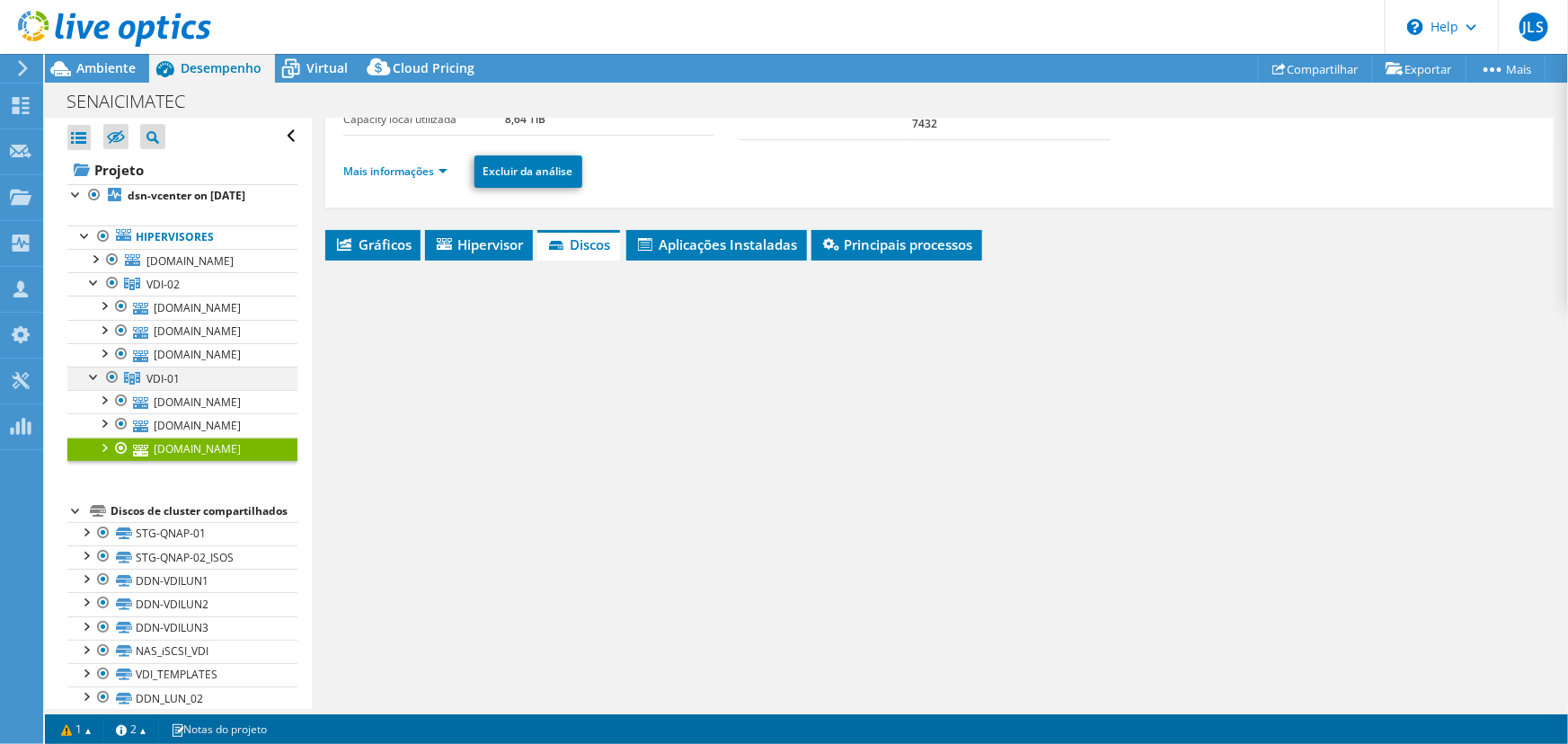
click at [93, 384] on div at bounding box center [94, 375] width 18 height 18
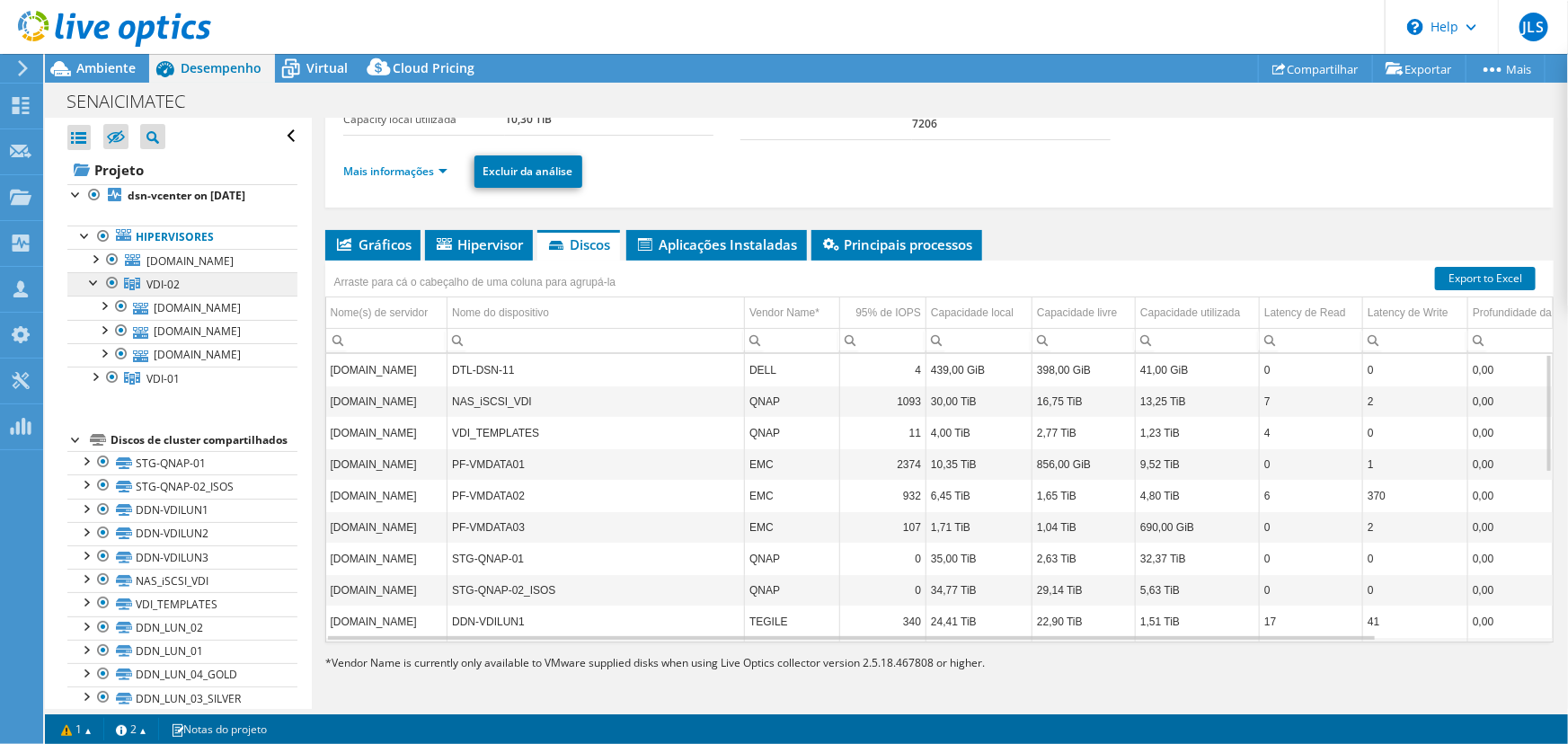
click at [172, 292] on span "VDI-02" at bounding box center [163, 285] width 33 height 15
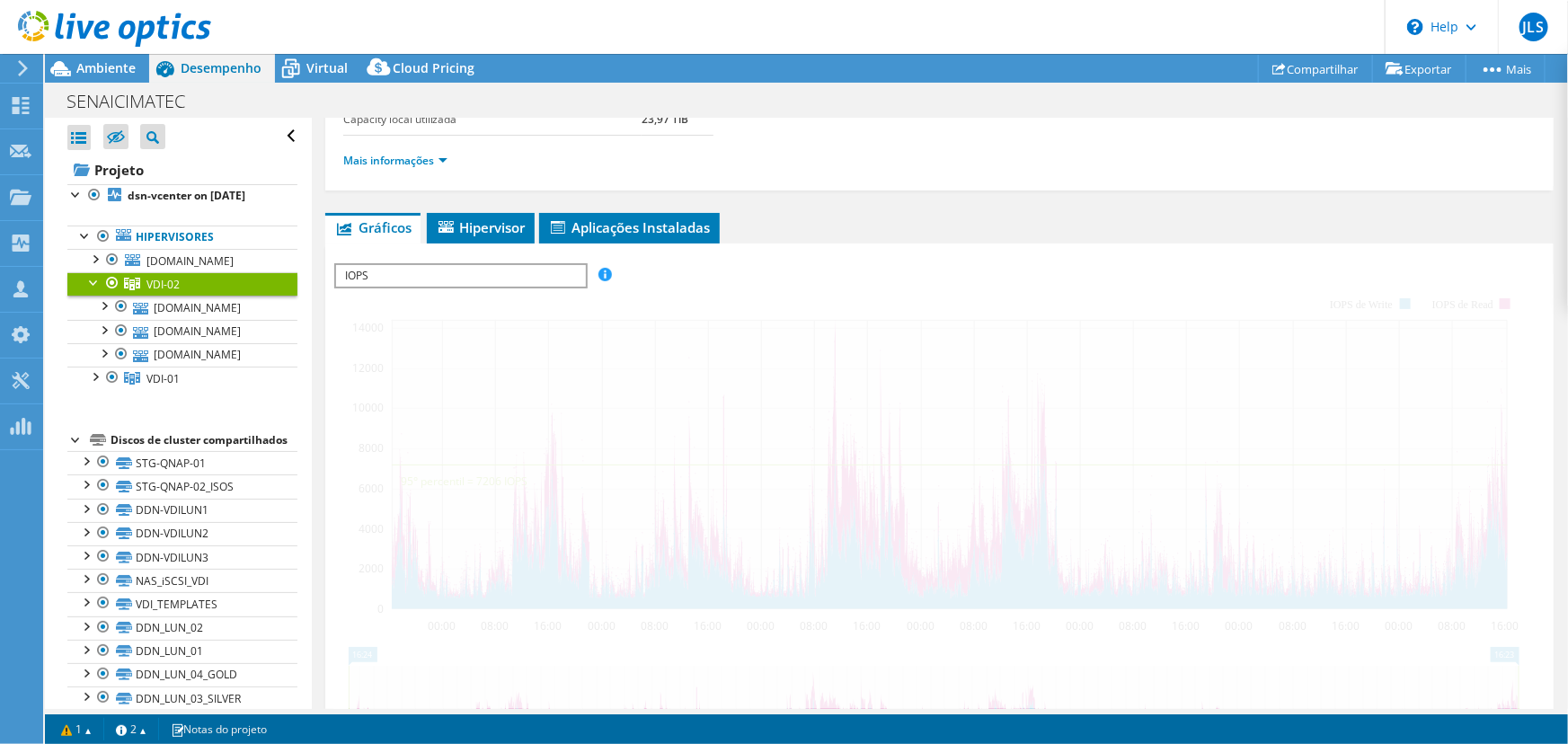
click at [90, 290] on div at bounding box center [94, 281] width 18 height 18
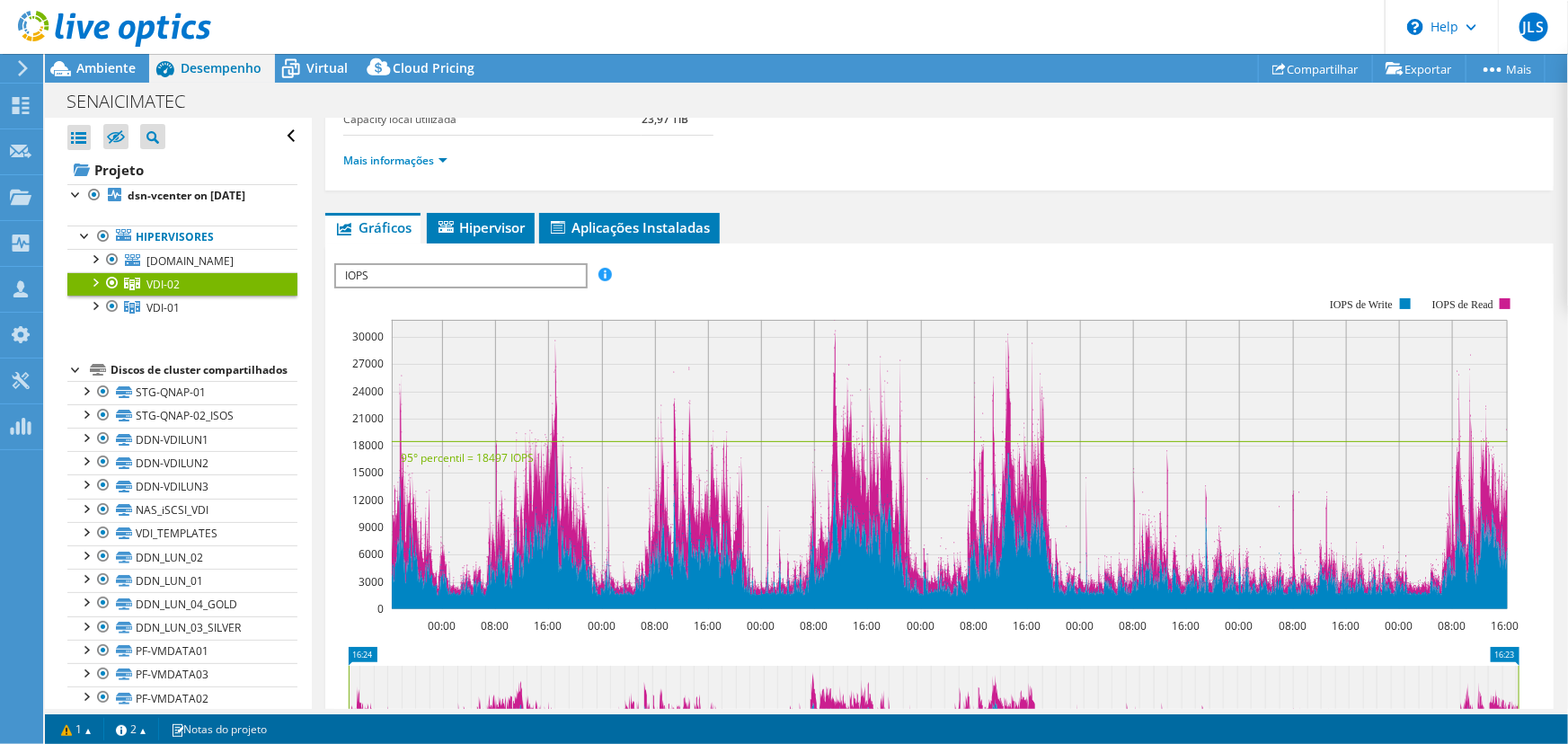
scroll to position [1, 0]
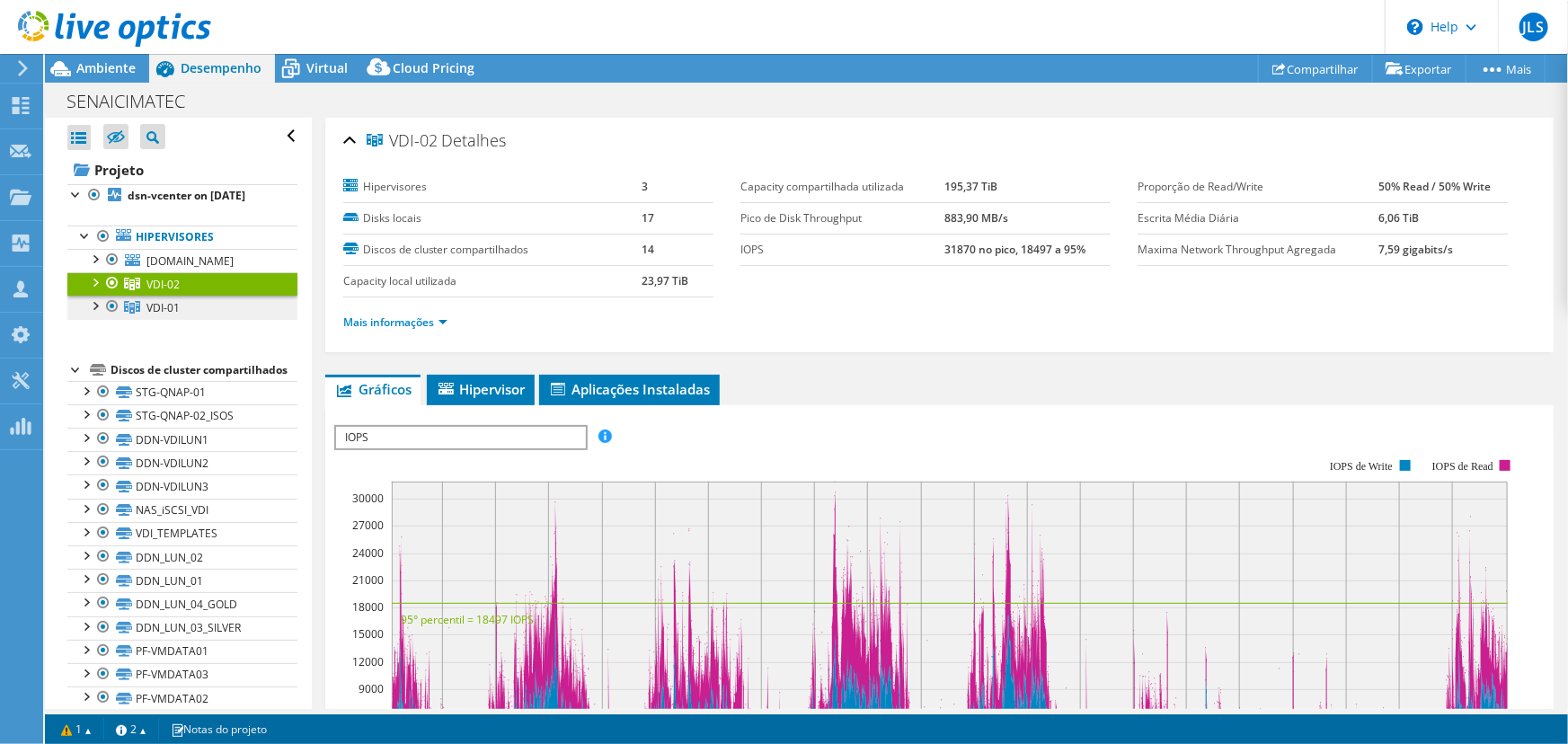
click at [195, 318] on link "VDI-01" at bounding box center [182, 307] width 230 height 23
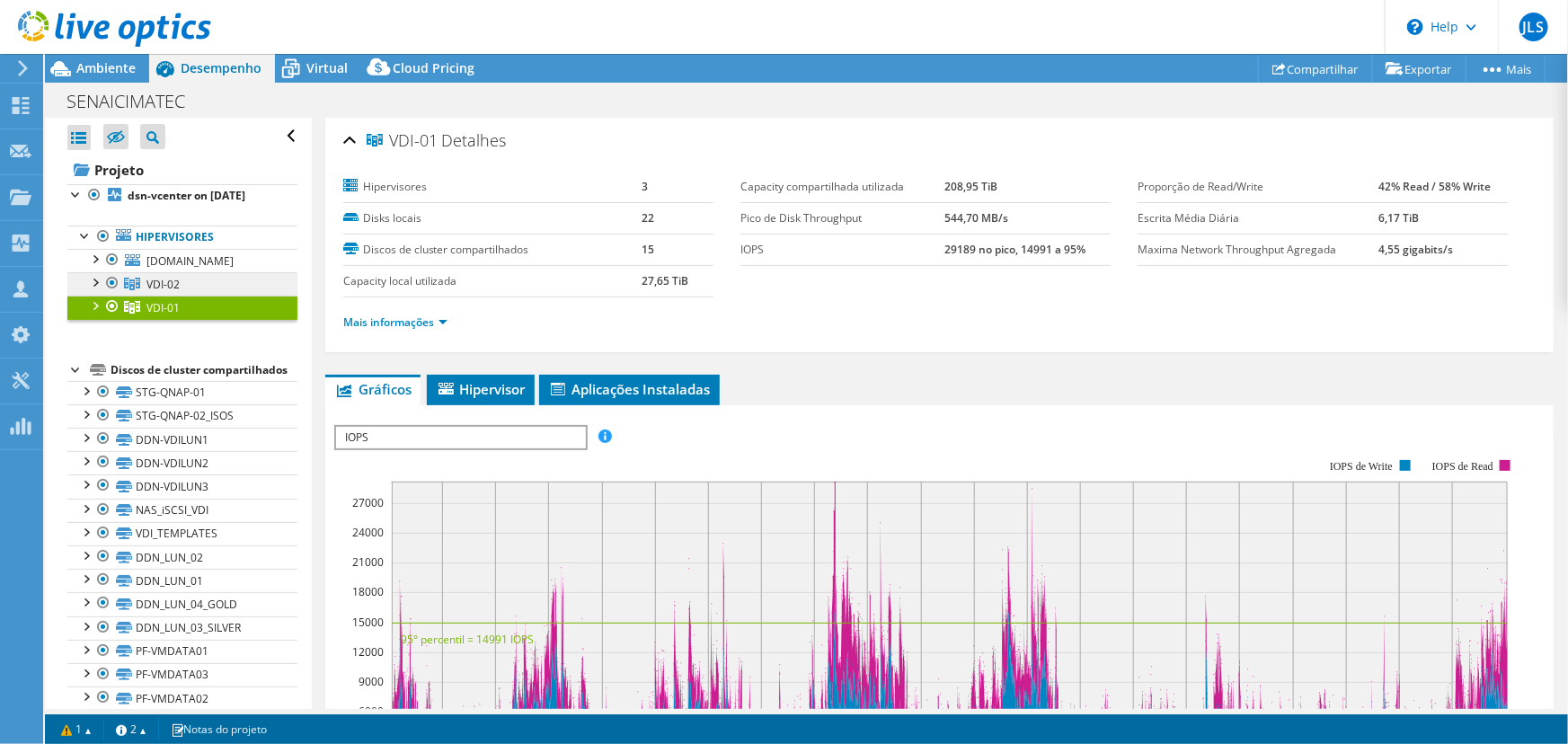
click at [199, 295] on link "VDI-02" at bounding box center [182, 284] width 230 height 23
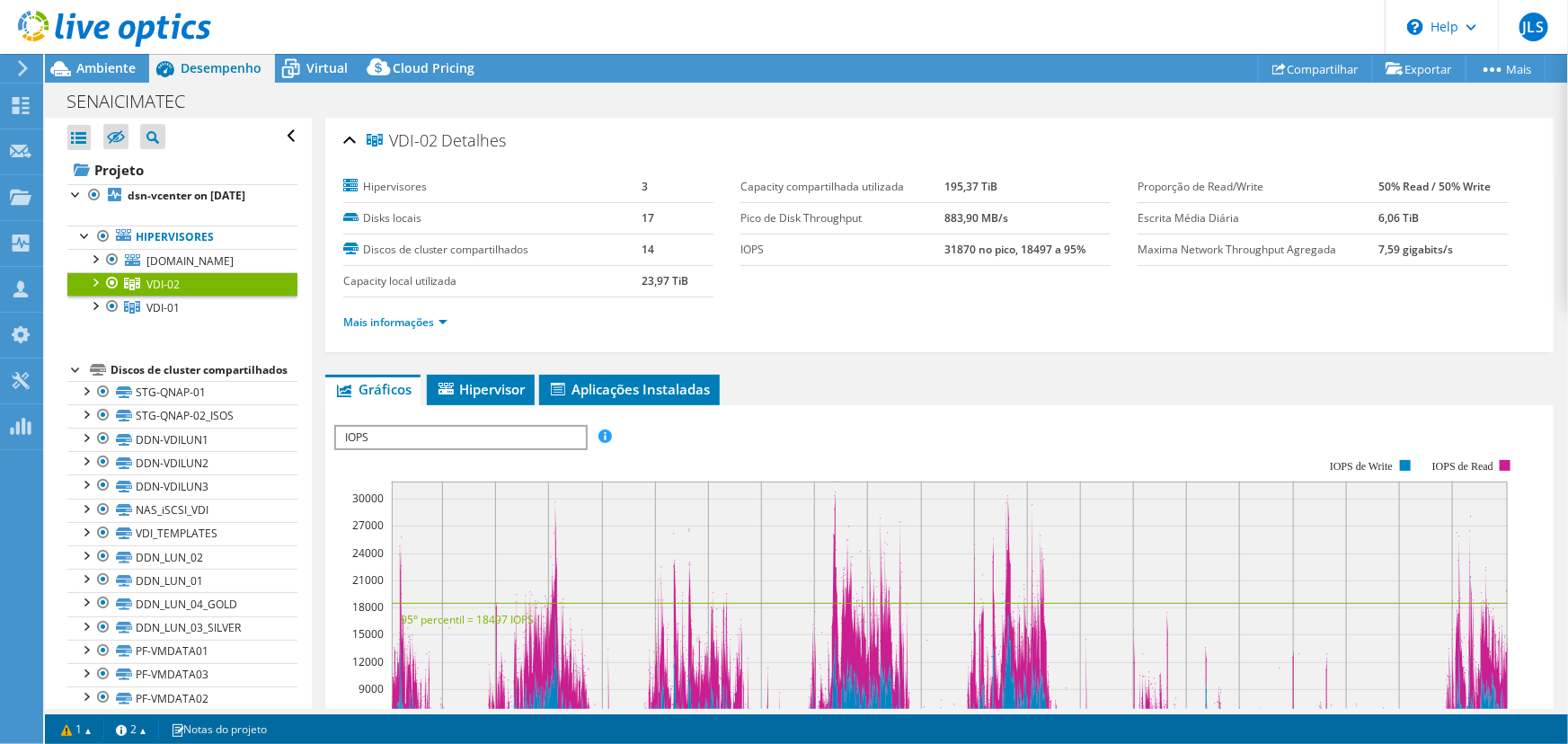
click at [422, 329] on li "Mais informações" at bounding box center [401, 322] width 115 height 19
click at [425, 327] on link "Mais informações" at bounding box center [396, 322] width 104 height 15
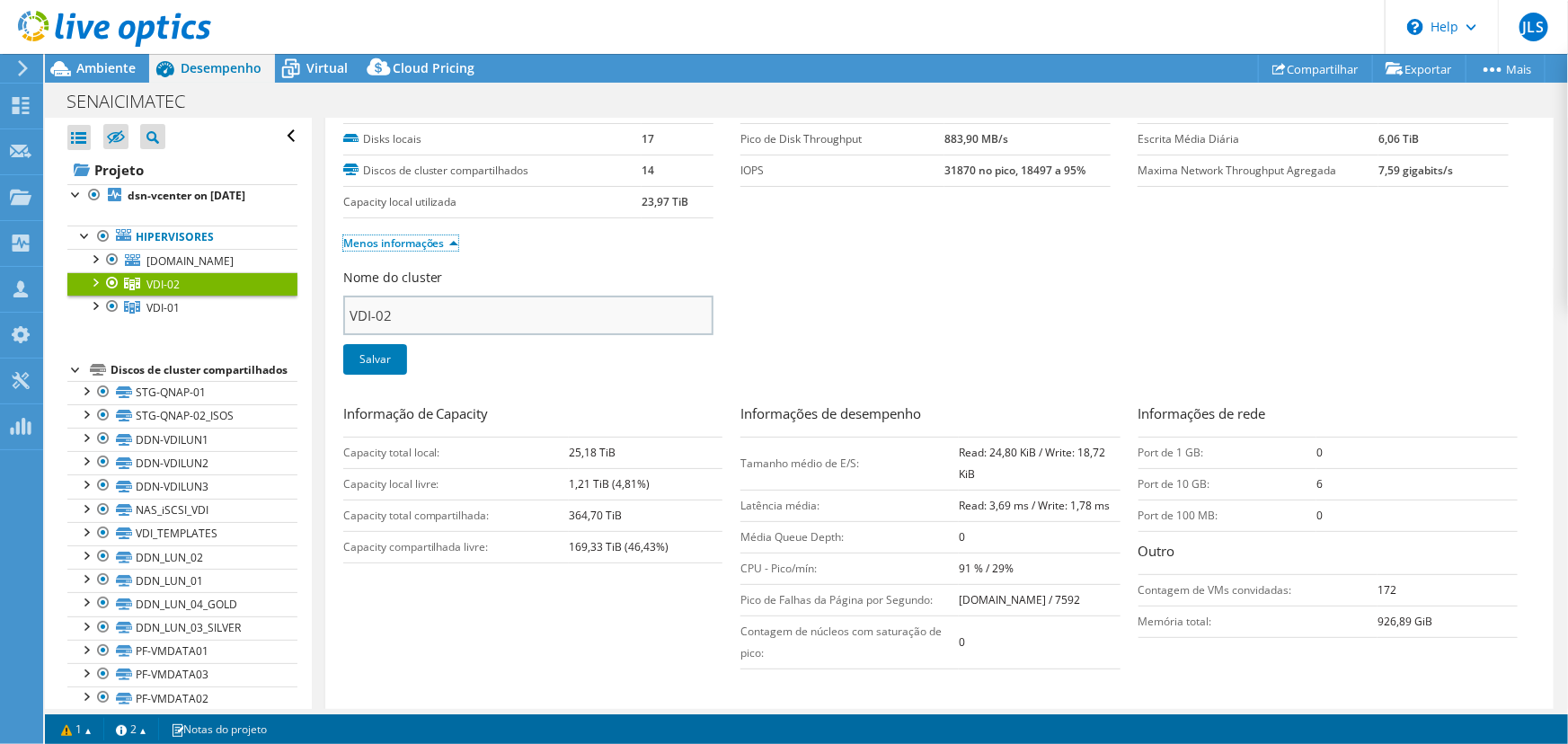
scroll to position [81, 0]
click at [175, 316] on span "VDI-01" at bounding box center [163, 308] width 33 height 15
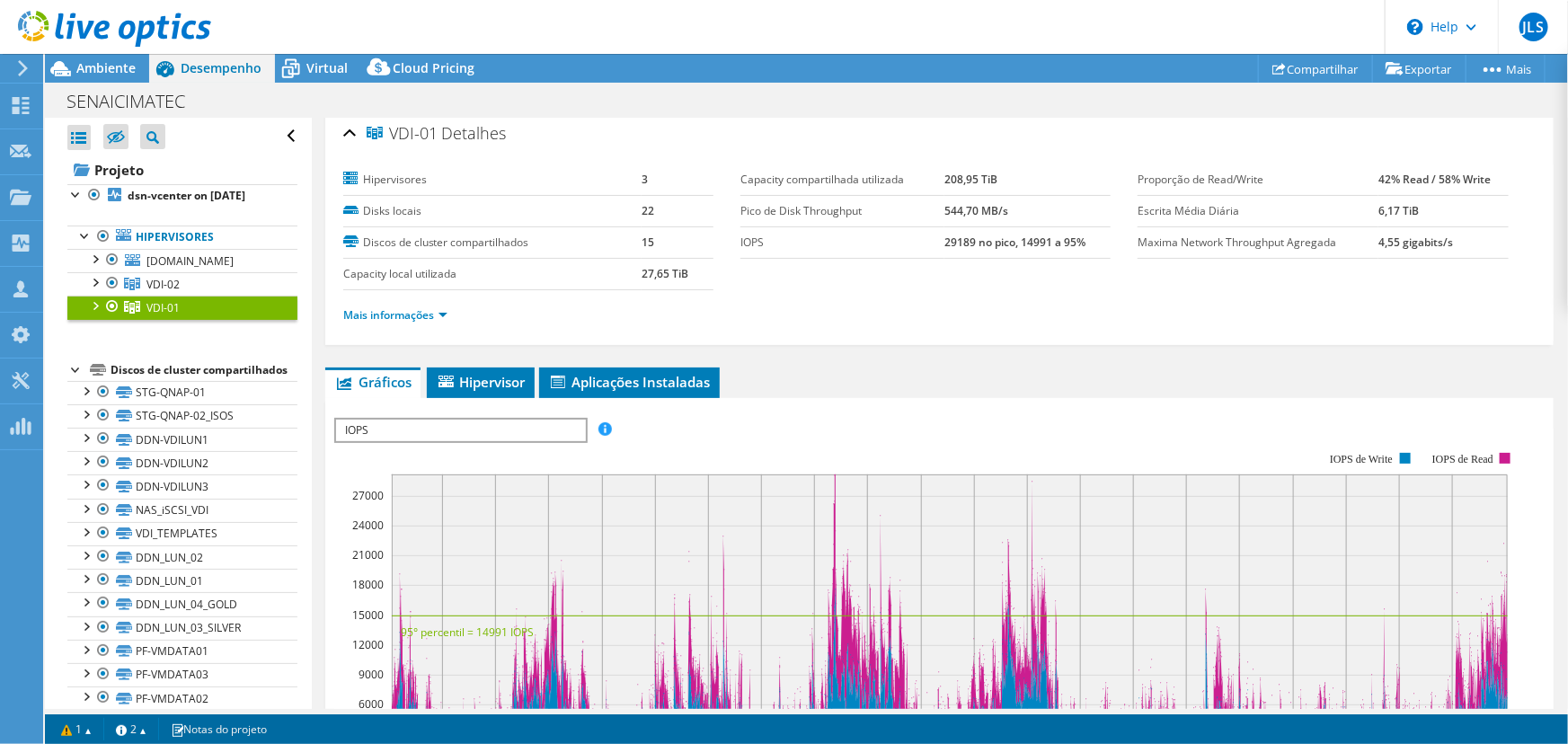
scroll to position [0, 0]
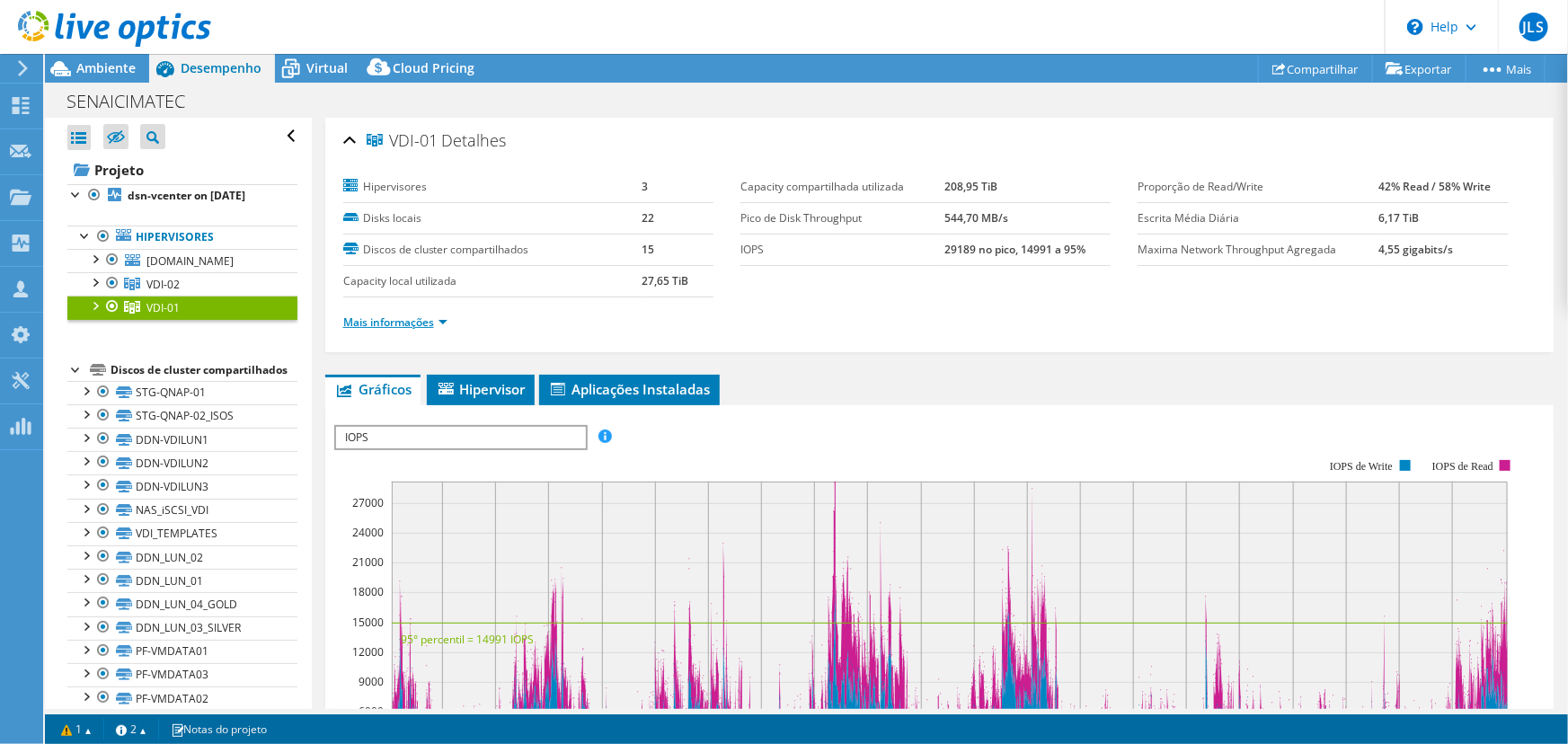
click at [435, 319] on link "Mais informações" at bounding box center [396, 322] width 104 height 15
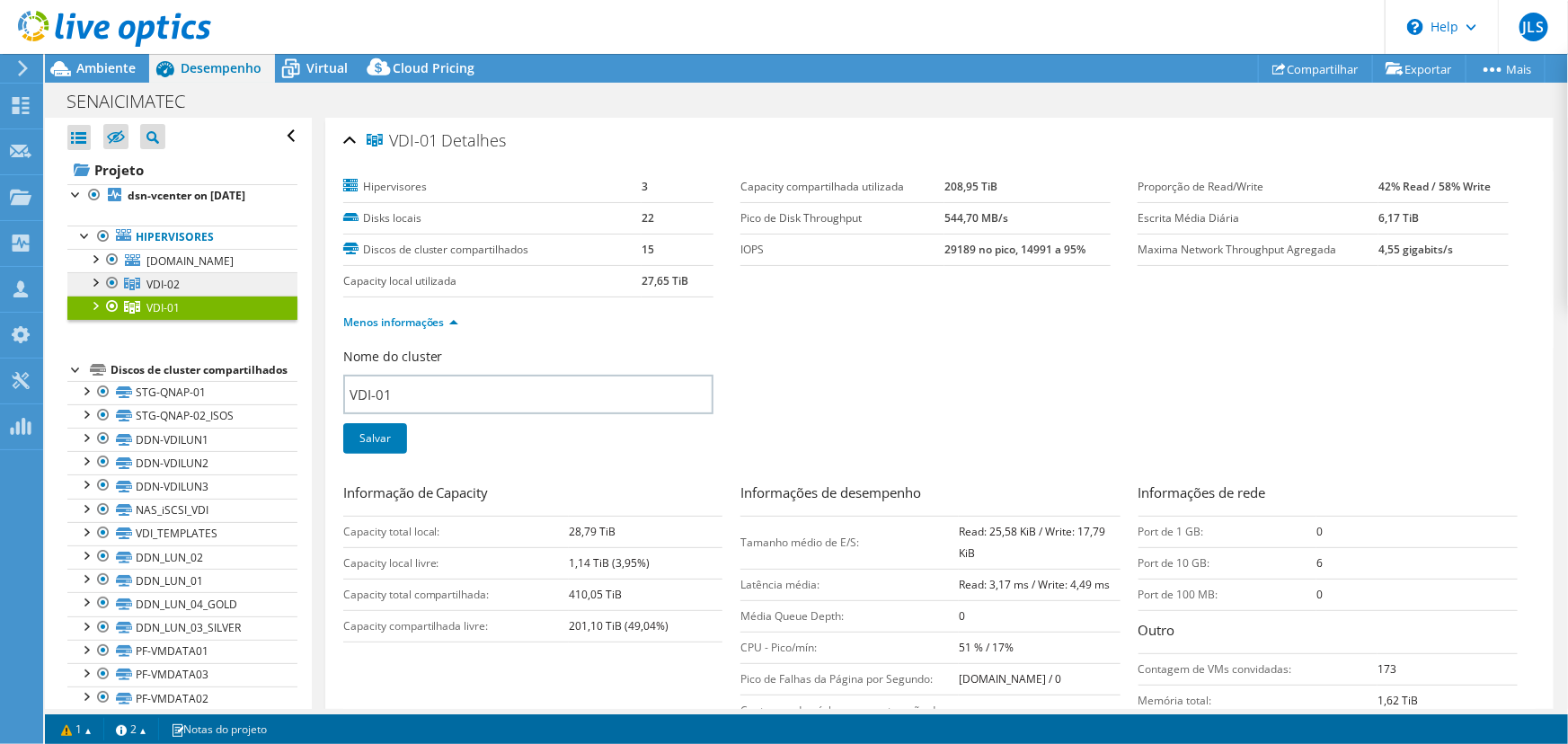
click at [179, 292] on span "VDI-02" at bounding box center [163, 285] width 33 height 15
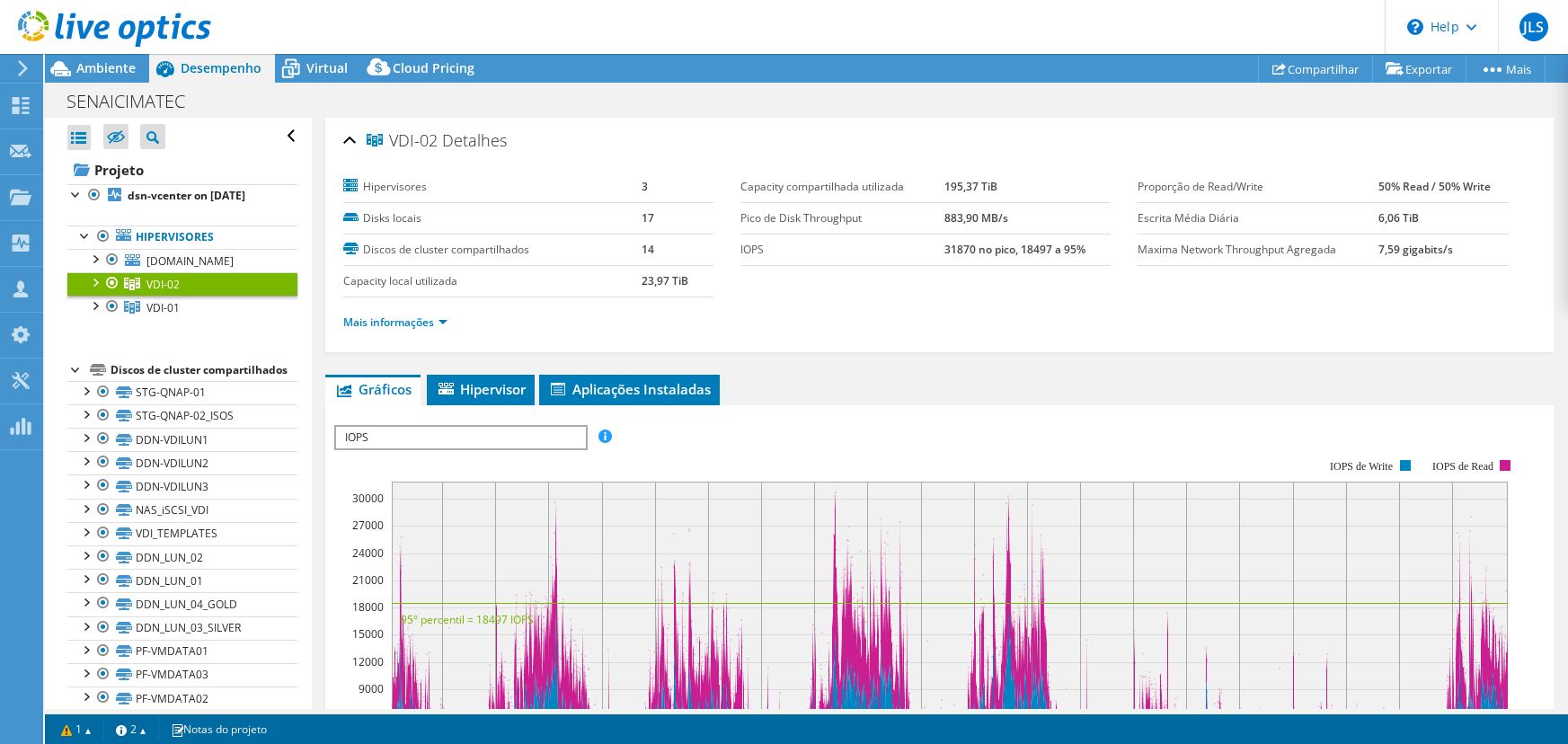
select select "USEast"
select select "USD"
click at [322, 60] on span "Virtual" at bounding box center [326, 68] width 42 height 17
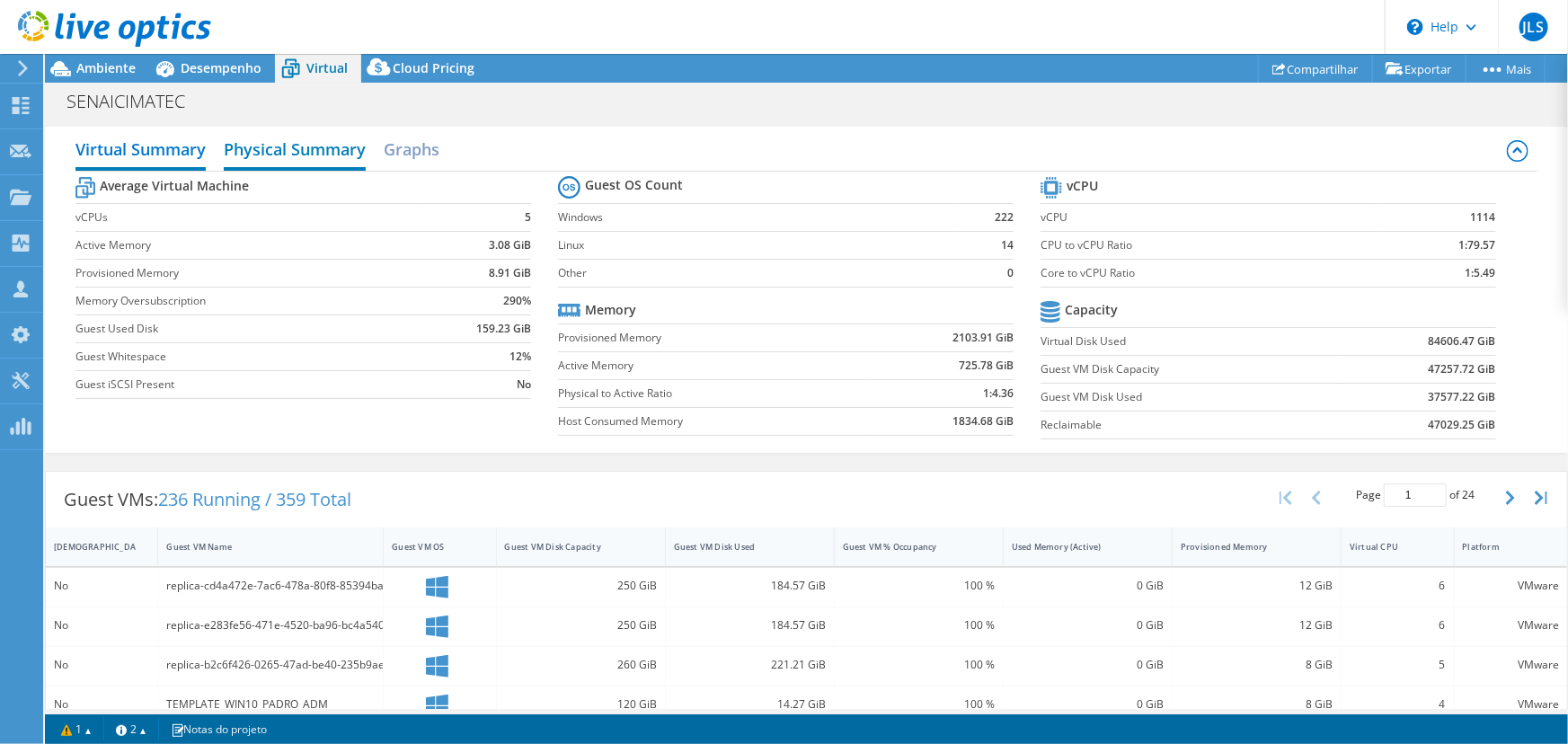
click at [303, 151] on h2 "Physical Summary" at bounding box center [294, 151] width 142 height 40
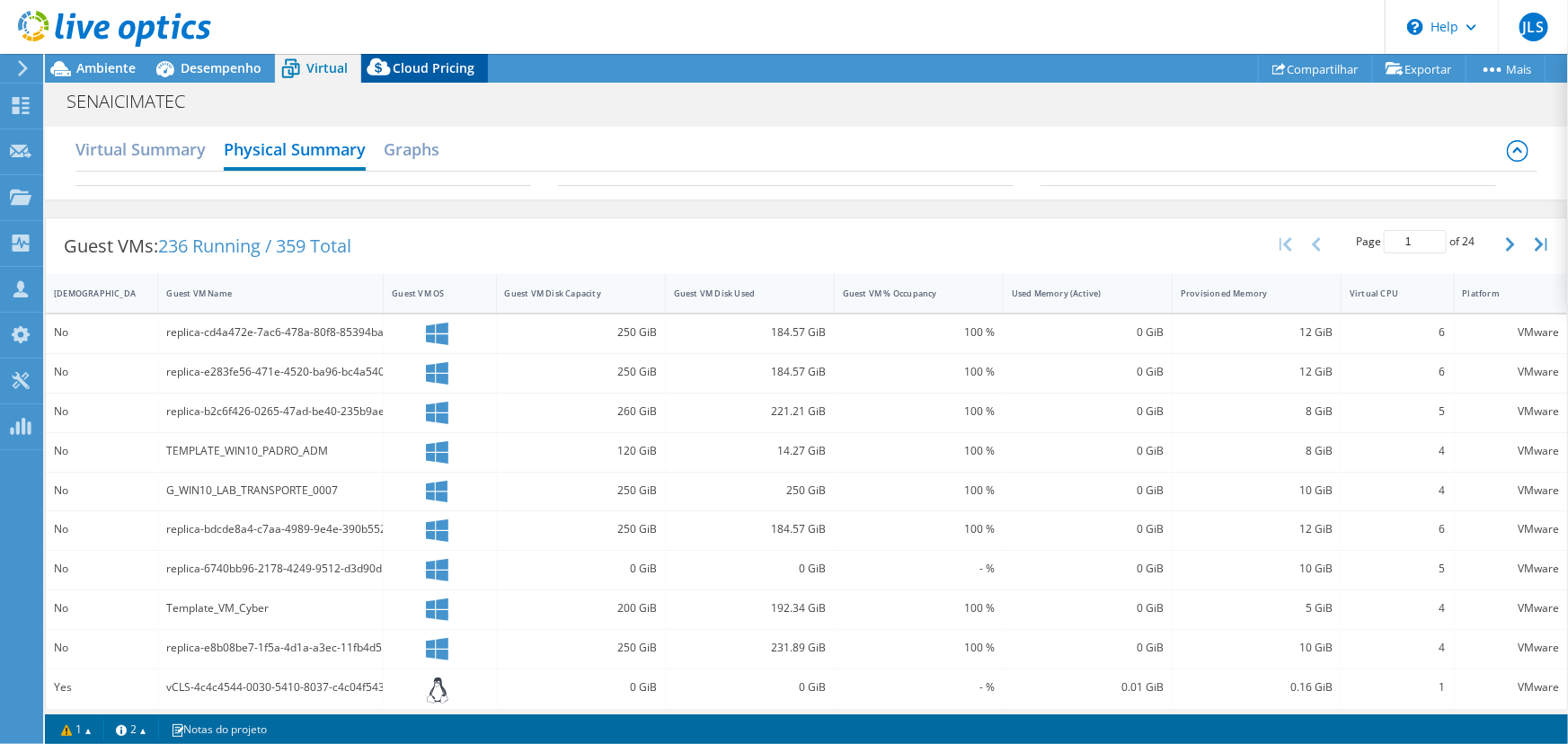
click at [419, 64] on span "Cloud Pricing" at bounding box center [434, 68] width 82 height 17
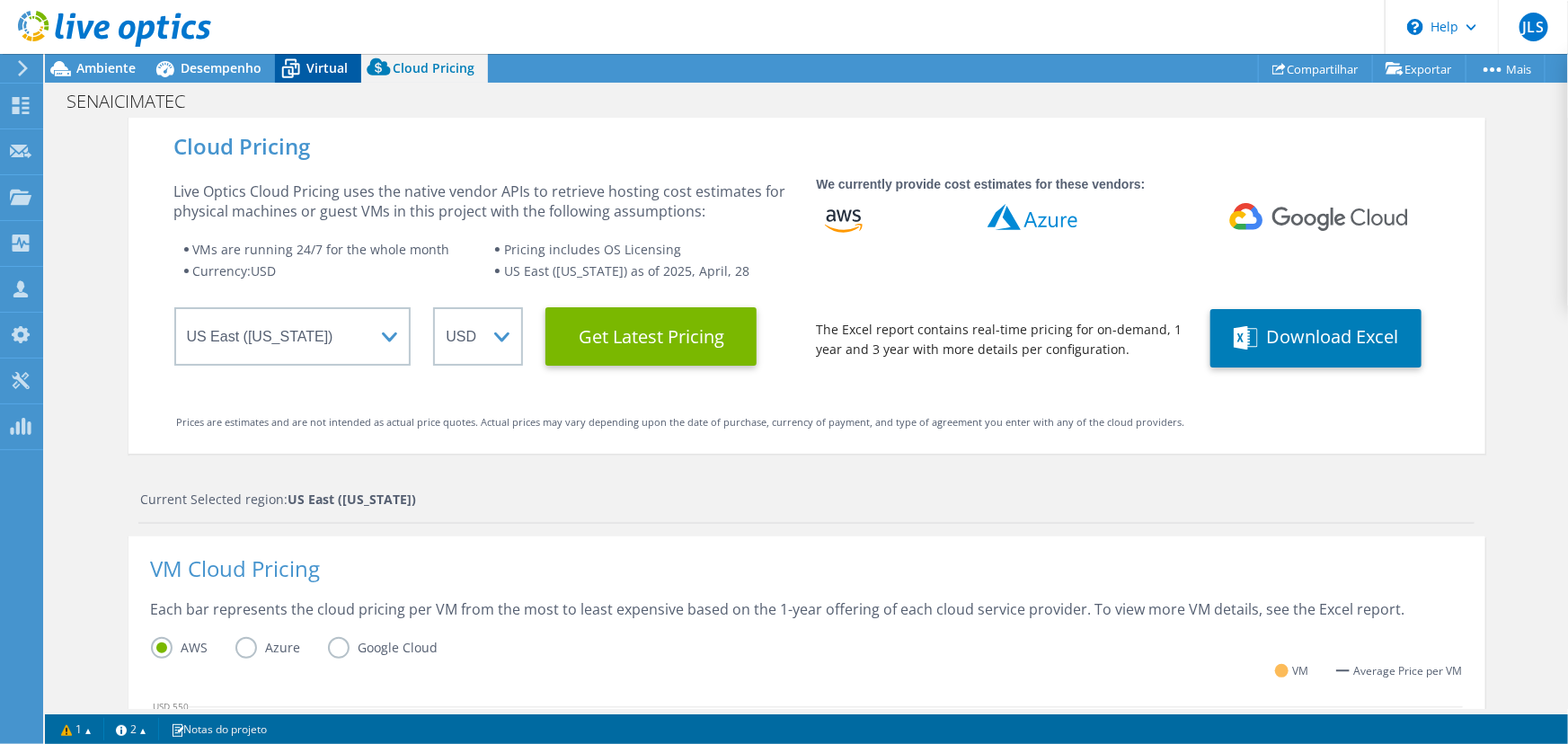
click at [309, 81] on div "Virtual" at bounding box center [318, 69] width 86 height 29
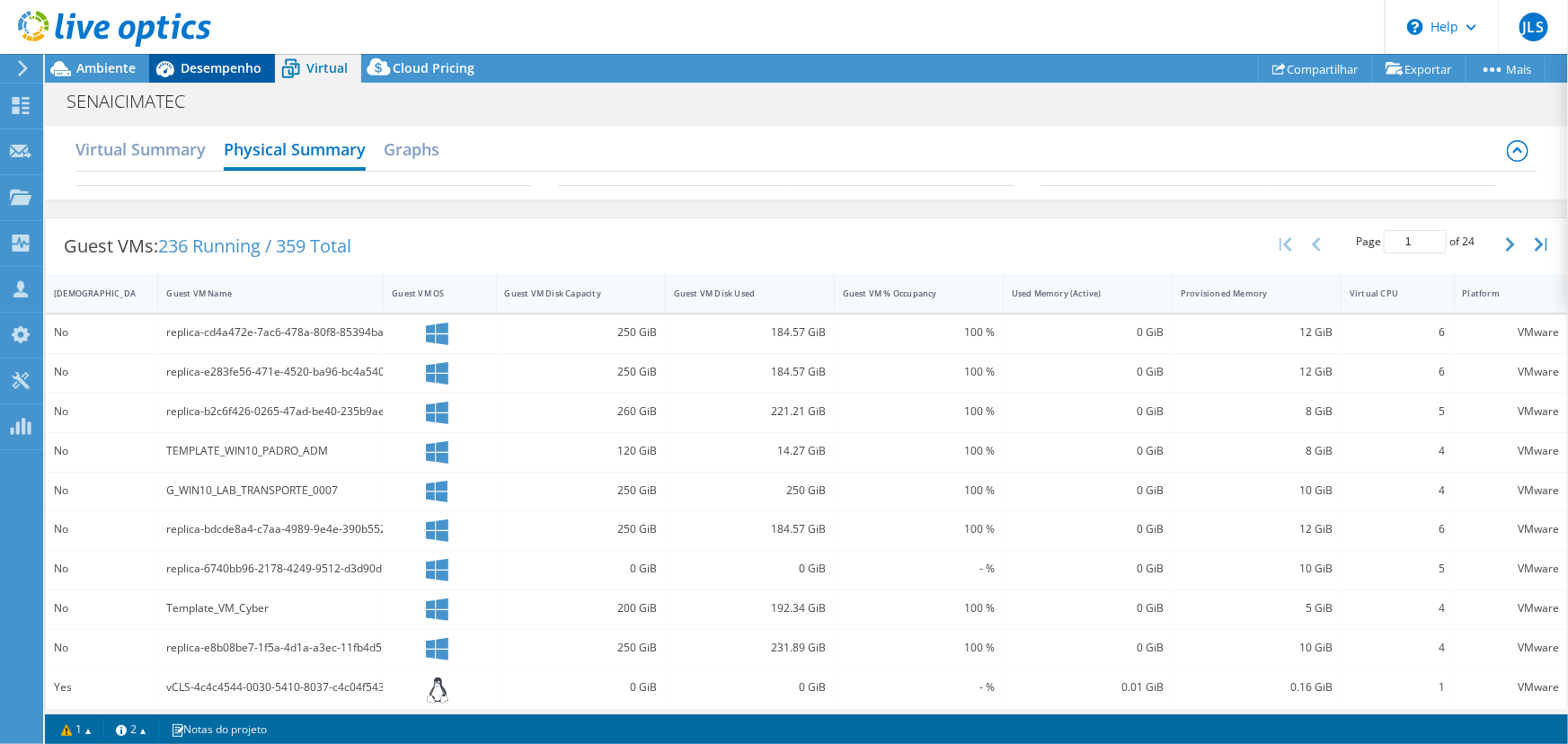
click at [240, 77] on div "Desempenho" at bounding box center [212, 69] width 126 height 29
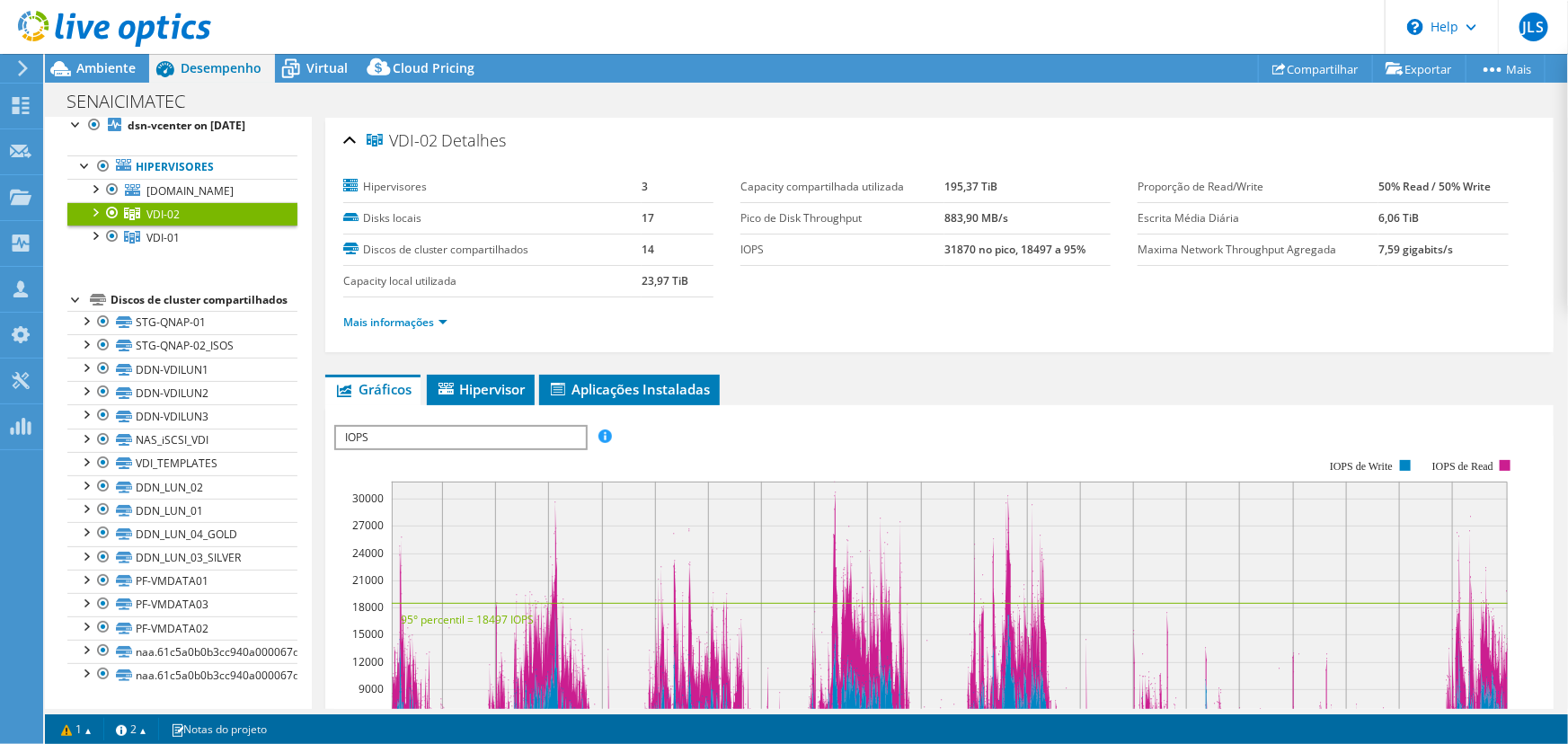
scroll to position [105, 0]
click at [90, 329] on div at bounding box center [85, 319] width 18 height 18
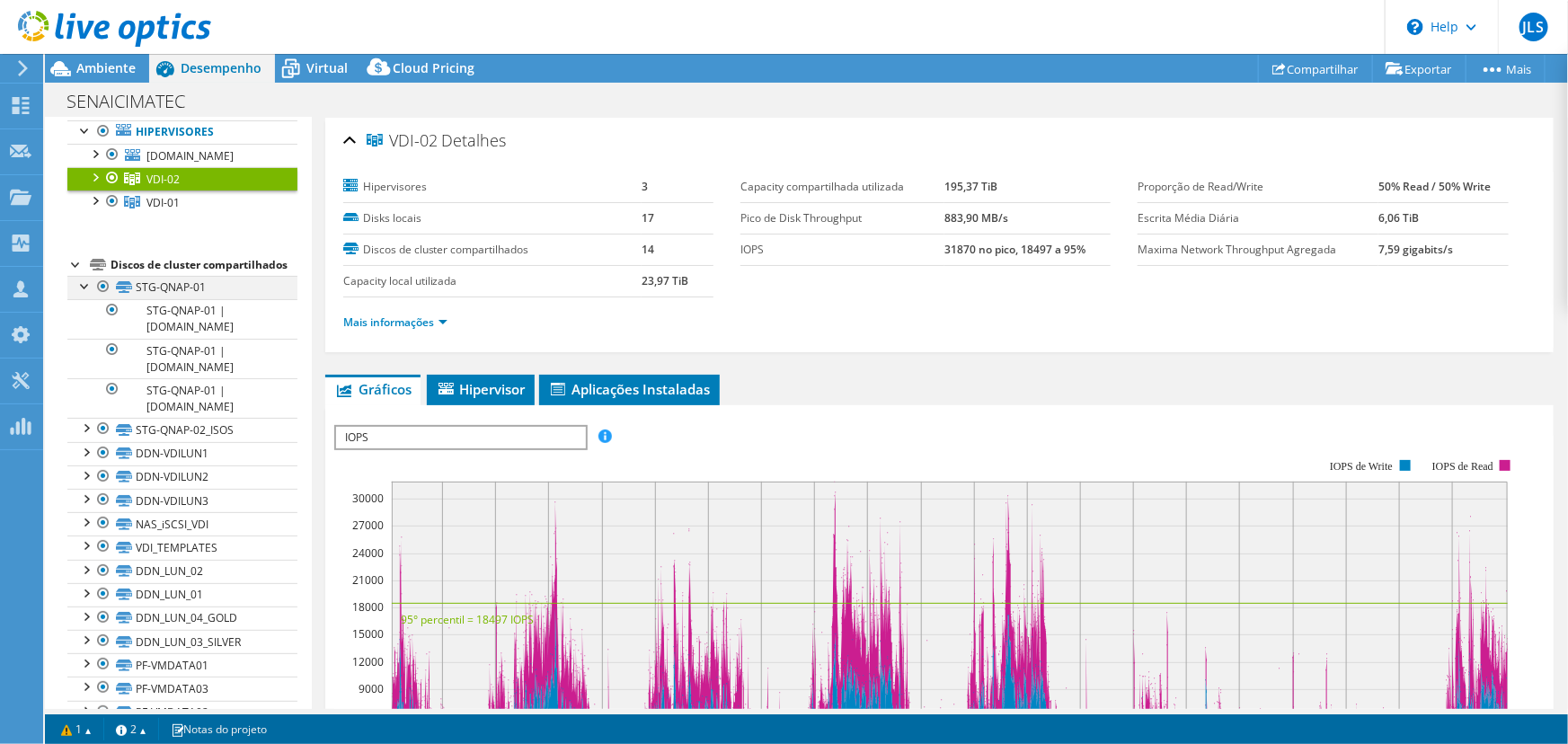
click at [90, 293] on div at bounding box center [85, 285] width 18 height 18
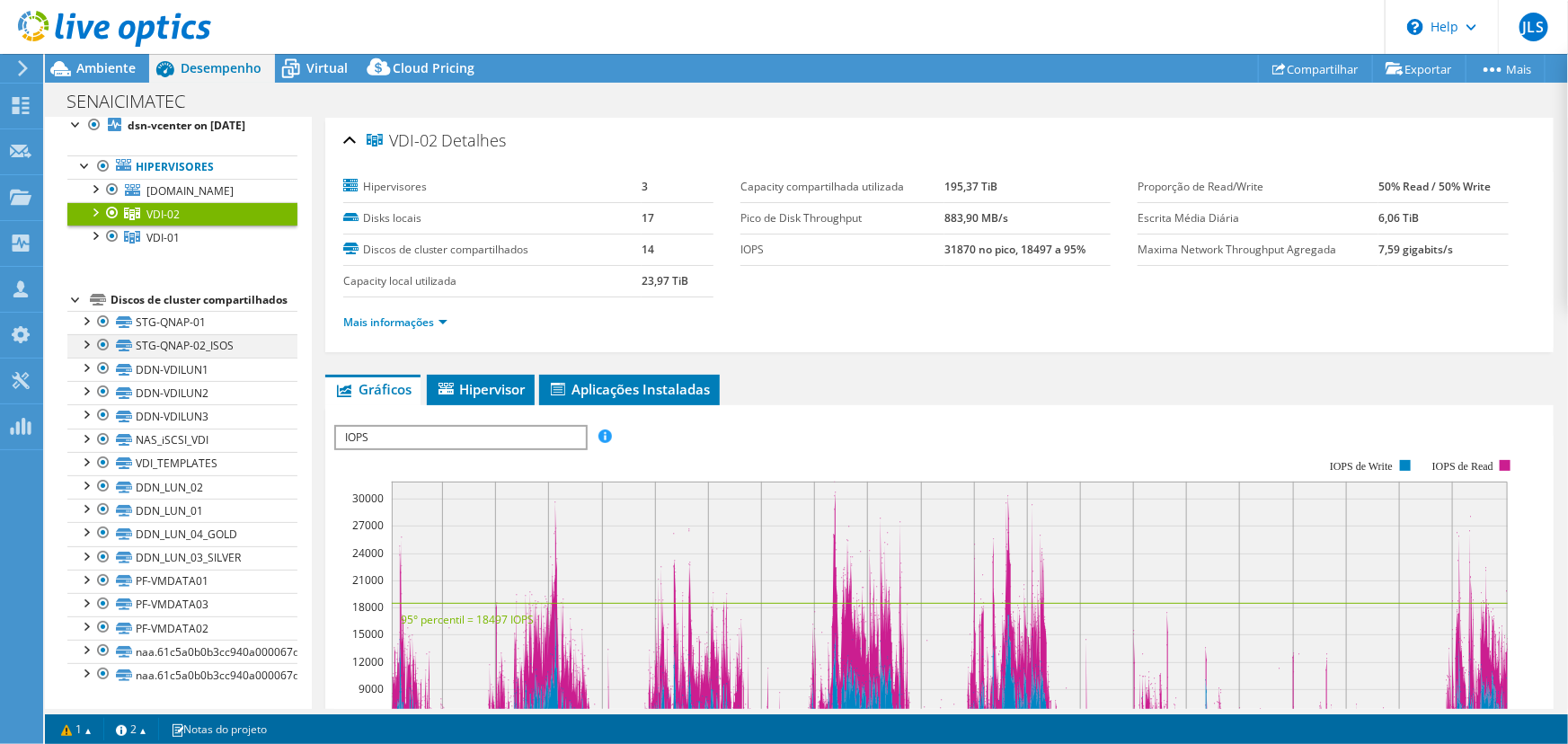
click at [87, 342] on div at bounding box center [85, 343] width 18 height 18
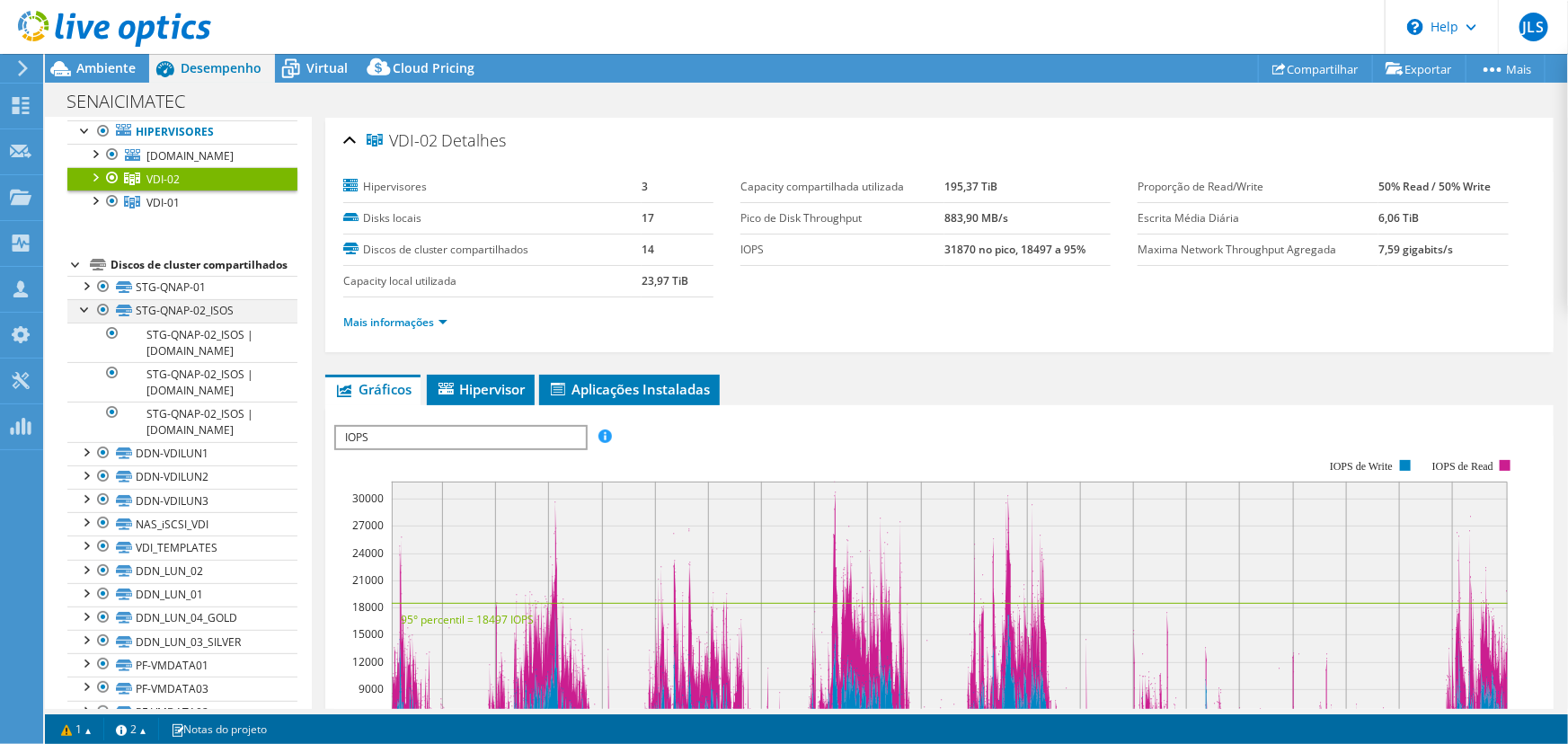
click at [87, 317] on div at bounding box center [85, 308] width 18 height 18
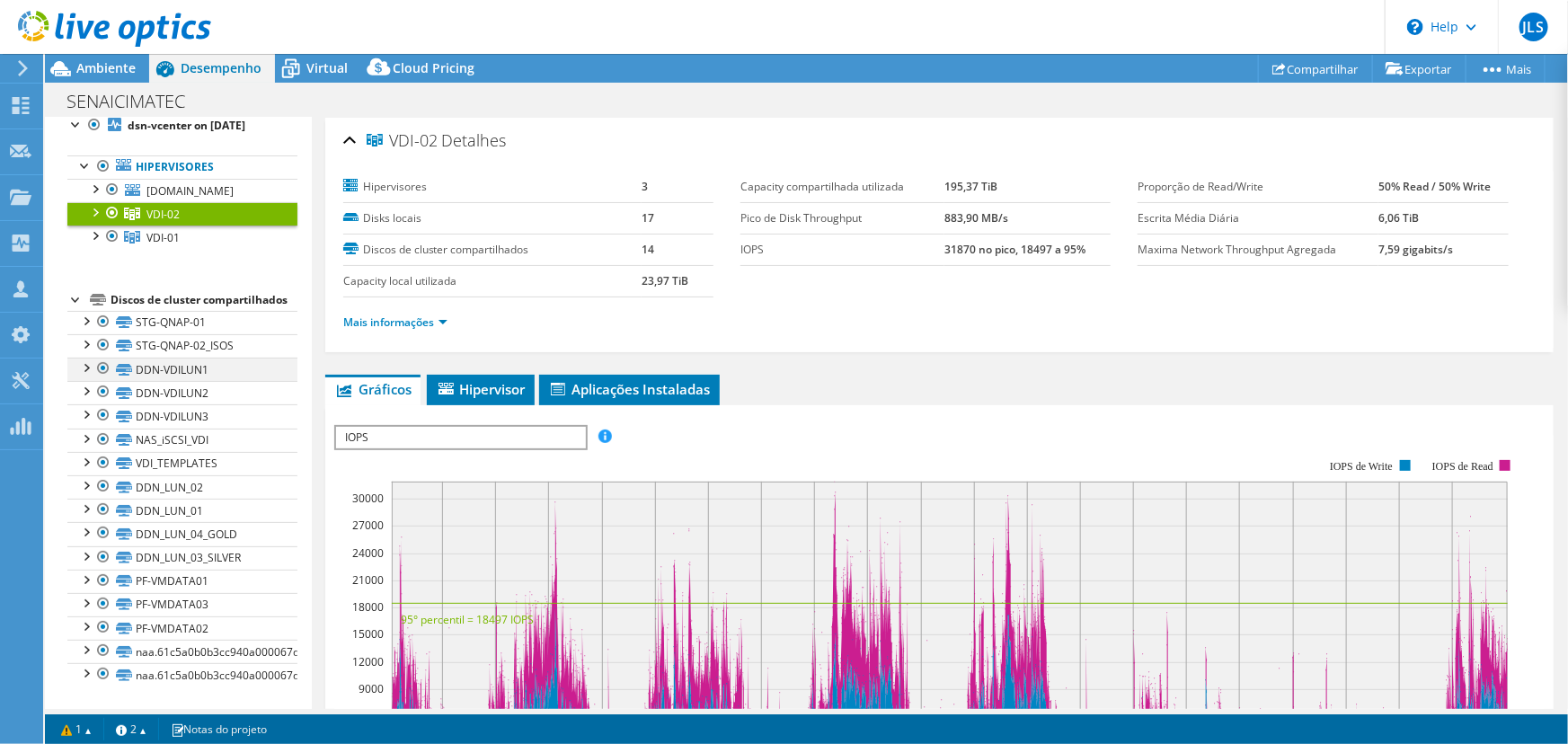
click at [92, 371] on div at bounding box center [85, 366] width 18 height 18
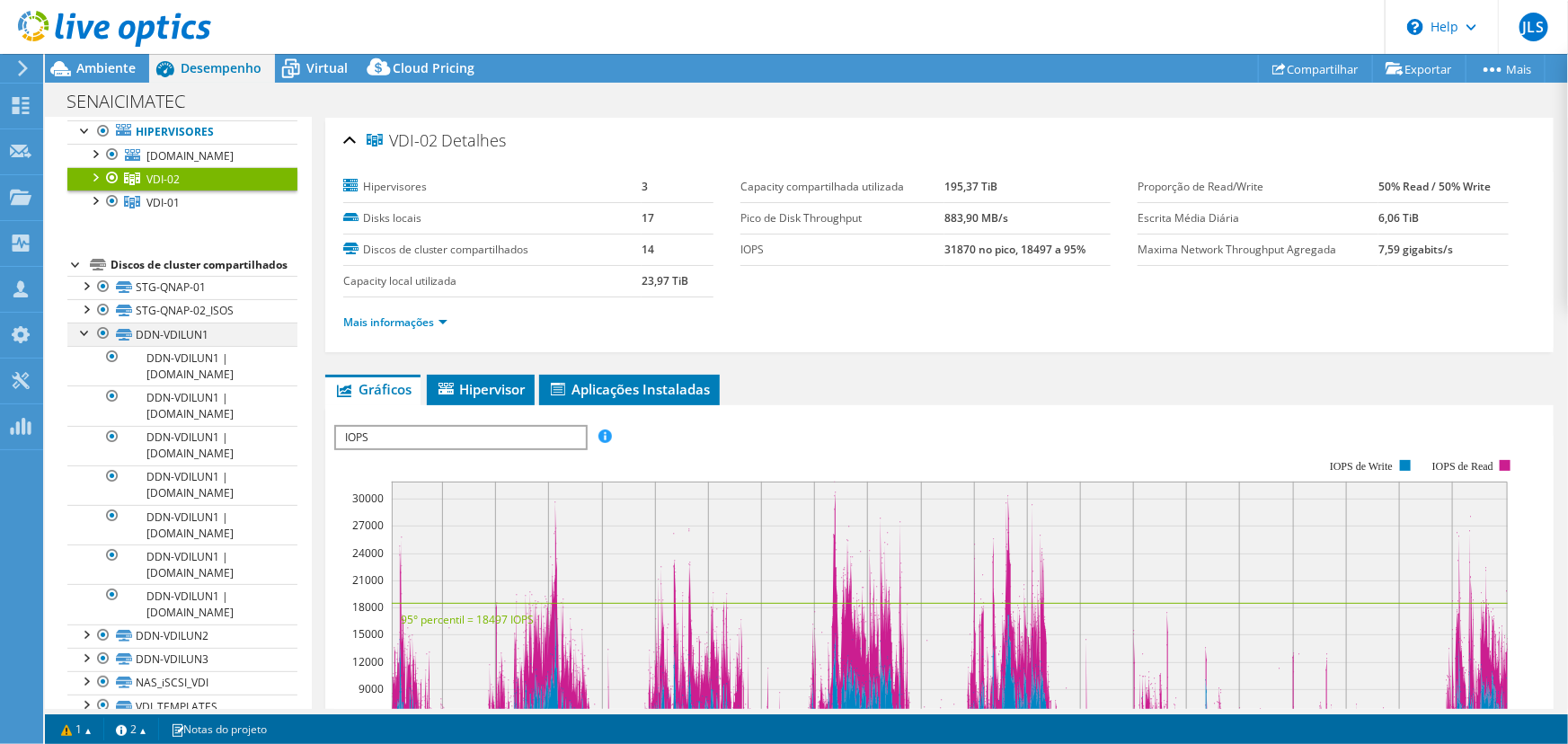
click at [92, 341] on div at bounding box center [85, 331] width 18 height 18
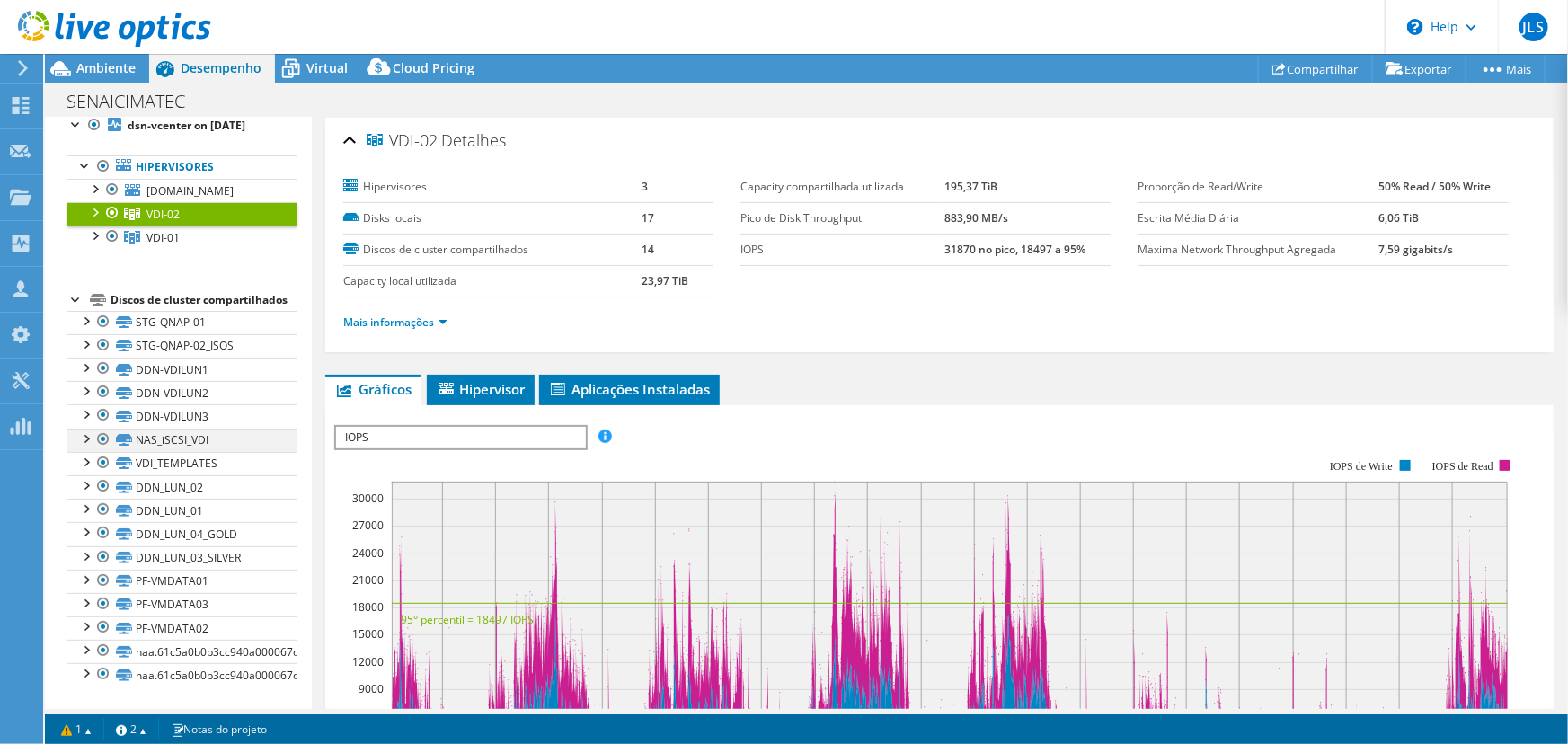
click at [84, 444] on div at bounding box center [85, 437] width 18 height 18
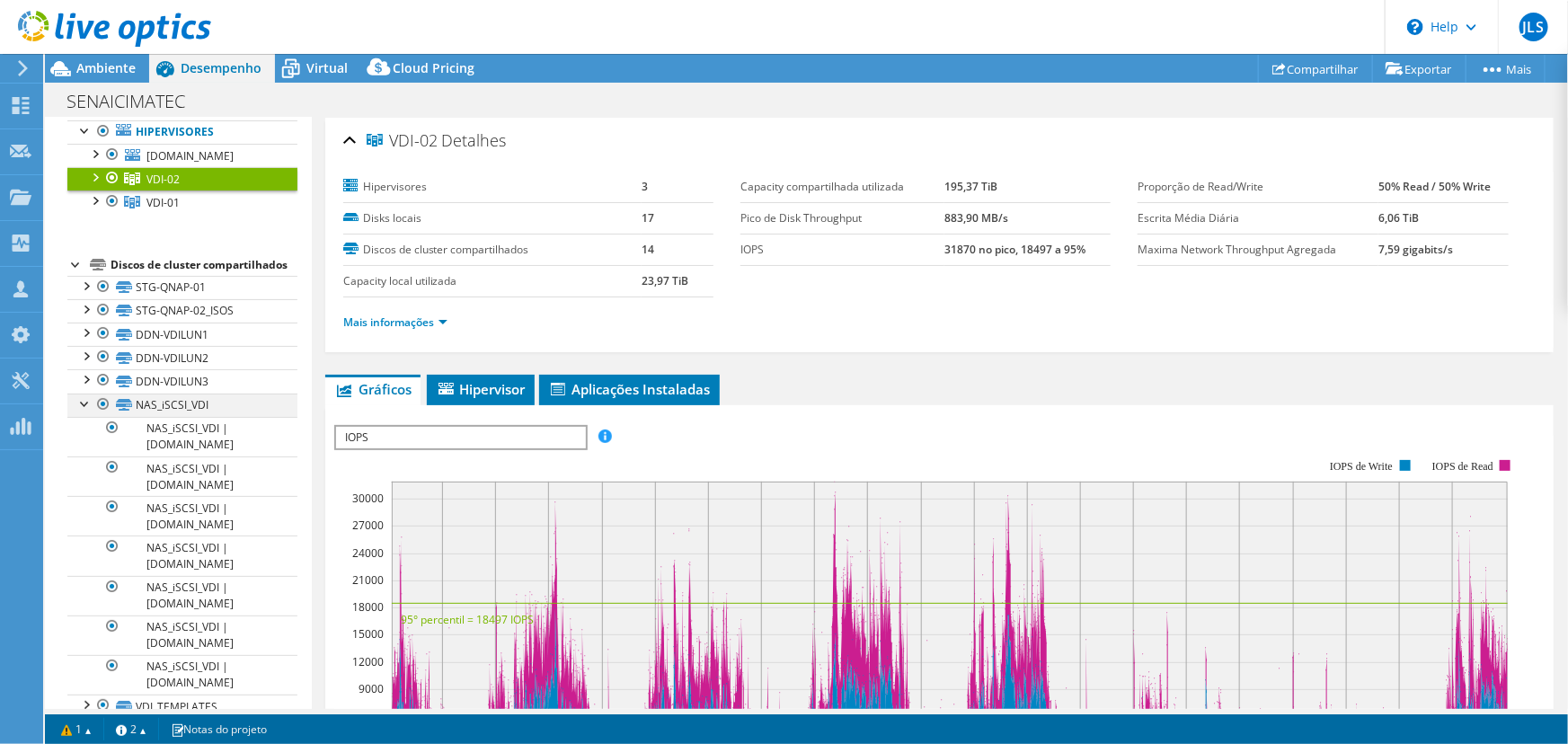
click at [84, 411] on div at bounding box center [85, 402] width 18 height 18
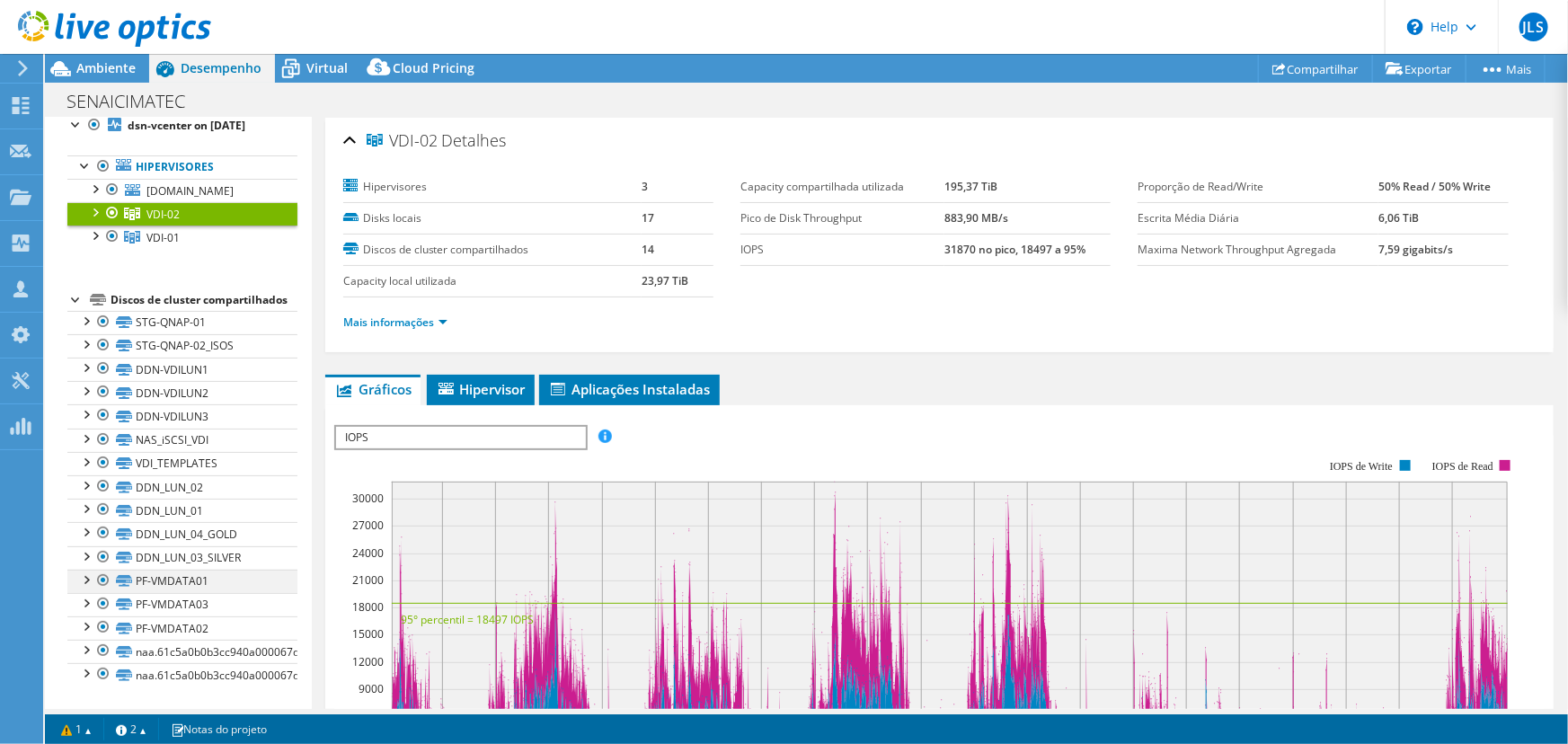
click at [88, 583] on div at bounding box center [85, 578] width 18 height 18
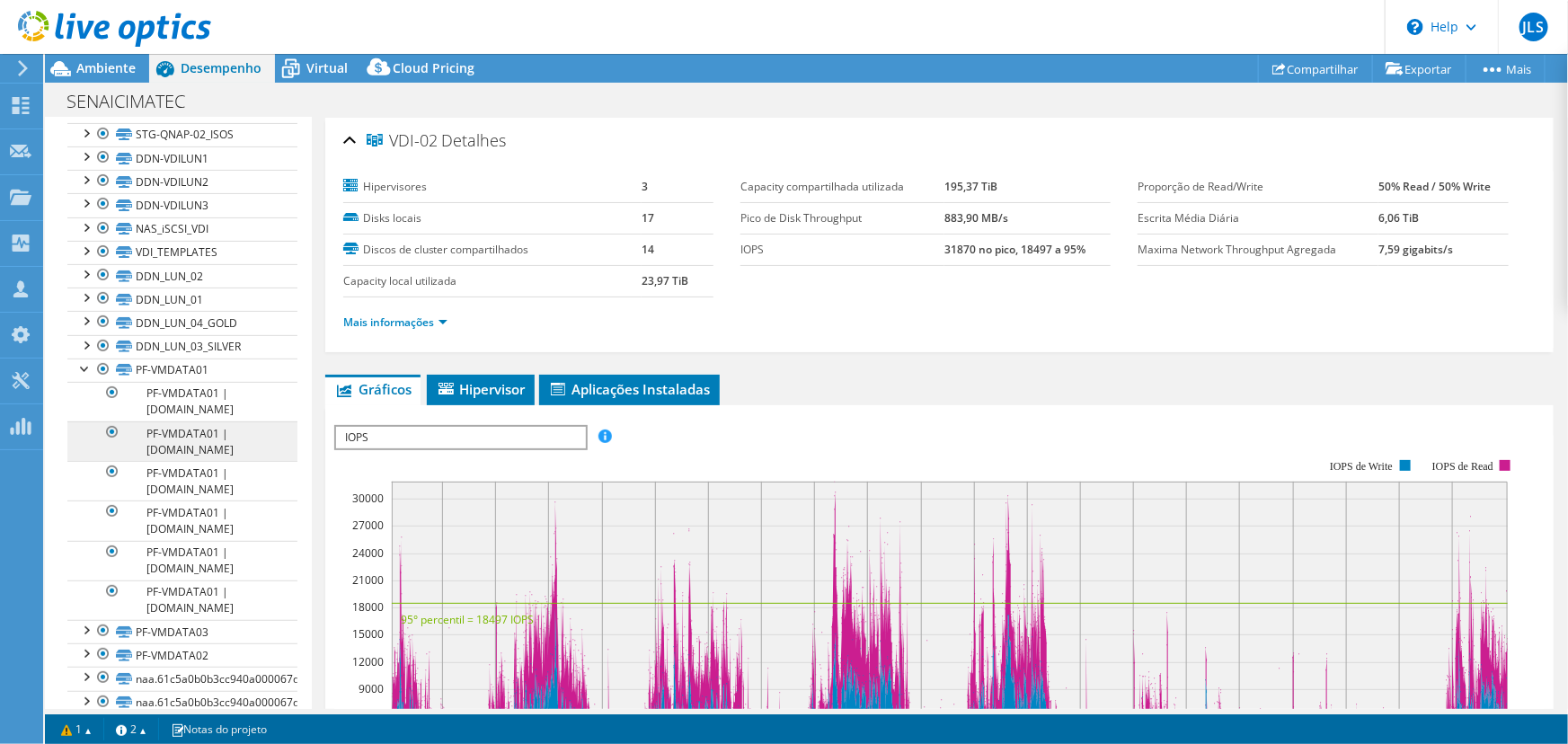
scroll to position [343, 0]
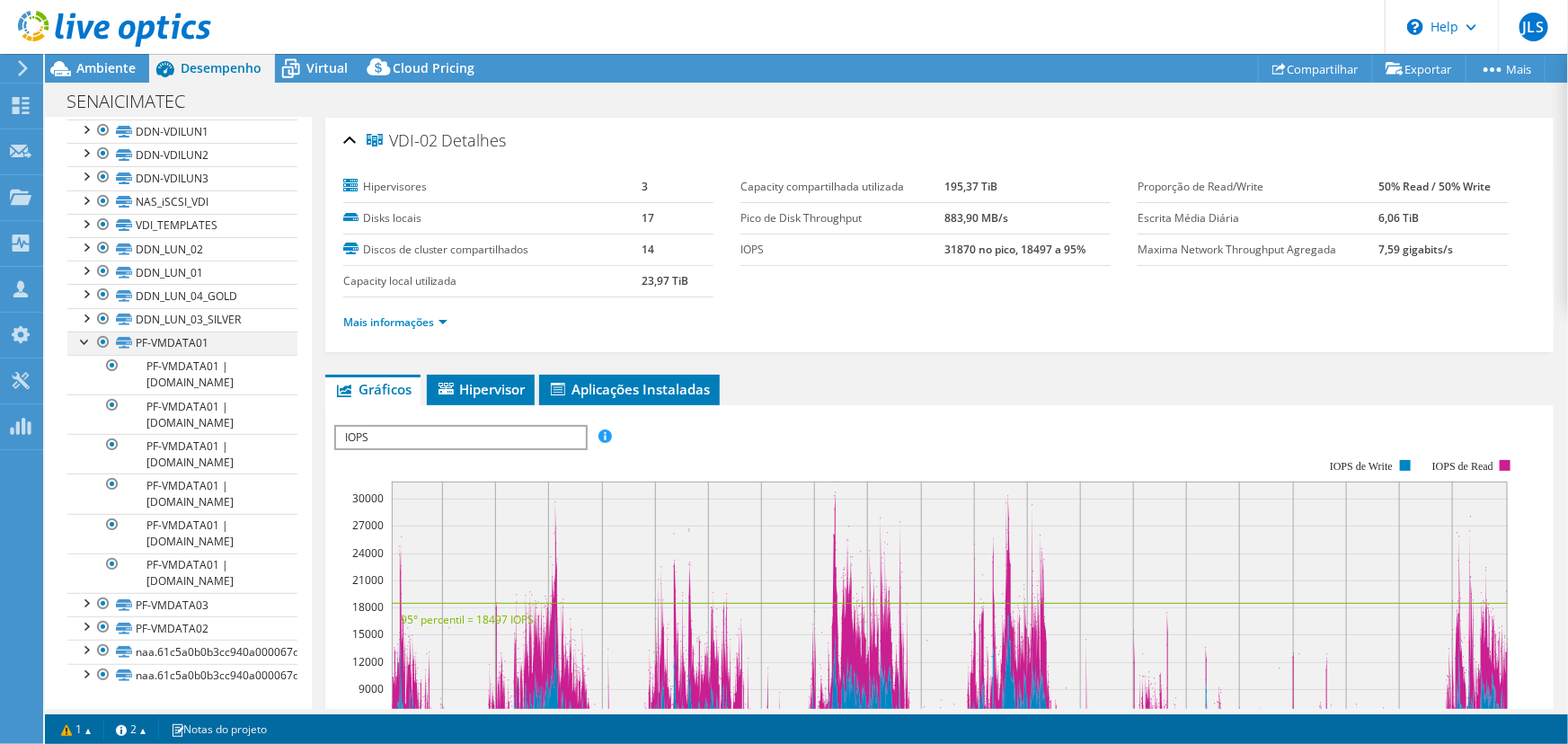
click at [85, 344] on div at bounding box center [85, 340] width 18 height 18
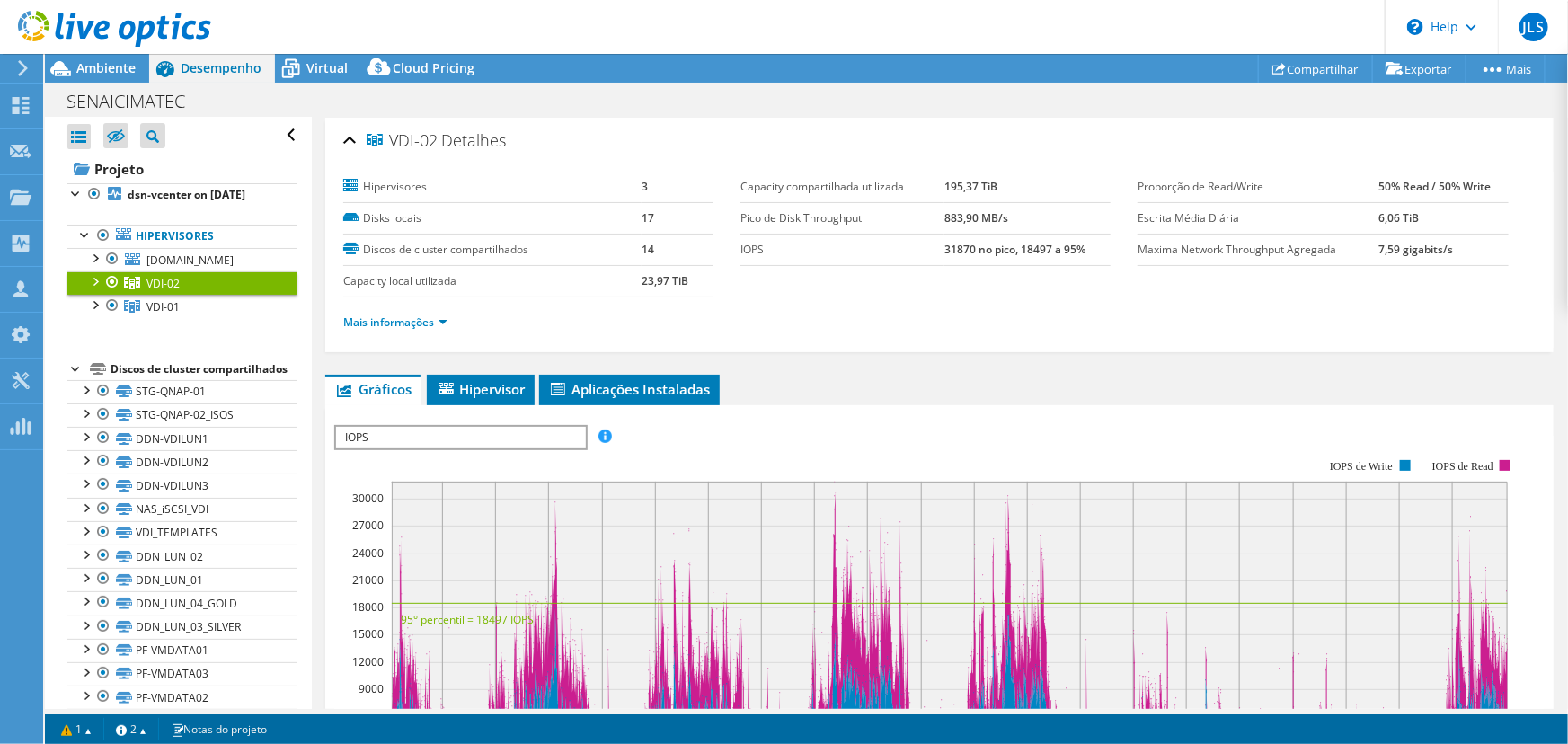
scroll to position [0, 0]
click at [163, 316] on span "VDI-01" at bounding box center [163, 308] width 33 height 15
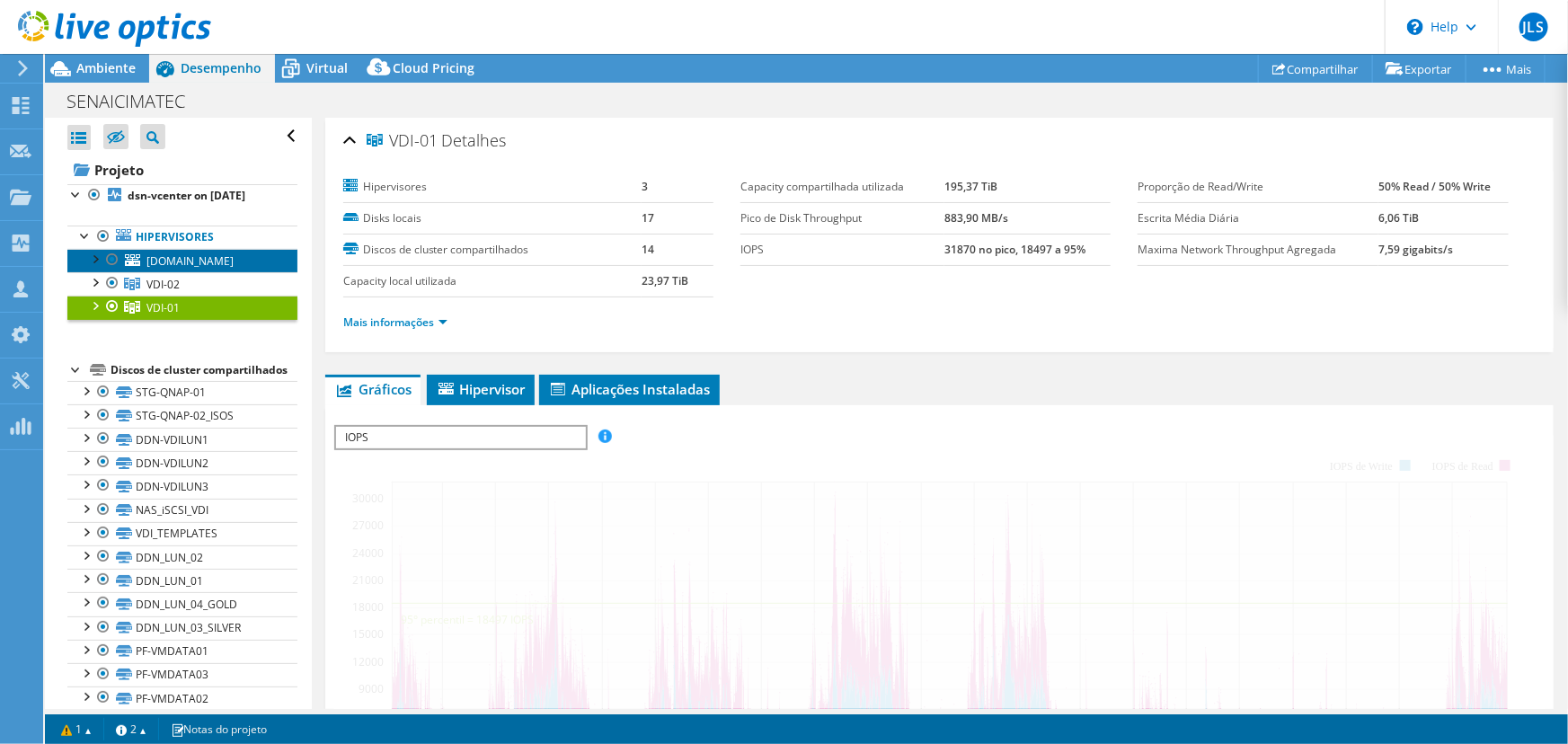
click at [184, 268] on span "[DOMAIN_NAME]" at bounding box center [190, 261] width 87 height 15
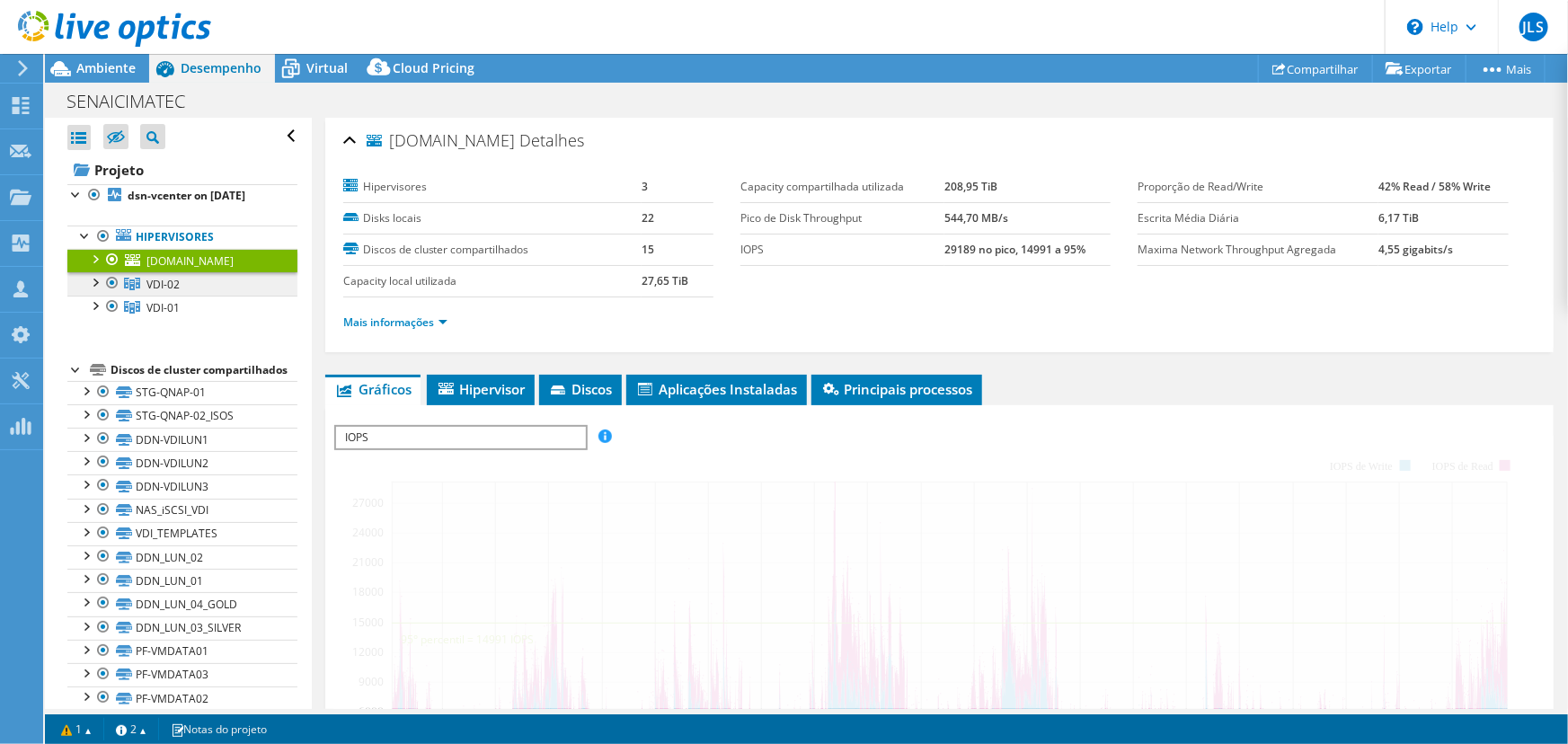
click at [98, 266] on div at bounding box center [94, 258] width 18 height 18
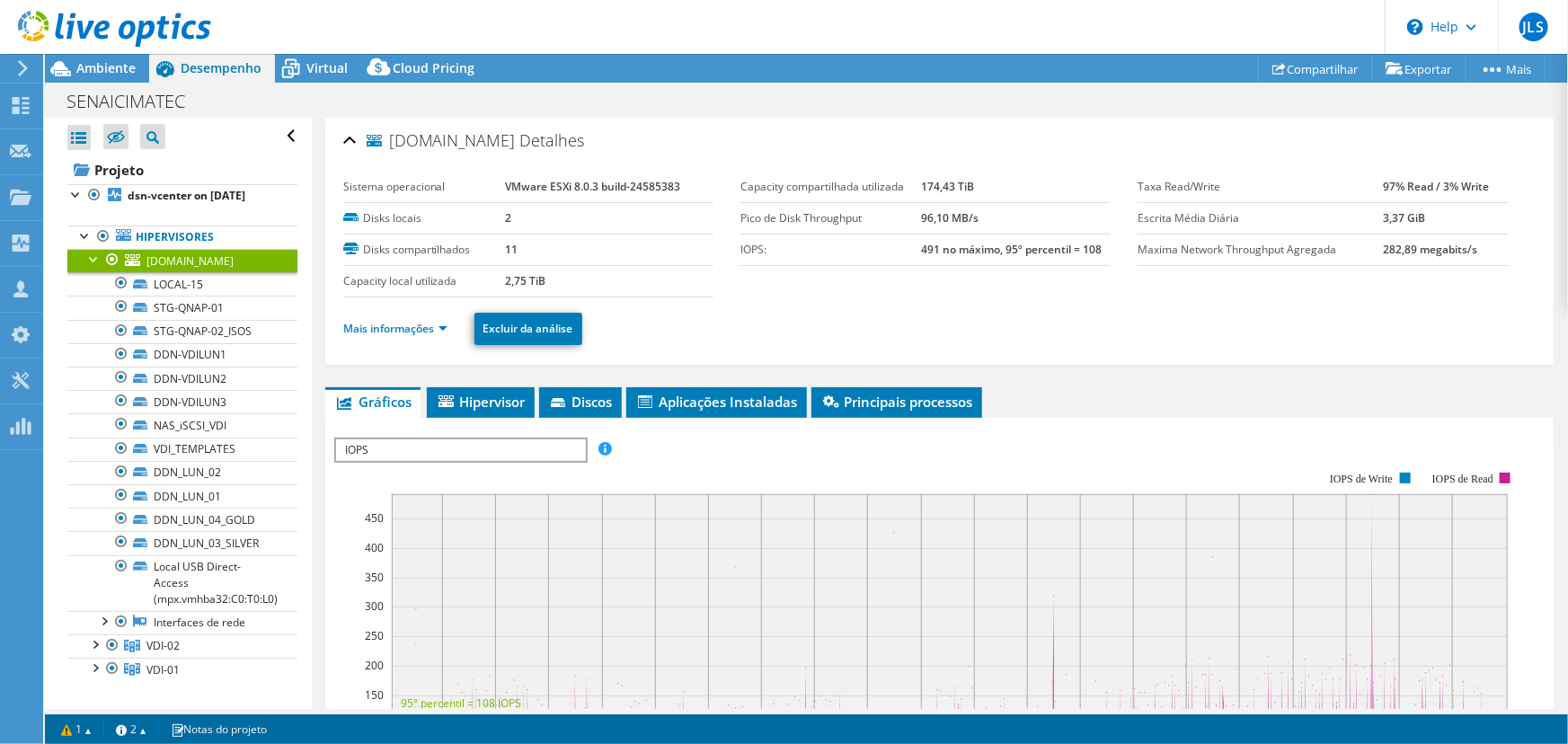
click at [87, 266] on div at bounding box center [94, 258] width 18 height 18
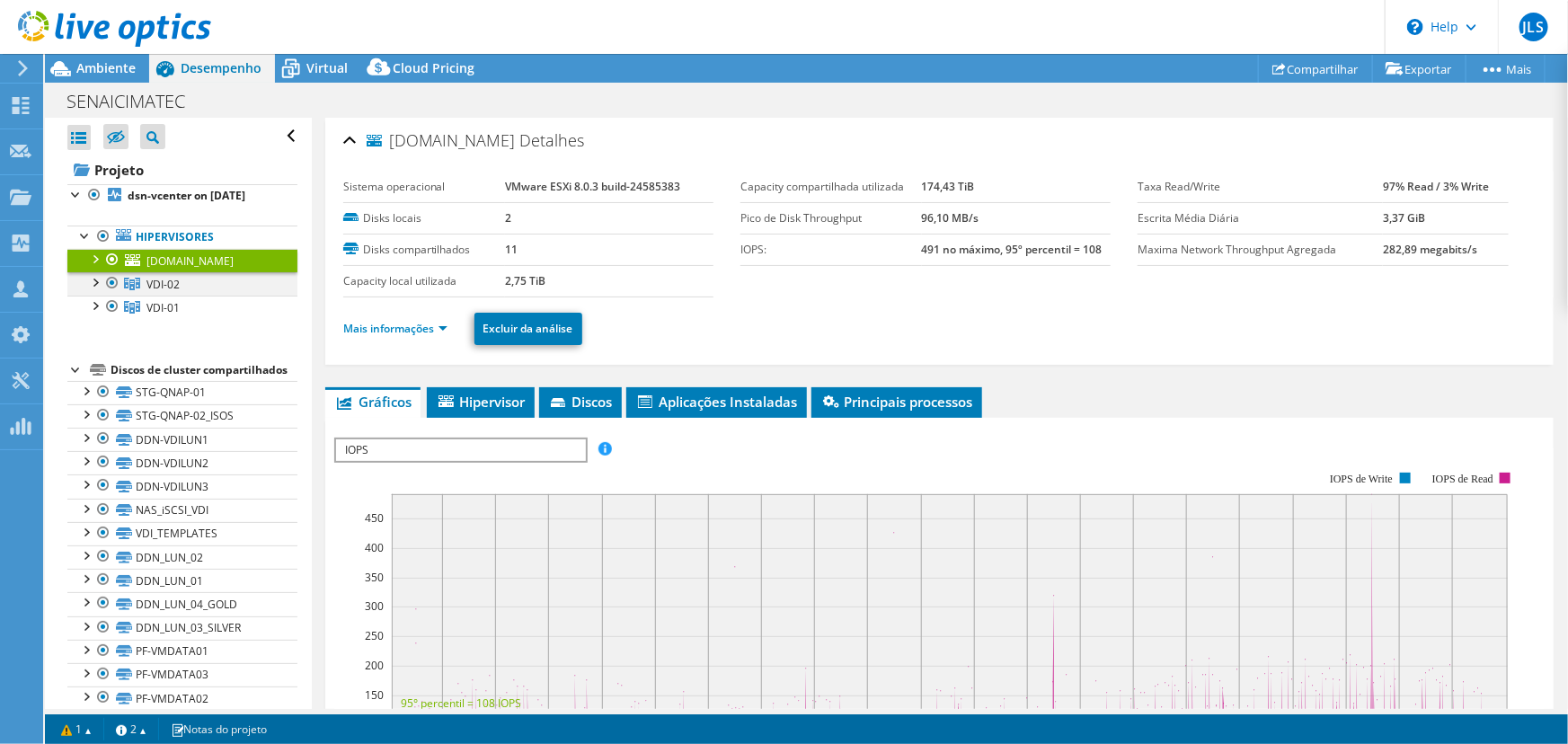
click at [93, 290] on div at bounding box center [94, 281] width 18 height 18
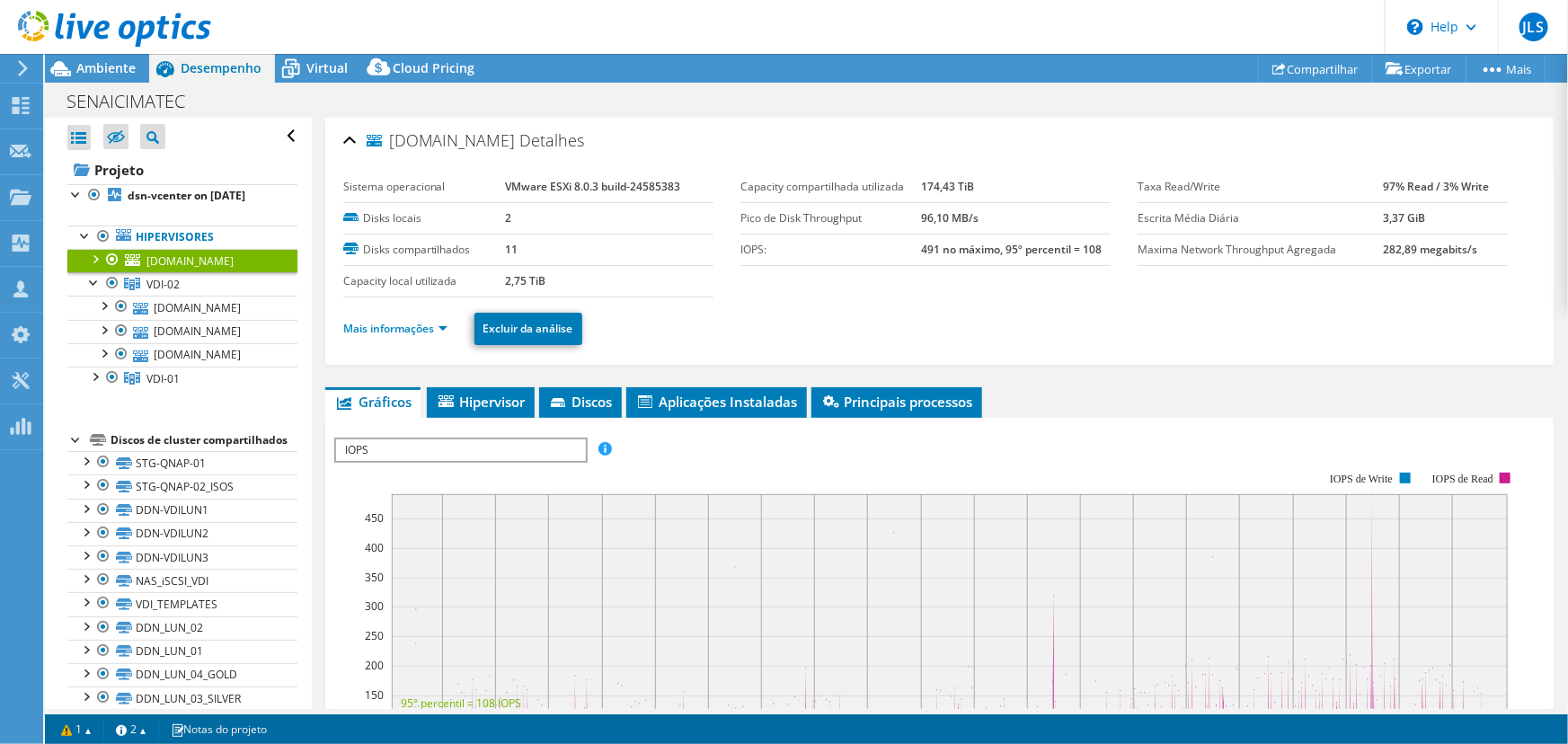
drag, startPoint x: 106, startPoint y: 321, endPoint x: 126, endPoint y: 350, distance: 35.2
click at [106, 314] on div at bounding box center [103, 304] width 18 height 18
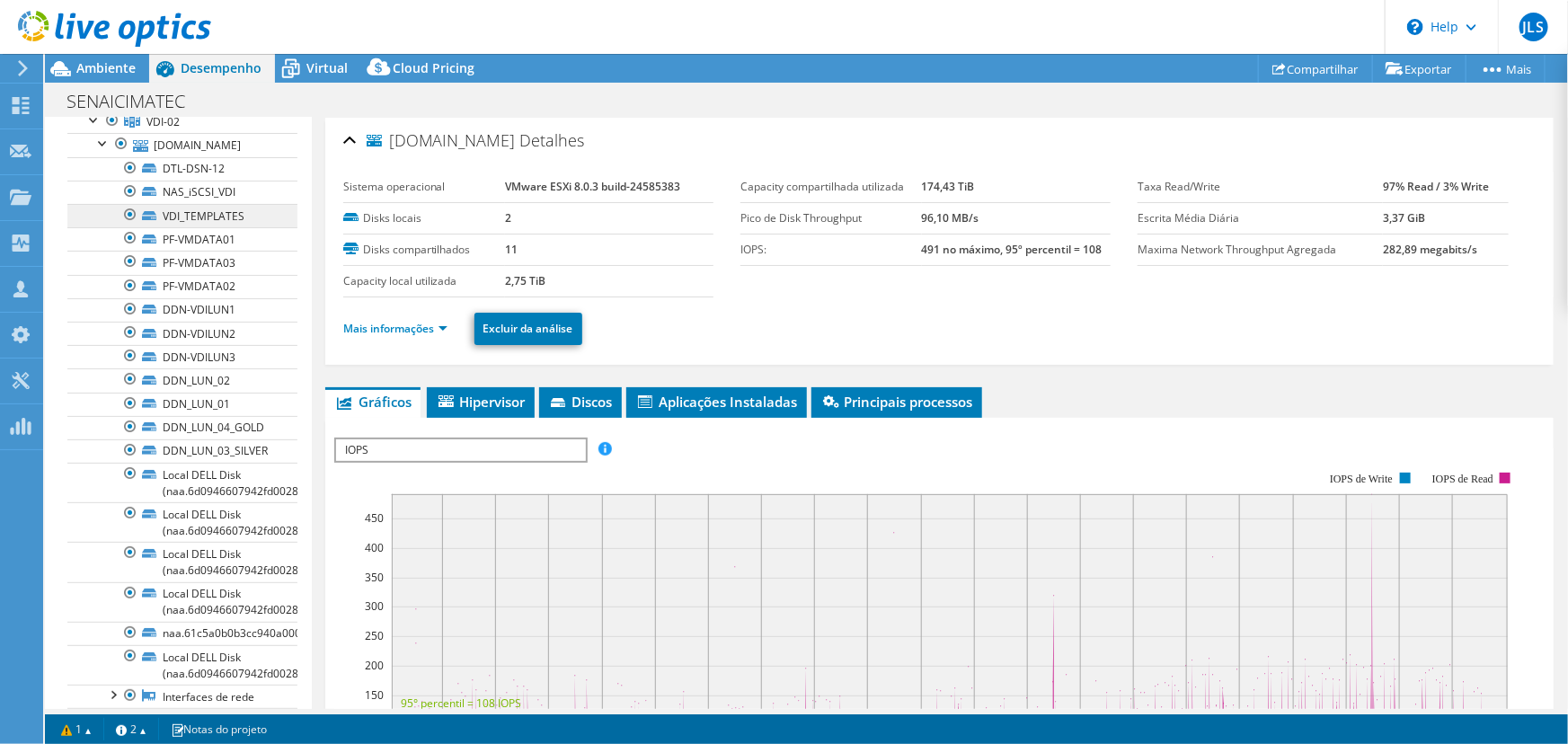
scroll to position [244, 0]
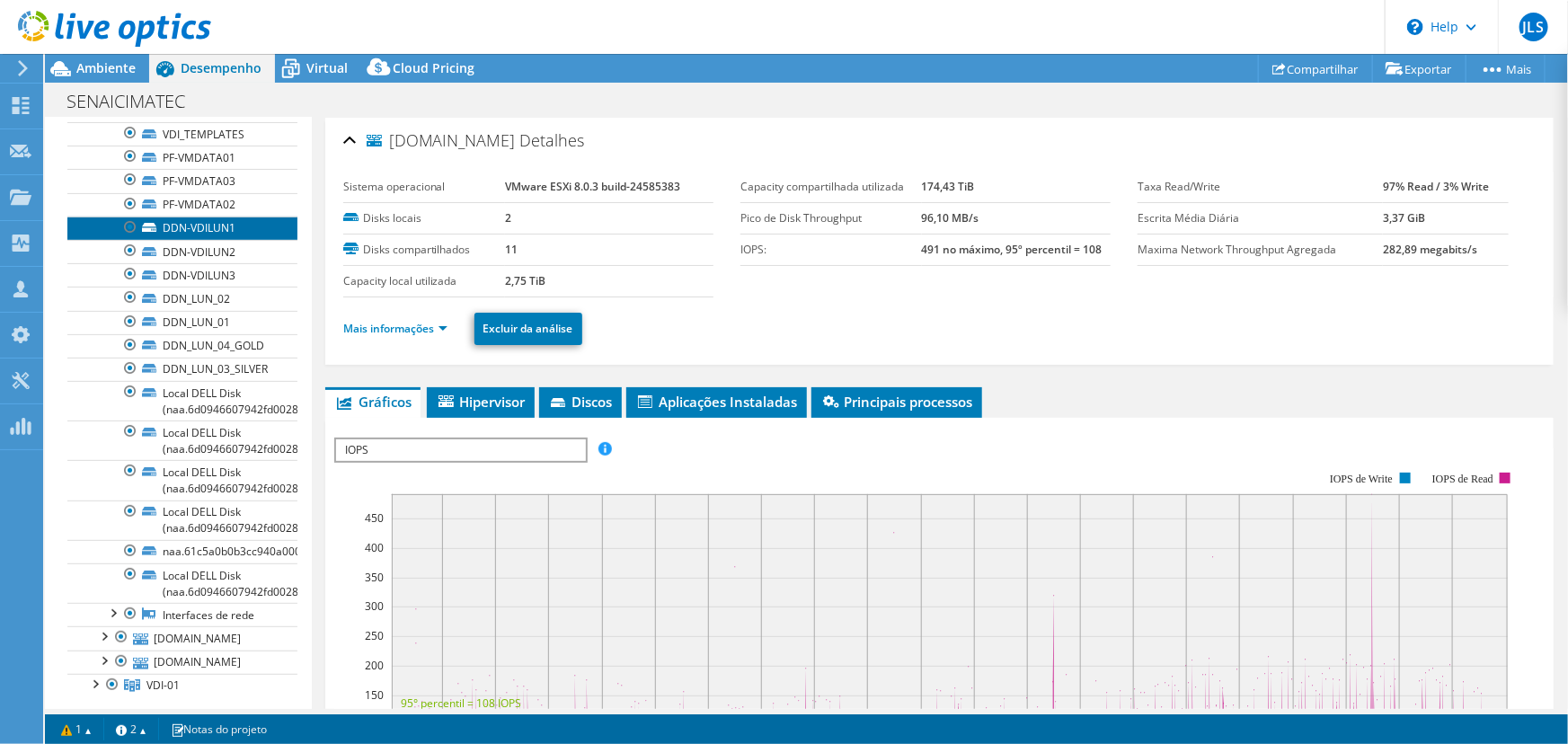
click at [205, 240] on link "DDN-VDILUN1" at bounding box center [182, 228] width 230 height 23
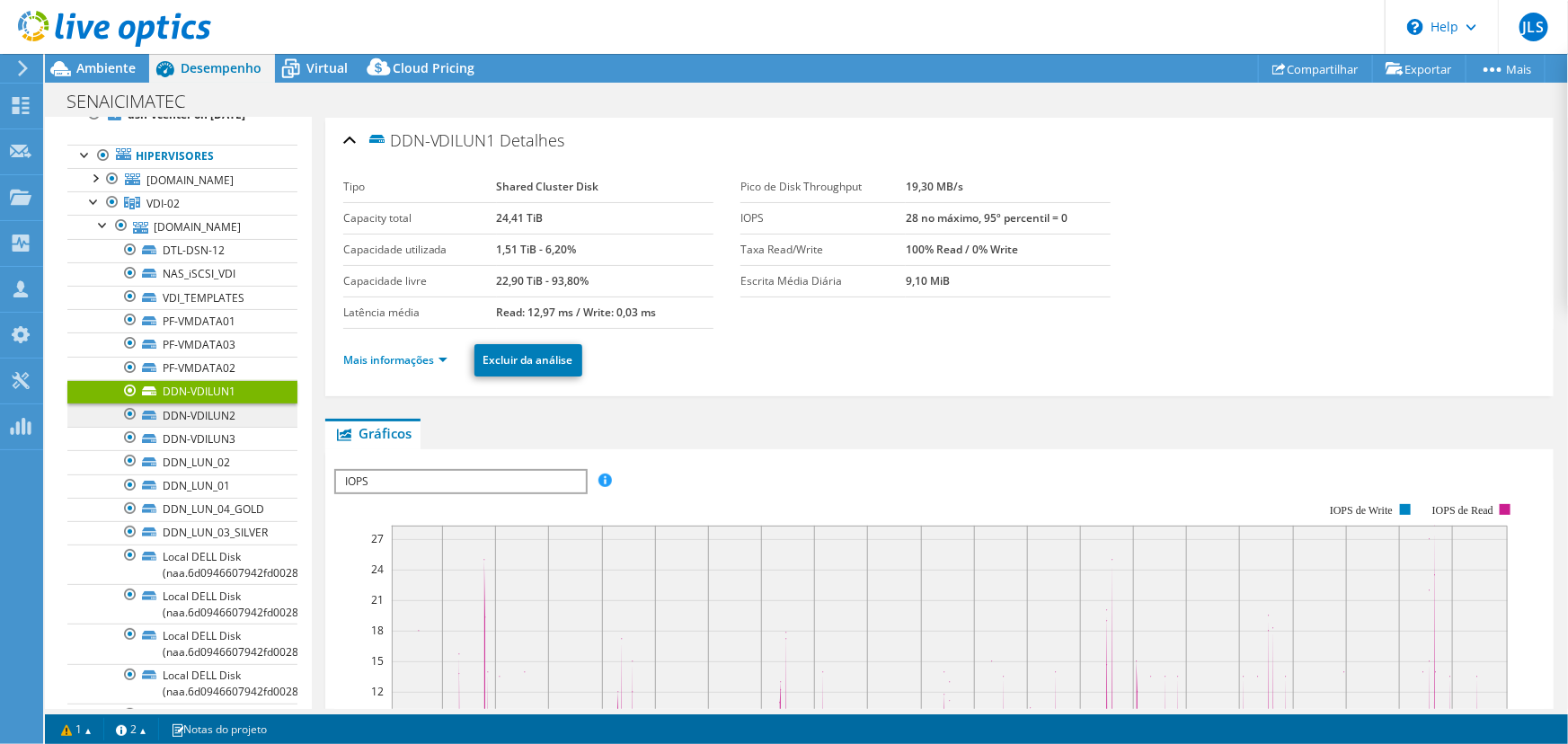
scroll to position [0, 0]
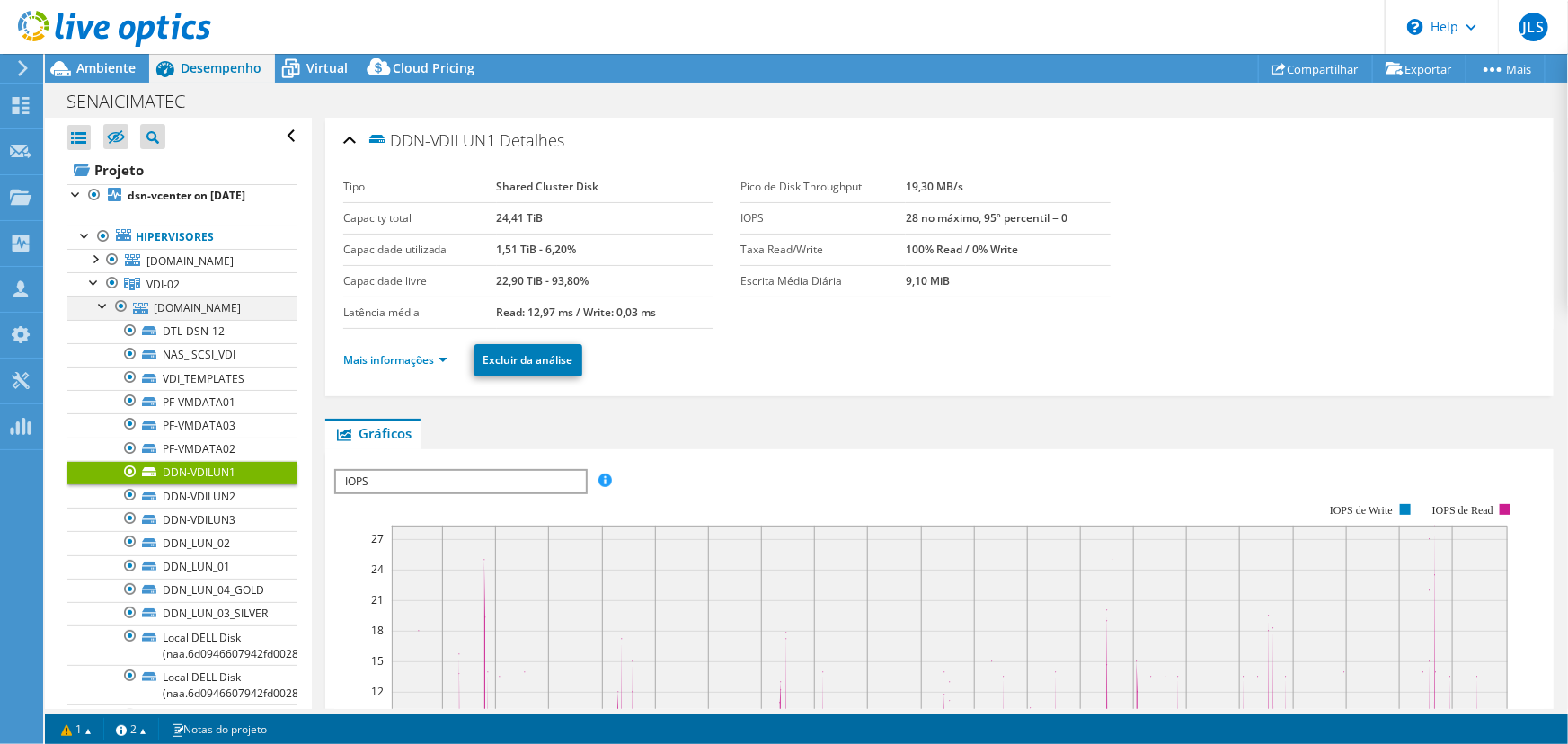
click at [109, 317] on li "esxi-dsn-12.fieb.org.br DTL-DSN-12 NAS_iSCSI_VDI" at bounding box center [182, 583] width 230 height 575
click at [98, 314] on div at bounding box center [103, 304] width 18 height 18
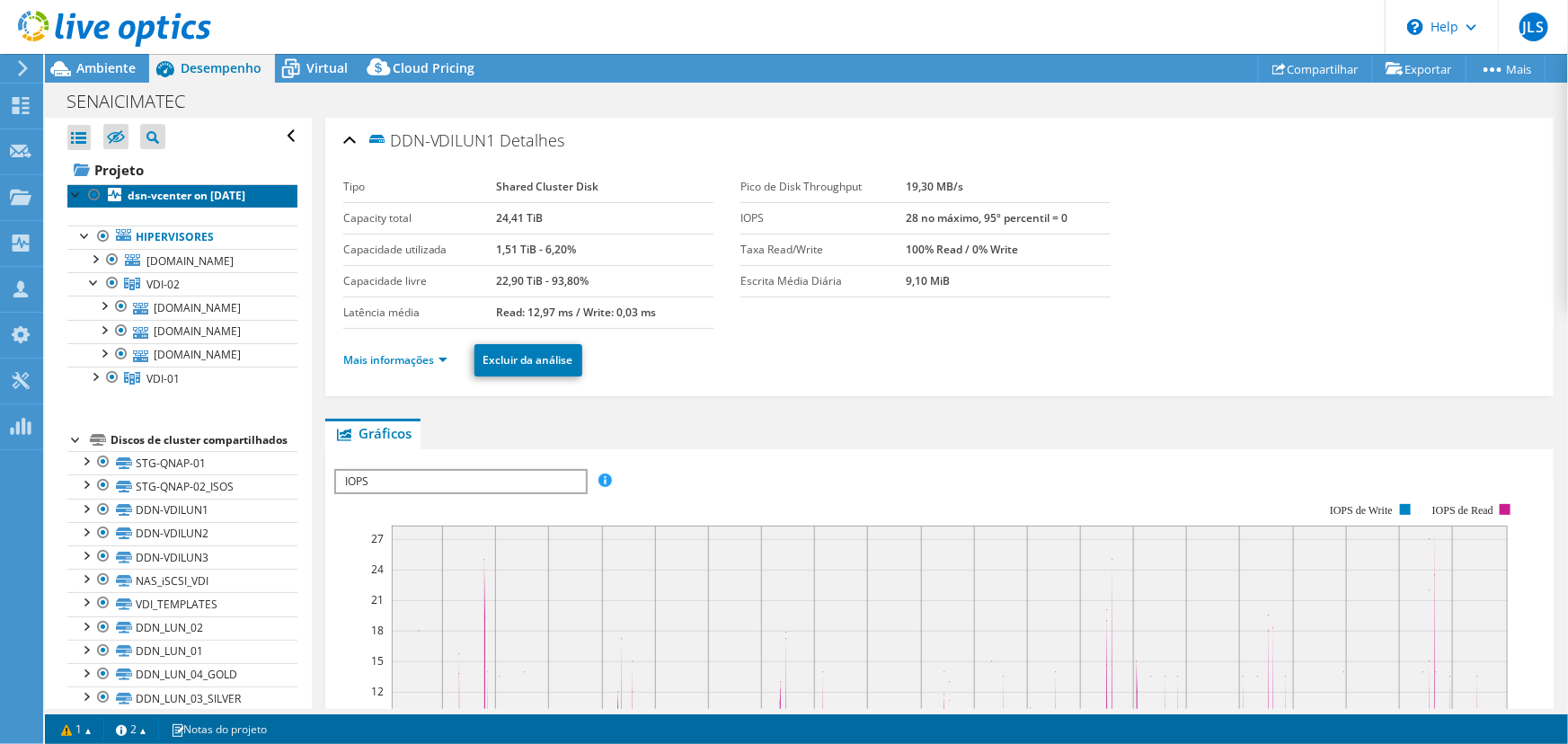
click at [150, 198] on b "dsn-vcenter on [DATE]" at bounding box center [186, 196] width 118 height 15
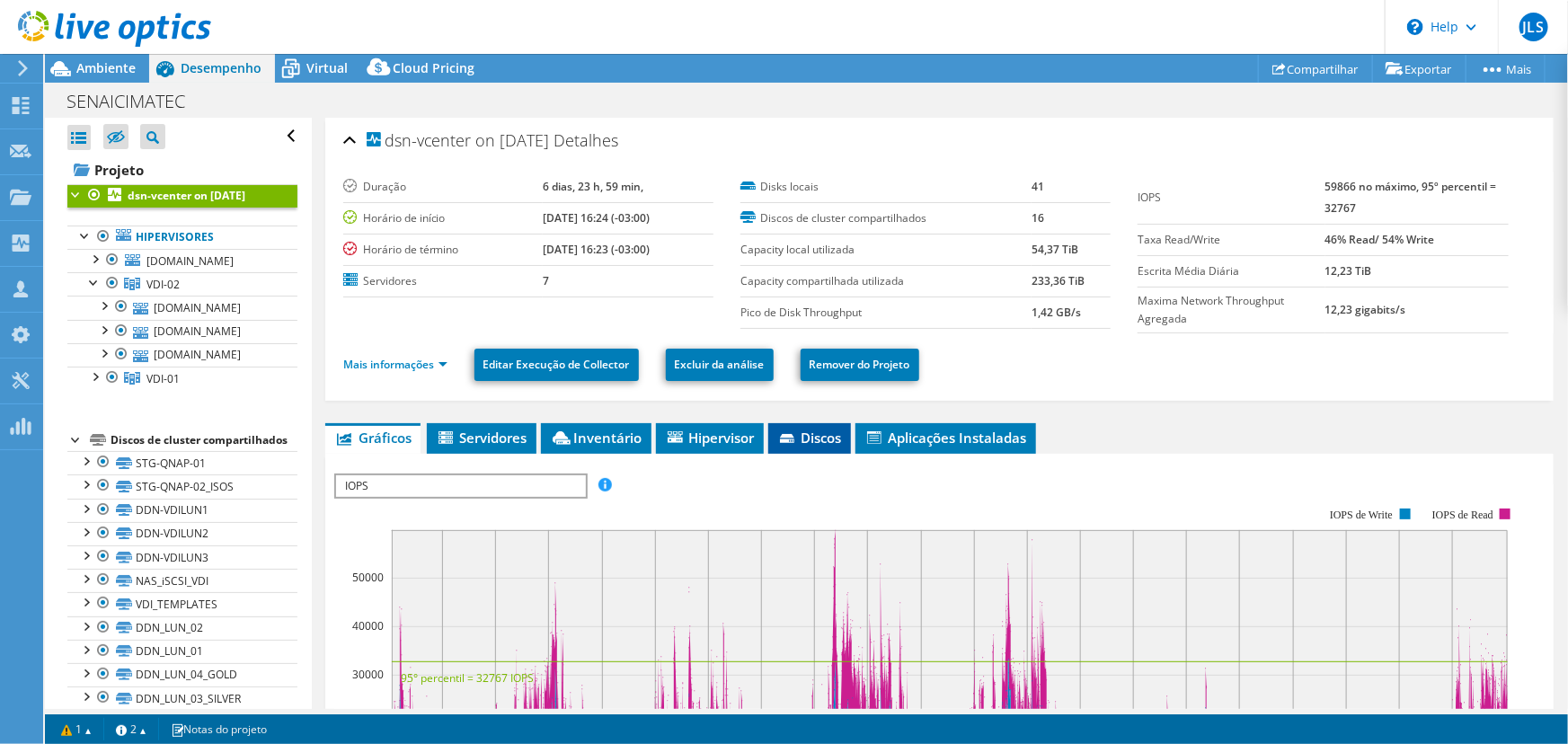
click at [812, 435] on span "Discos" at bounding box center [809, 437] width 65 height 18
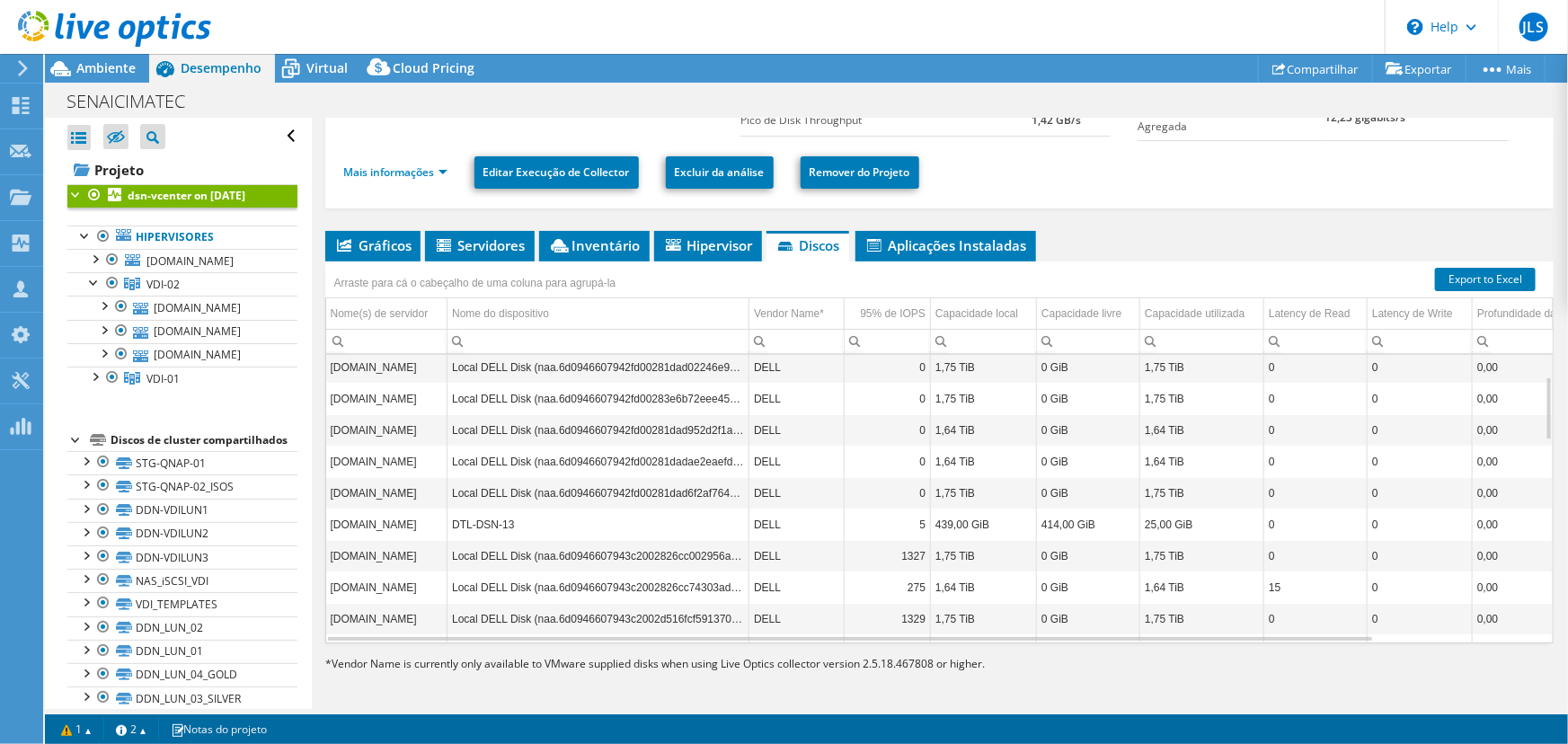
scroll to position [110, 0]
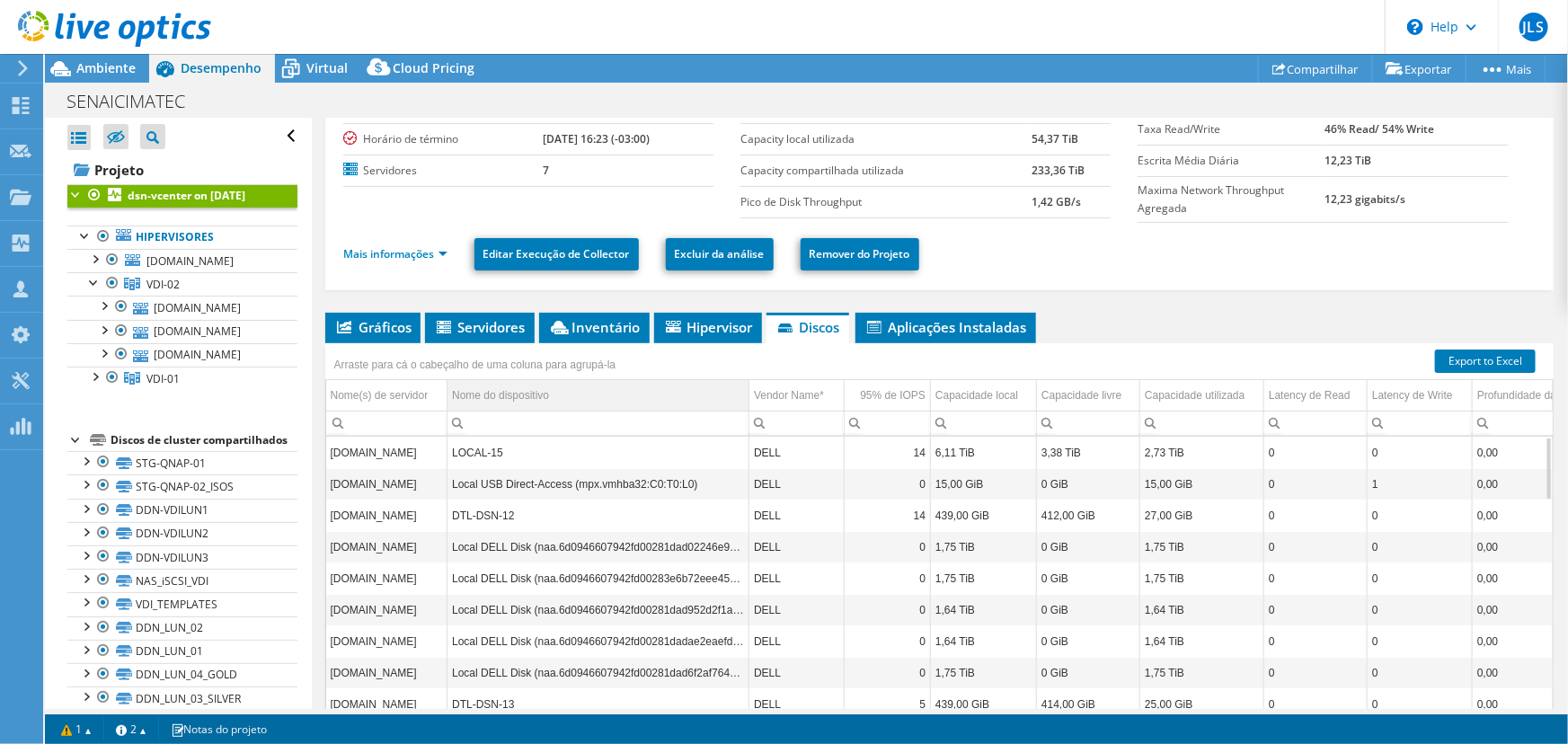
click at [583, 400] on td "Nome do dispositivo" at bounding box center [599, 396] width 302 height 32
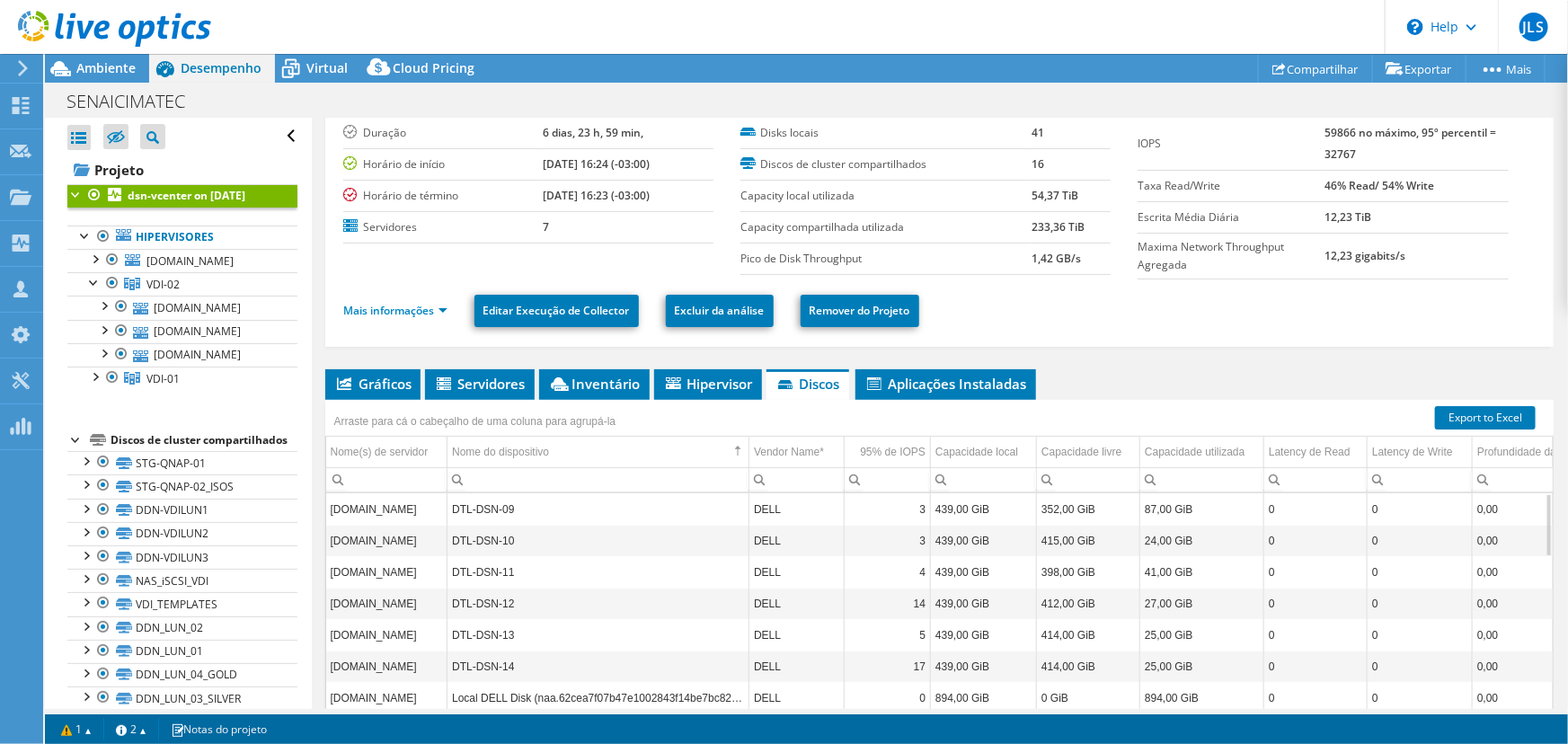
scroll to position [158, 0]
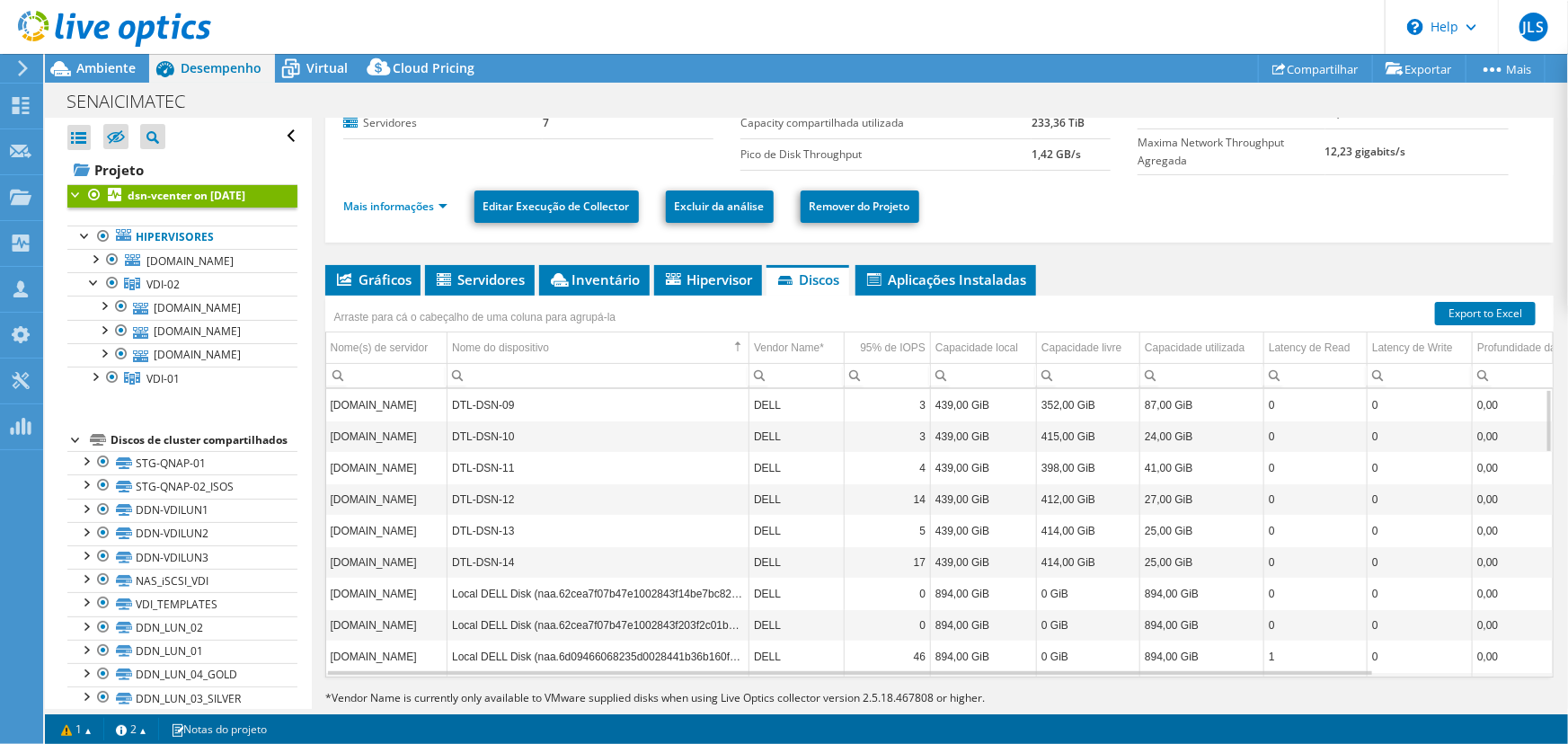
click at [483, 473] on td "DTL-DSN-11" at bounding box center [599, 467] width 302 height 32
click at [92, 384] on div at bounding box center [94, 375] width 18 height 18
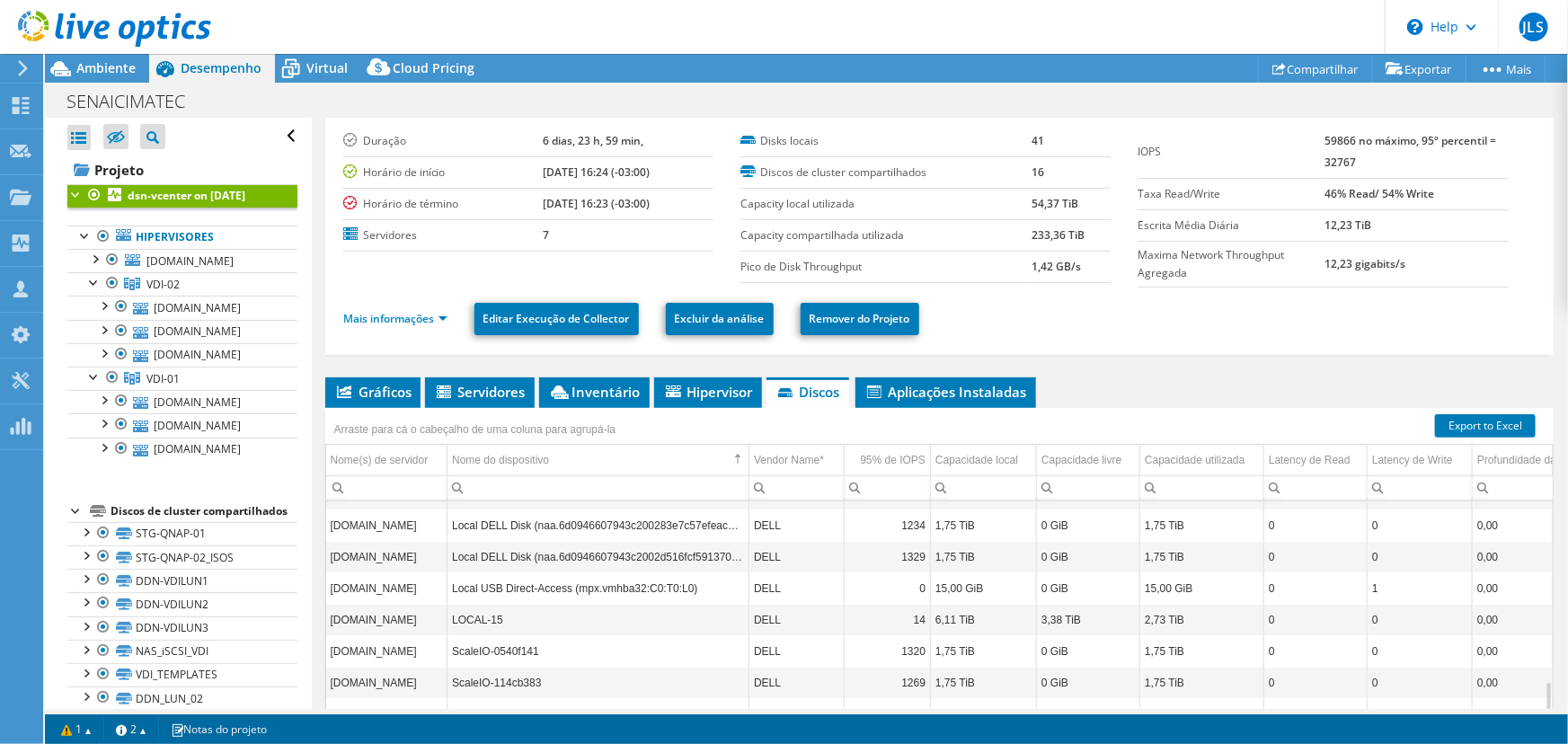
scroll to position [0, 0]
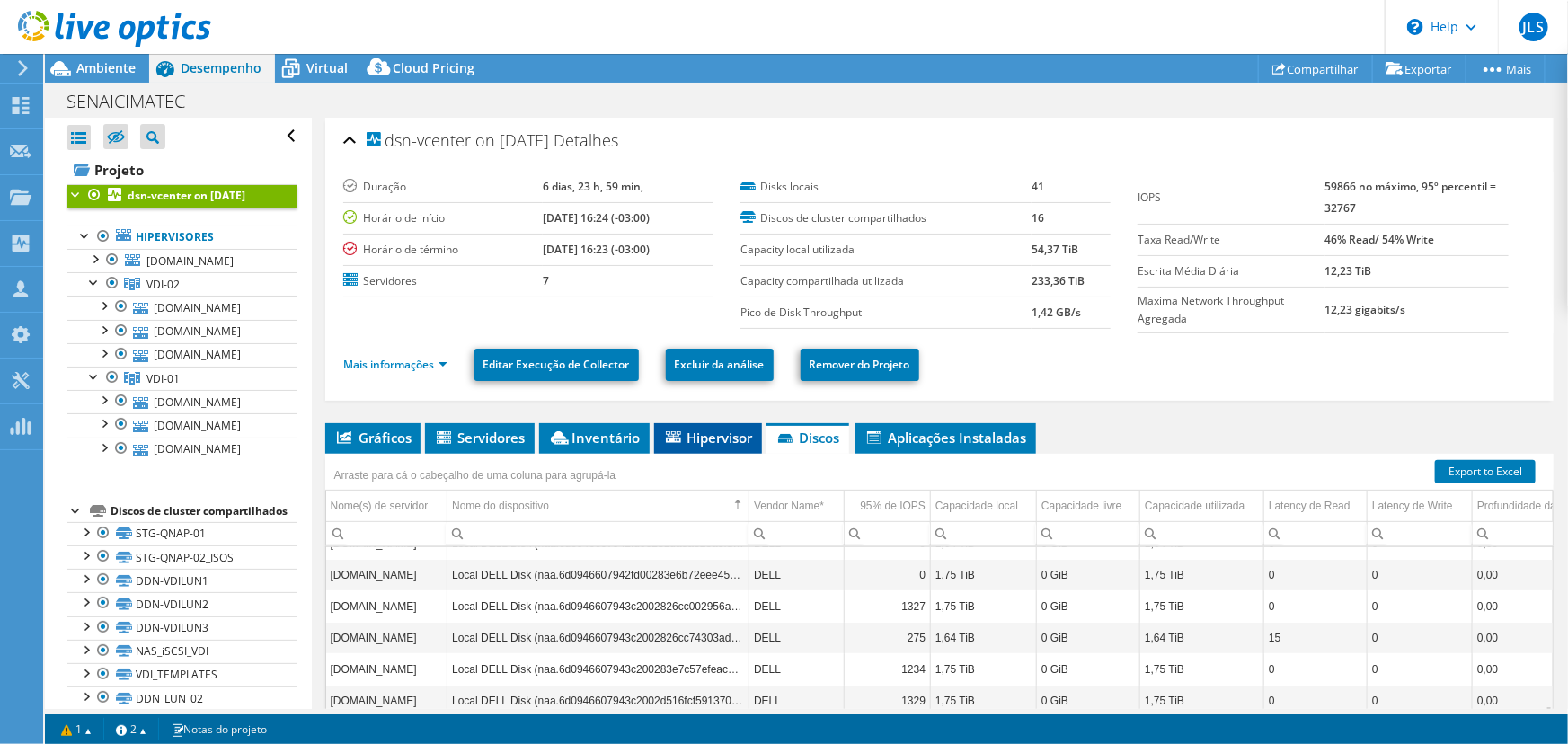
click at [747, 434] on span "Hipervisor" at bounding box center [708, 437] width 90 height 18
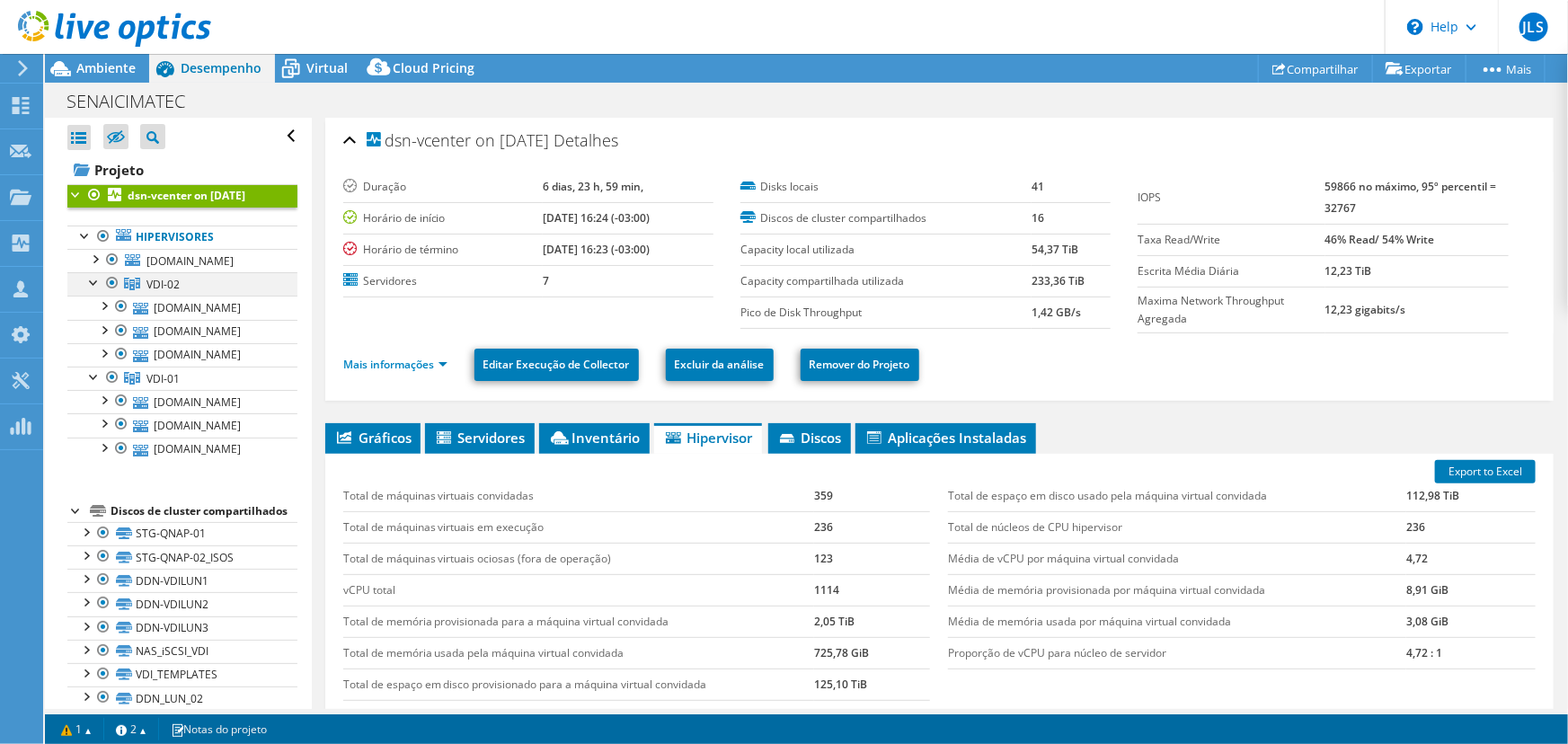
click at [94, 290] on div at bounding box center [94, 281] width 18 height 18
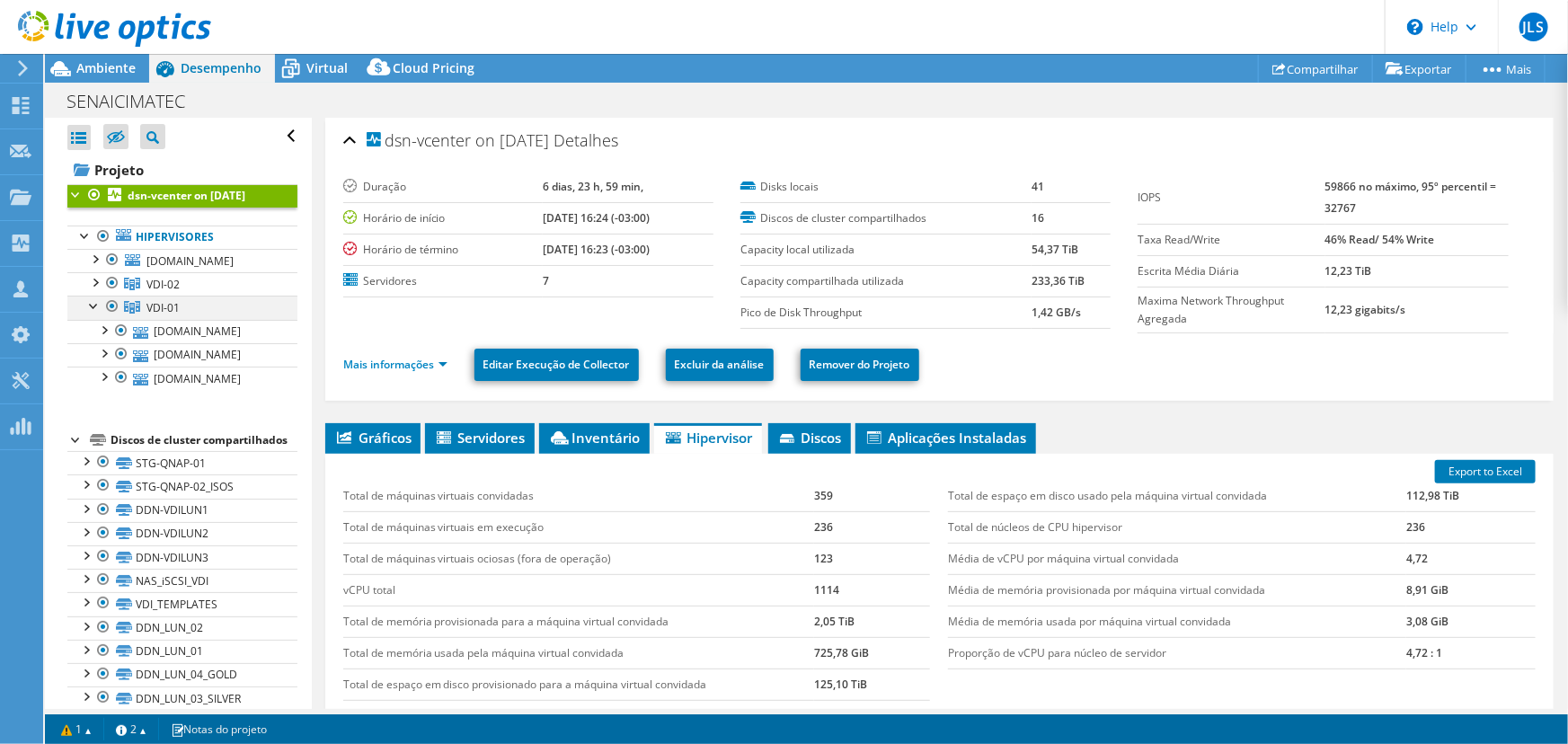
click at [98, 314] on div at bounding box center [94, 304] width 18 height 18
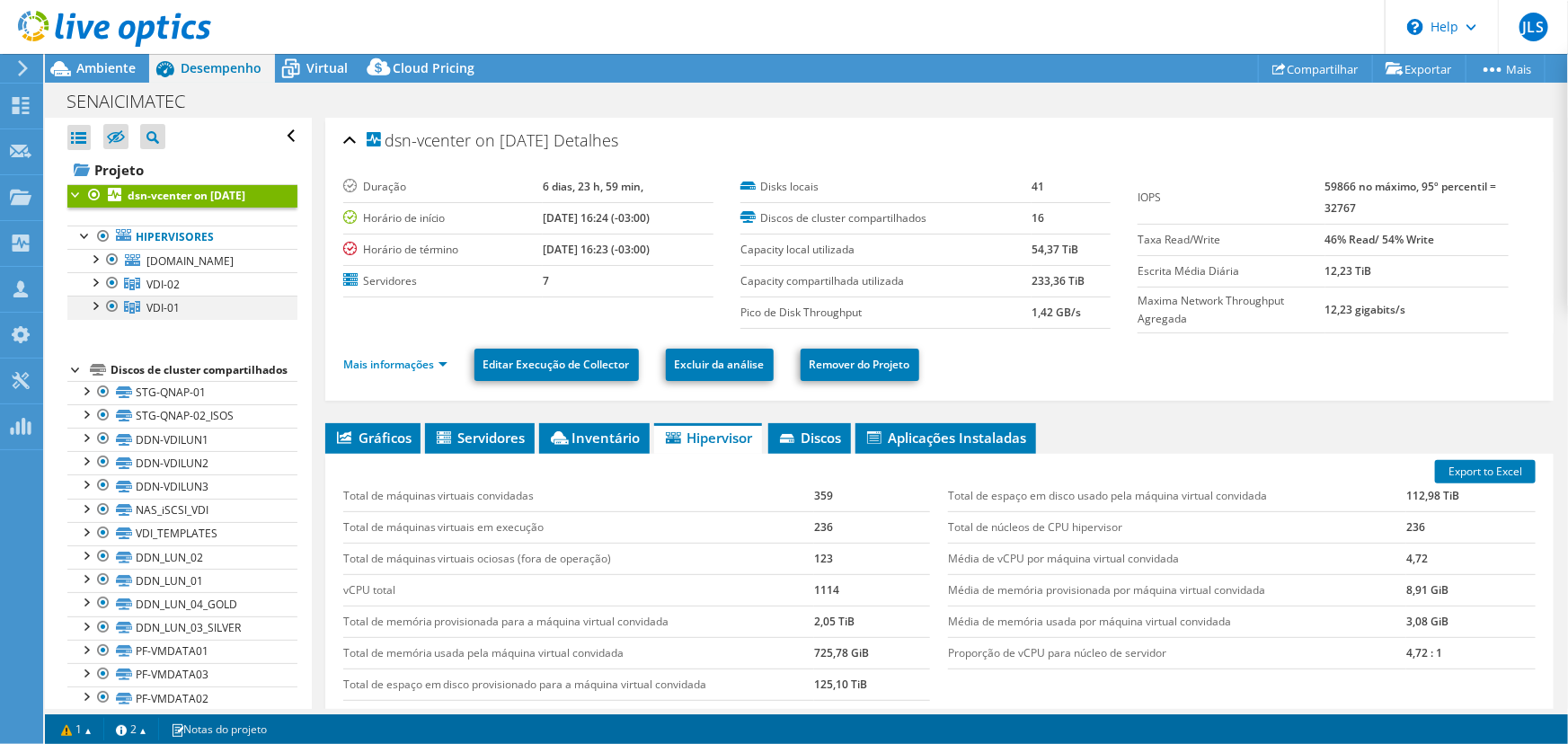
click at [91, 314] on div at bounding box center [94, 304] width 18 height 18
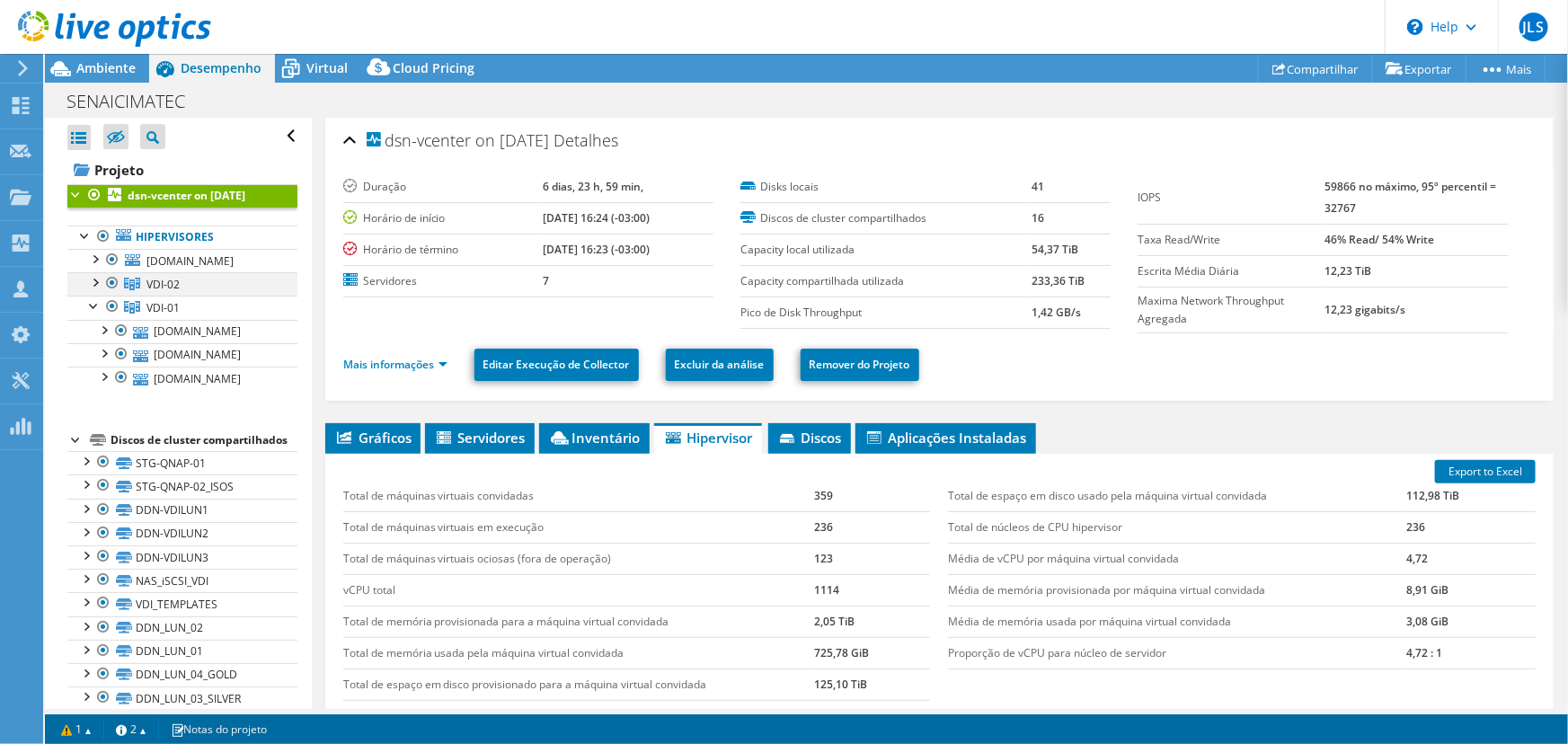
click at [96, 290] on div at bounding box center [94, 281] width 18 height 18
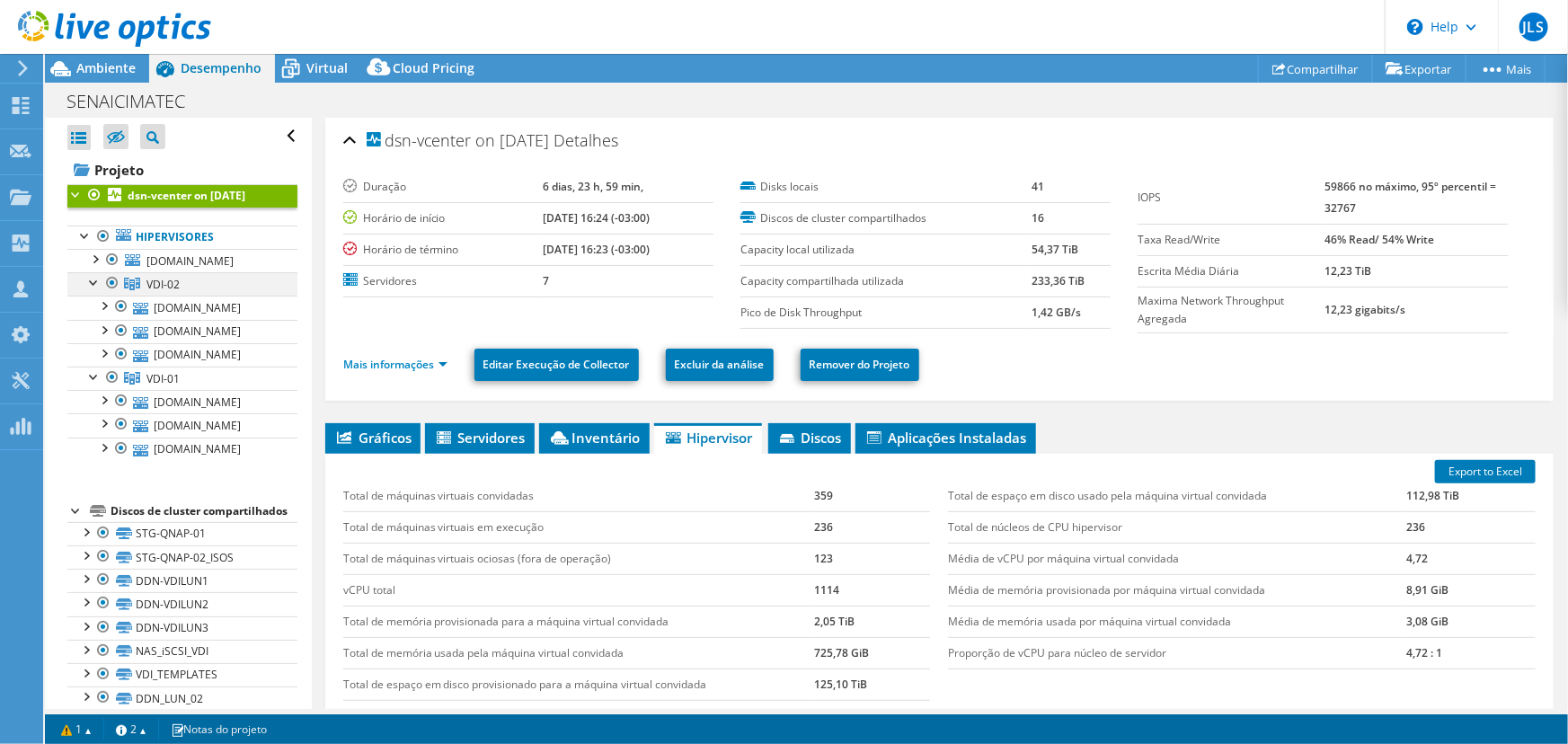
click at [85, 290] on div at bounding box center [94, 281] width 18 height 18
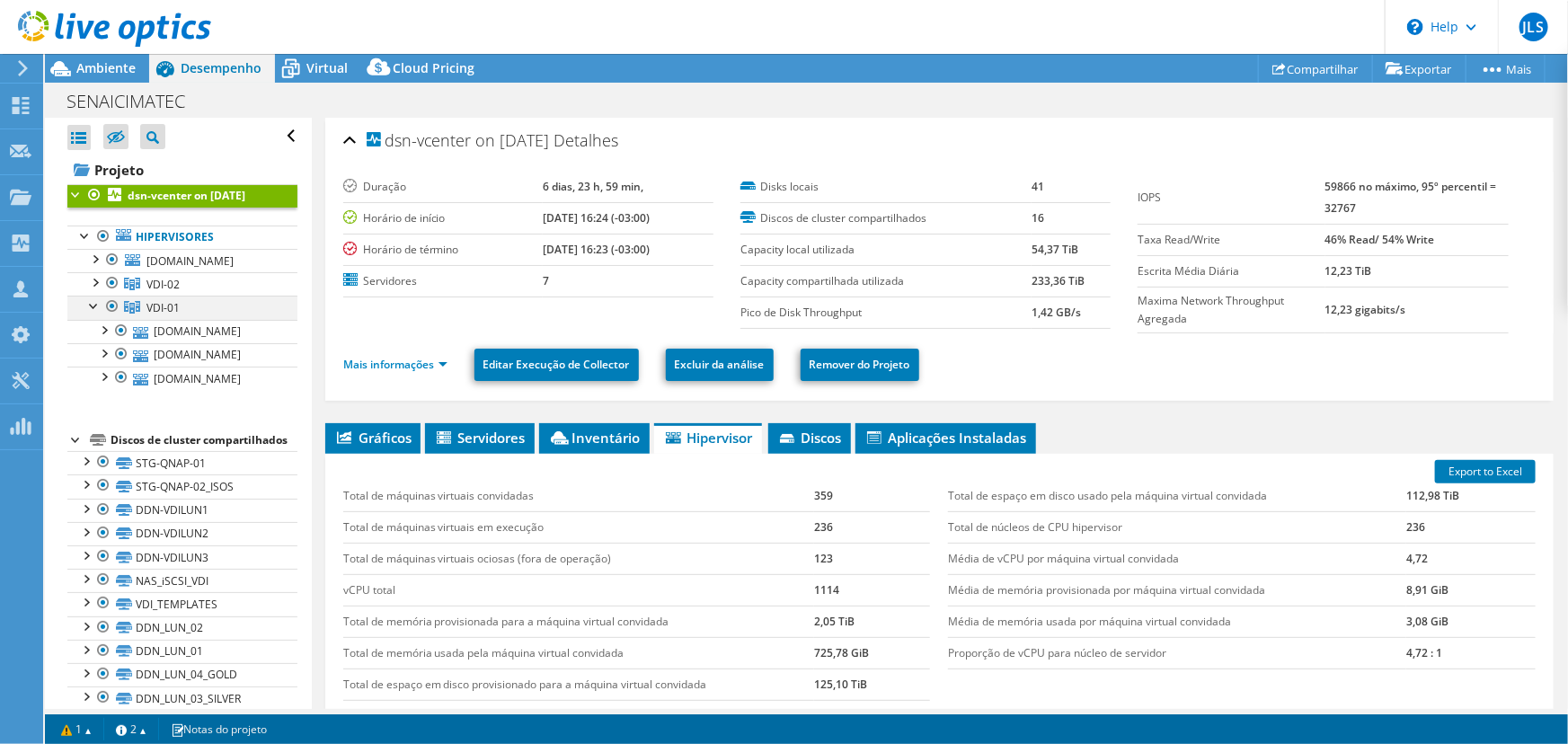
click at [97, 314] on div at bounding box center [94, 304] width 18 height 18
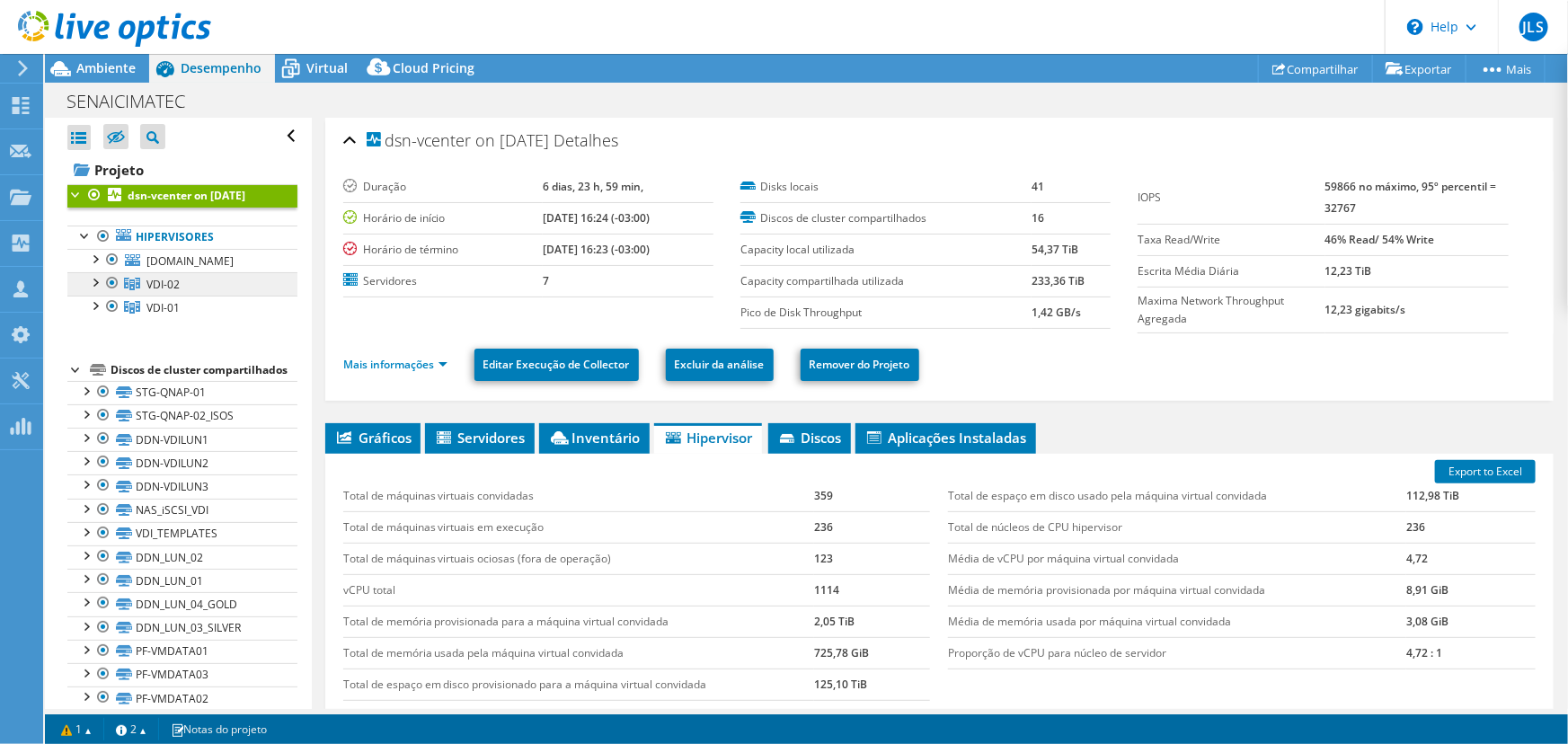
click at [202, 295] on link "VDI-02" at bounding box center [182, 284] width 230 height 23
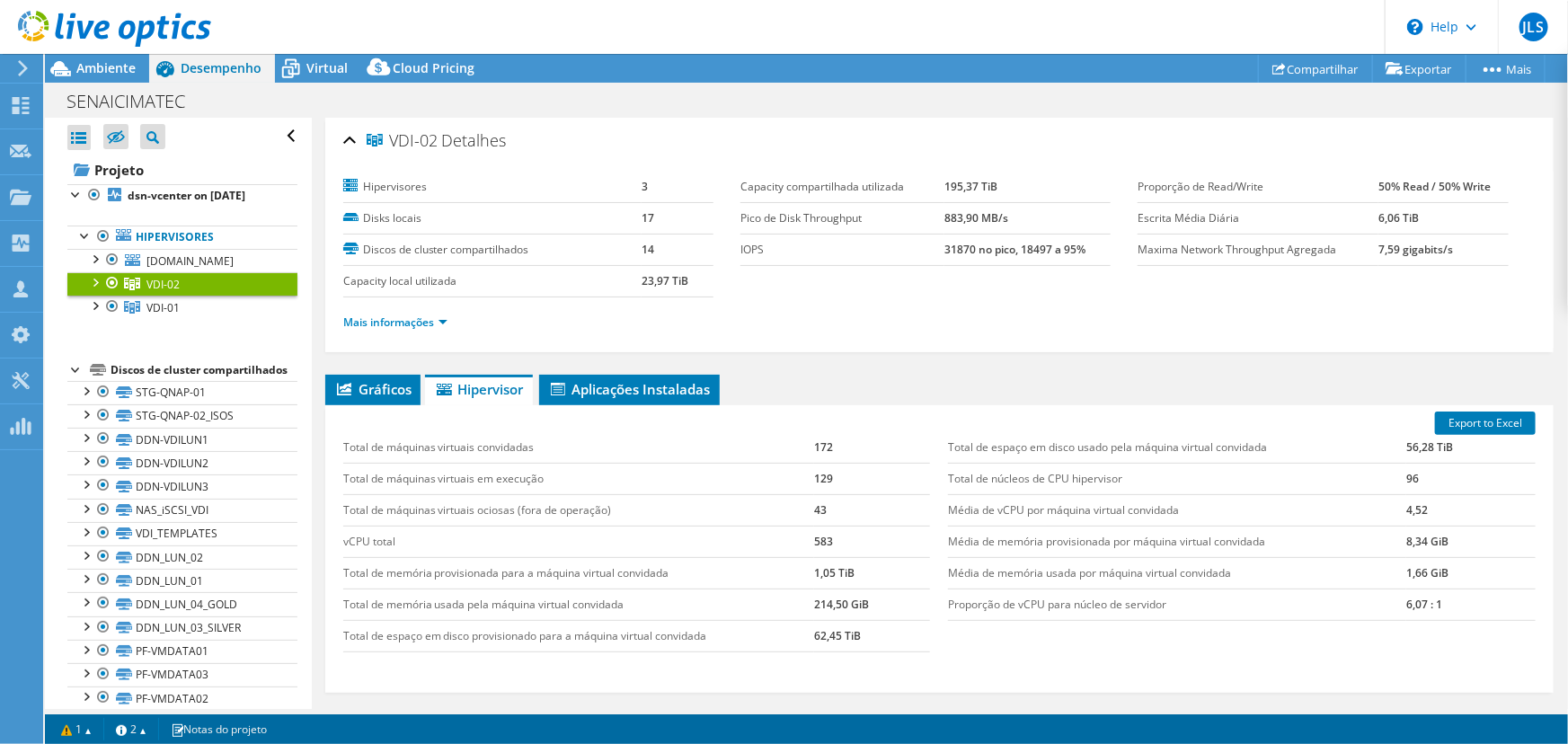
click at [93, 290] on div at bounding box center [94, 281] width 18 height 18
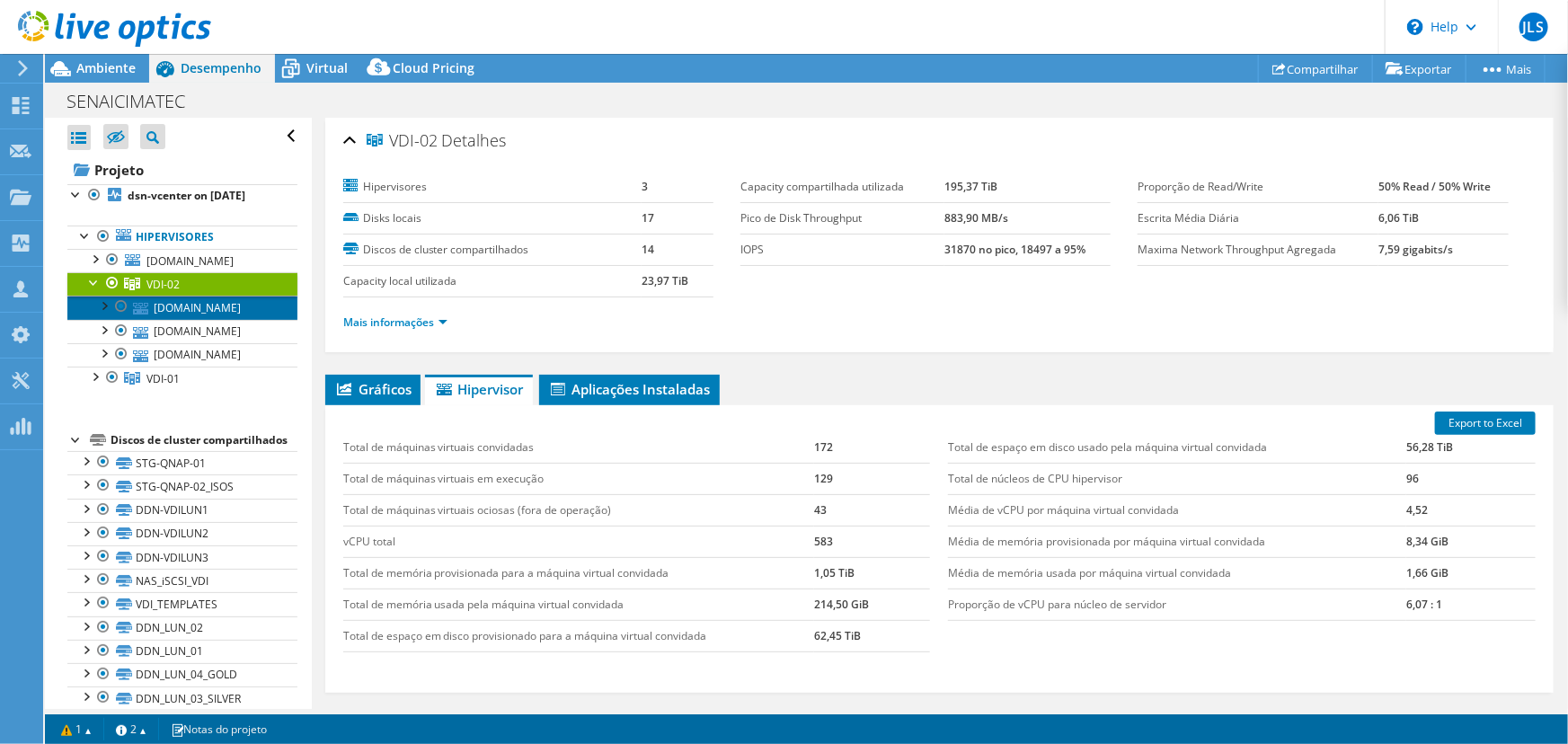
click at [150, 318] on link "[DOMAIN_NAME]" at bounding box center [182, 307] width 230 height 23
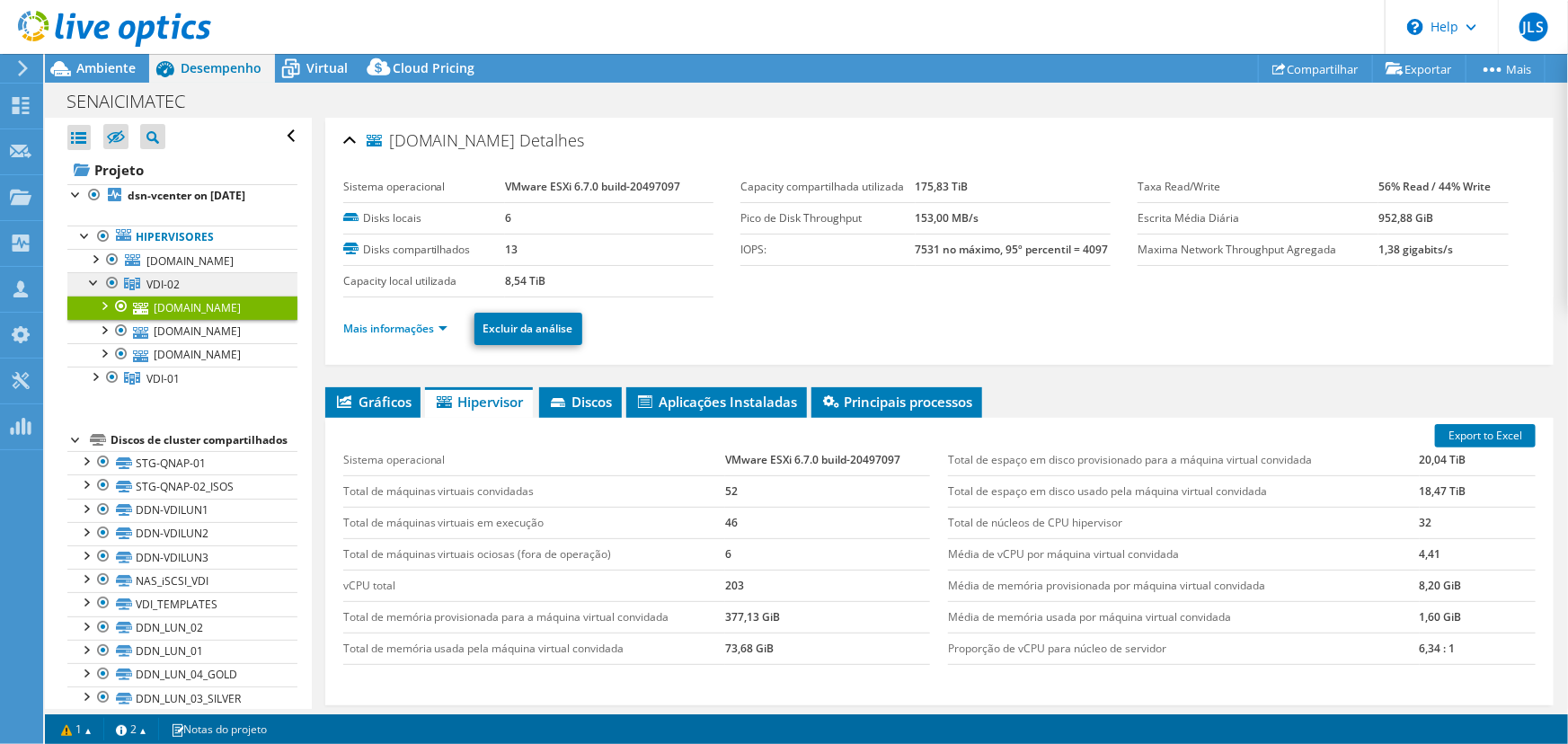
click at [183, 295] on link "VDI-02" at bounding box center [182, 284] width 230 height 23
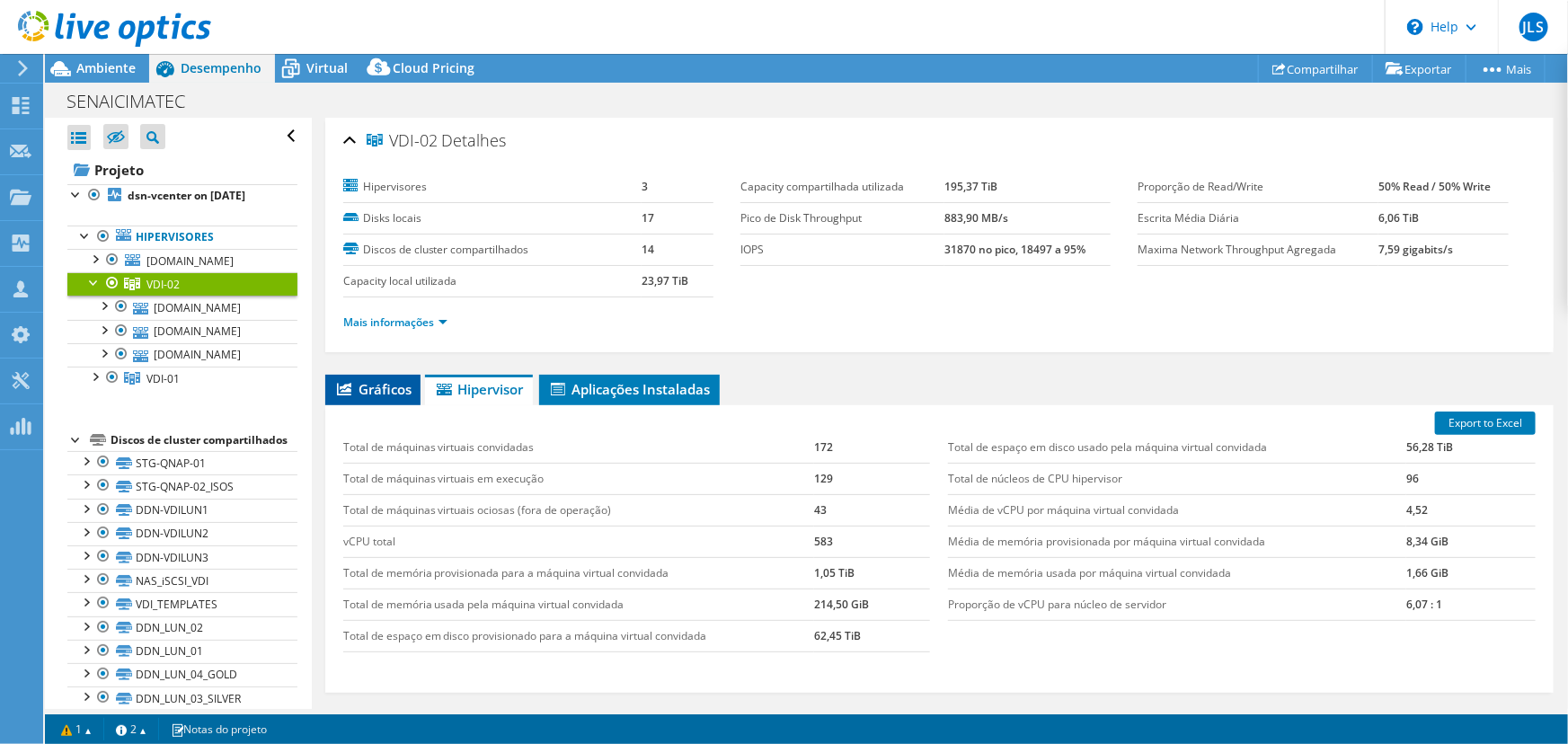
click at [361, 380] on span "Gráficos" at bounding box center [373, 389] width 77 height 18
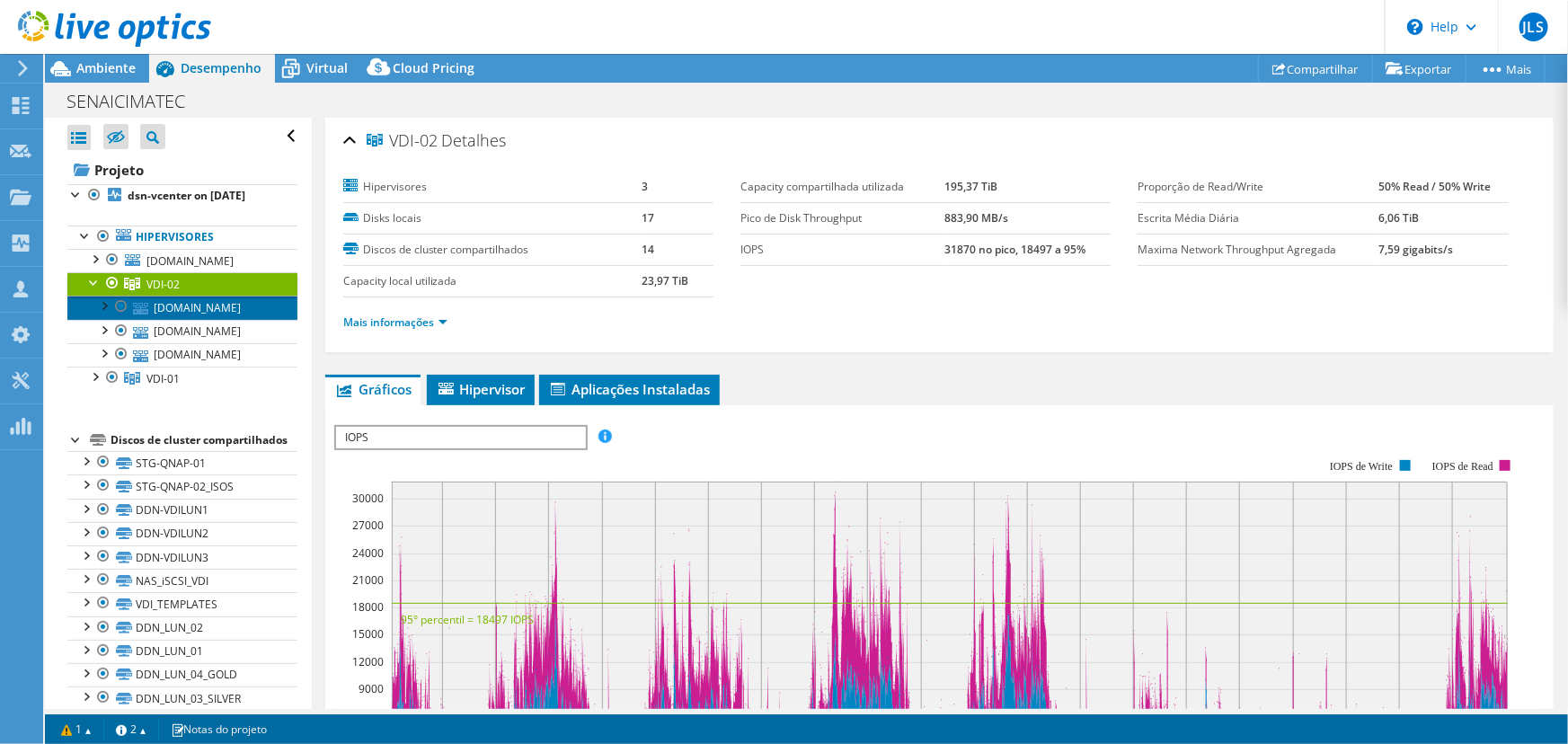
click at [166, 318] on link "[DOMAIN_NAME]" at bounding box center [182, 307] width 230 height 23
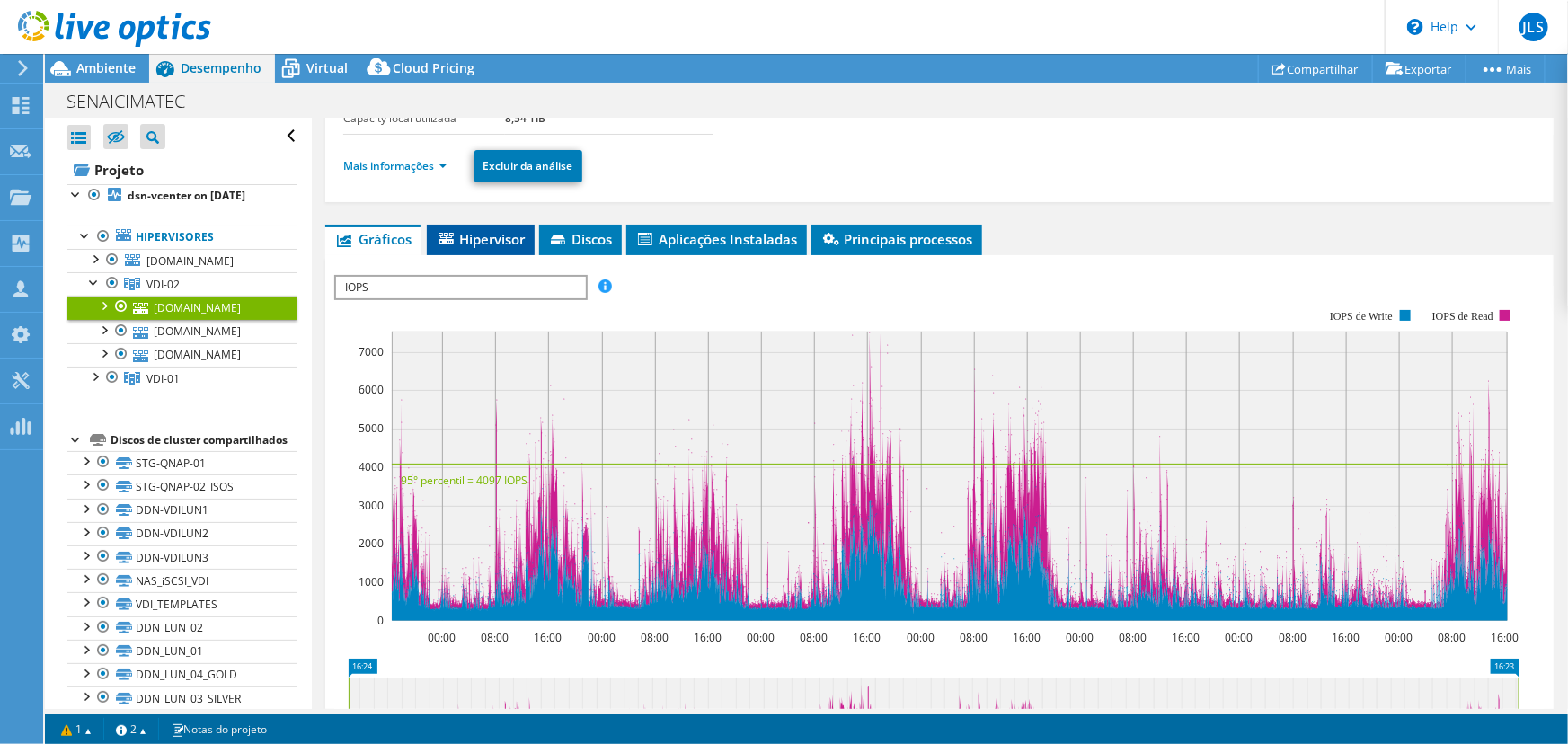
click at [486, 233] on span "Hipervisor" at bounding box center [480, 238] width 90 height 18
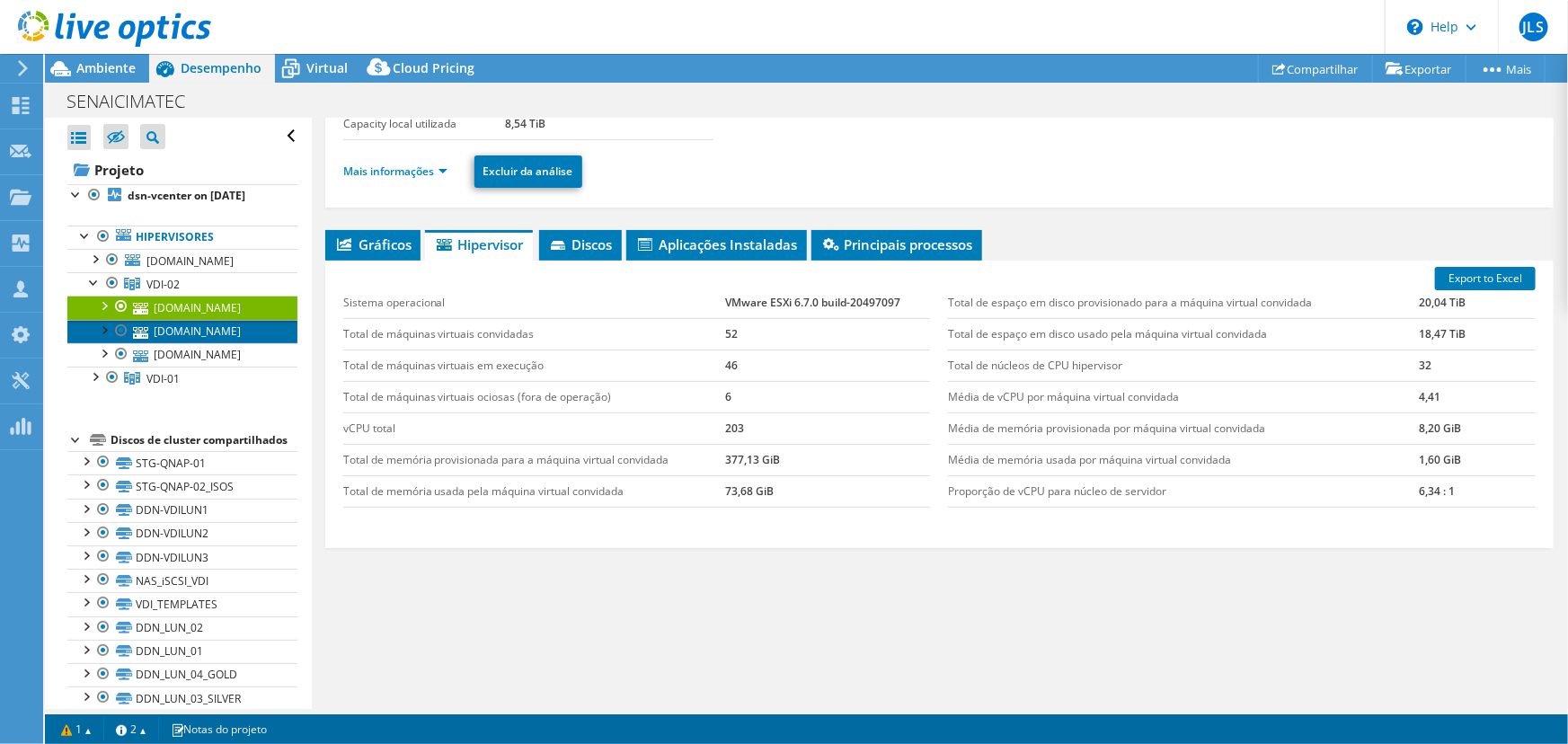
click at [192, 344] on link "[DOMAIN_NAME]" at bounding box center [182, 331] width 230 height 23
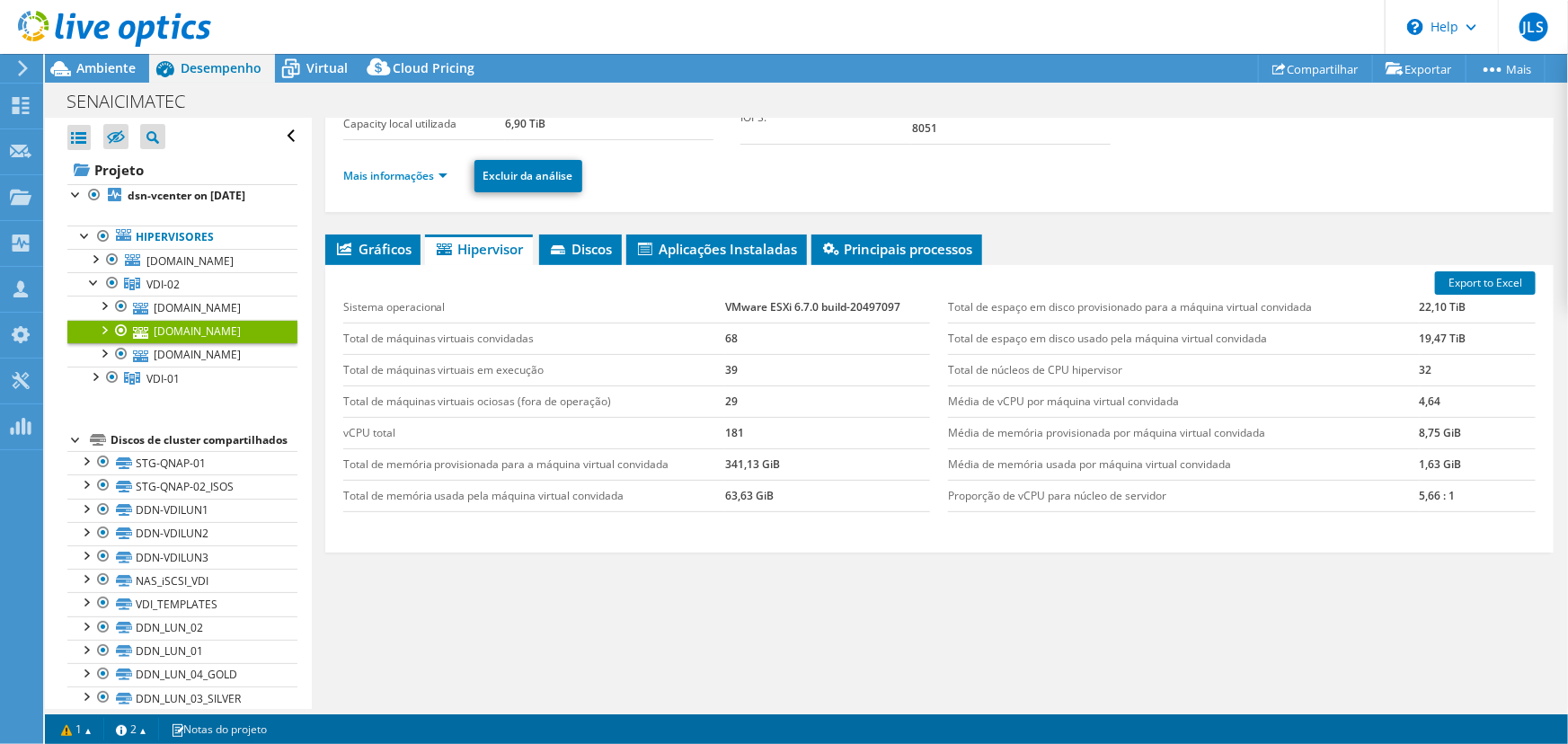
scroll to position [162, 0]
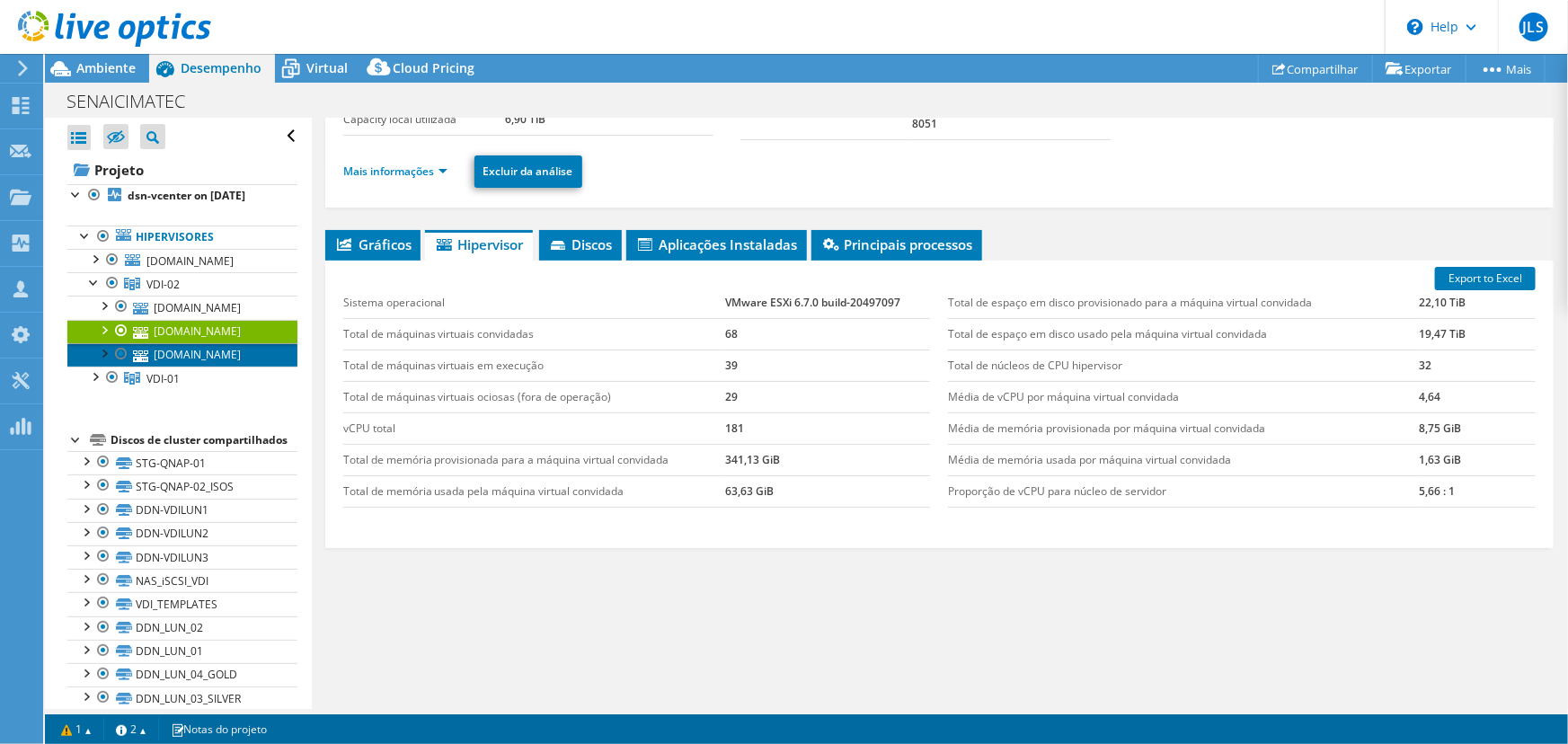
click at [181, 367] on link "[DOMAIN_NAME]" at bounding box center [182, 355] width 230 height 23
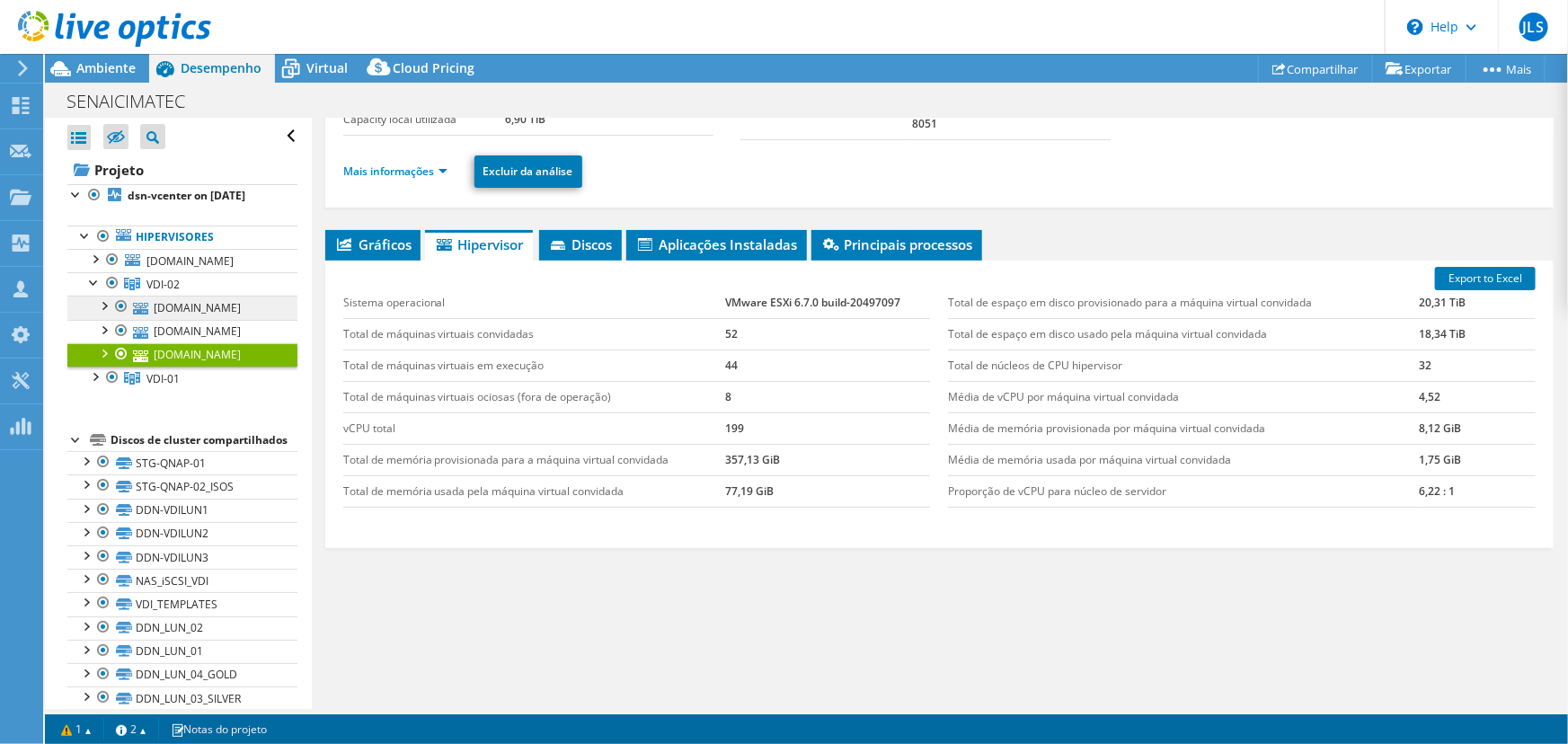
click at [168, 292] on span "VDI-02" at bounding box center [163, 285] width 33 height 15
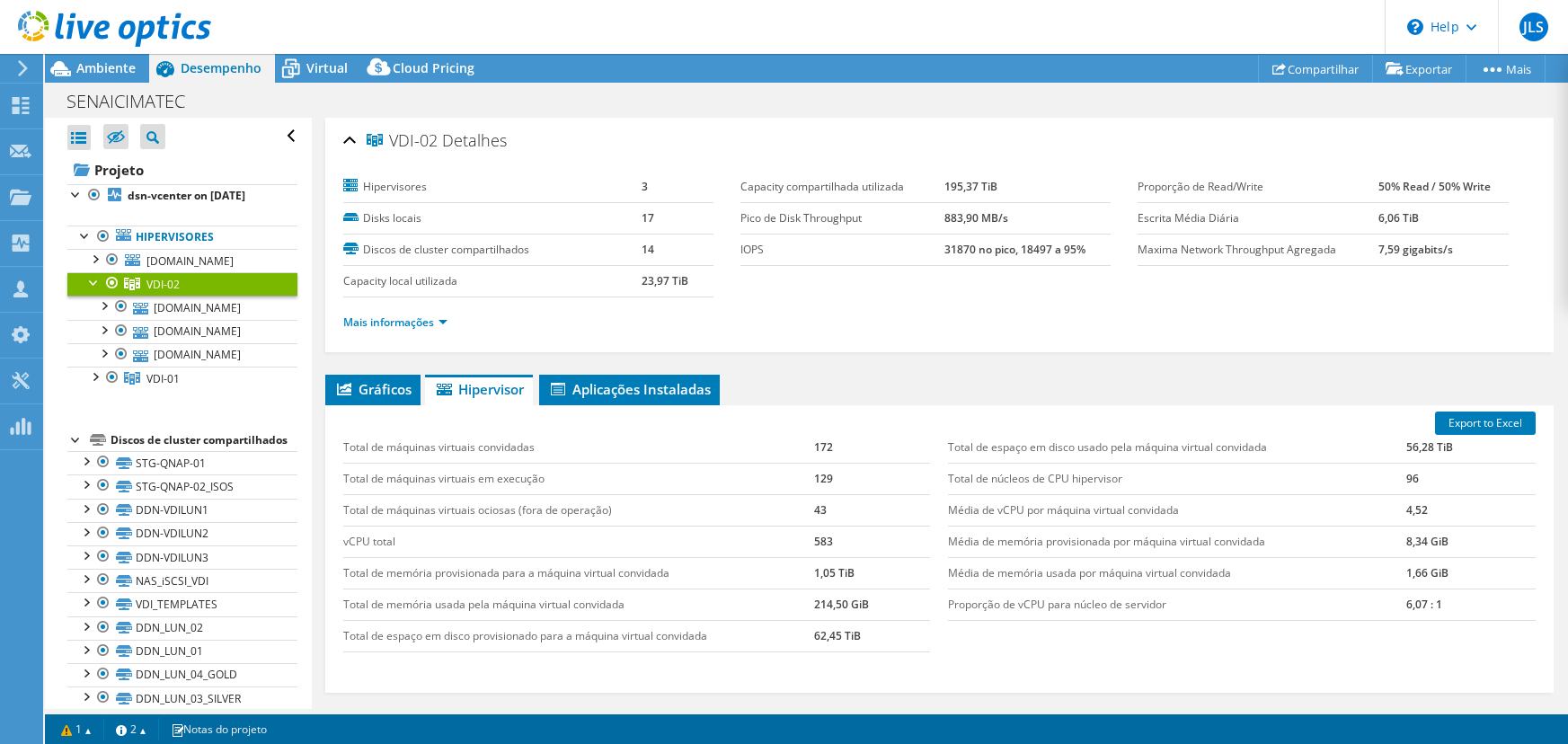
select select "USEast"
select select "USD"
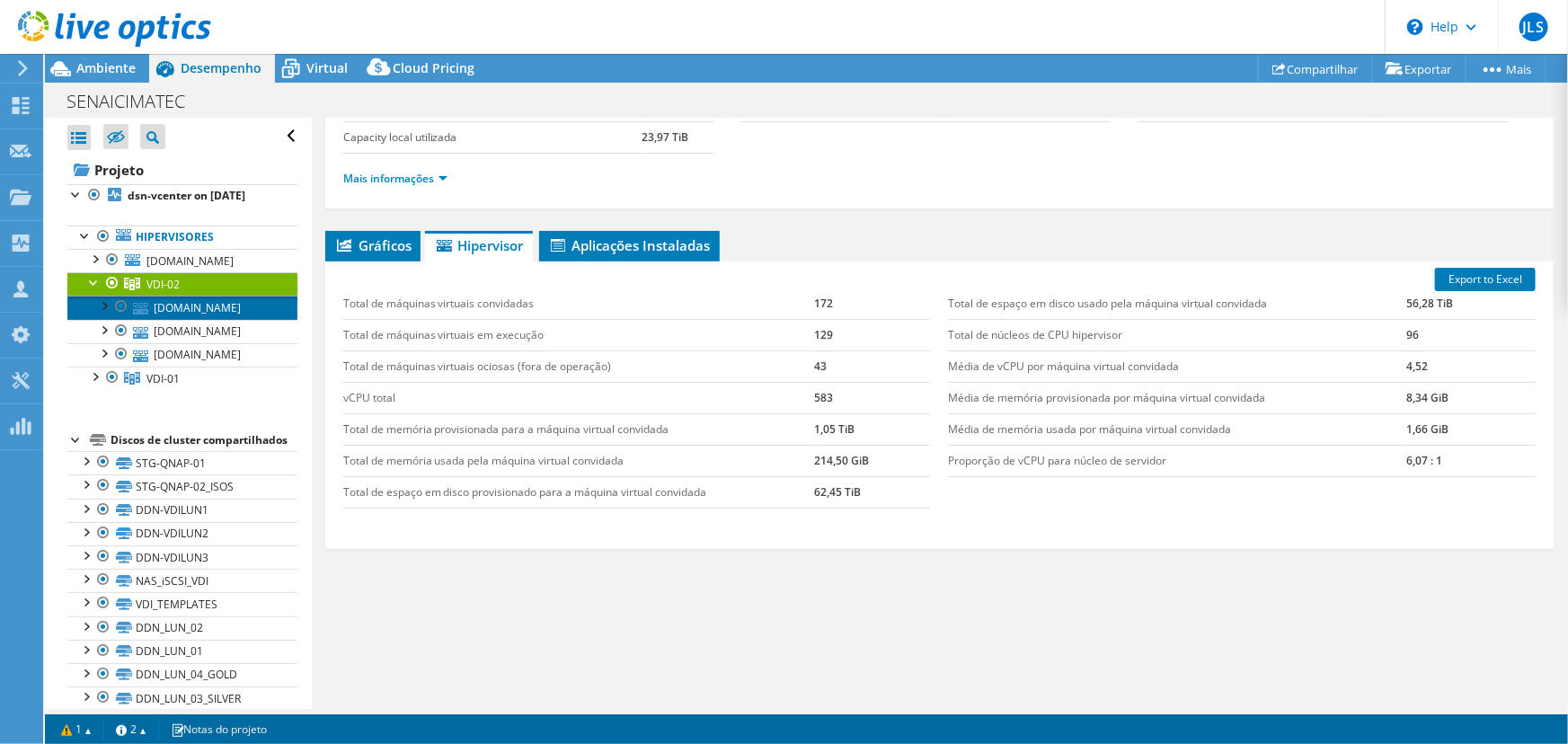
click at [171, 318] on link "[DOMAIN_NAME]" at bounding box center [182, 307] width 230 height 23
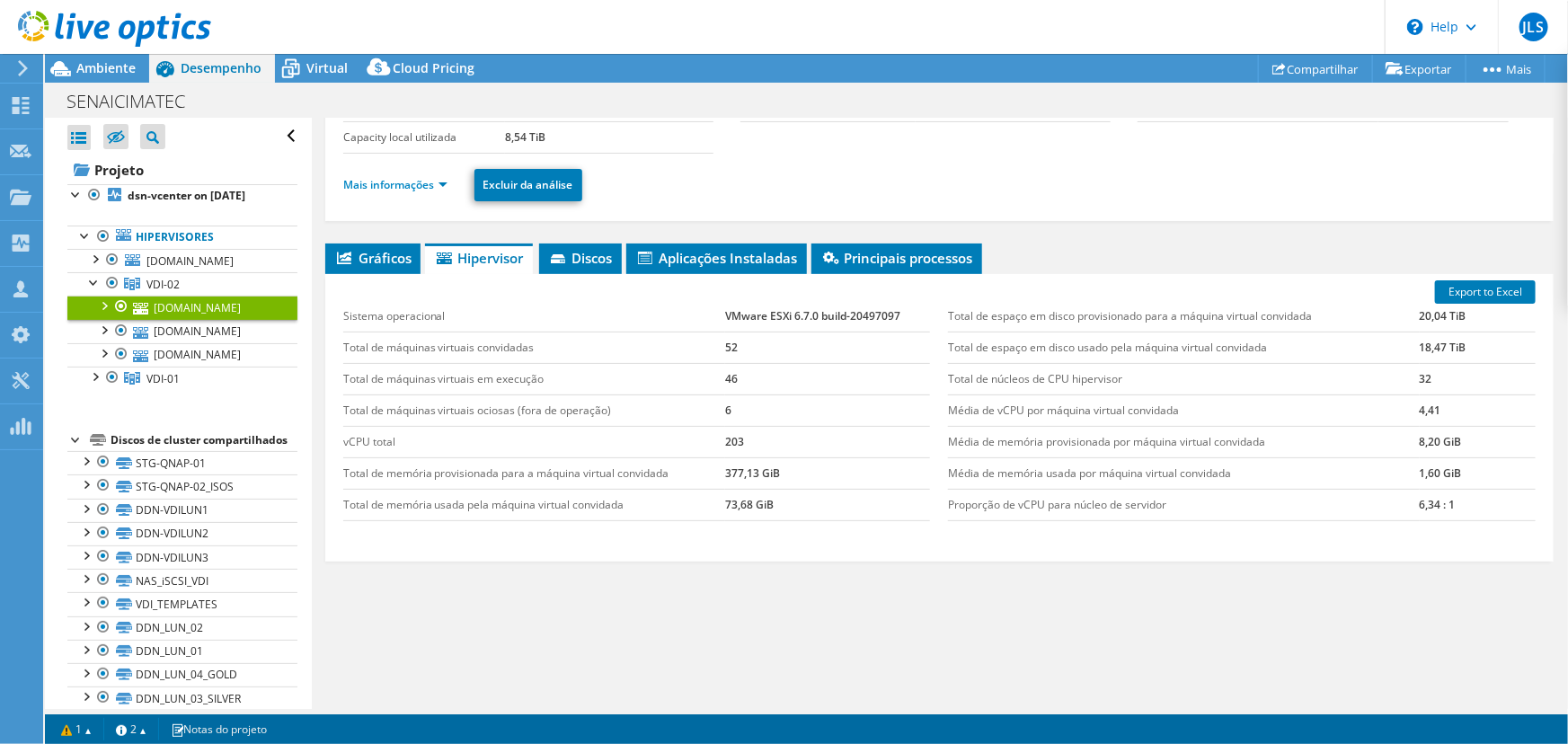
scroll to position [157, 0]
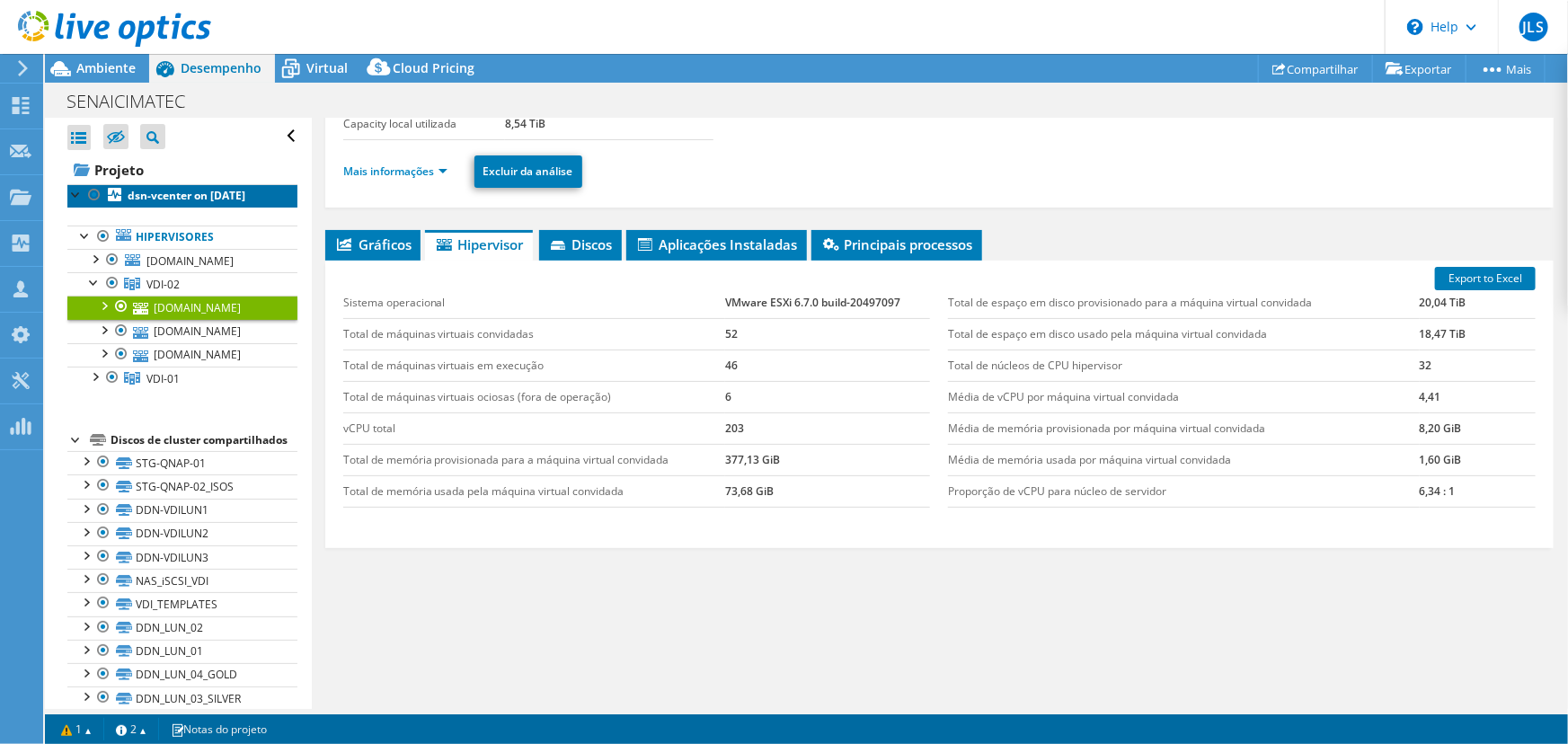
click at [140, 203] on b "dsn-vcenter on [DATE]" at bounding box center [186, 196] width 118 height 15
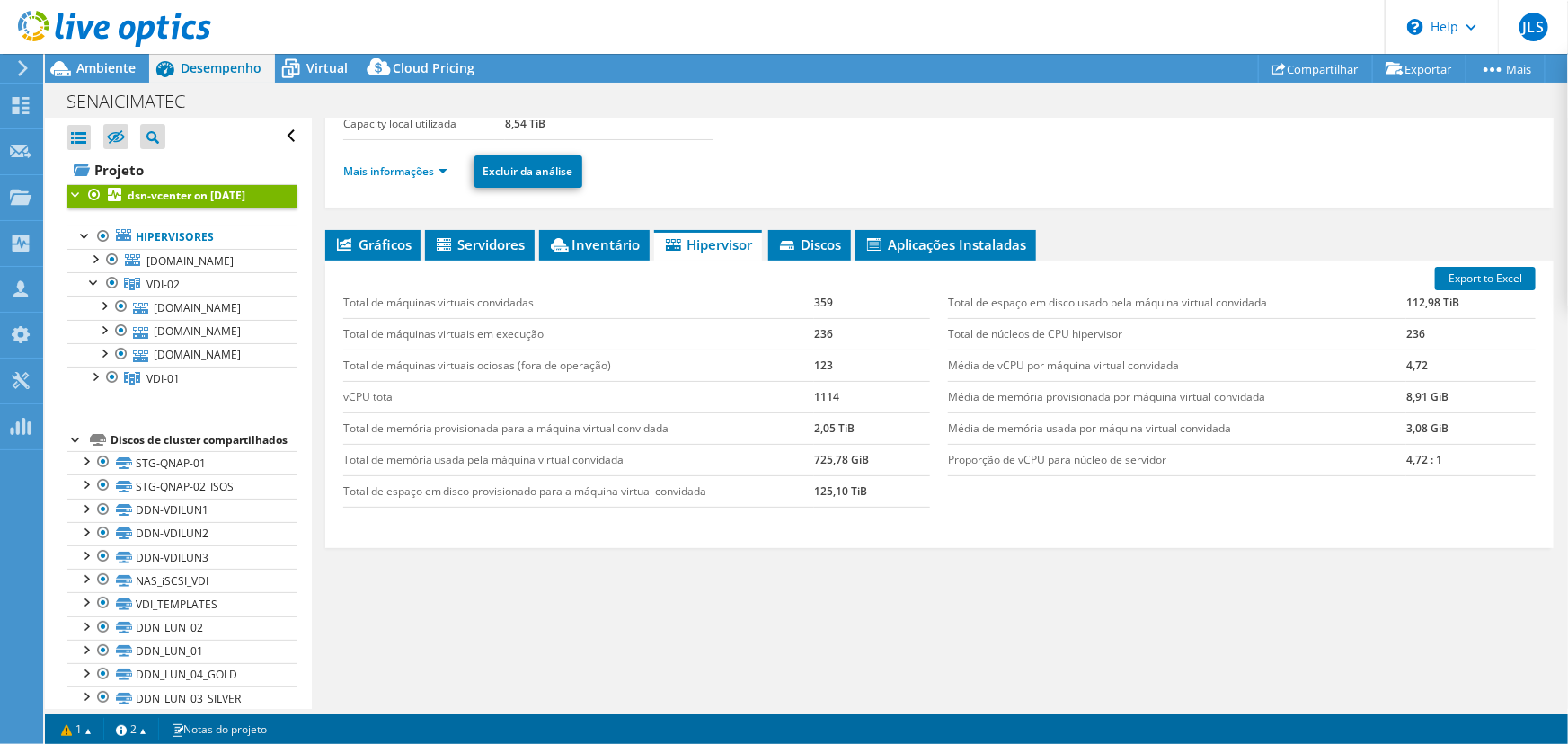
scroll to position [162, 0]
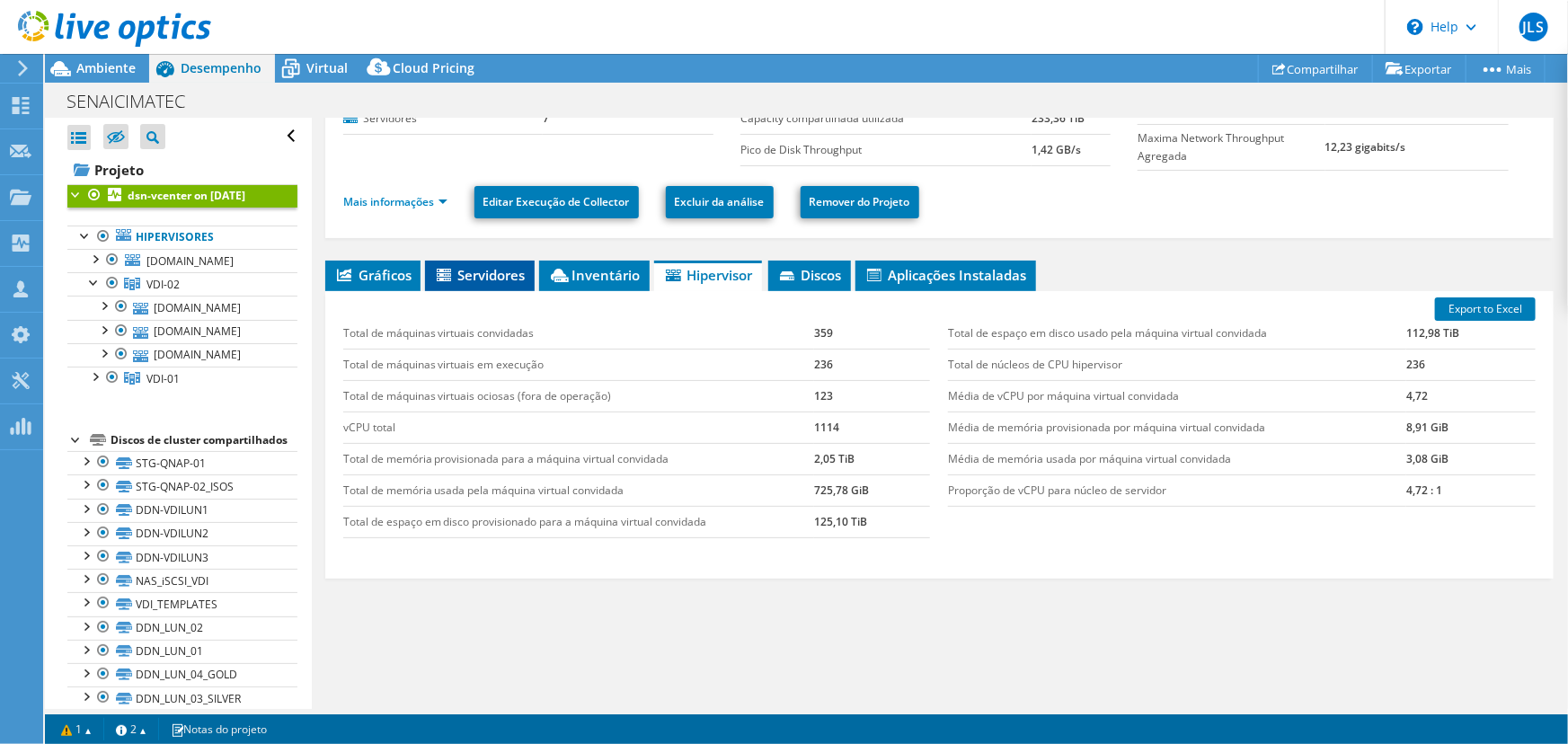
click at [498, 279] on span "Servidores" at bounding box center [480, 275] width 92 height 18
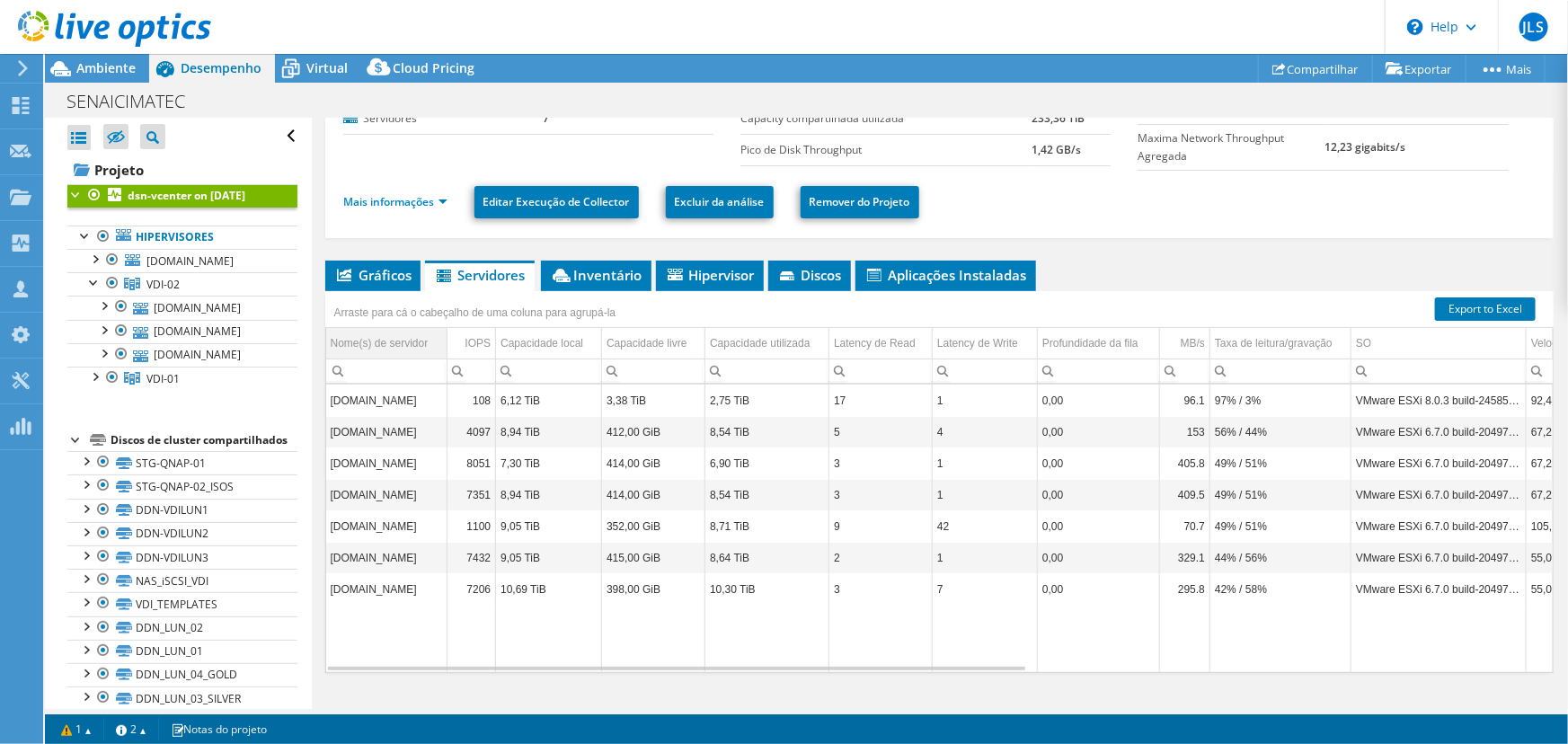
click at [410, 339] on div "Nome(s) de servidor" at bounding box center [379, 343] width 98 height 21
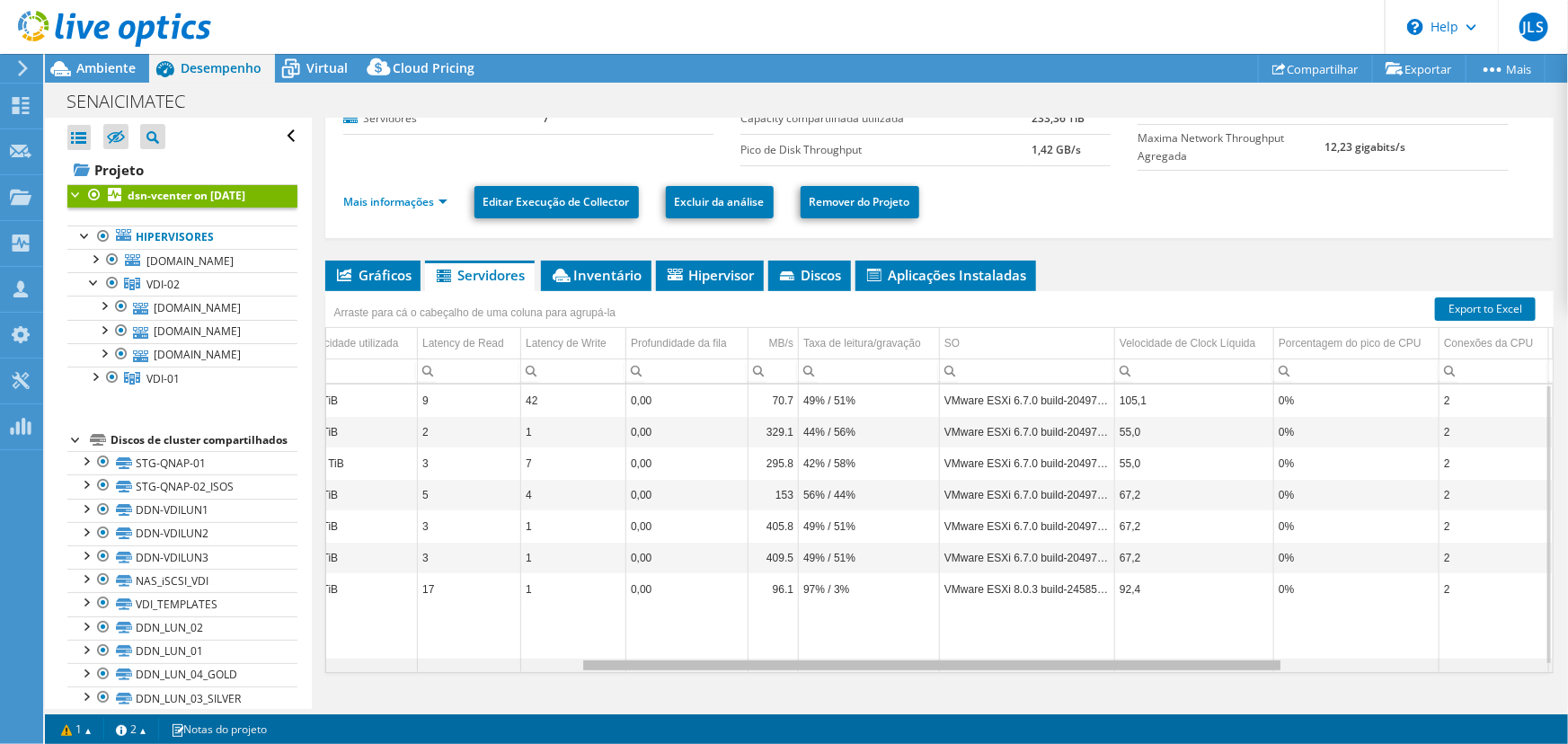
scroll to position [0, 509]
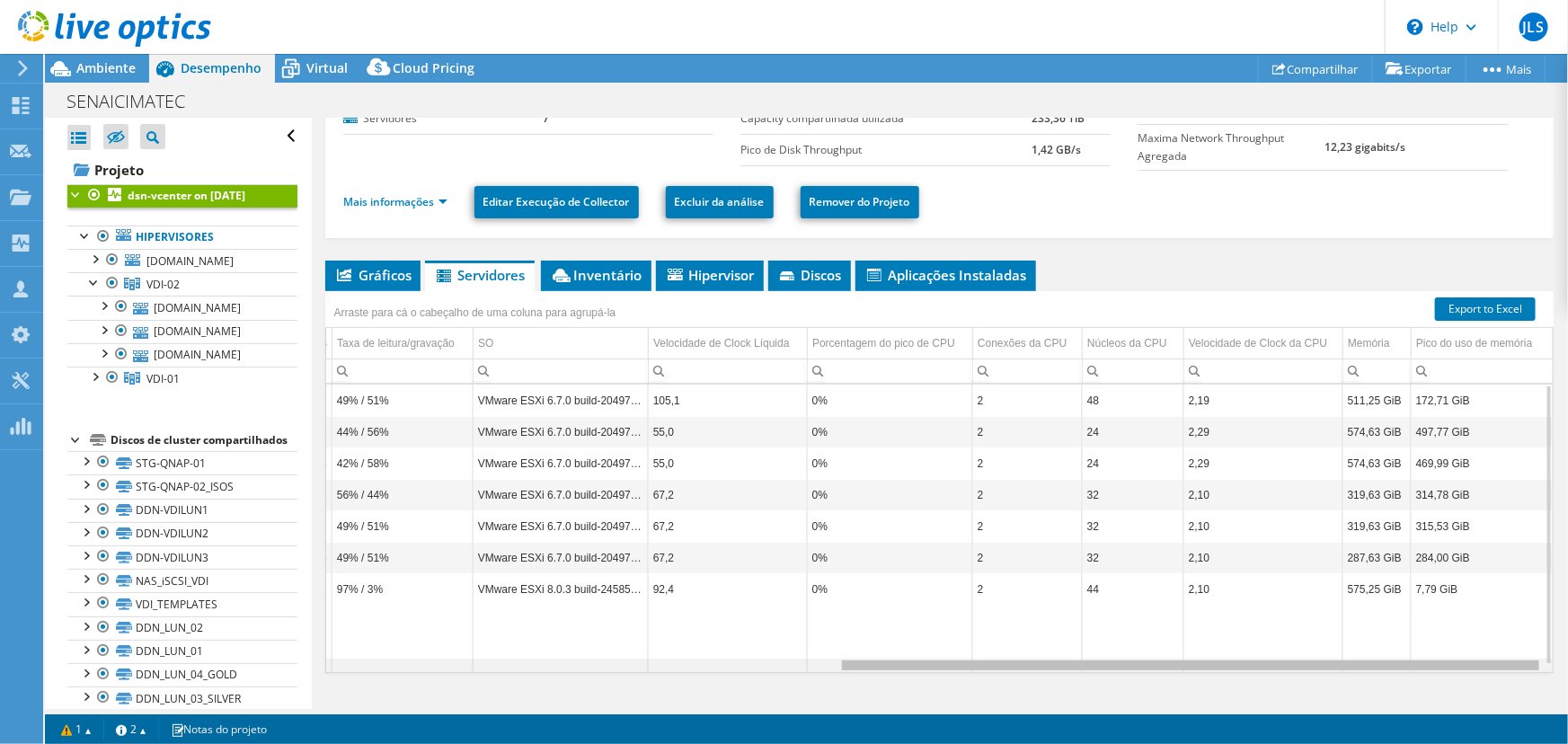
drag, startPoint x: 1013, startPoint y: 664, endPoint x: 1567, endPoint y: 658, distance: 554.0
click at [1567, 658] on body "JLS Membro da equipe [PERSON_NAME] [PERSON_NAME] [PERSON_NAME][EMAIL_ADDRESS][P…" at bounding box center [784, 372] width 1568 height 744
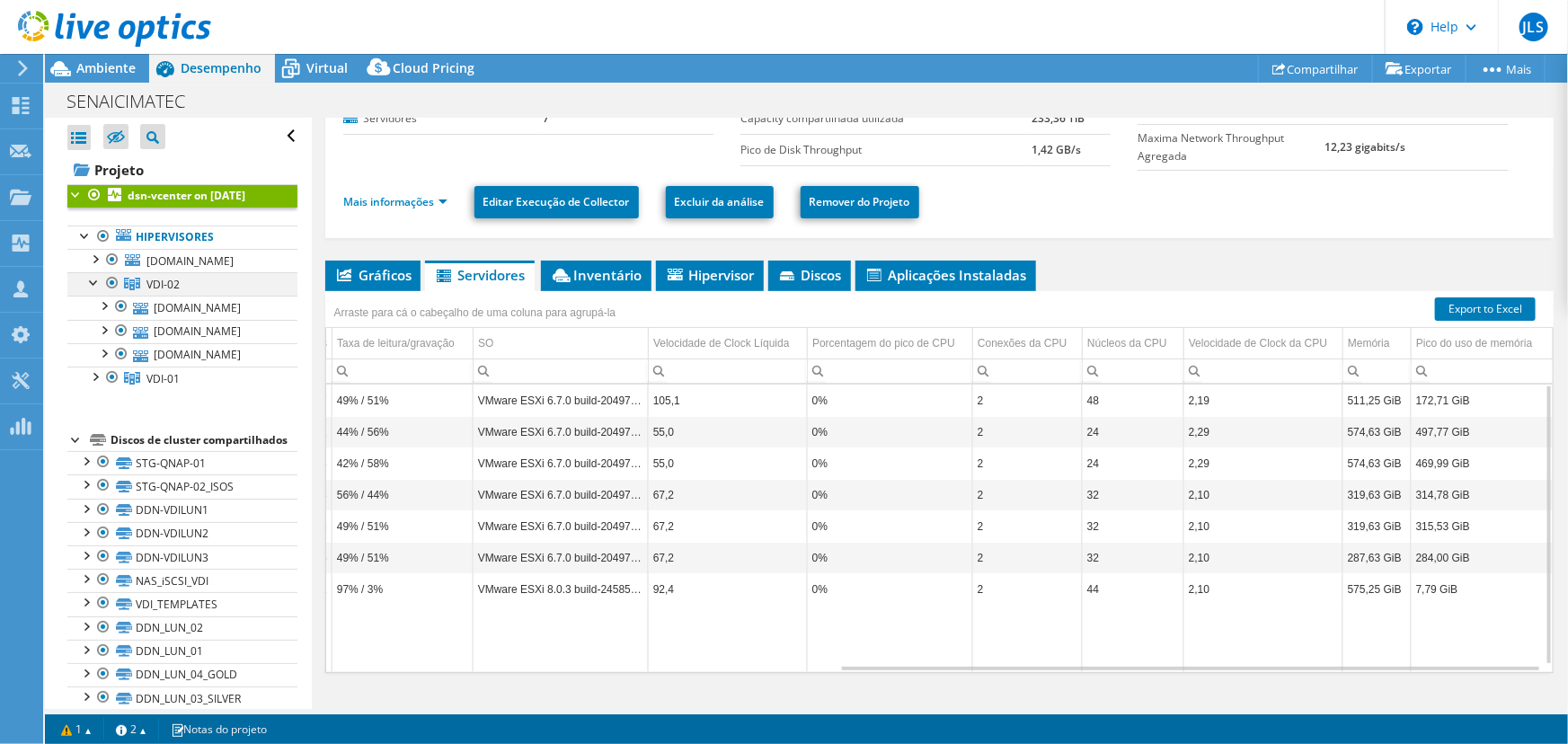
click at [92, 290] on div at bounding box center [94, 281] width 18 height 18
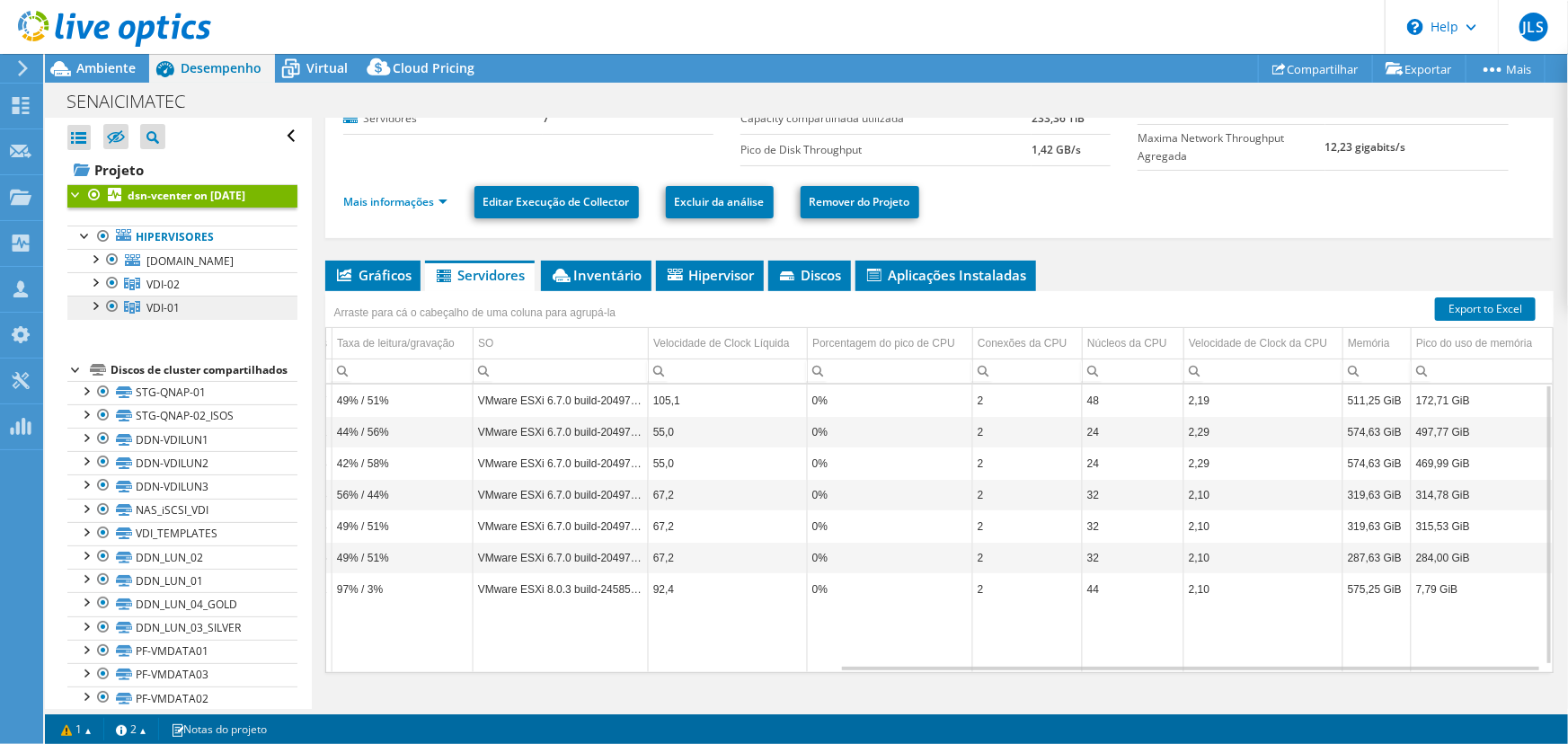
click at [136, 314] on icon at bounding box center [131, 307] width 16 height 13
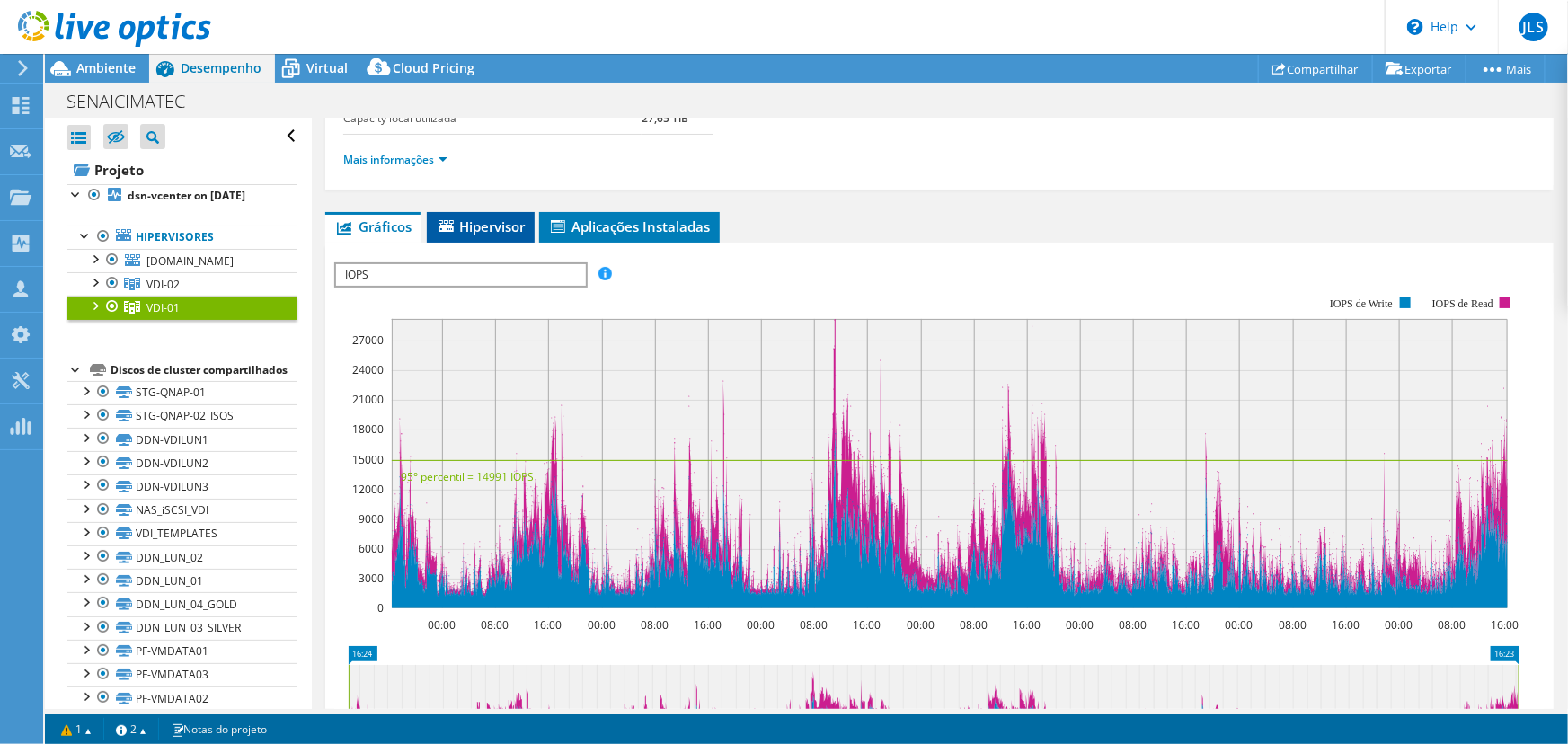
click at [509, 228] on span "Hipervisor" at bounding box center [480, 226] width 90 height 18
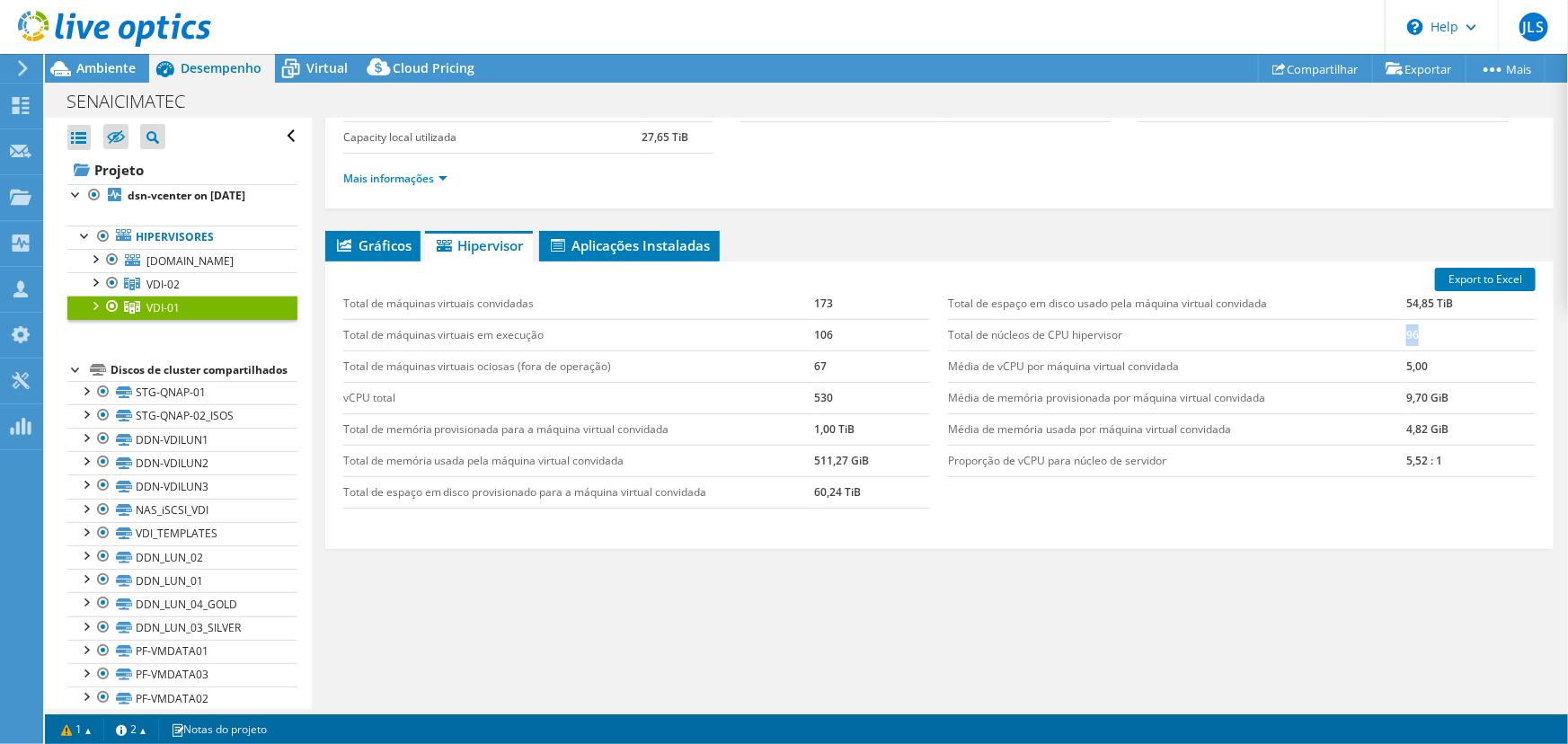
drag, startPoint x: 1410, startPoint y: 334, endPoint x: 1384, endPoint y: 333, distance: 26.0
click at [1384, 333] on tr "Total de núcleos de CPU hipervisor 96" at bounding box center [1242, 334] width 588 height 32
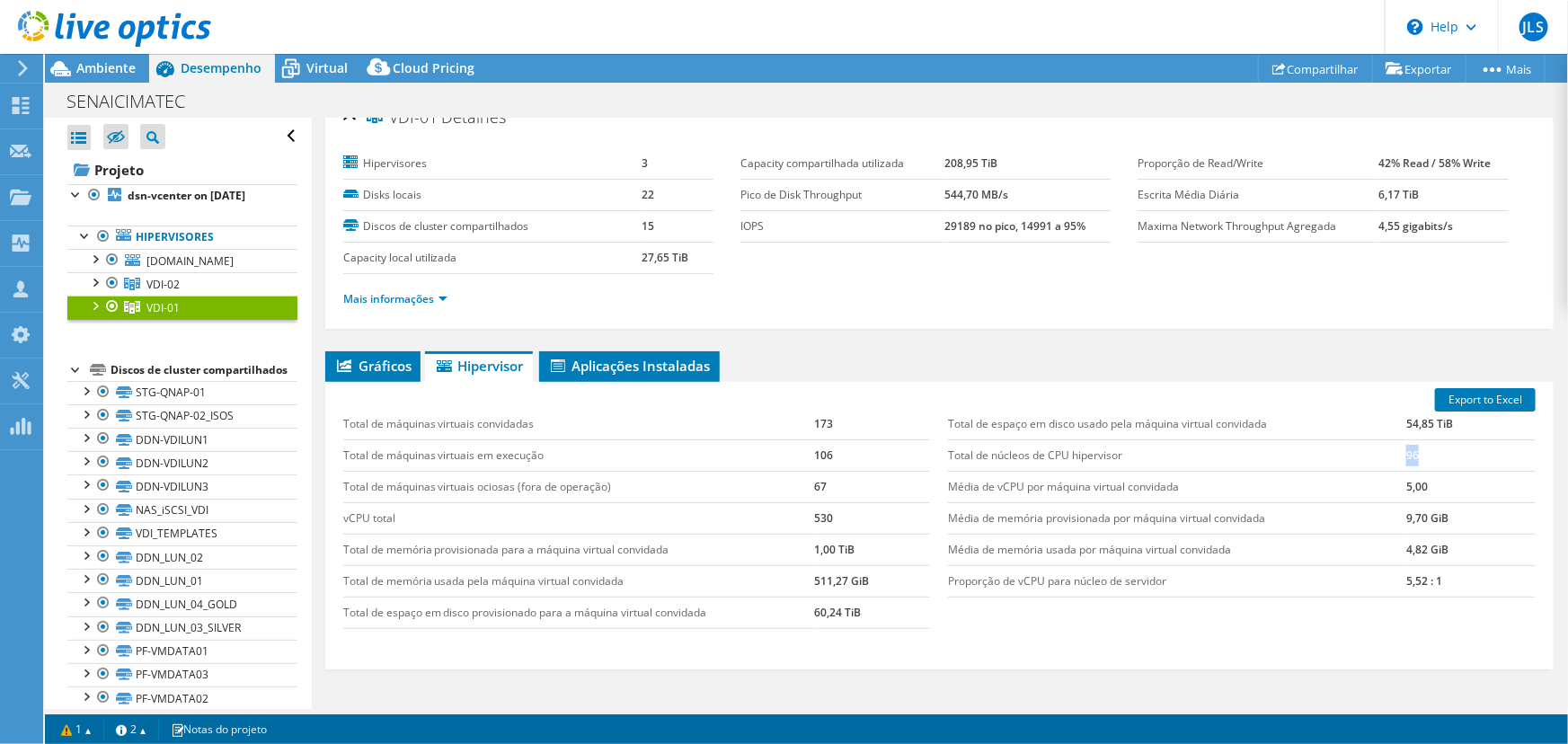
scroll to position [0, 0]
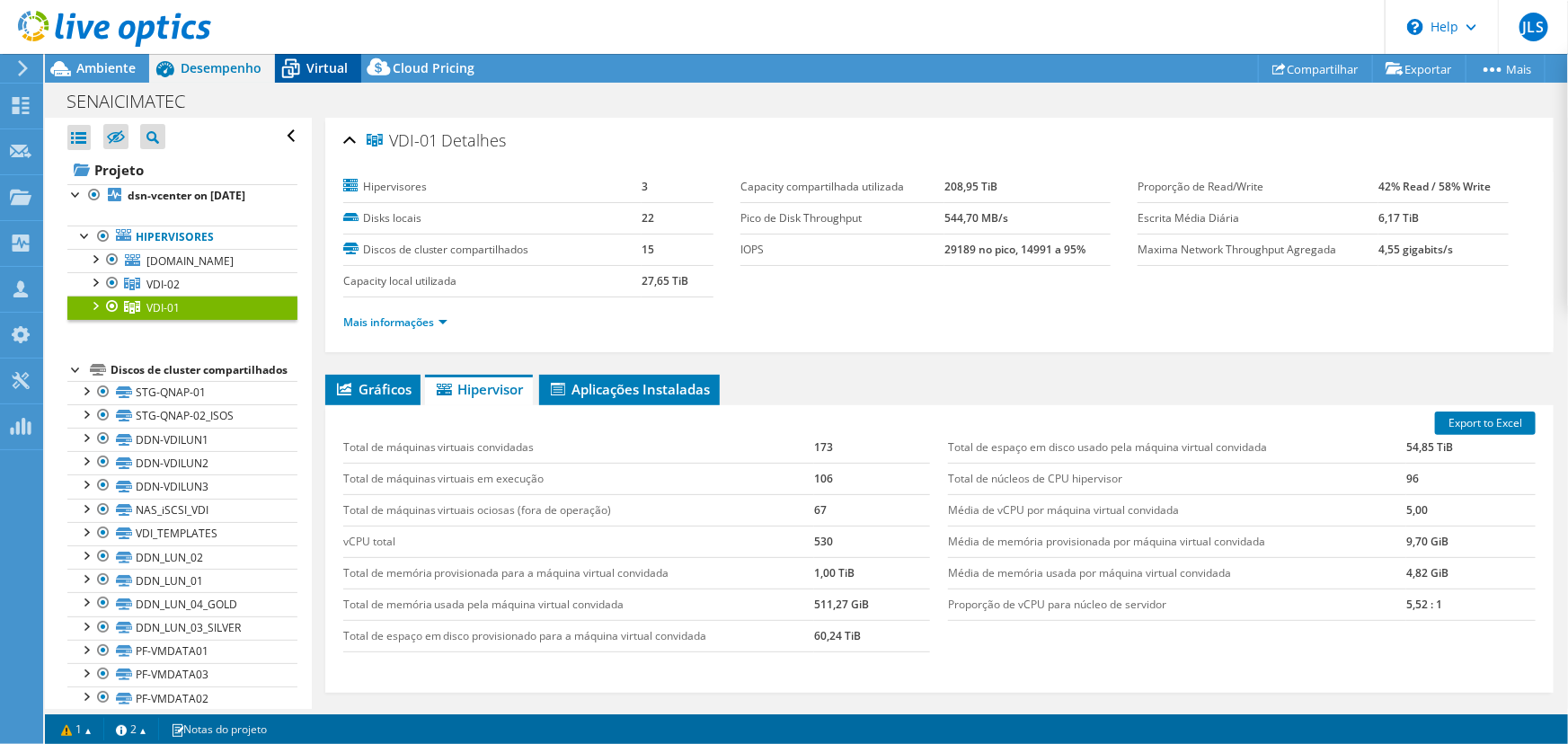
click at [306, 63] on span "Virtual" at bounding box center [326, 68] width 42 height 17
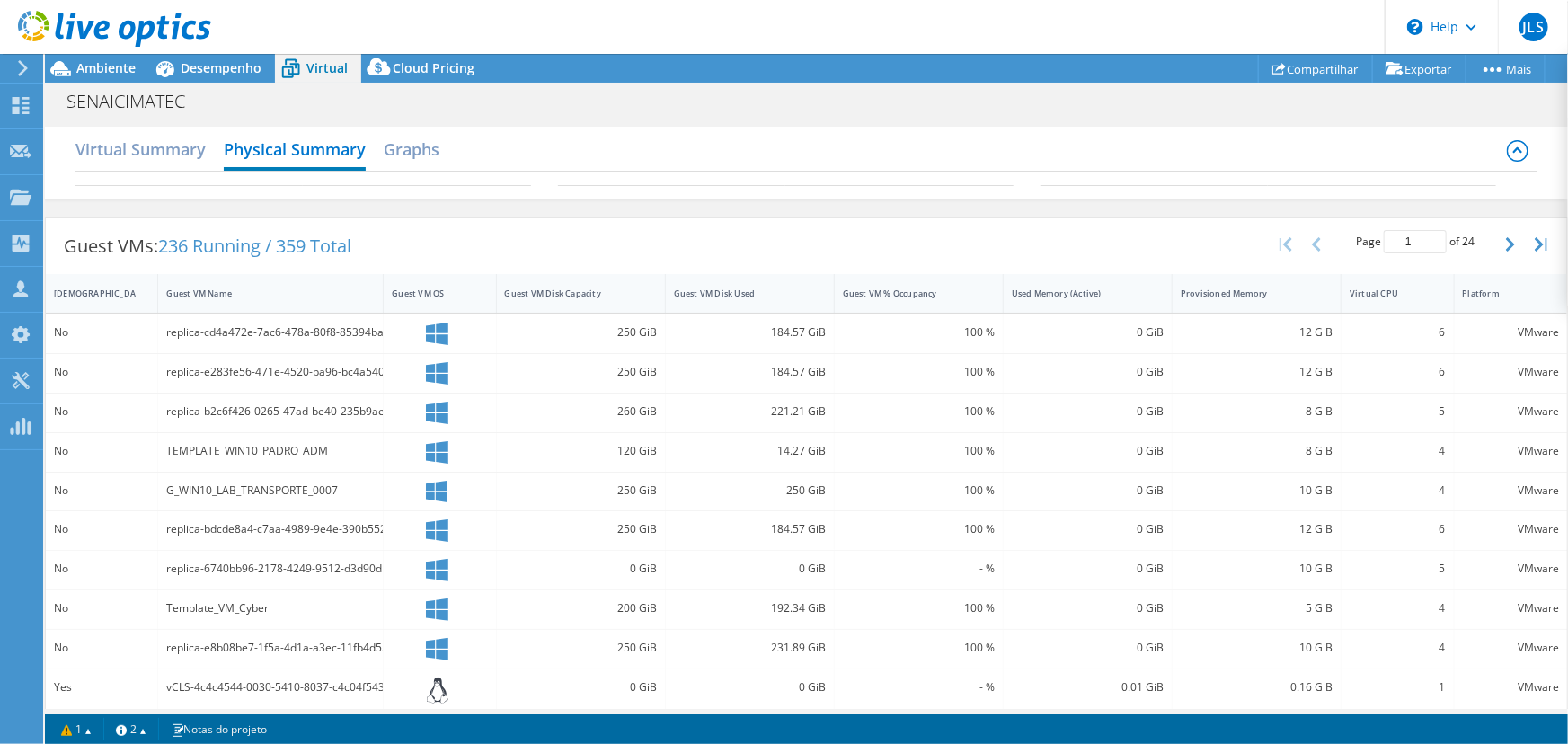
click at [191, 59] on div at bounding box center [105, 30] width 211 height 60
click at [160, 138] on h2 "Virtual Summary" at bounding box center [140, 151] width 130 height 40
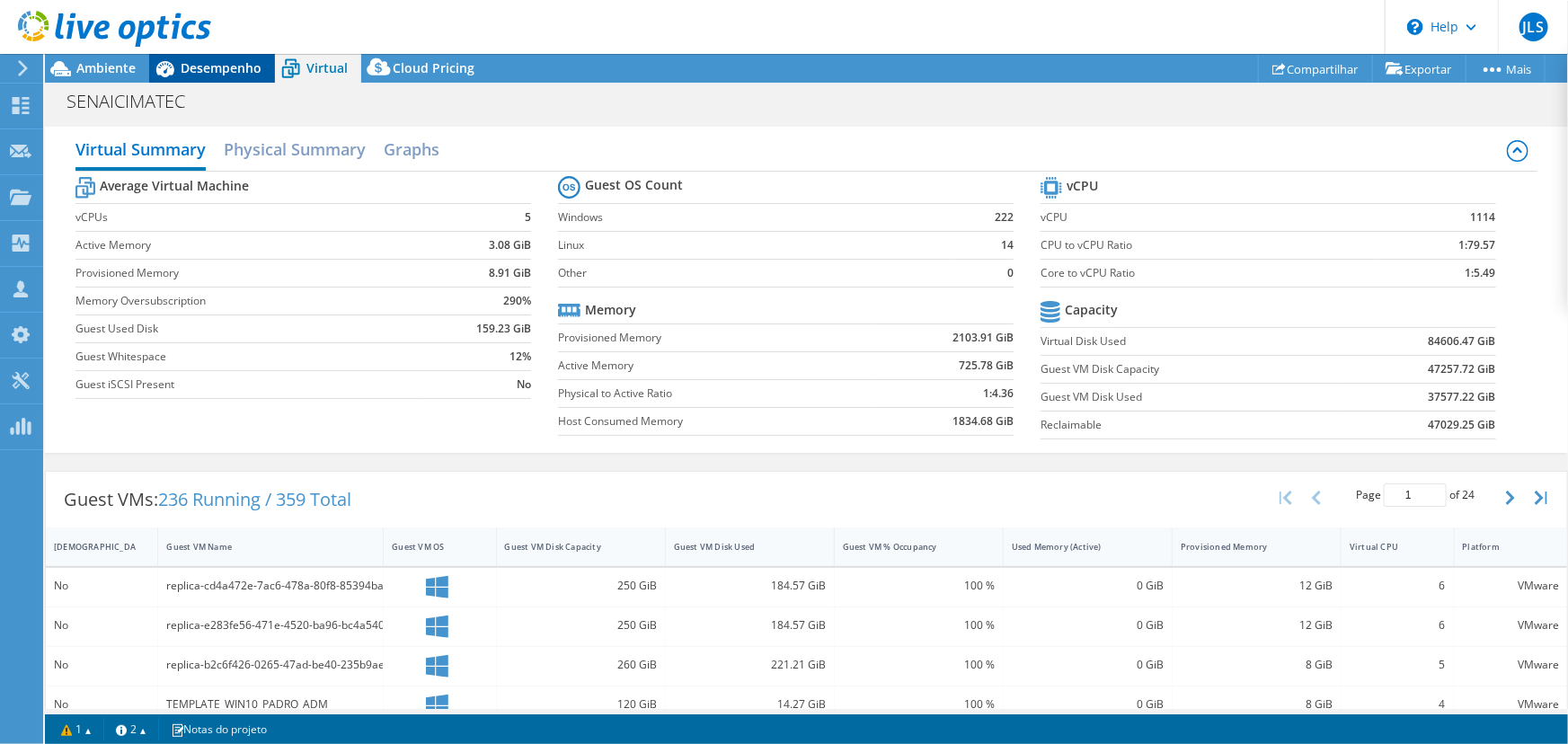
click at [238, 63] on span "Desempenho" at bounding box center [221, 68] width 81 height 17
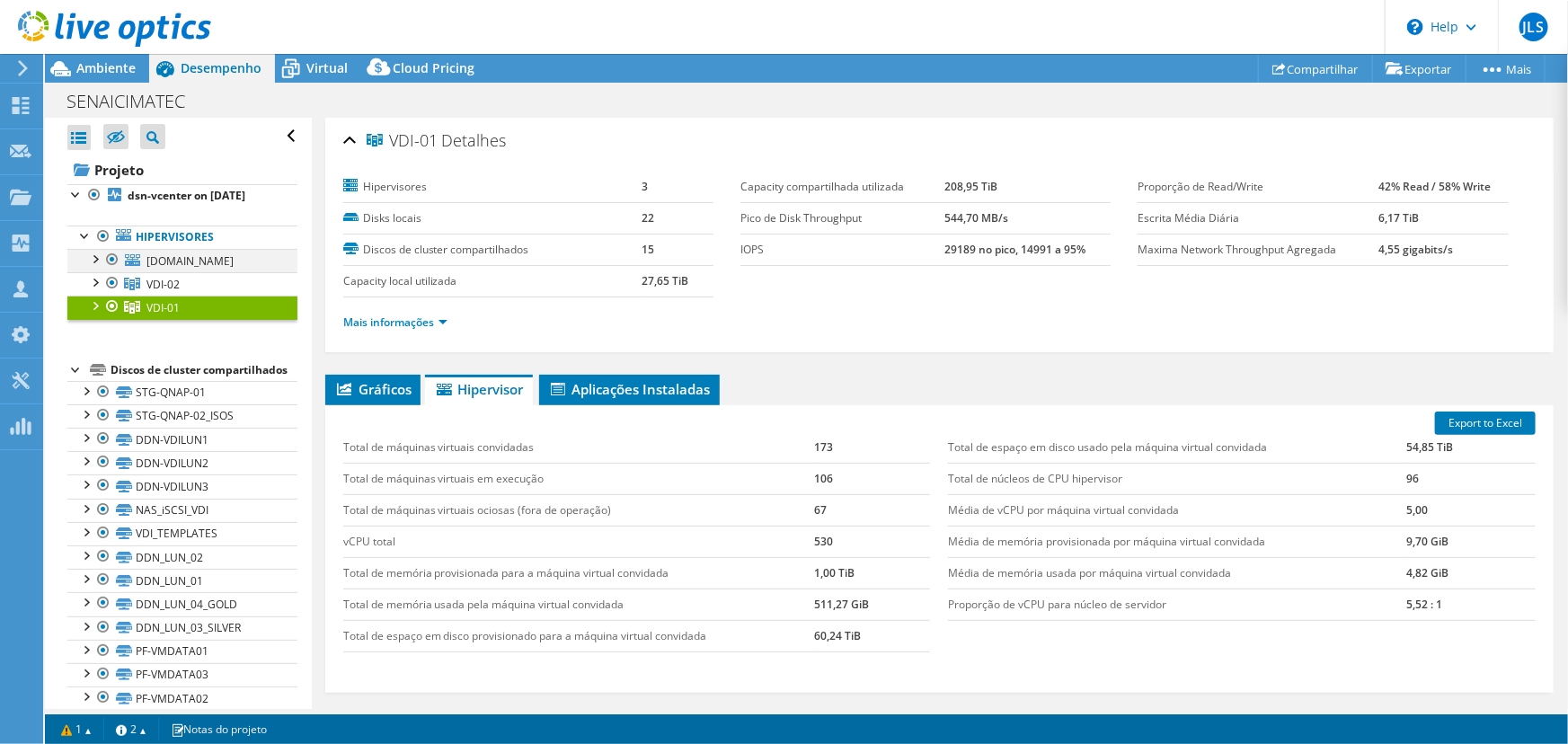
click at [110, 270] on div at bounding box center [112, 260] width 18 height 21
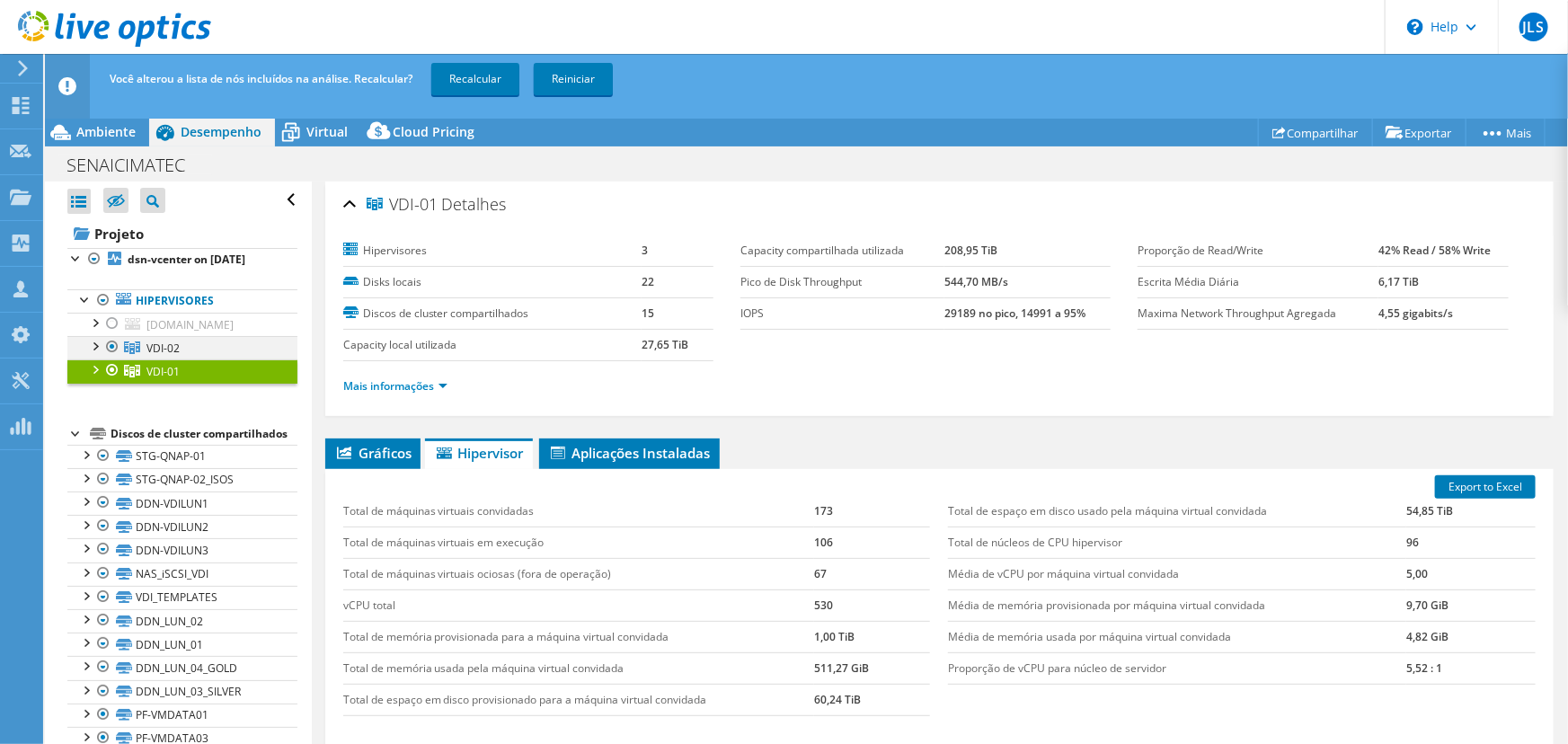
click at [115, 357] on div at bounding box center [112, 346] width 18 height 21
click at [482, 83] on link "Recalcular" at bounding box center [475, 79] width 88 height 33
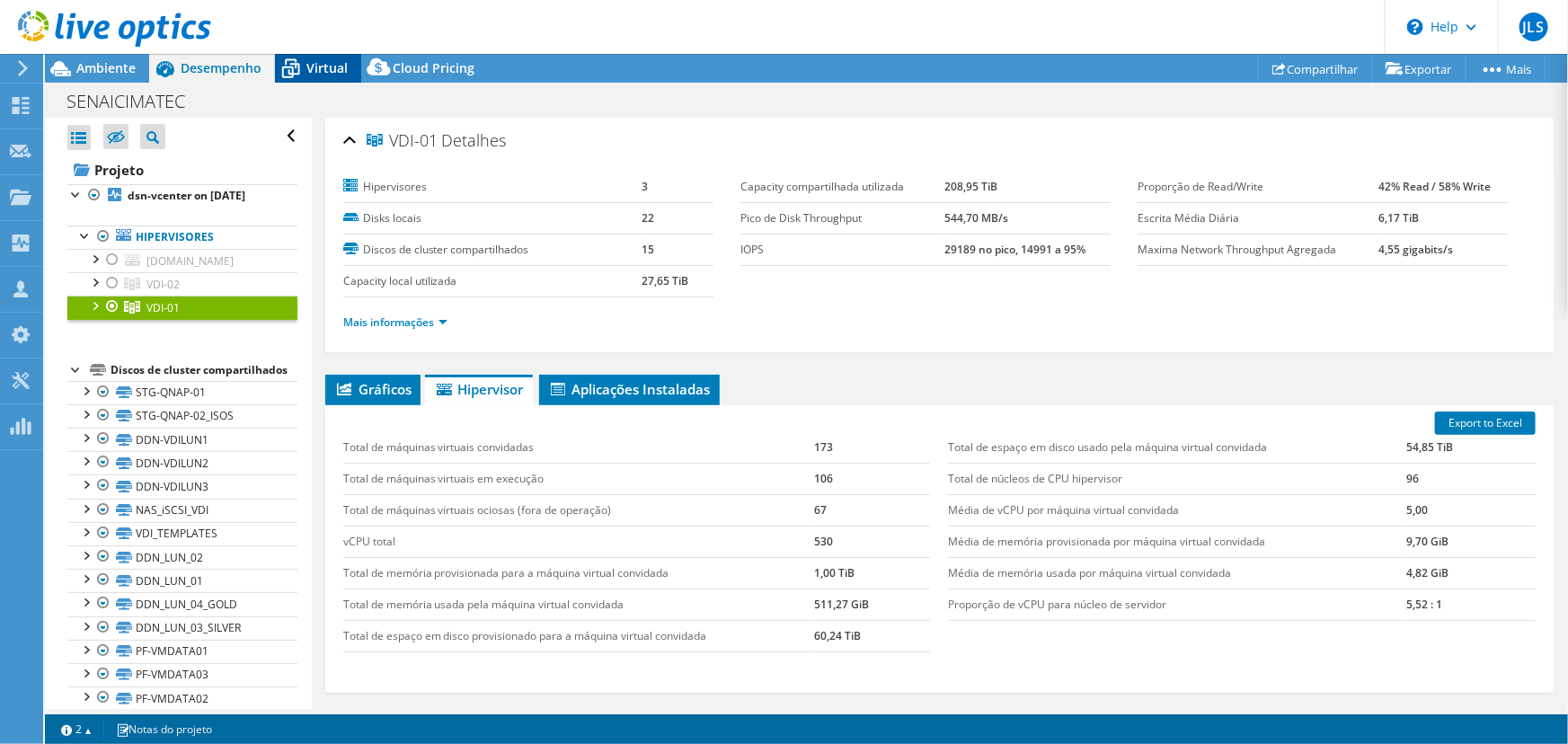
click at [342, 71] on span "Virtual" at bounding box center [326, 68] width 42 height 17
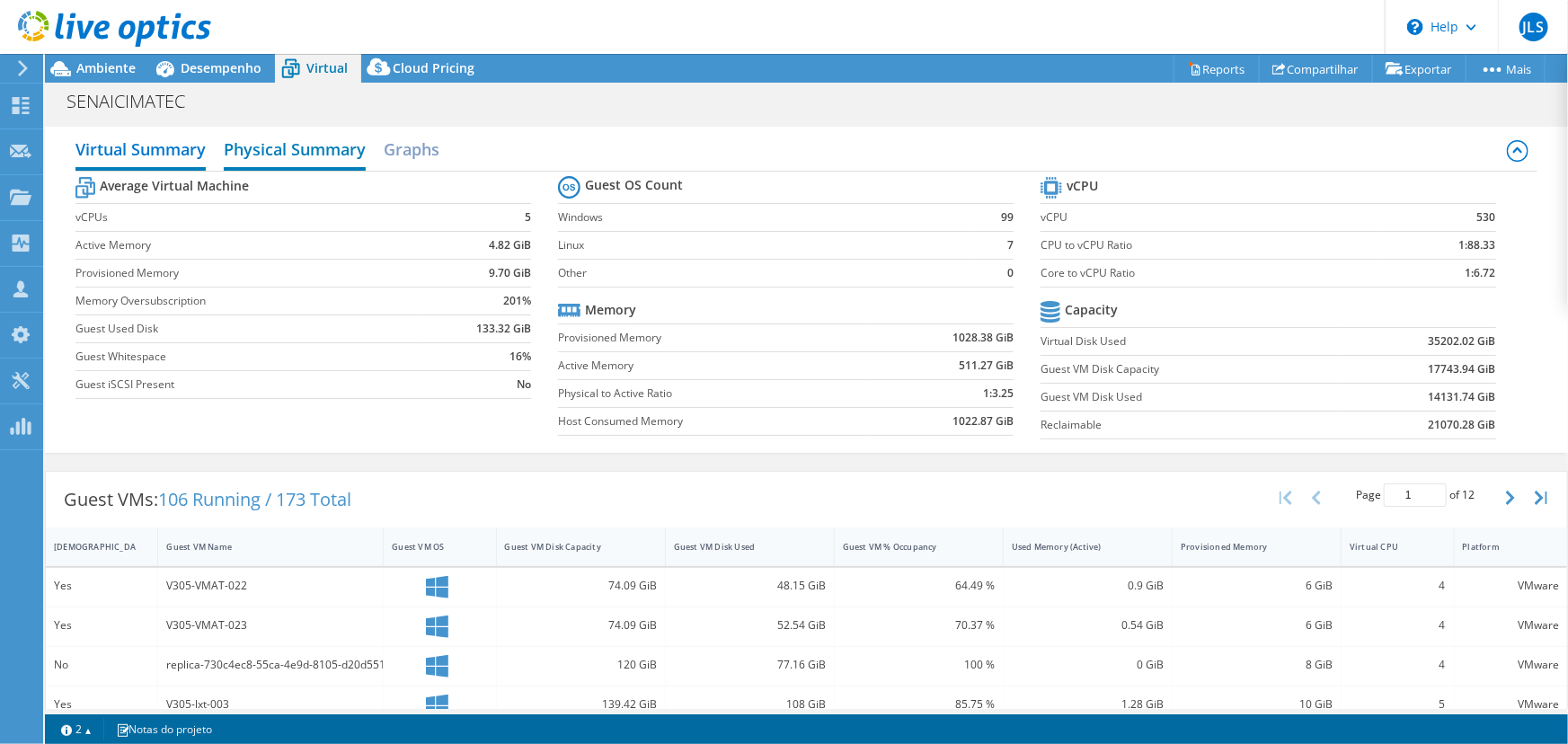
click at [350, 150] on h2 "Physical Summary" at bounding box center [294, 151] width 142 height 40
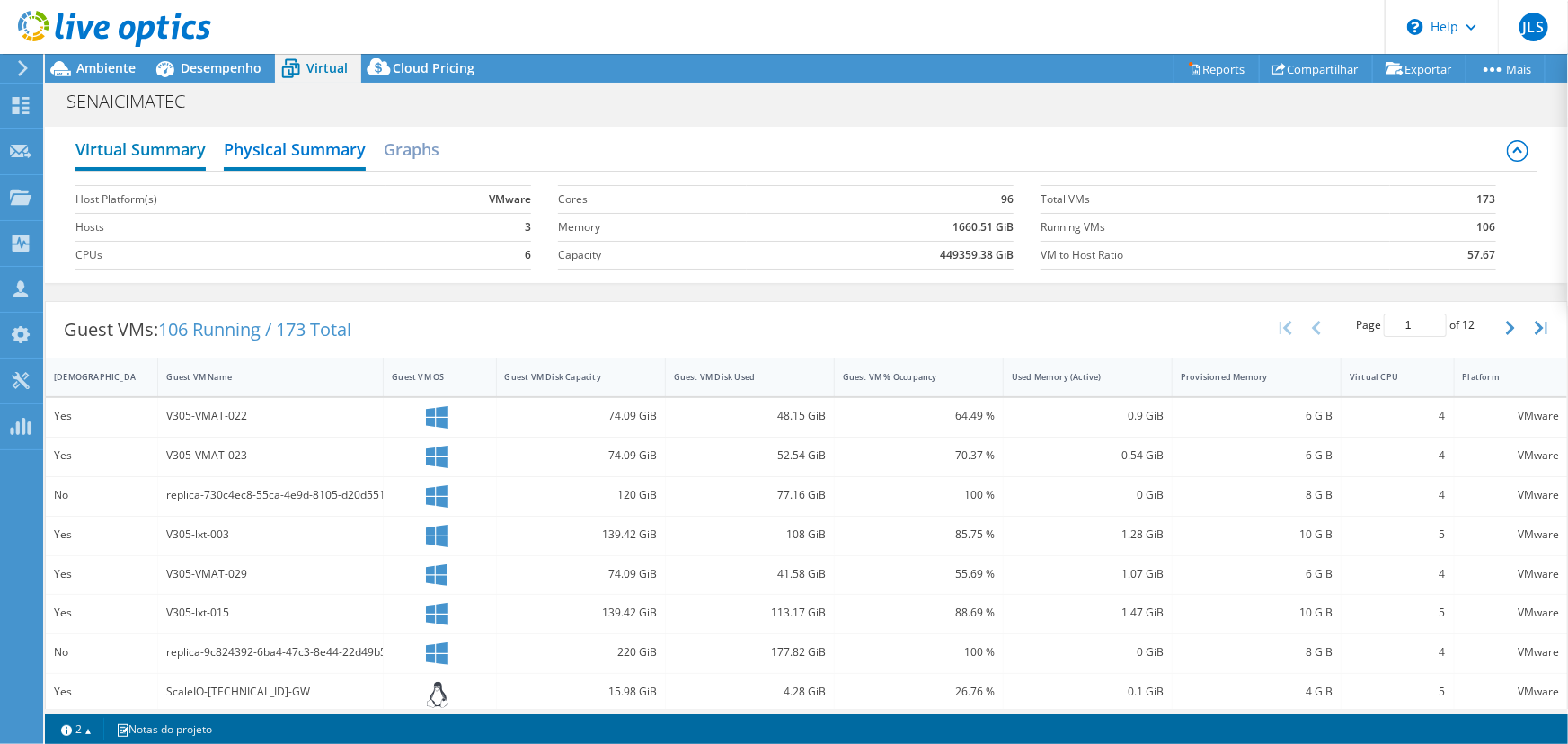
click at [176, 150] on h2 "Virtual Summary" at bounding box center [140, 151] width 130 height 40
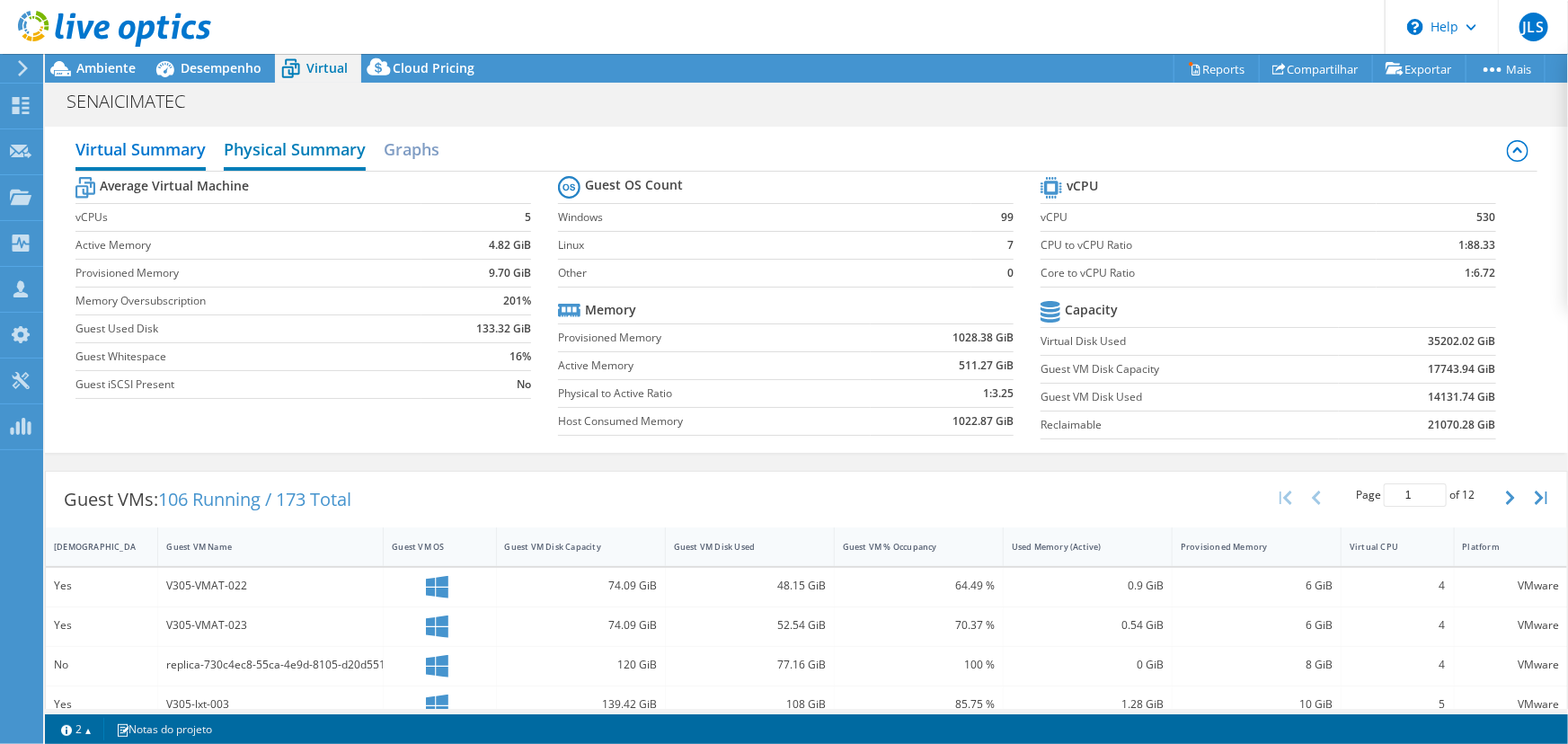
click at [301, 141] on h2 "Physical Summary" at bounding box center [294, 151] width 142 height 40
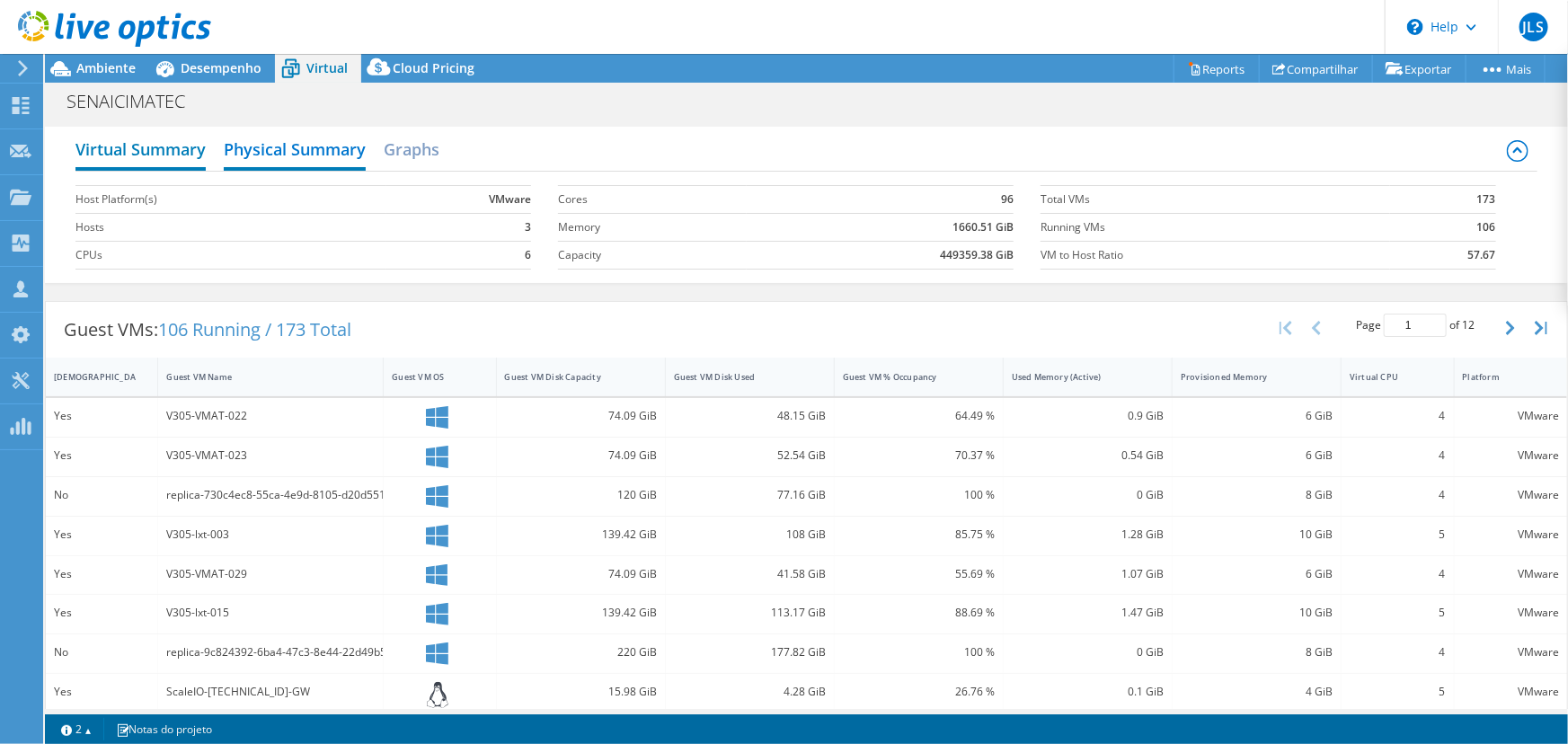
click at [165, 155] on h2 "Virtual Summary" at bounding box center [140, 151] width 130 height 40
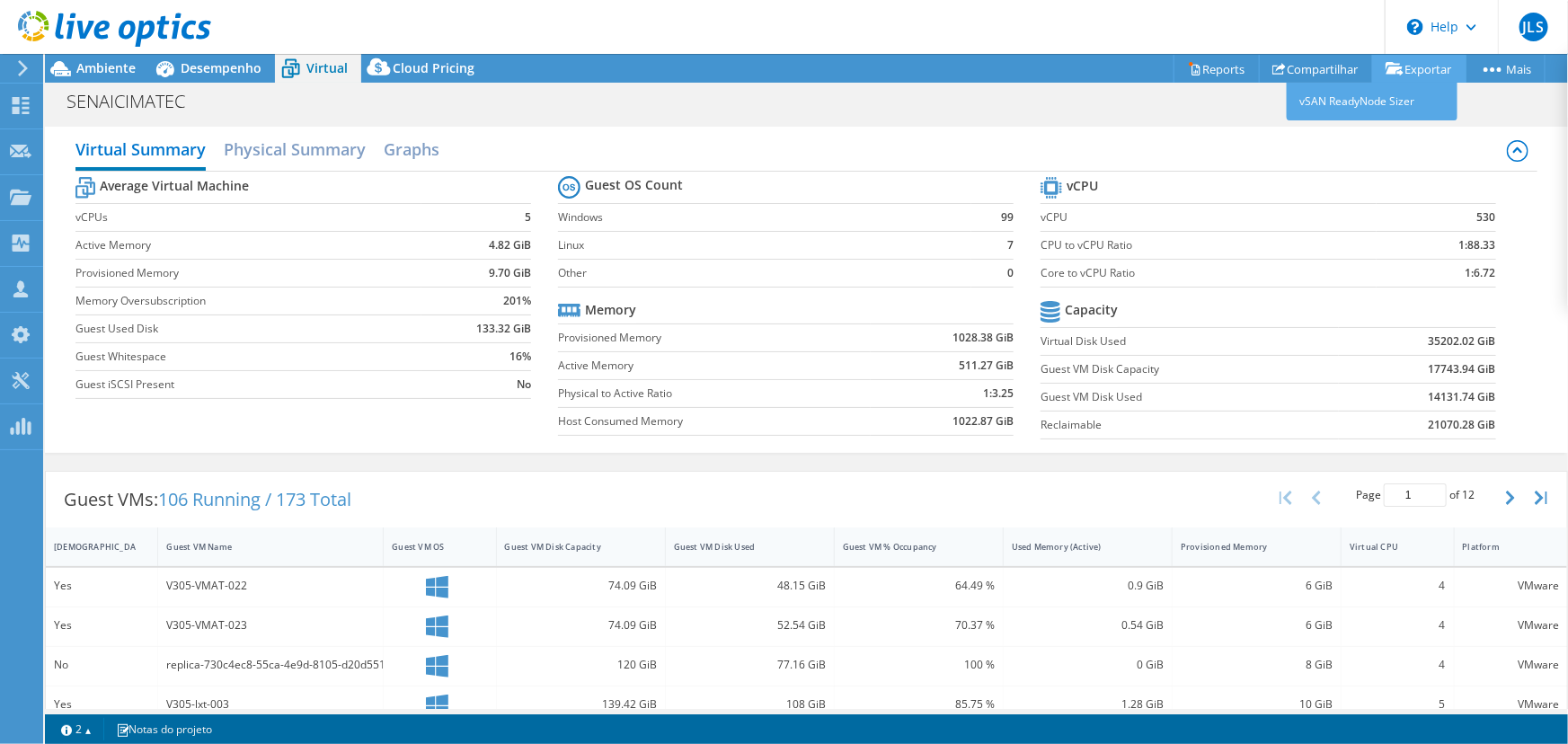
click at [1426, 69] on link "Exportar" at bounding box center [1419, 69] width 95 height 28
click at [1435, 55] on link "Exportar" at bounding box center [1419, 69] width 95 height 28
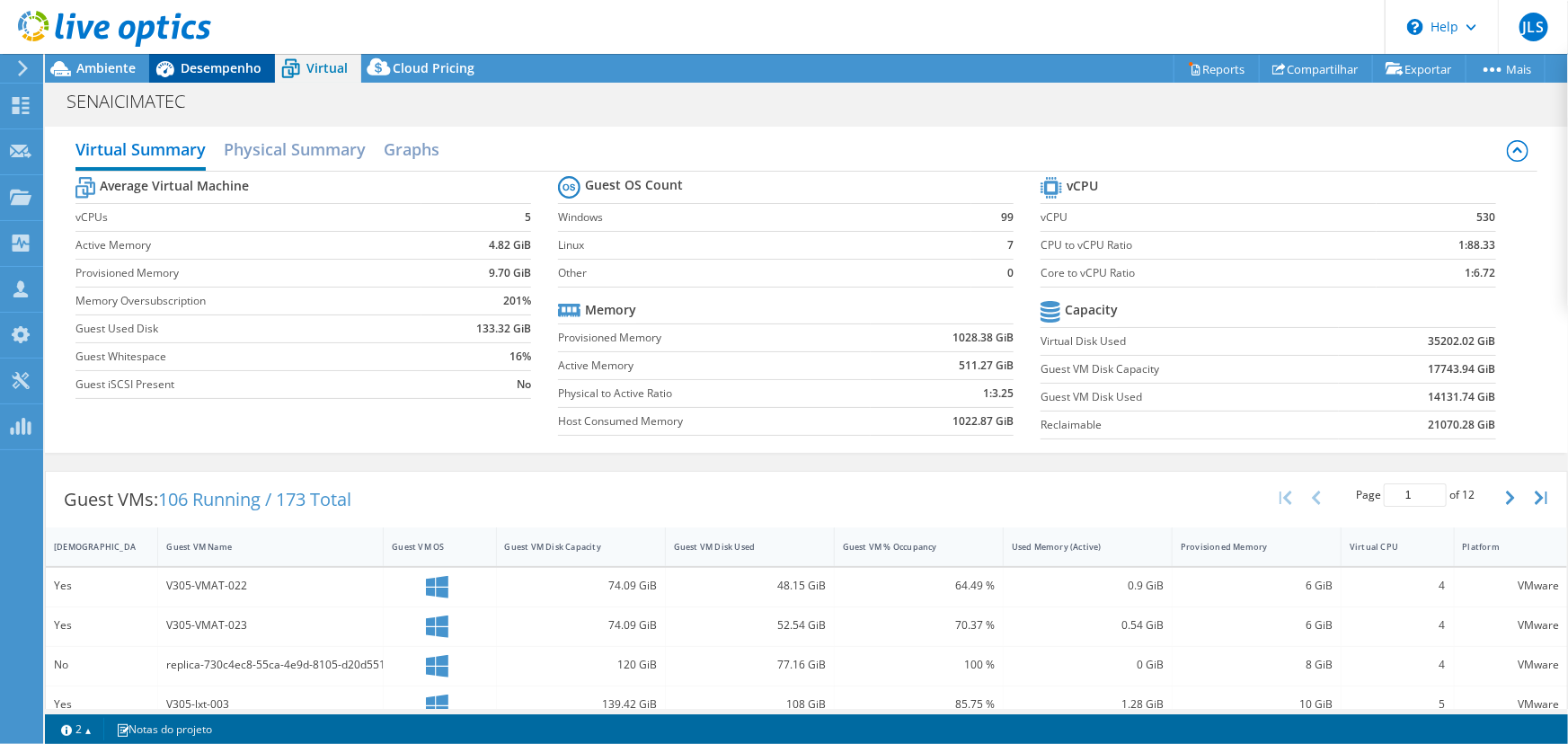
click at [246, 54] on div "Desempenho" at bounding box center [212, 69] width 126 height 29
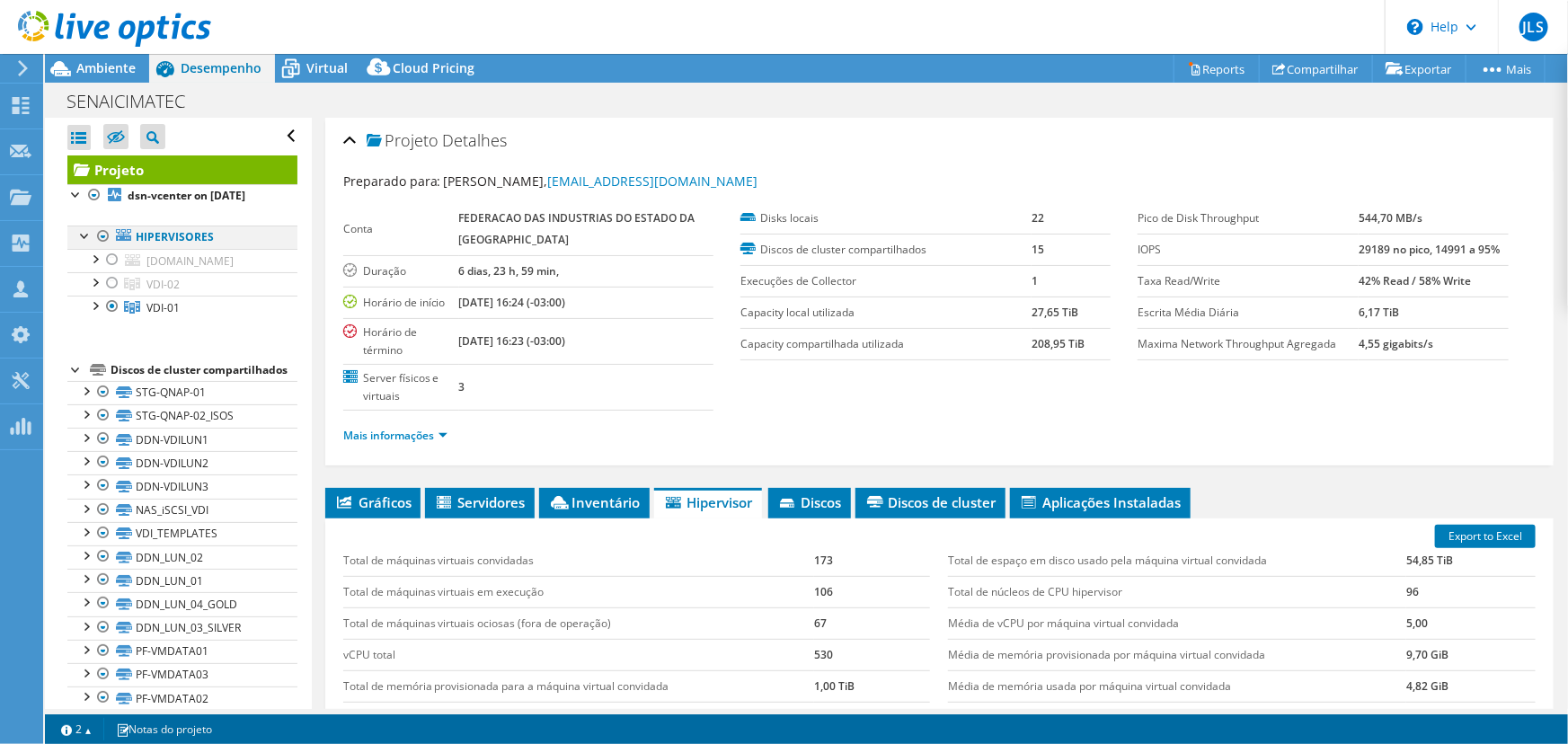
click at [101, 247] on div at bounding box center [103, 236] width 18 height 21
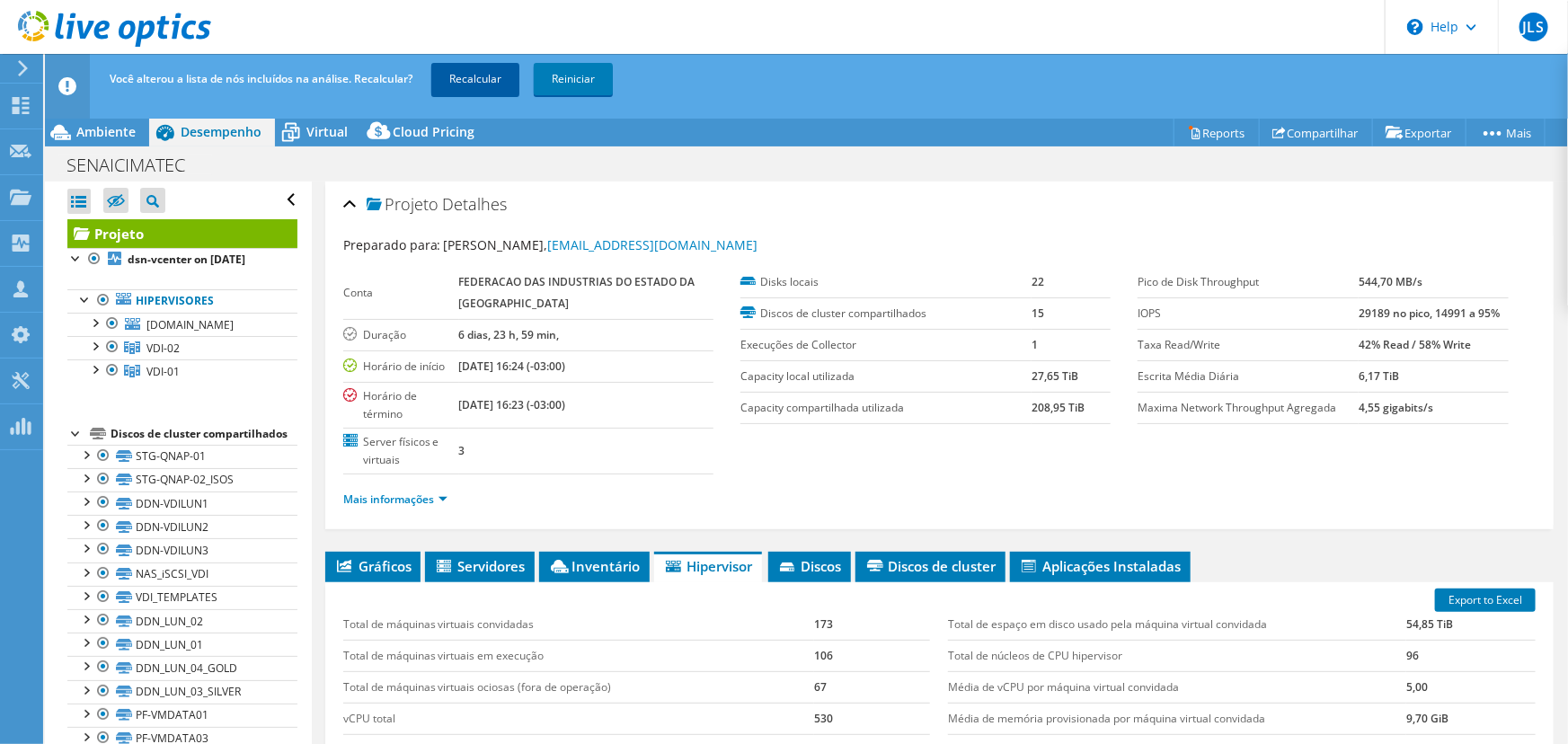
click at [476, 84] on link "Recalcular" at bounding box center [475, 79] width 88 height 33
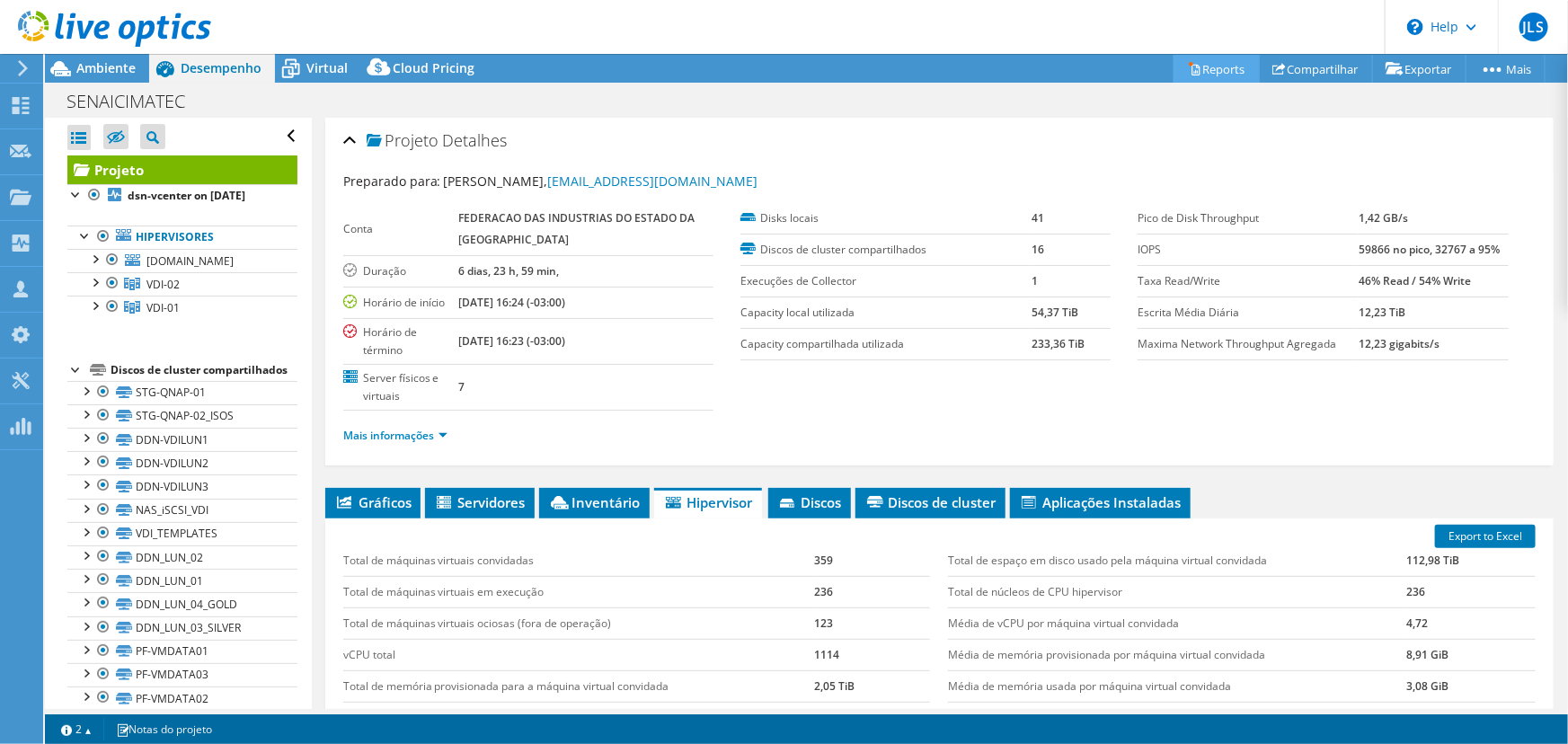
click at [1216, 66] on link "Reports" at bounding box center [1217, 69] width 86 height 28
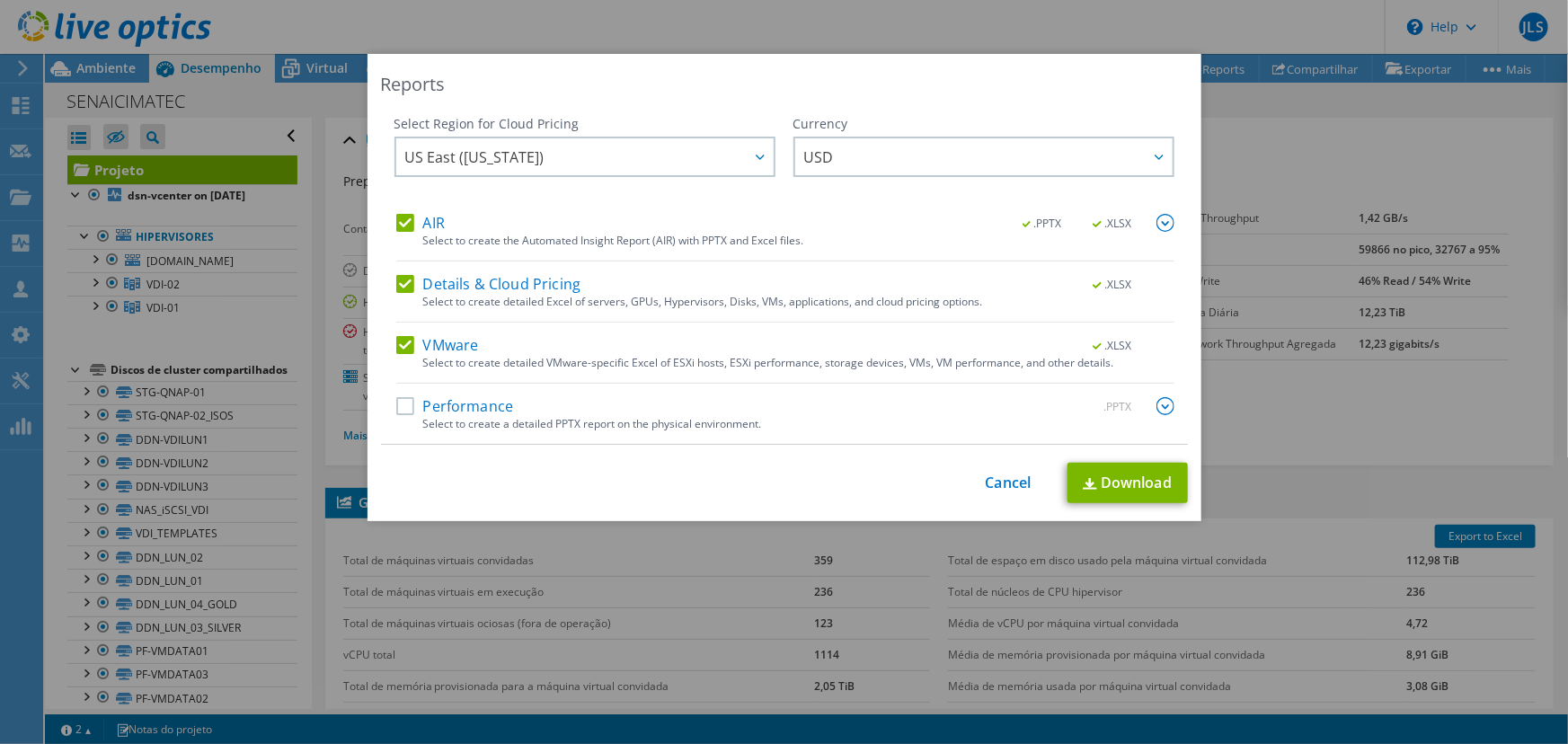
click at [398, 226] on label "AIR" at bounding box center [420, 223] width 48 height 18
click at [0, 0] on input "AIR" at bounding box center [0, 0] width 0 height 0
click at [397, 292] on label "Details & Cloud Pricing" at bounding box center [489, 284] width 185 height 18
click at [0, 0] on input "Details & Cloud Pricing" at bounding box center [0, 0] width 0 height 0
click at [1123, 496] on link "Download" at bounding box center [1128, 482] width 121 height 41
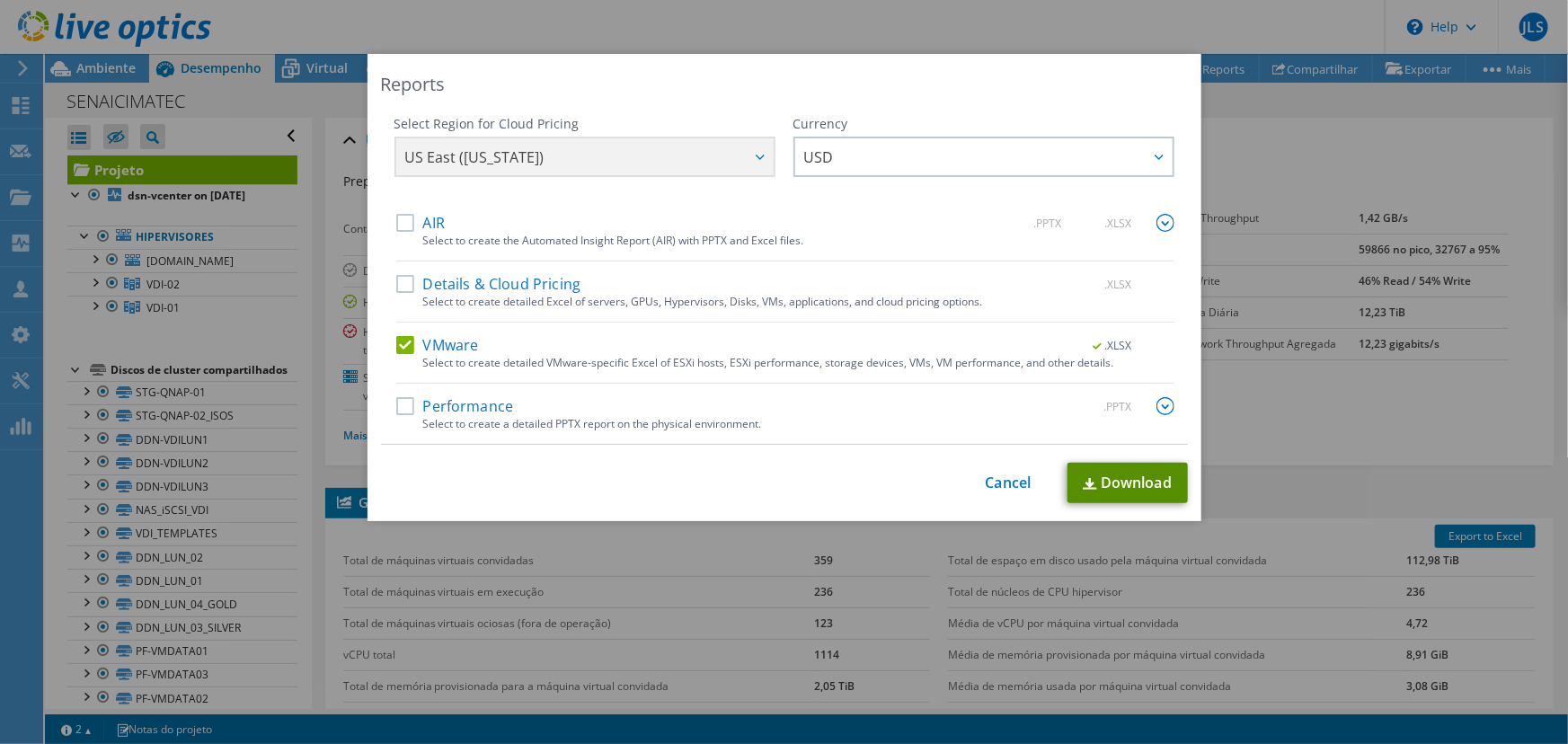
click at [1124, 481] on link "Download" at bounding box center [1128, 482] width 121 height 41
click at [997, 479] on link "Cancel" at bounding box center [1008, 482] width 45 height 17
